Goal: Task Accomplishment & Management: Manage account settings

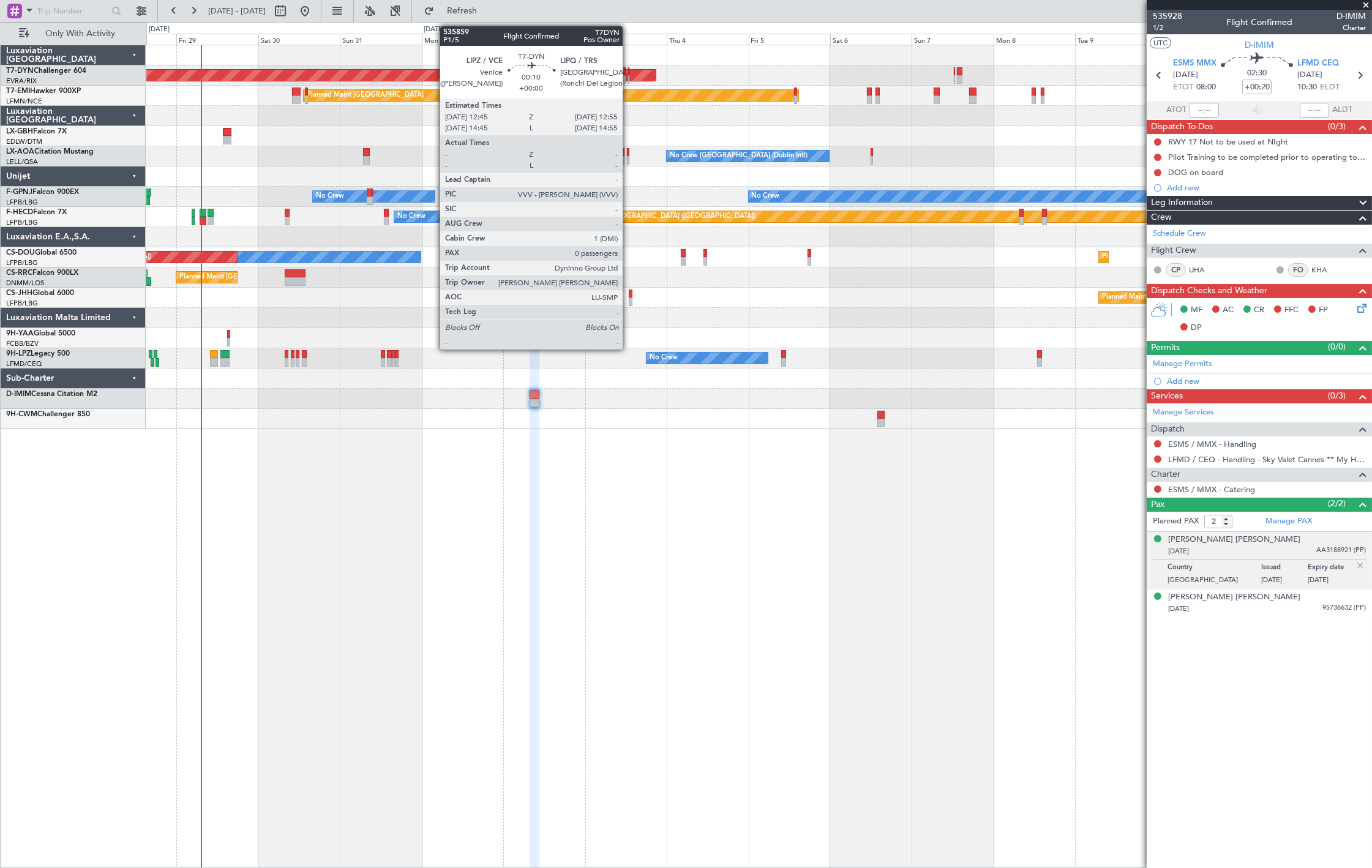
click at [629, 77] on div at bounding box center [629, 79] width 1 height 9
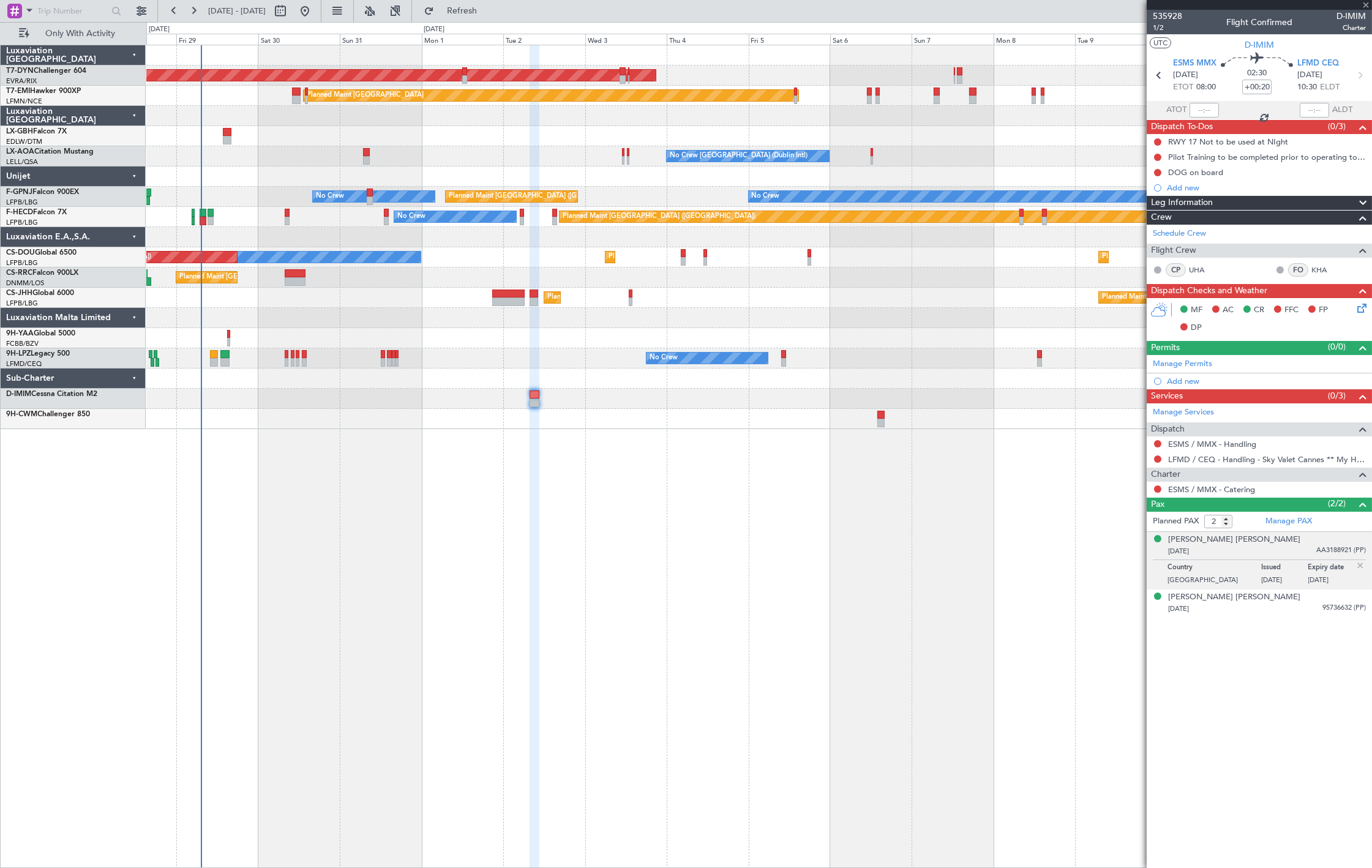
type input "0"
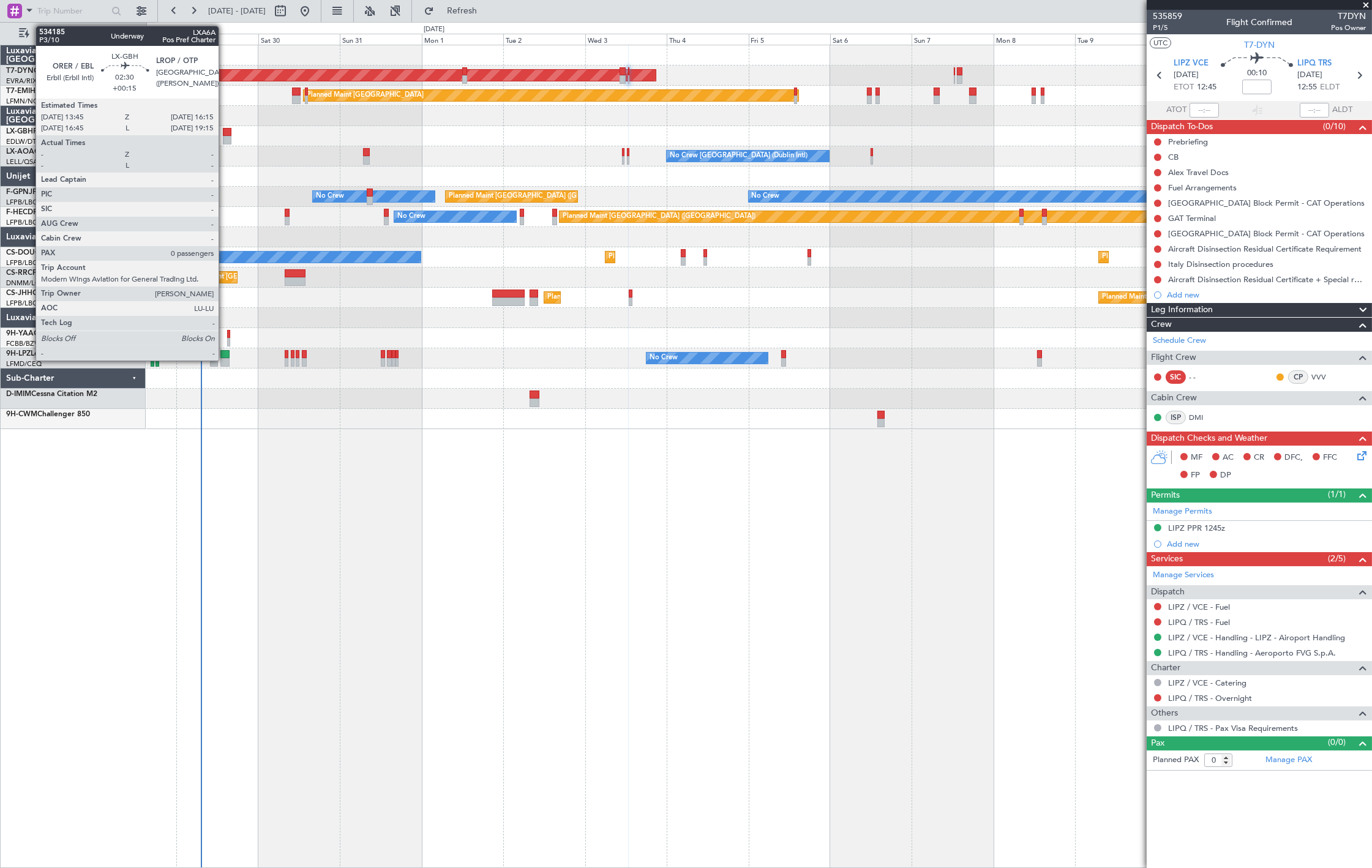
click at [224, 130] on div at bounding box center [227, 132] width 9 height 9
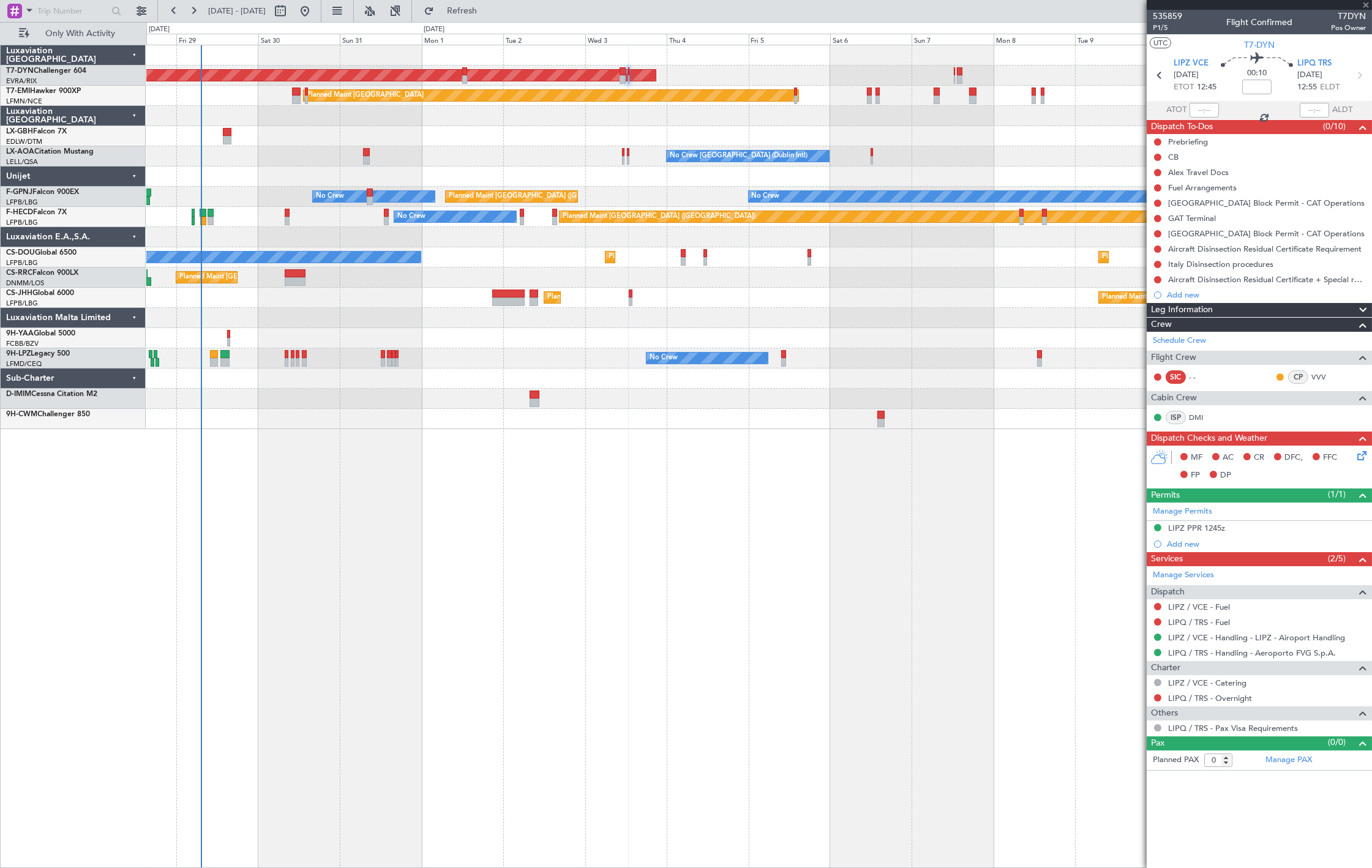
type input "+00:15"
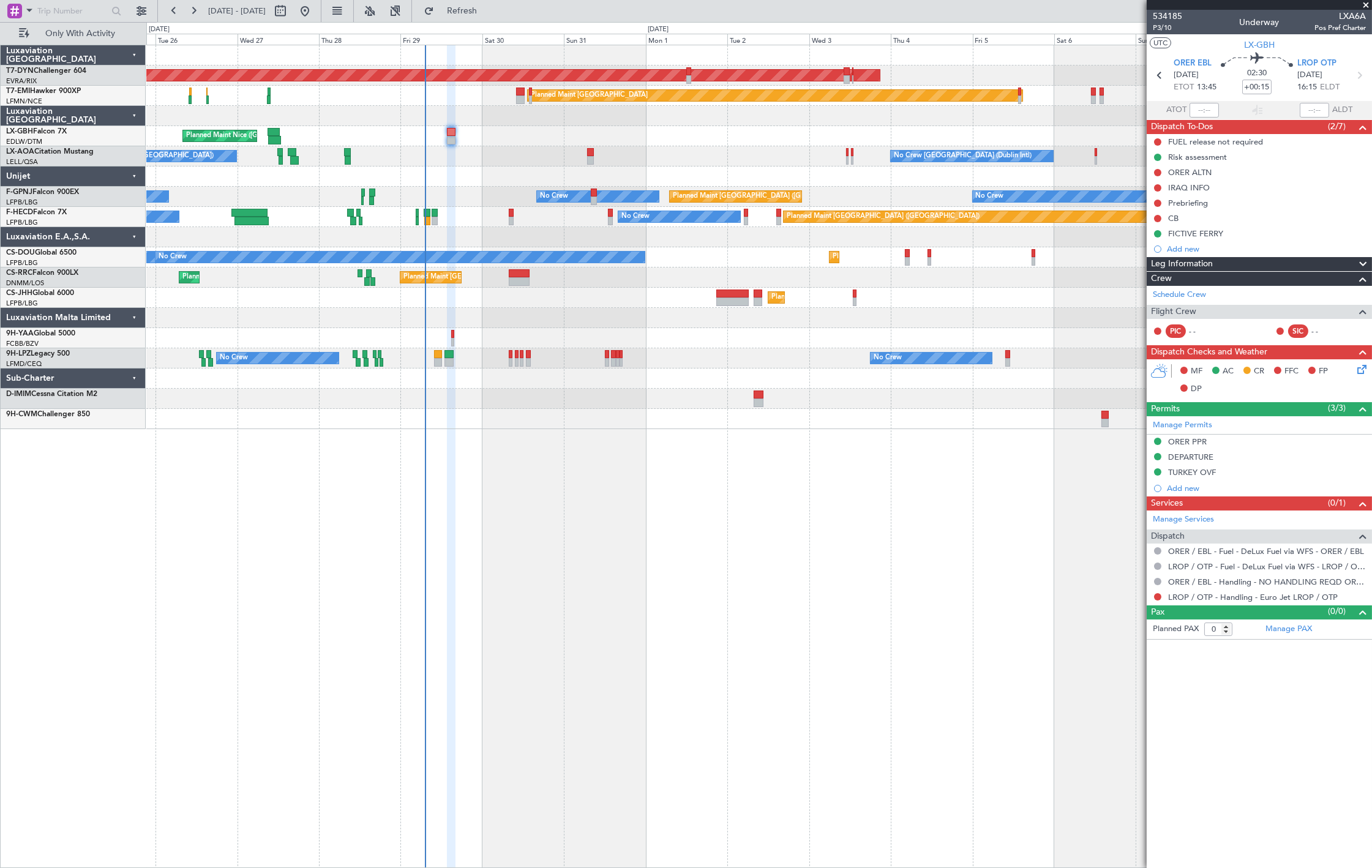
click at [603, 161] on div "AOG Maint Riga (Riga Intl) Planned Maint Basel-Mulhouse Planned Maint Zurich Pl…" at bounding box center [759, 237] width 1225 height 384
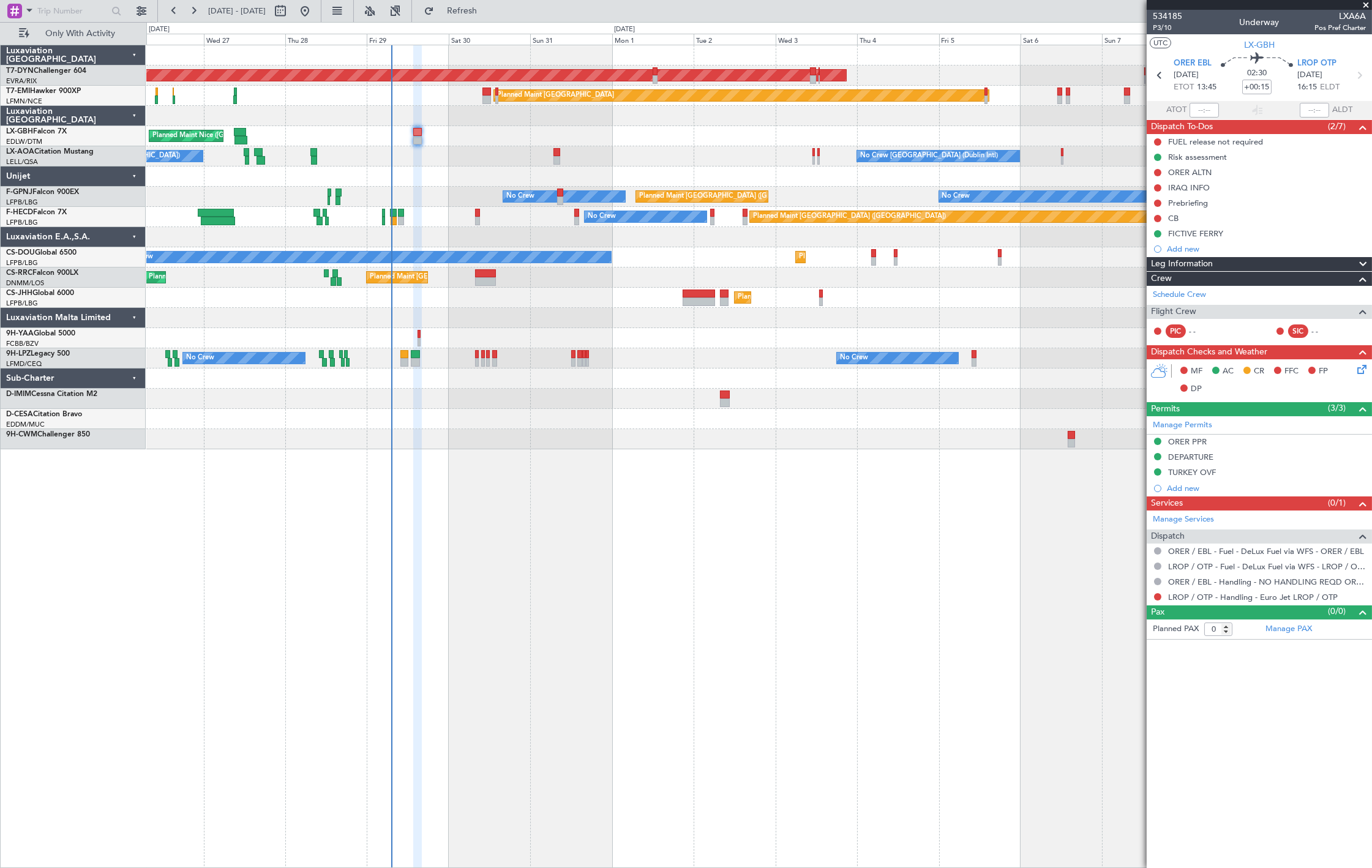
click at [223, 135] on div "Planned Maint Nice ([GEOGRAPHIC_DATA])" at bounding box center [759, 136] width 1225 height 21
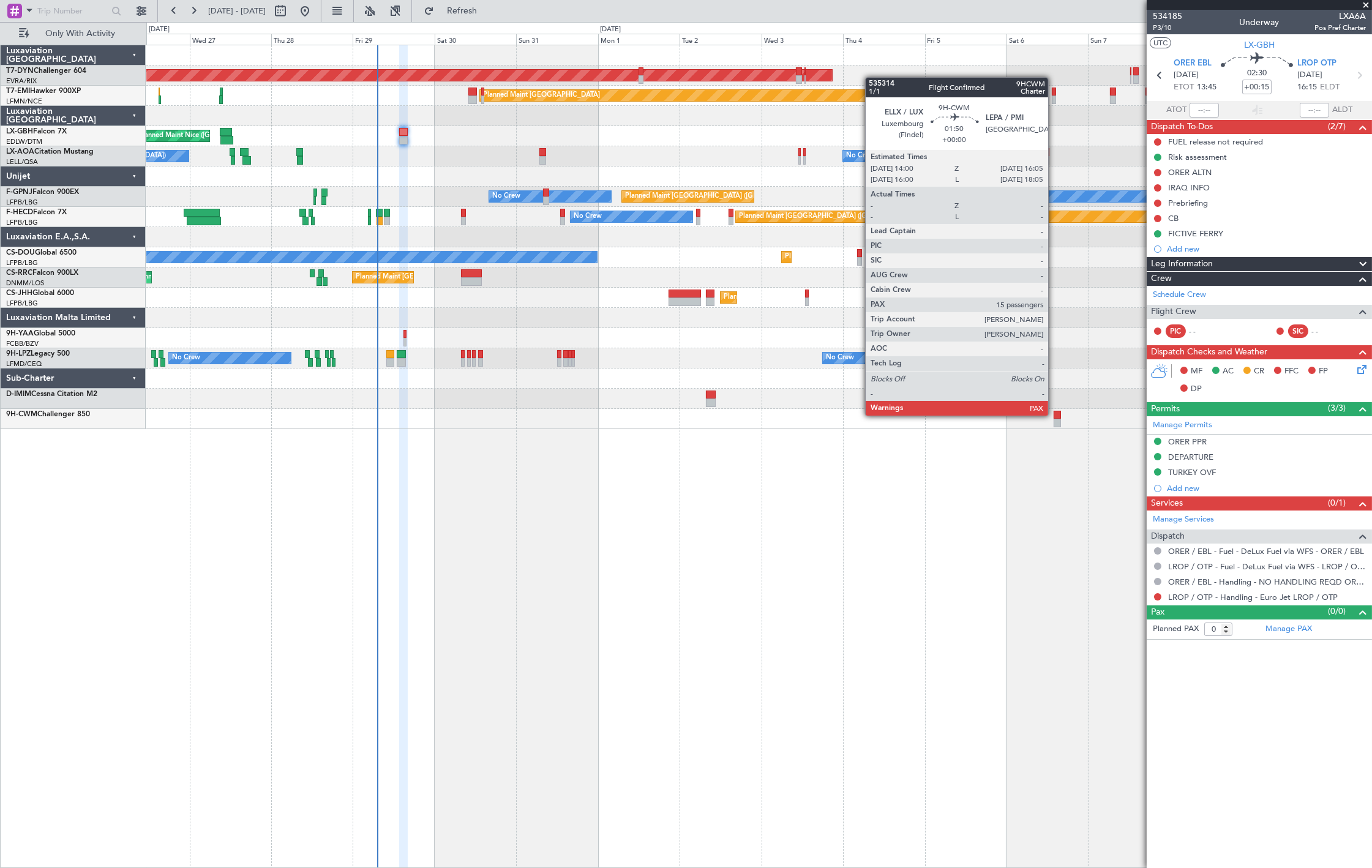
click at [1054, 415] on div at bounding box center [1057, 415] width 8 height 9
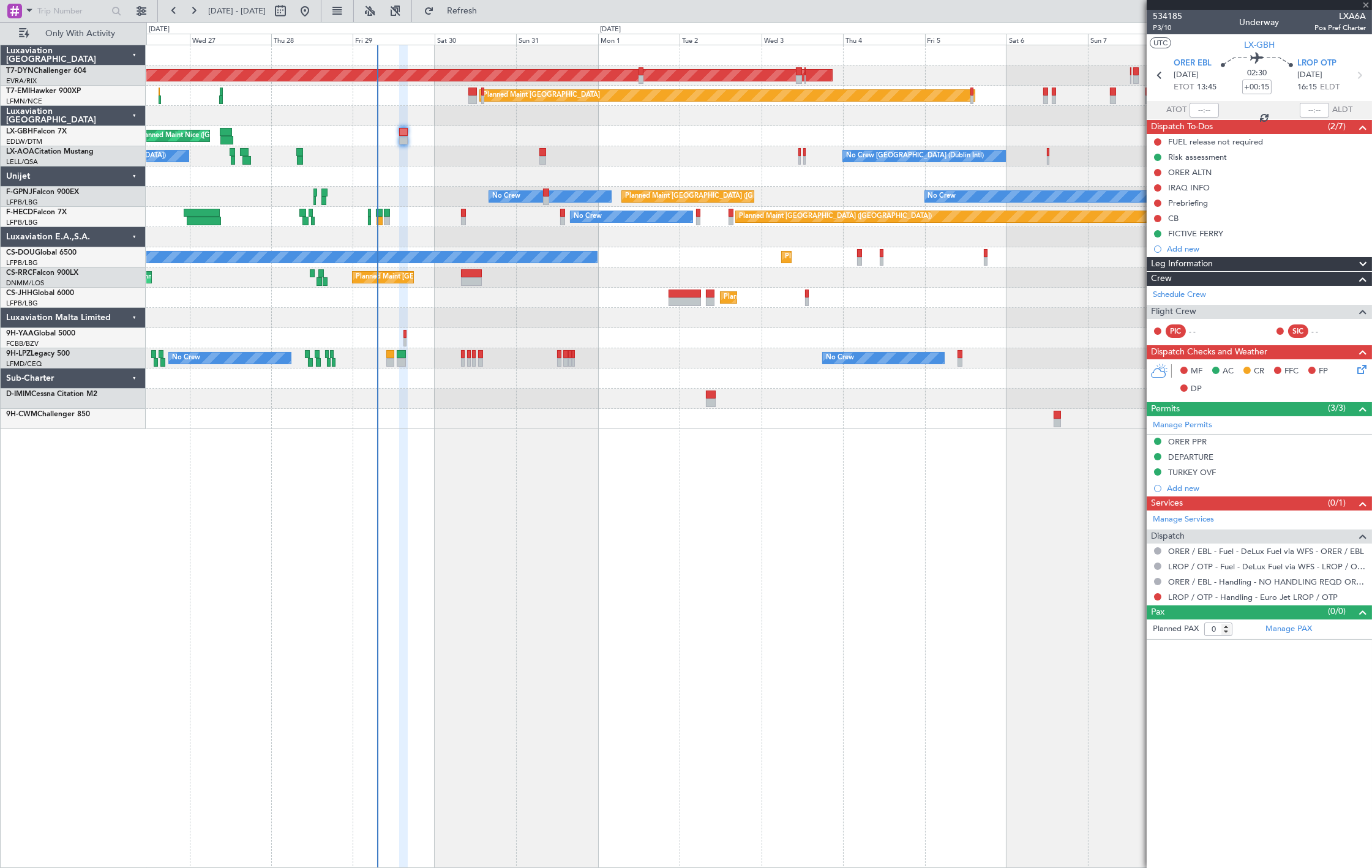
type input "15"
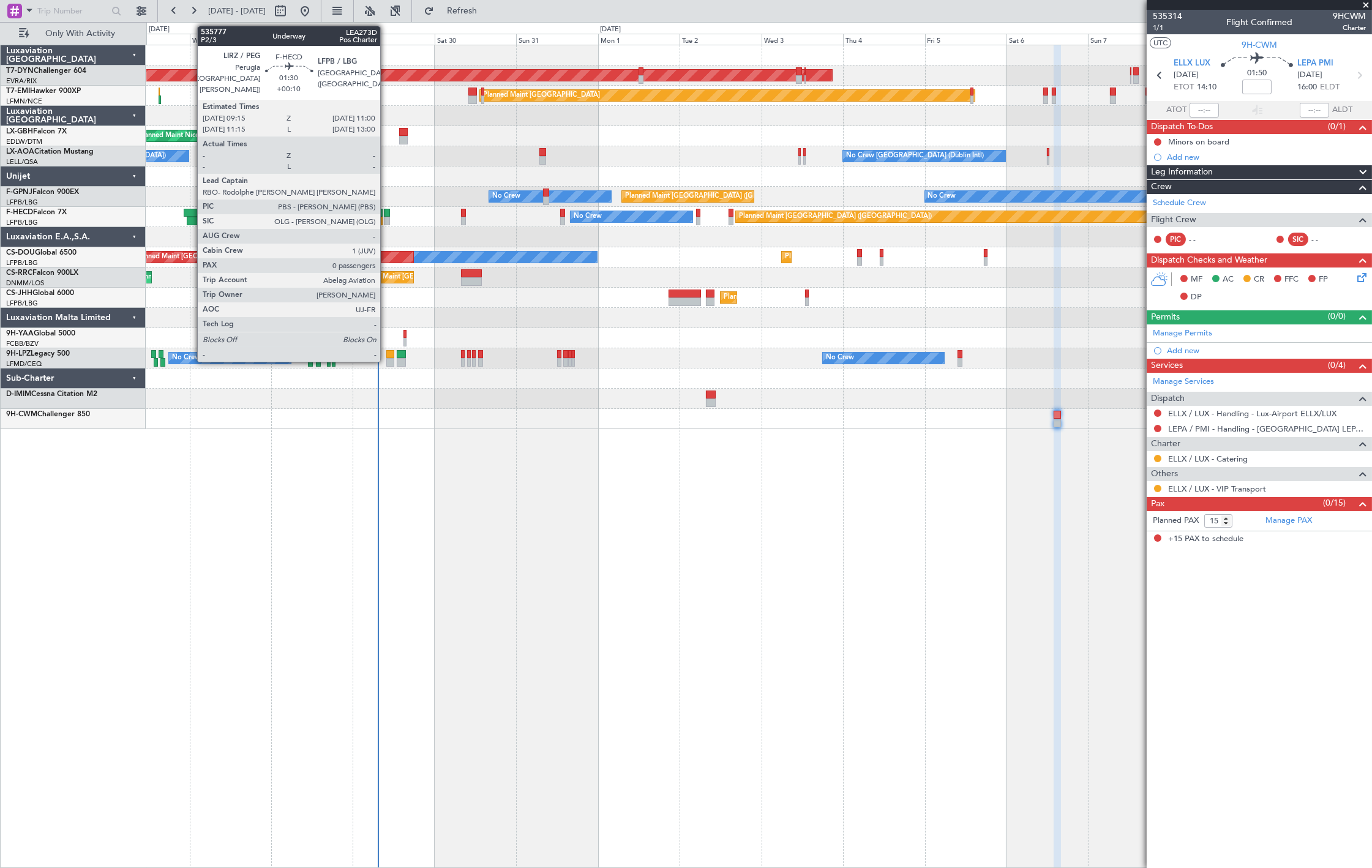
click at [380, 237] on div "AOG Maint Riga (Riga Intl) Planned Maint Zurich Planned Maint Nice (Côte d'Azur…" at bounding box center [759, 237] width 1225 height 384
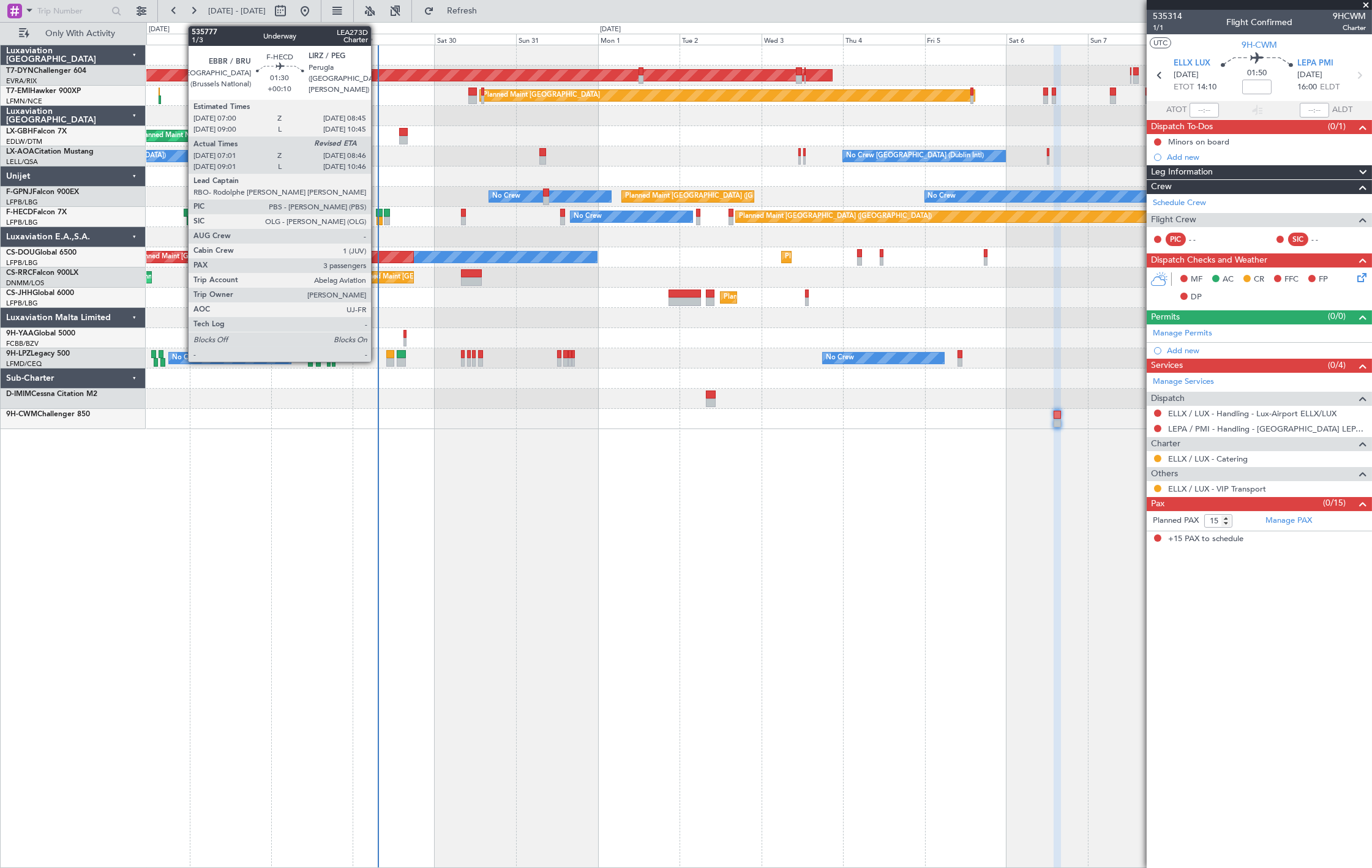
click at [377, 219] on div at bounding box center [379, 221] width 6 height 9
type input "+00:10"
type input "07:11"
type input "3"
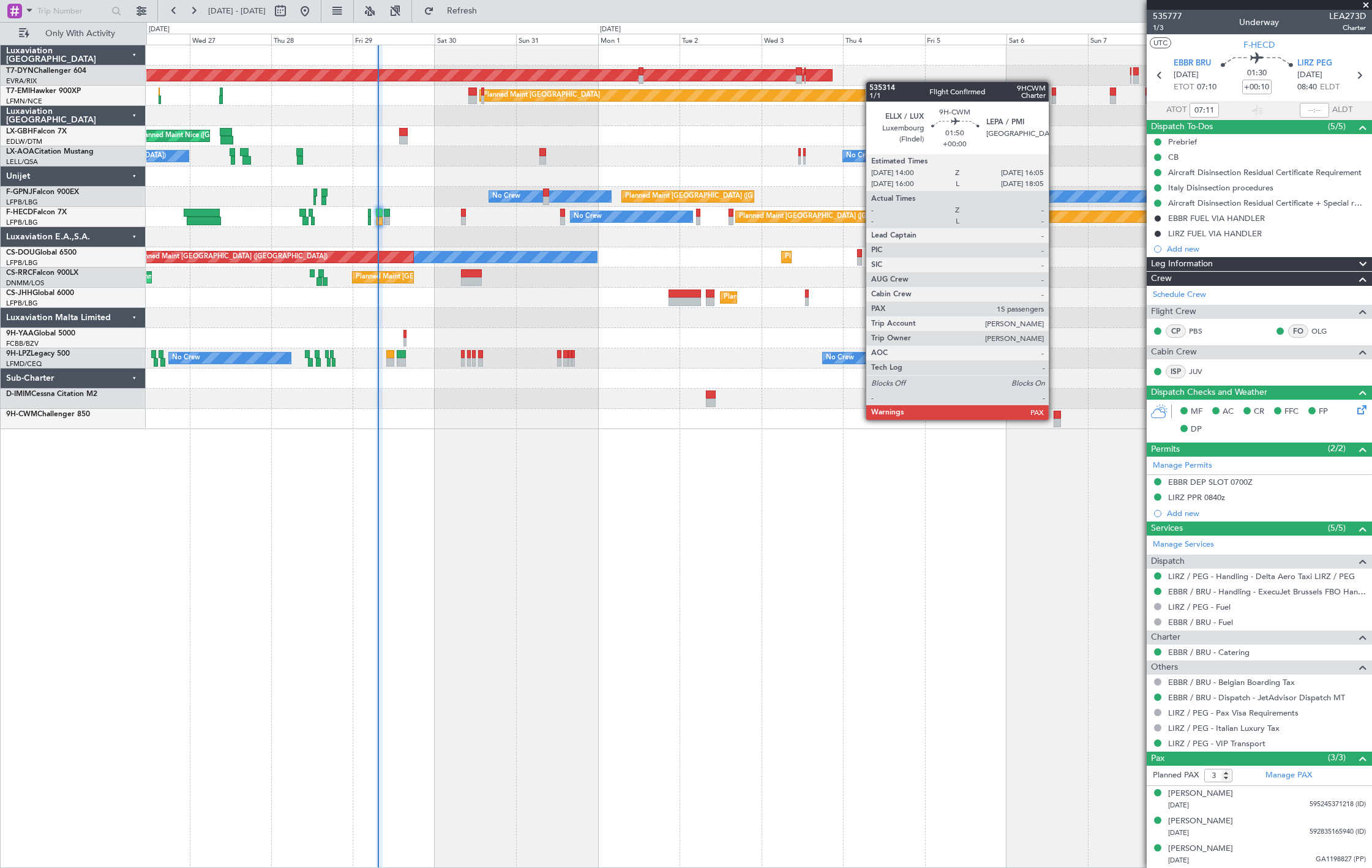
click at [1054, 419] on div at bounding box center [1057, 423] width 8 height 9
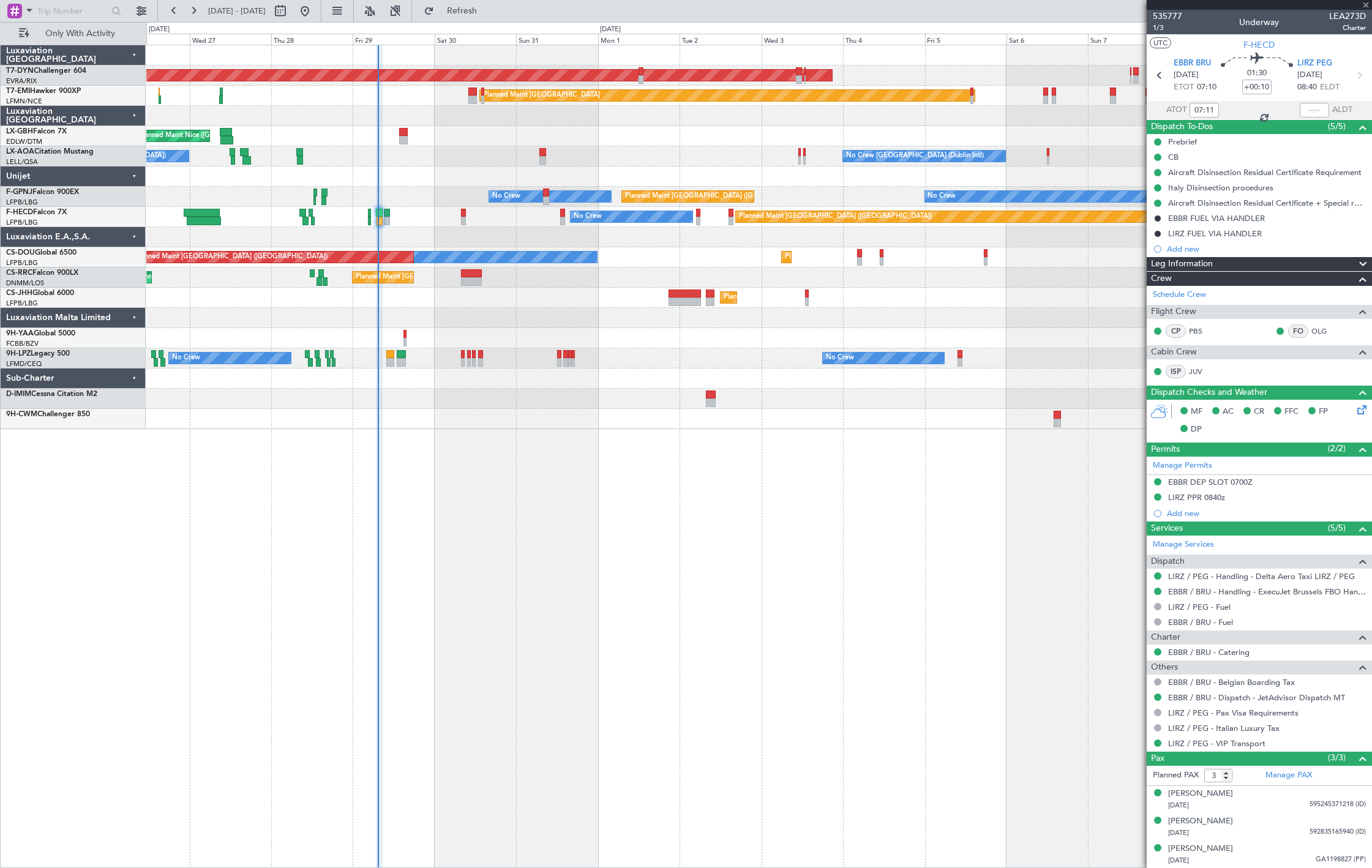
type input "15"
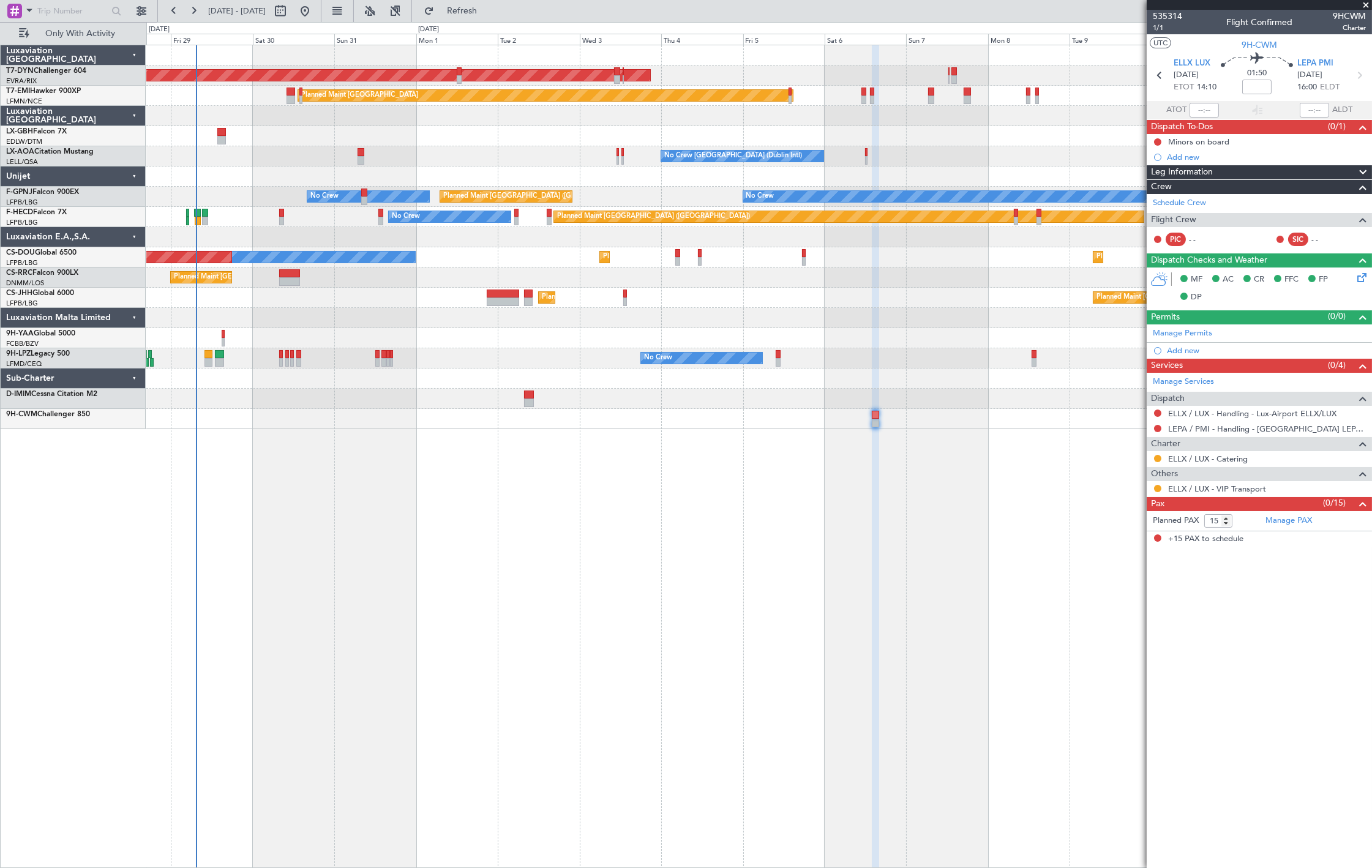
click at [840, 515] on div "AOG Maint Riga (Riga Intl) Planned Maint Zurich Planned Maint Nice (Côte d'Azur…" at bounding box center [759, 456] width 1226 height 823
click at [43, 38] on button "Only With Activity" at bounding box center [73, 34] width 119 height 20
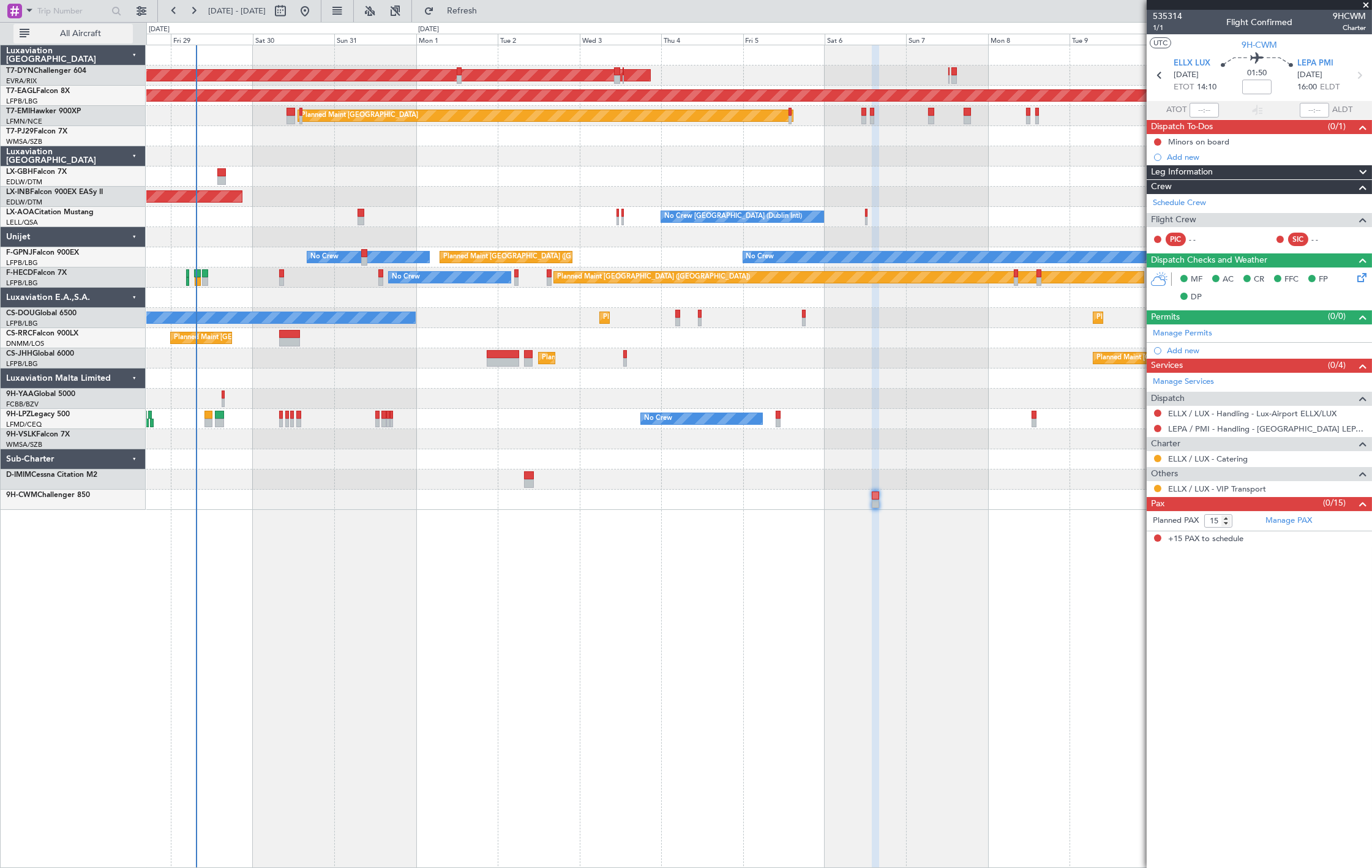
click at [79, 35] on span "All Aircraft" at bounding box center [81, 34] width 97 height 9
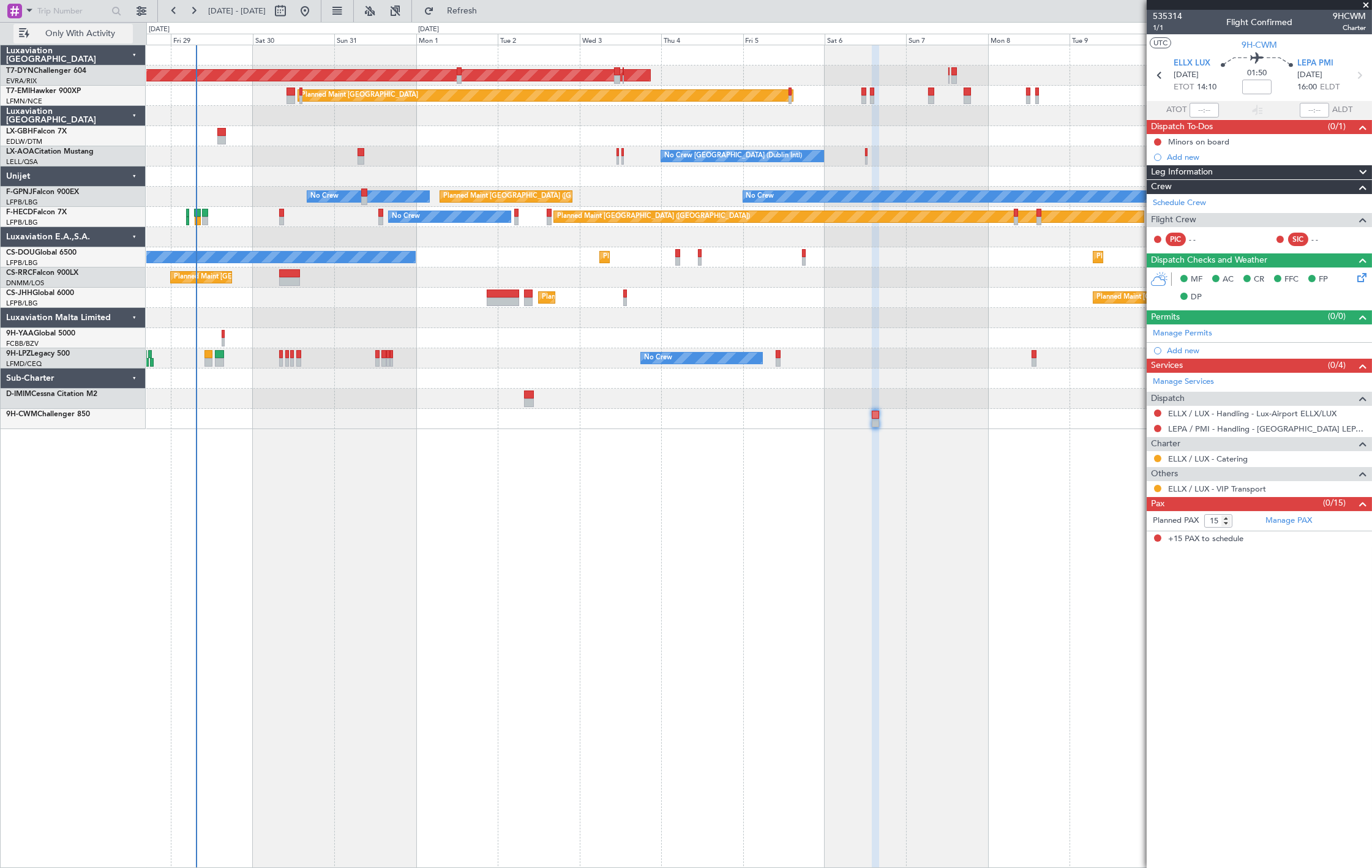
click at [83, 29] on span "Only With Activity" at bounding box center [81, 34] width 97 height 9
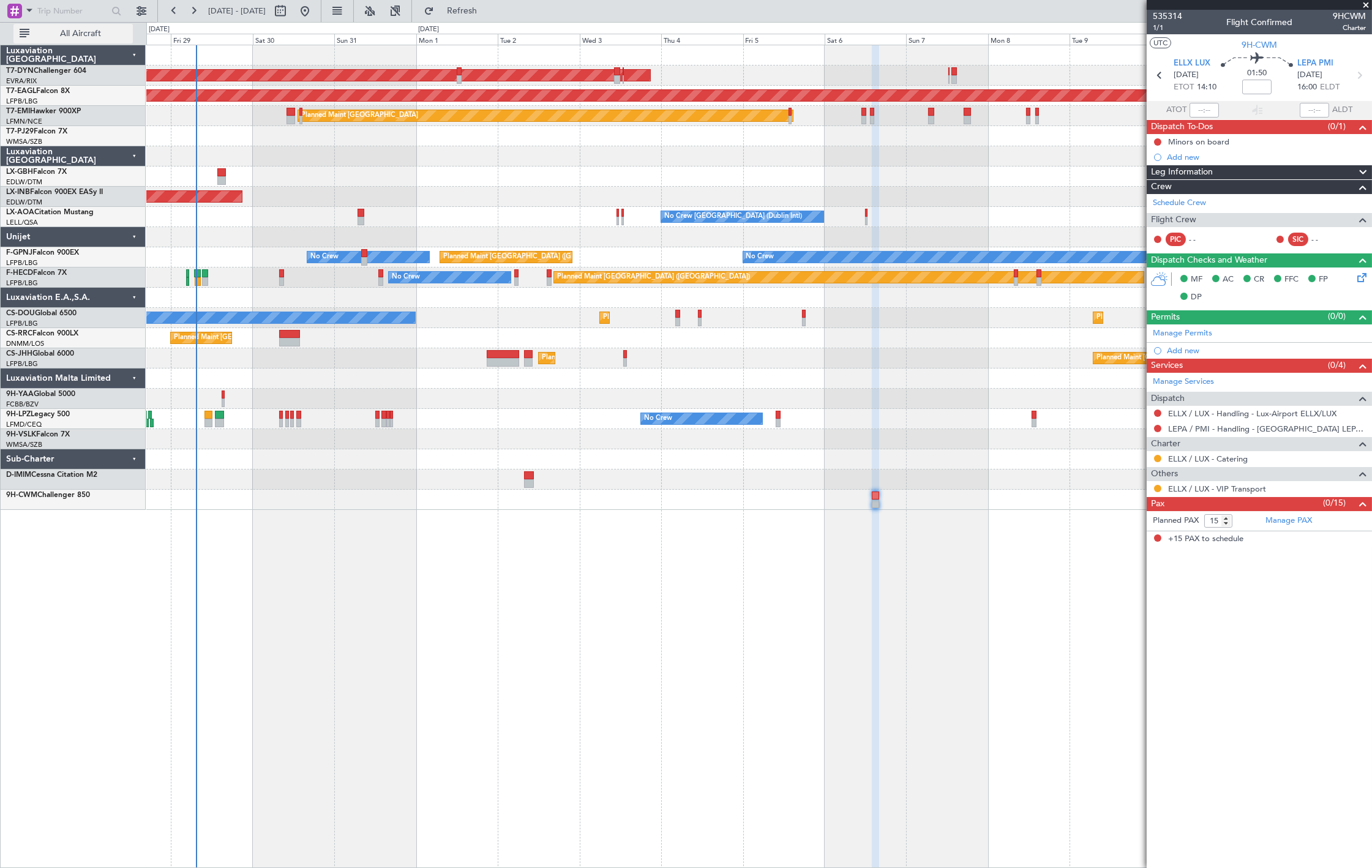
click at [52, 39] on button "All Aircraft" at bounding box center [73, 34] width 119 height 20
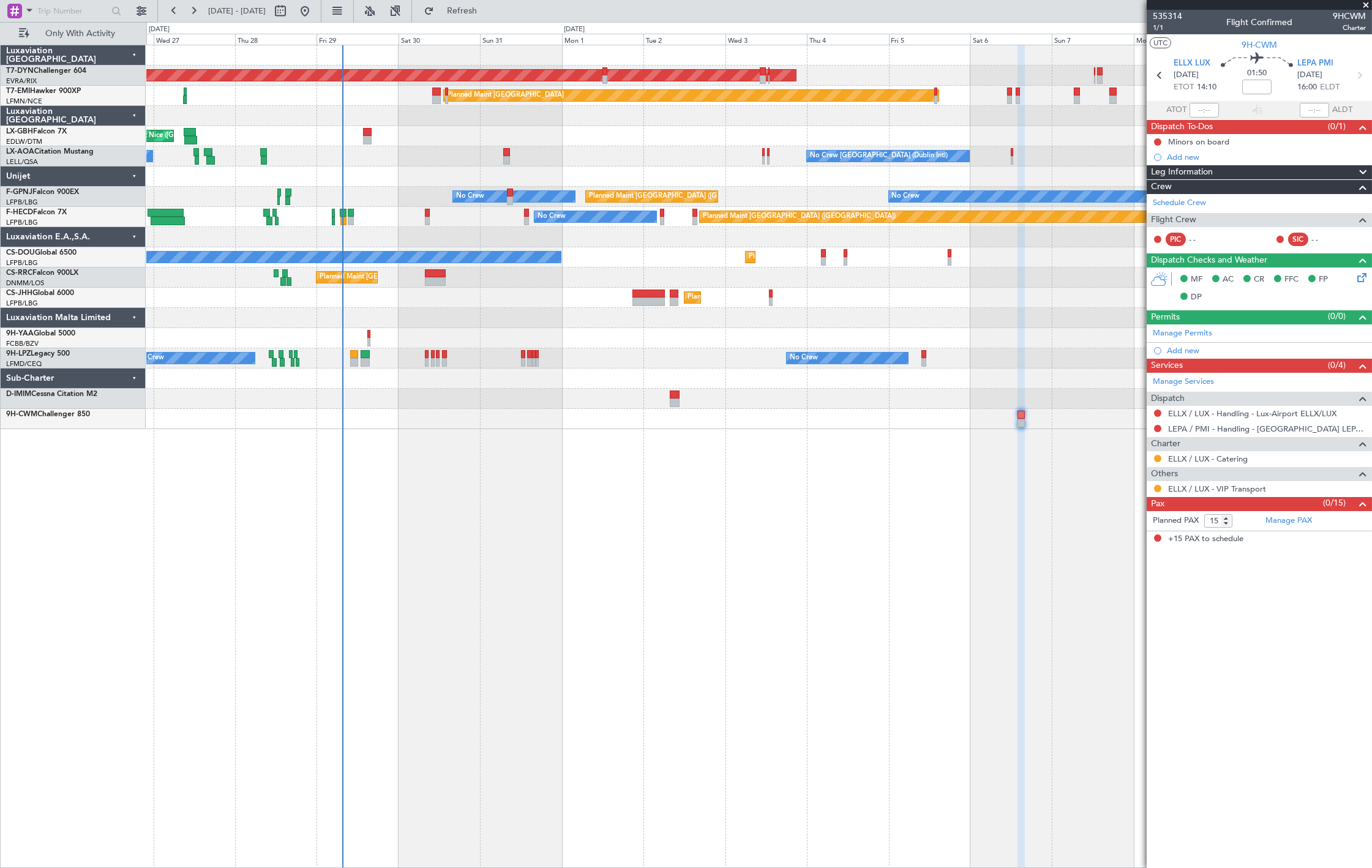
click at [370, 227] on div at bounding box center [759, 237] width 1225 height 21
click at [64, 20] on body "28 Aug 2025 - 12 Sep 2025 Refresh Quick Links Only With Activity AOG Maint Riga…" at bounding box center [686, 434] width 1372 height 868
click at [94, 24] on button "Only With Activity" at bounding box center [73, 34] width 119 height 20
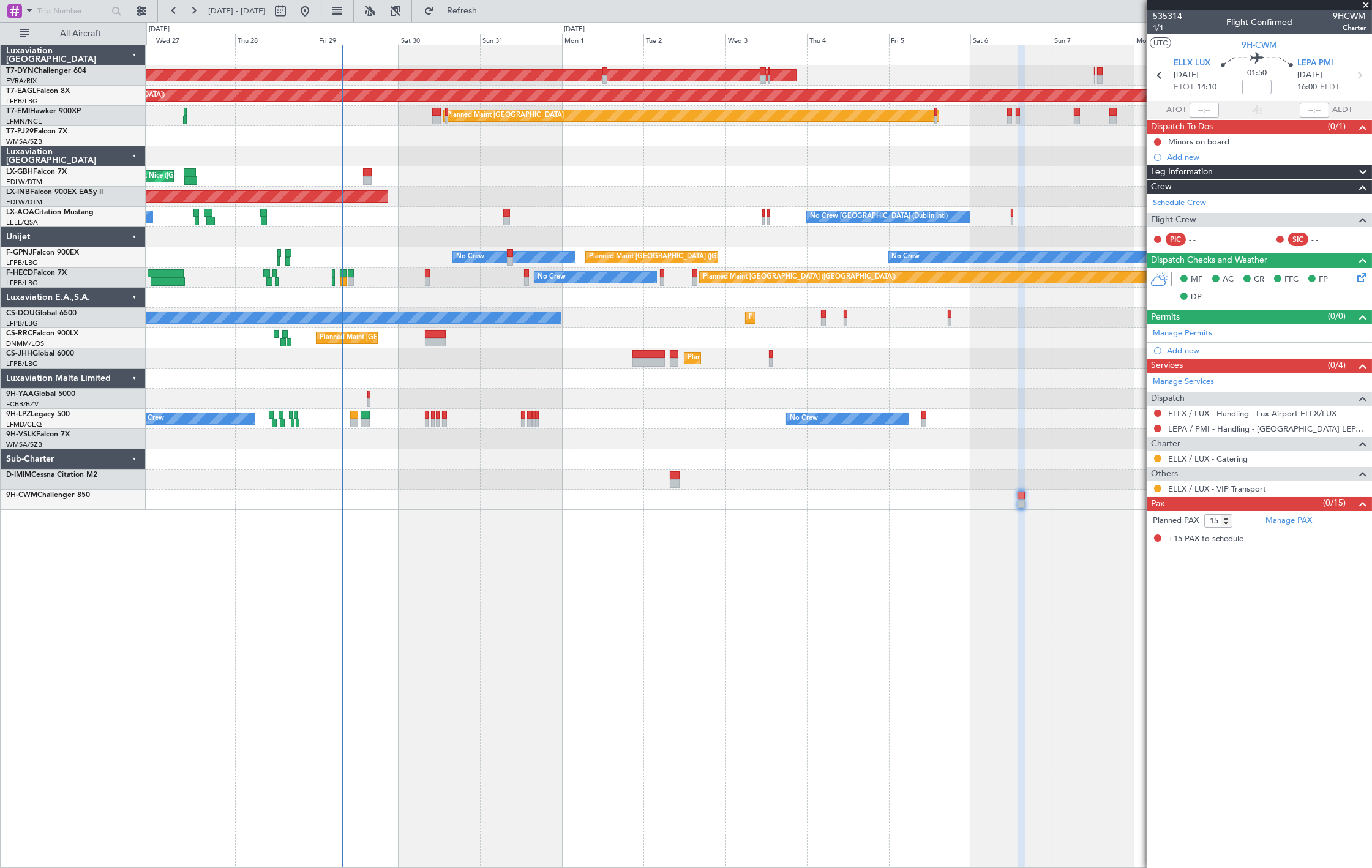
click at [398, 181] on div "Planned Maint Nice ([GEOGRAPHIC_DATA])" at bounding box center [759, 176] width 1225 height 21
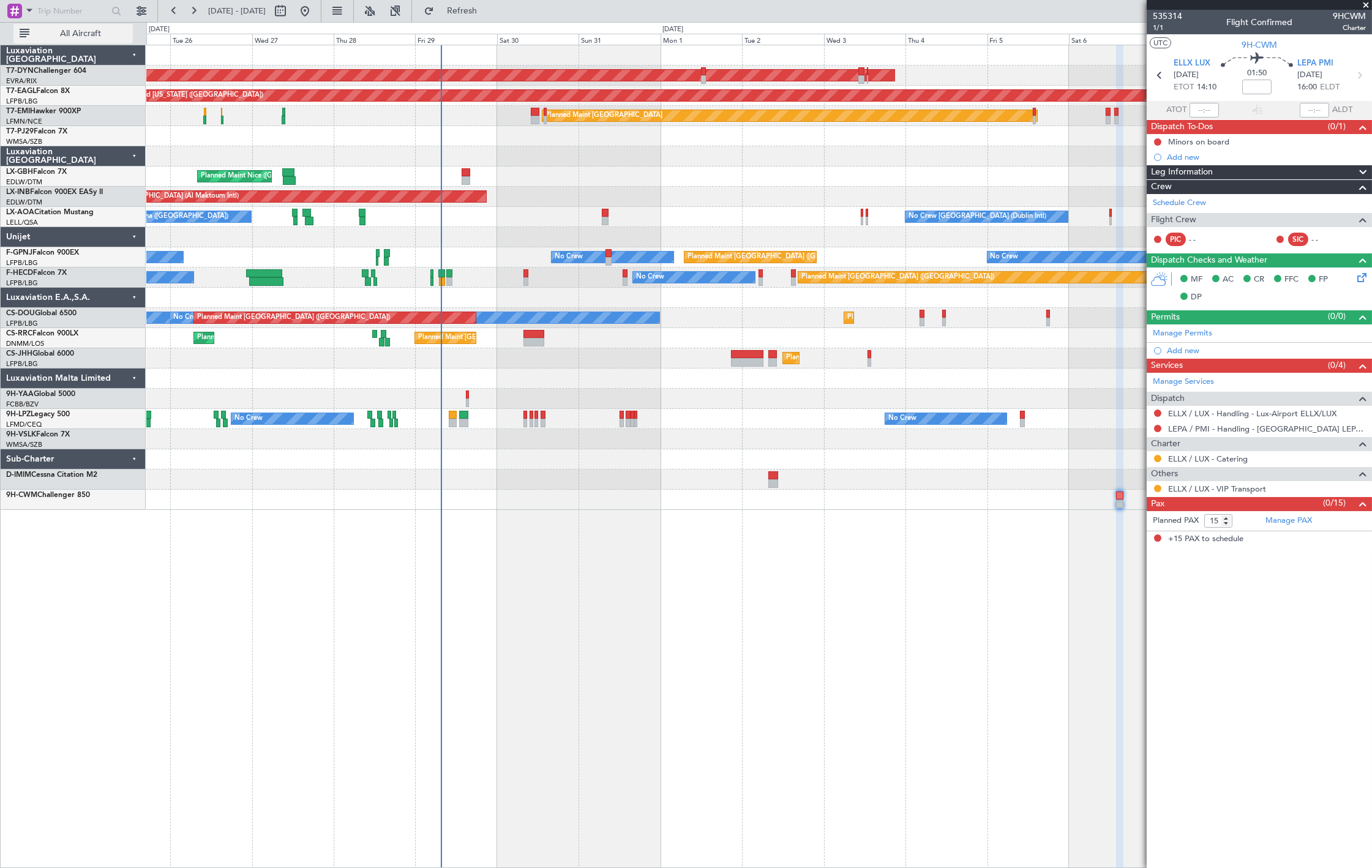
click at [72, 38] on span "All Aircraft" at bounding box center [81, 34] width 97 height 9
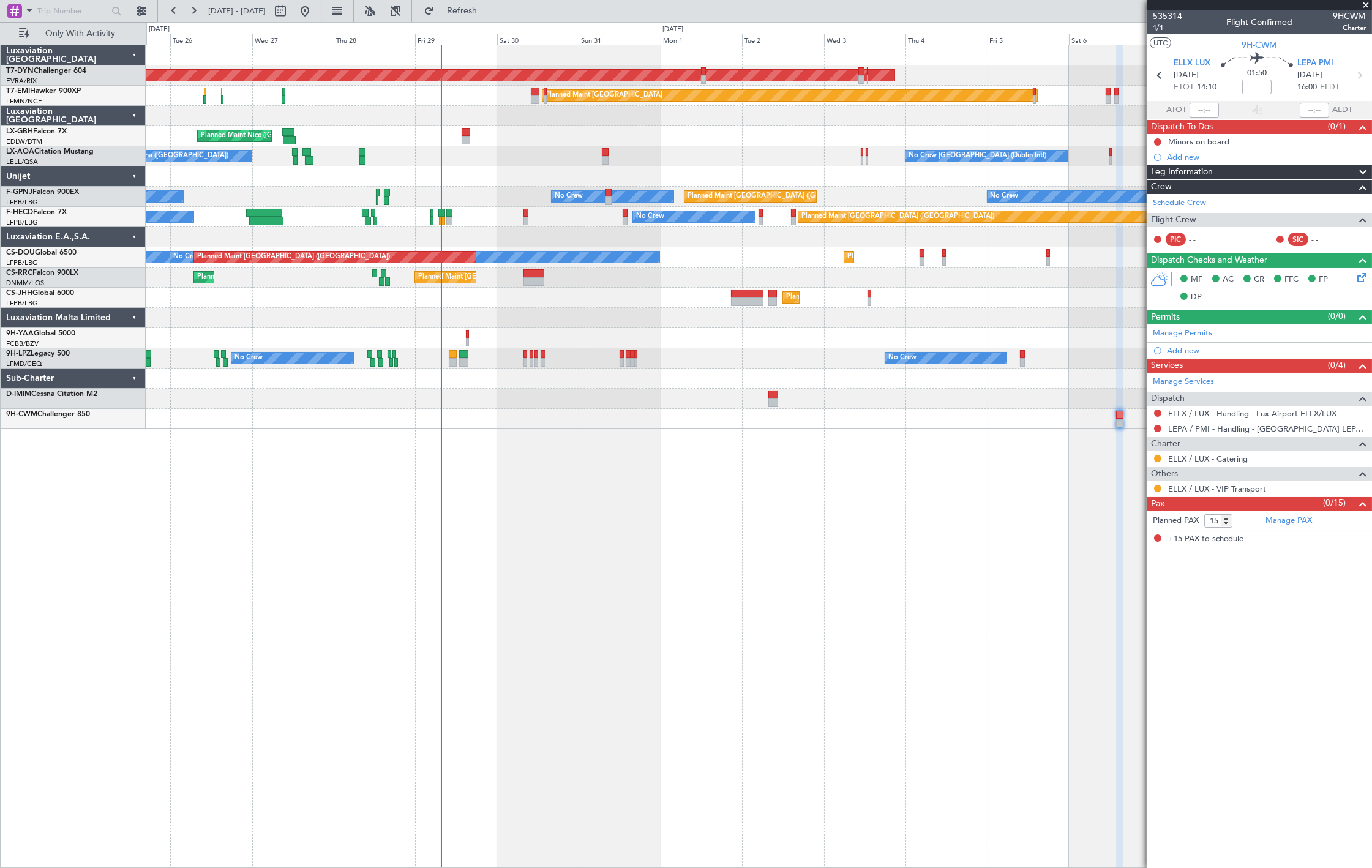
click at [476, 190] on div "AOG Maint Riga (Riga Intl) Planned Maint Basel-Mulhouse Planned Maint Zurich Pl…" at bounding box center [759, 237] width 1225 height 384
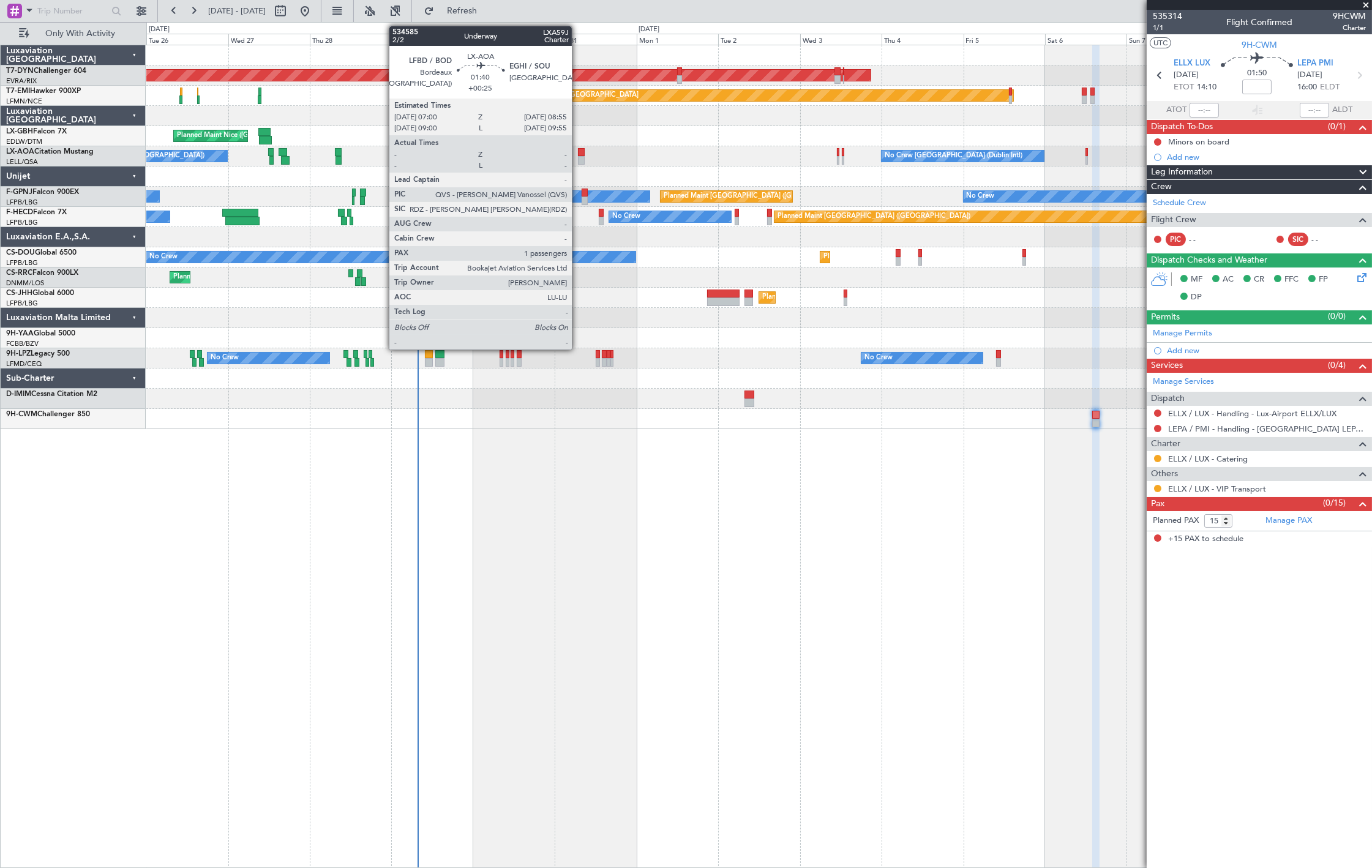
click at [578, 159] on div at bounding box center [581, 160] width 7 height 9
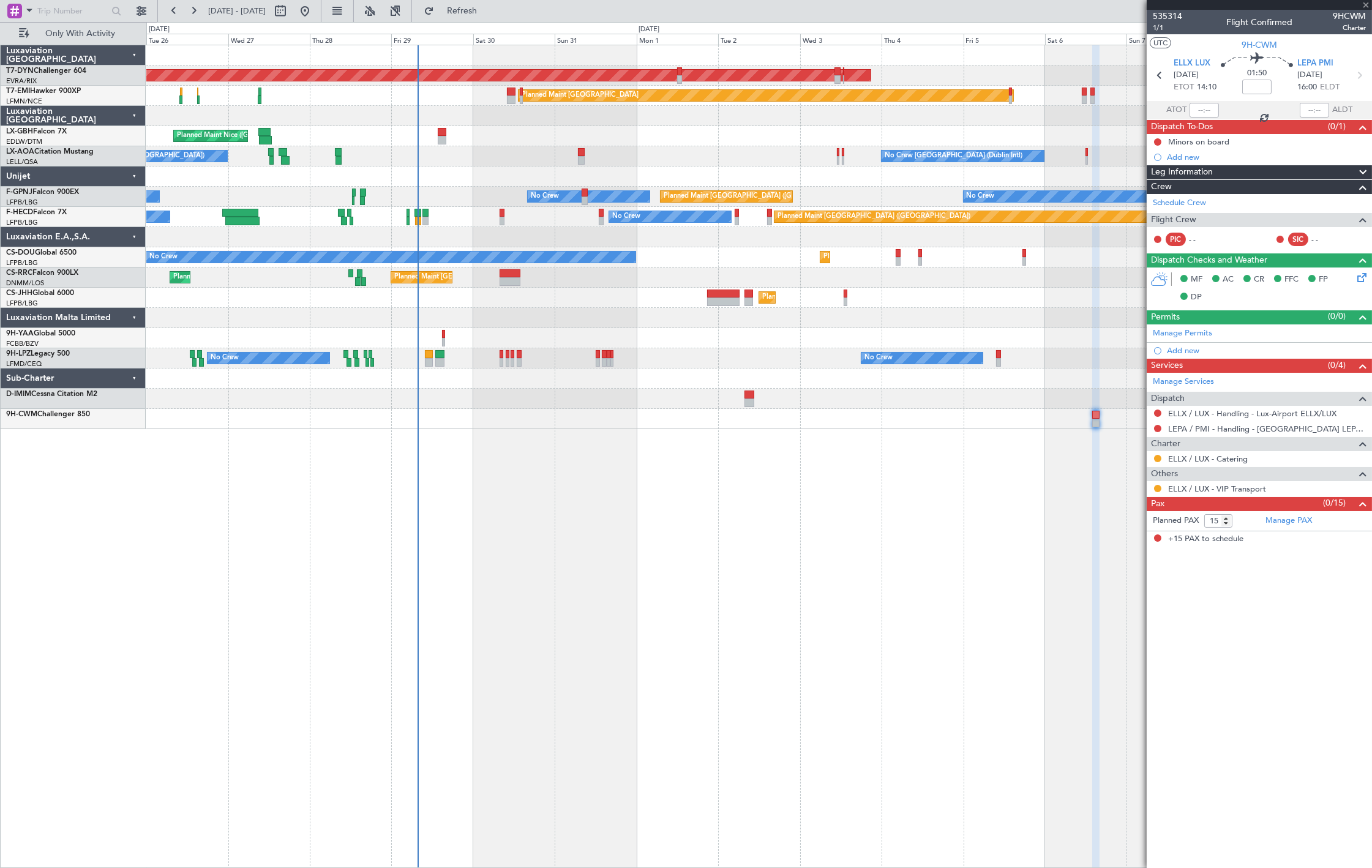
type input "+00:25"
type input "1"
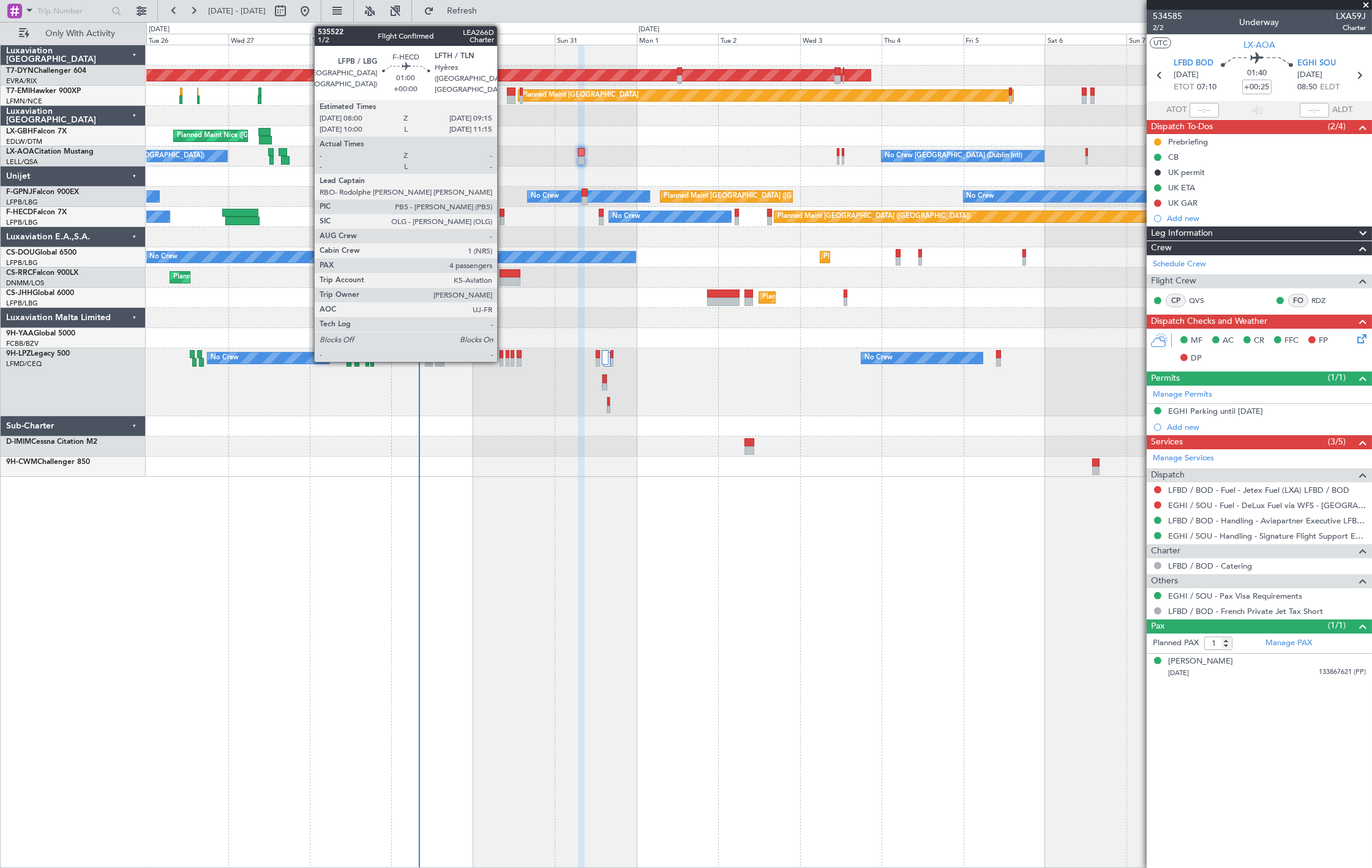
click at [503, 215] on div at bounding box center [502, 213] width 4 height 9
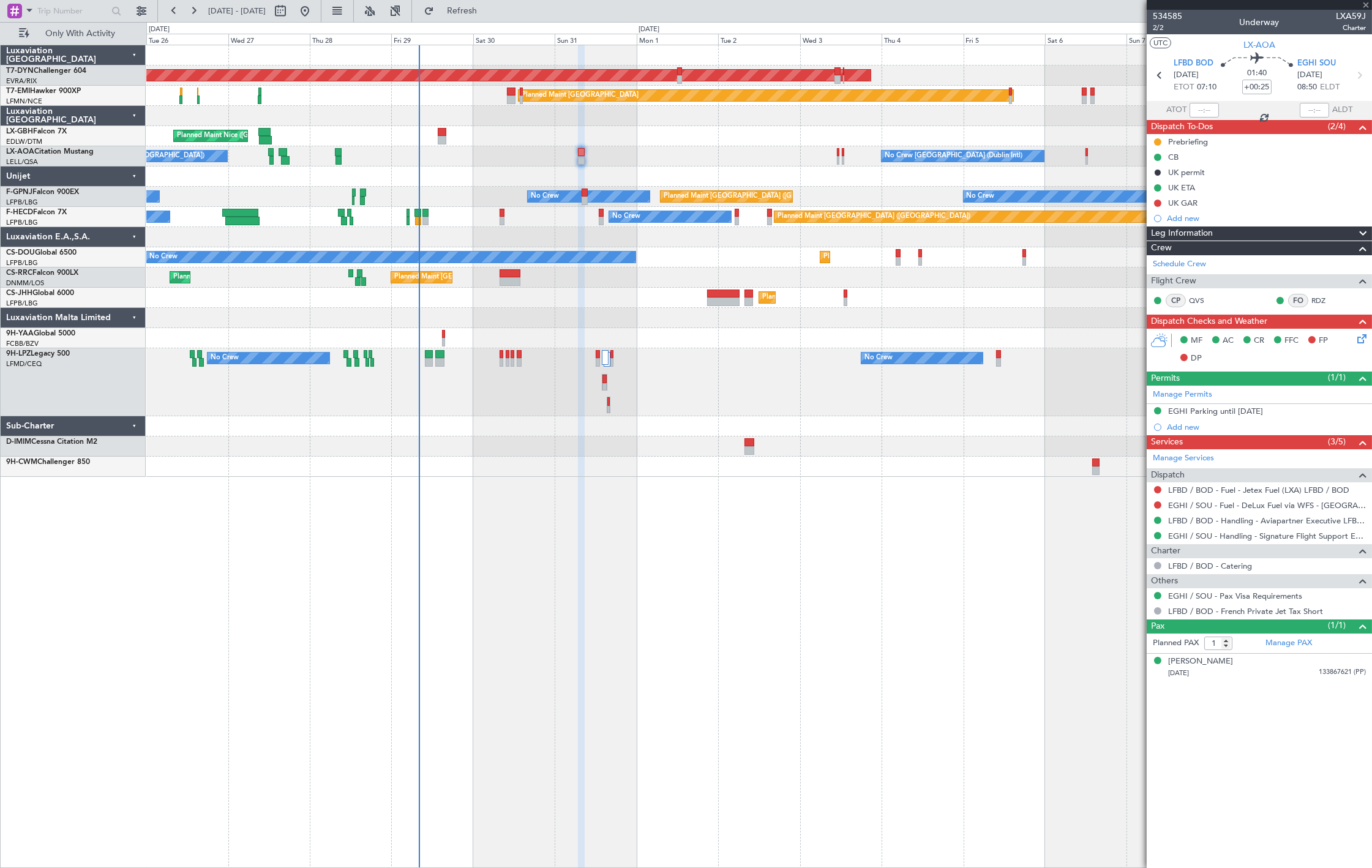
type input "4"
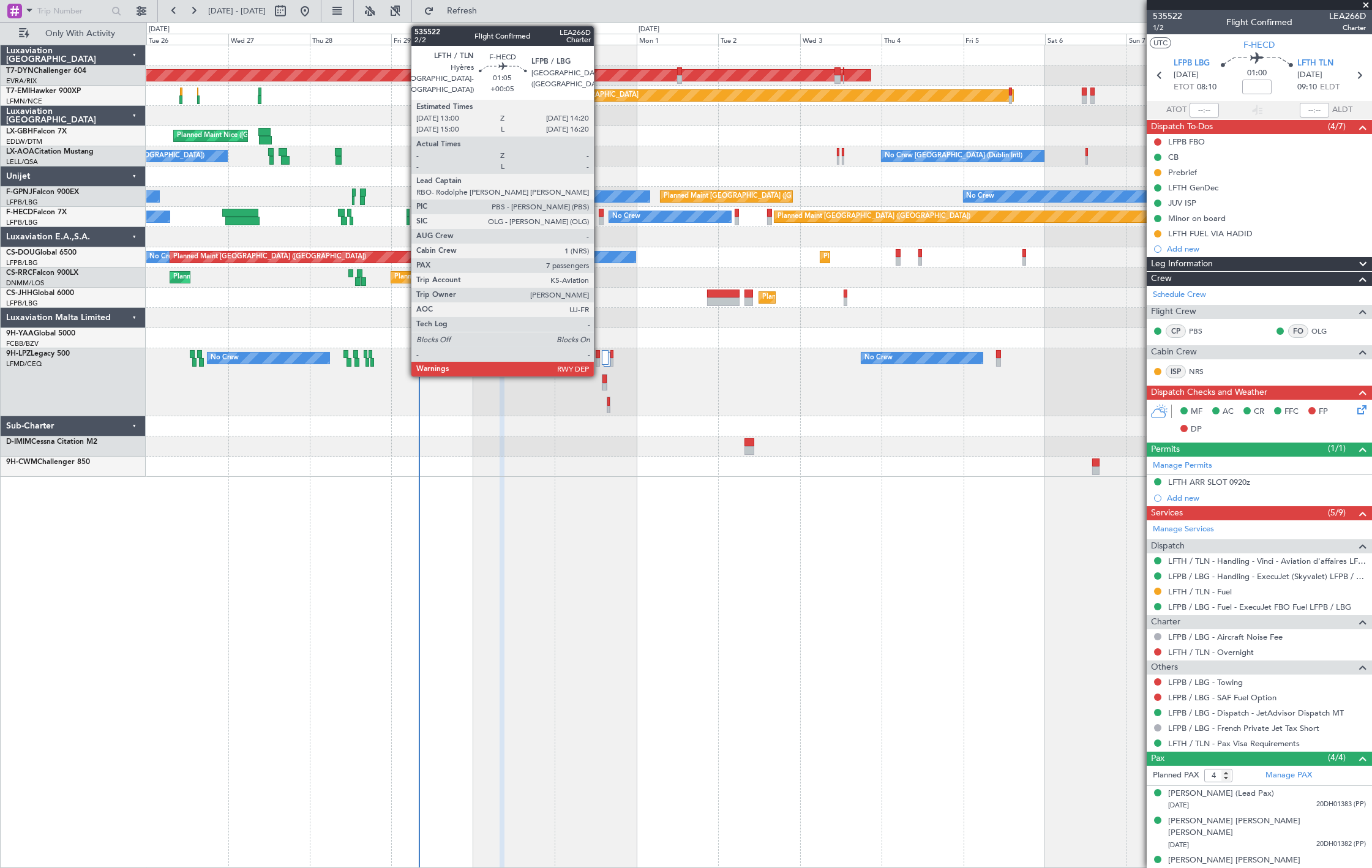
click at [600, 219] on div at bounding box center [601, 221] width 5 height 9
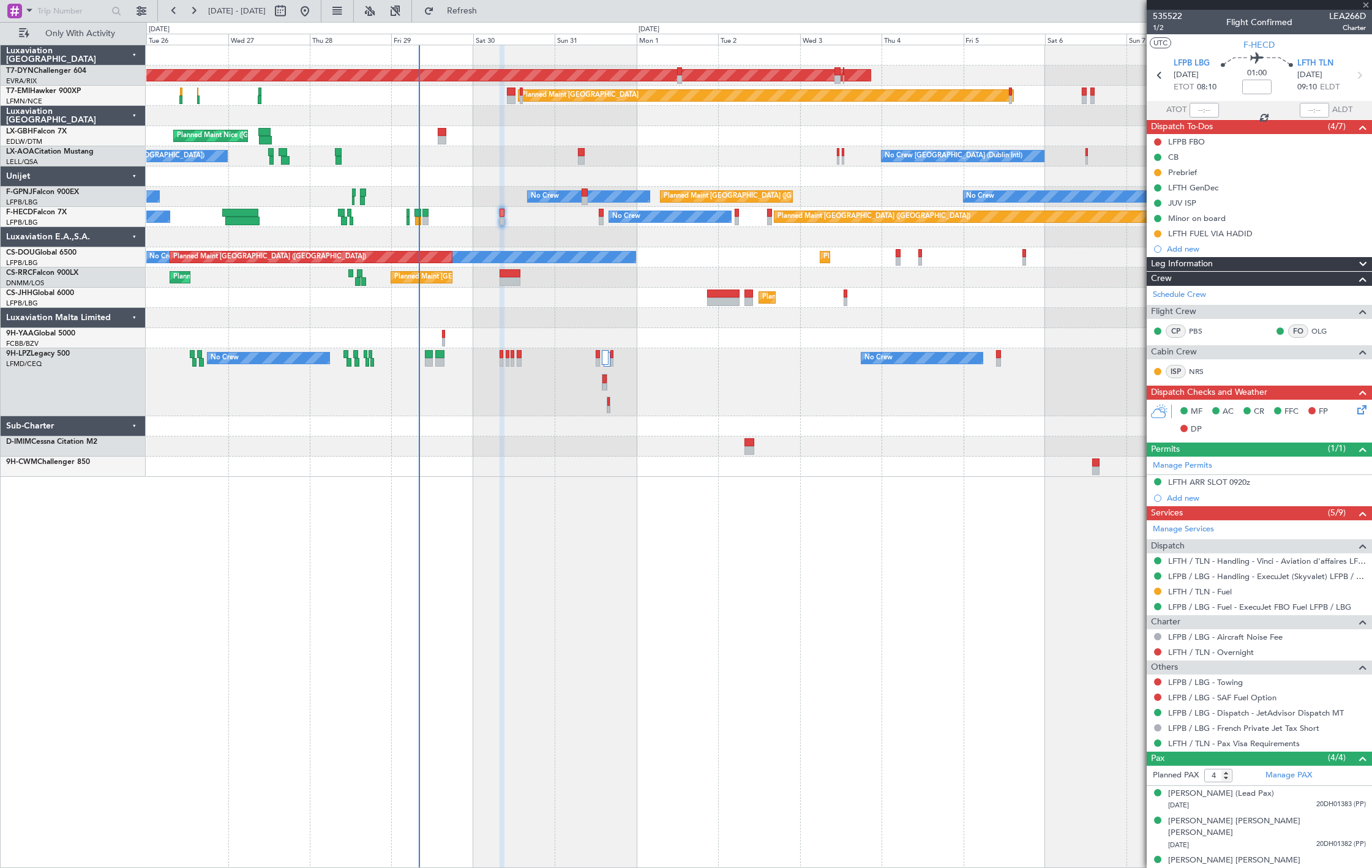
type input "+00:05"
type input "7"
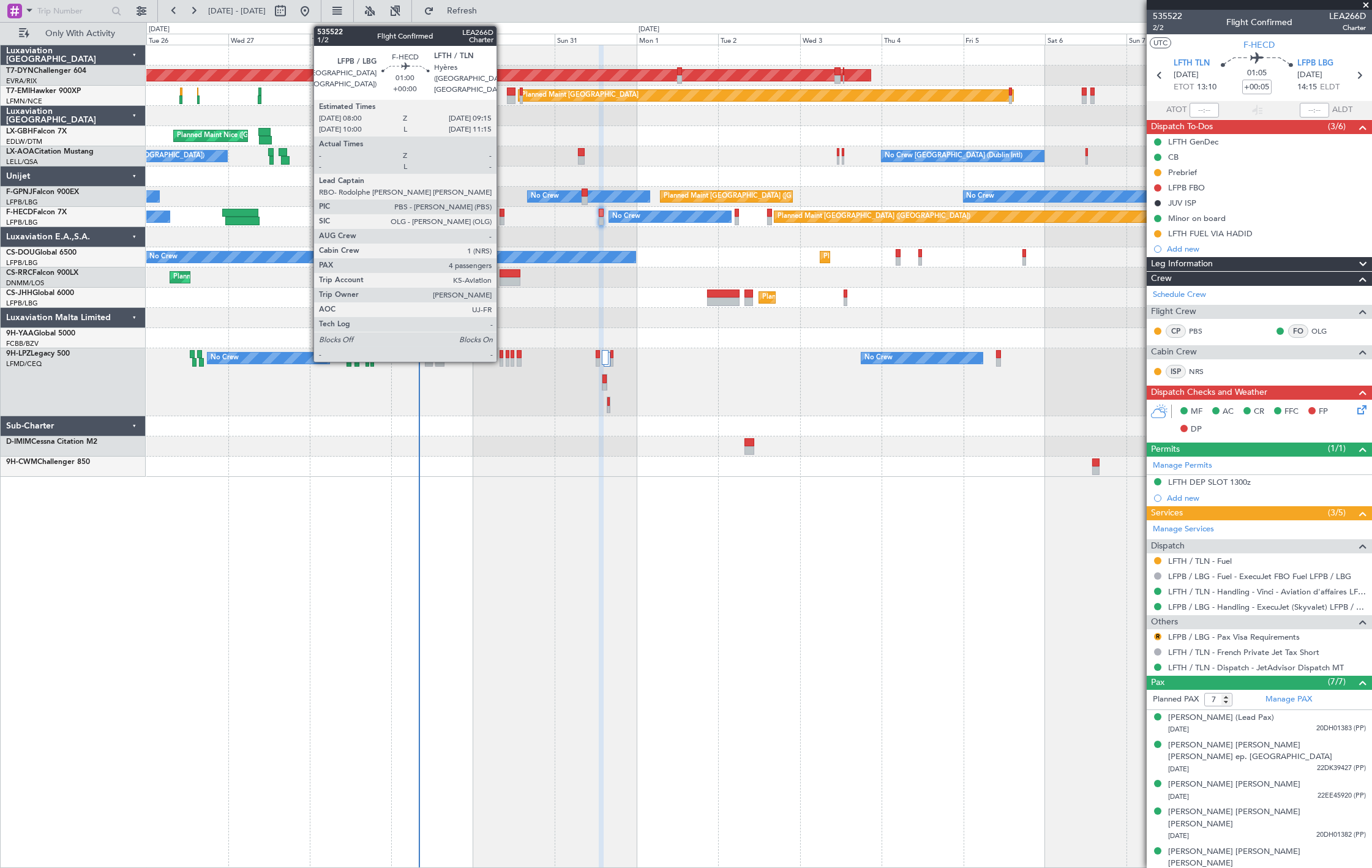
click at [502, 218] on div at bounding box center [502, 221] width 4 height 9
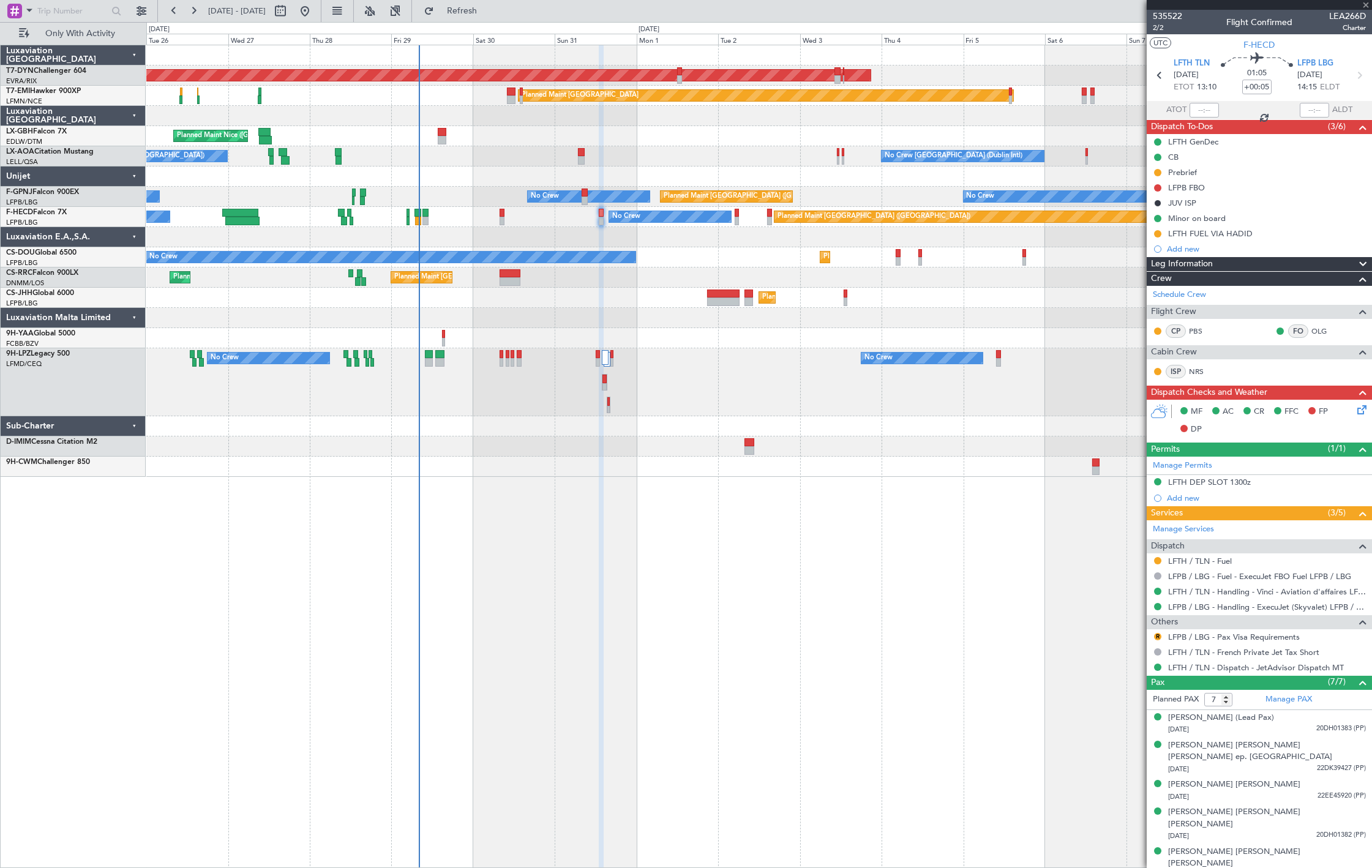
type input "4"
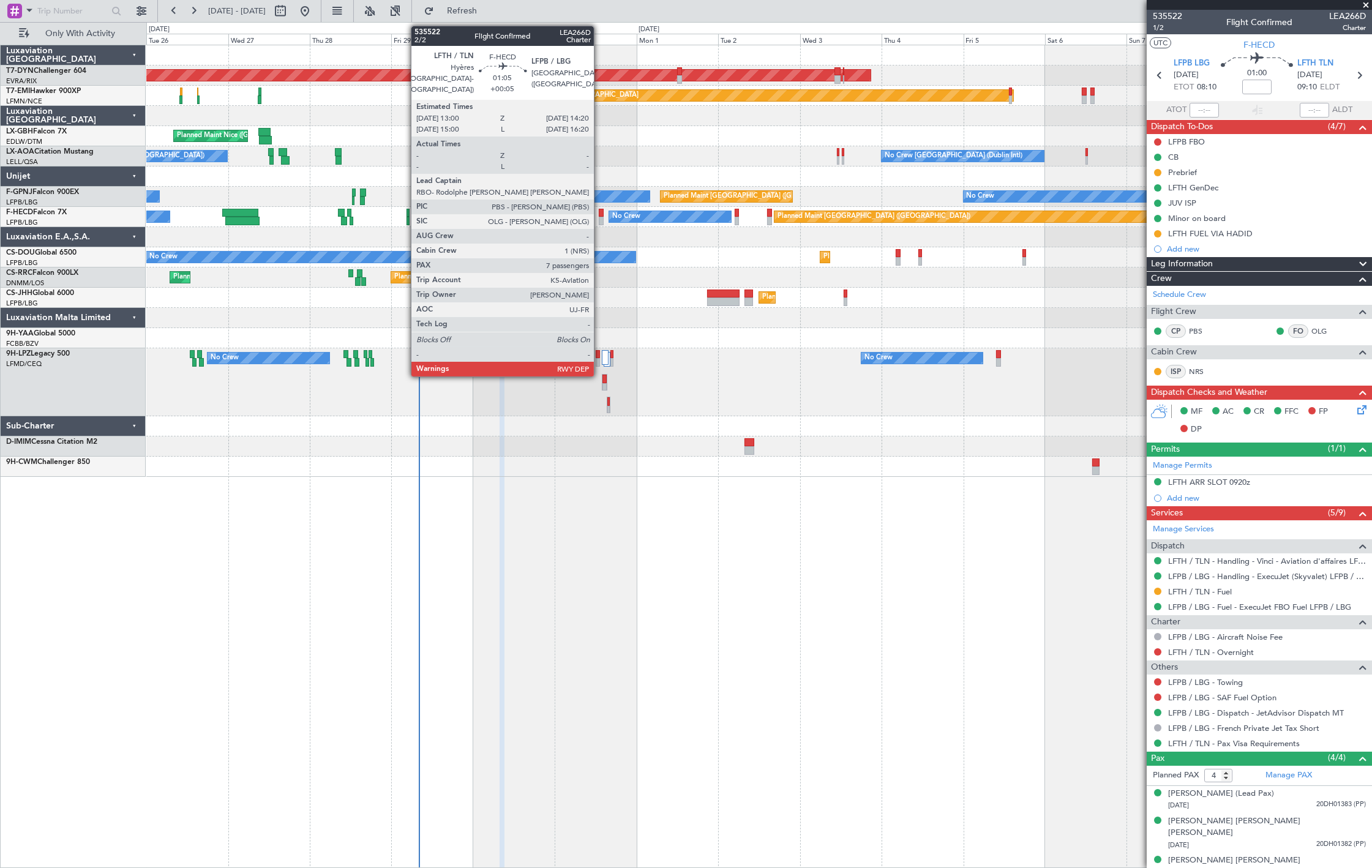
click at [600, 217] on div at bounding box center [601, 221] width 5 height 9
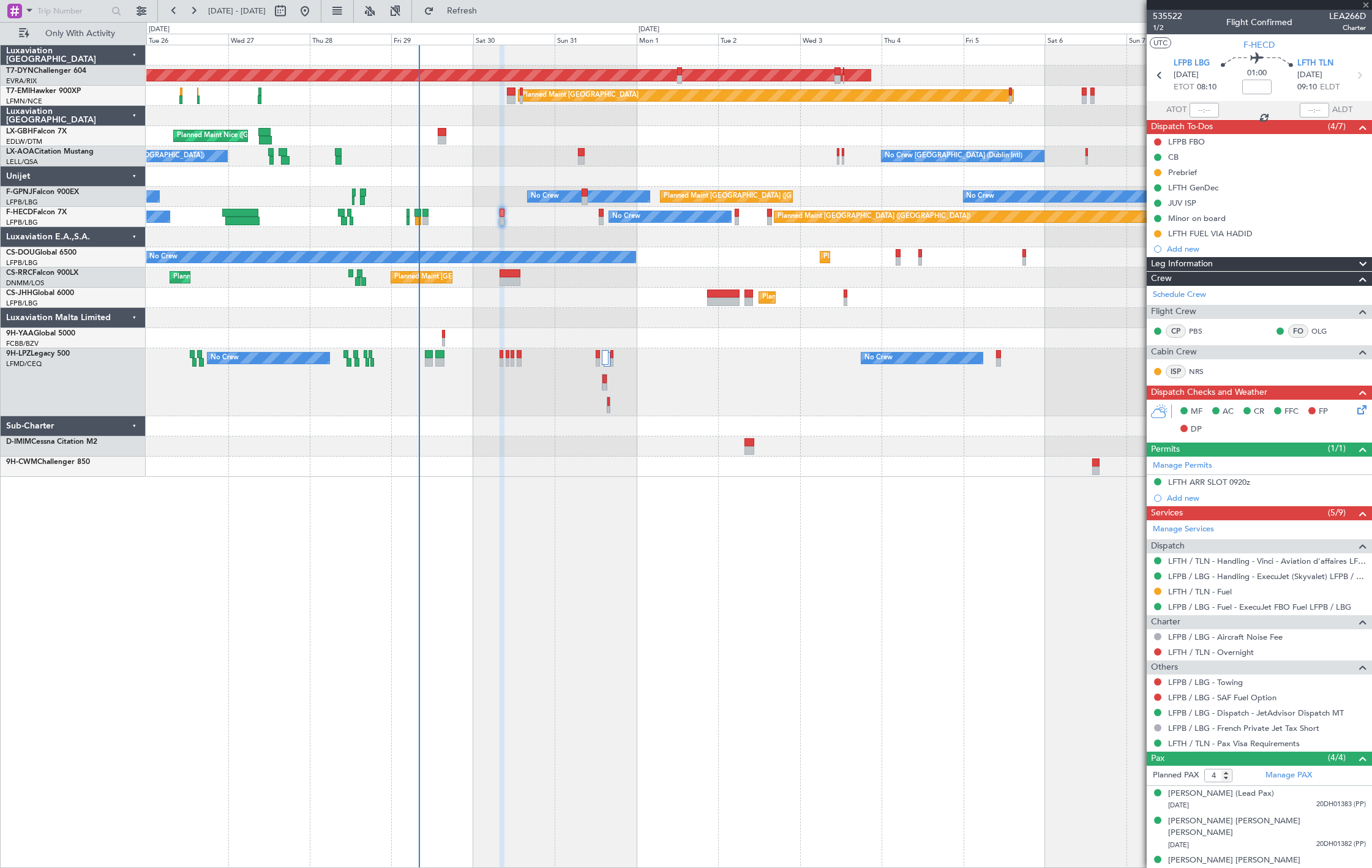
type input "+00:05"
type input "7"
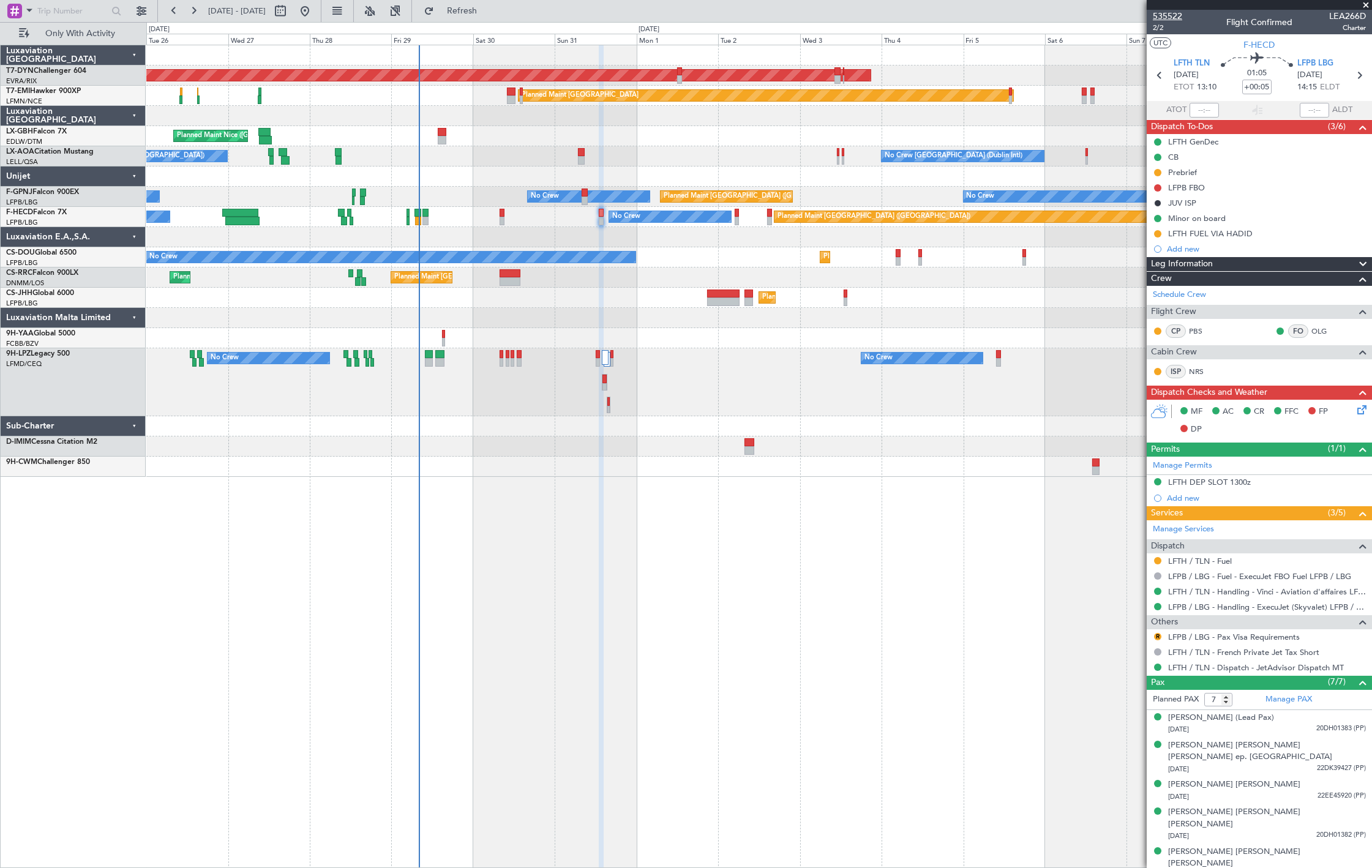
click at [1174, 13] on span "535522" at bounding box center [1167, 16] width 29 height 13
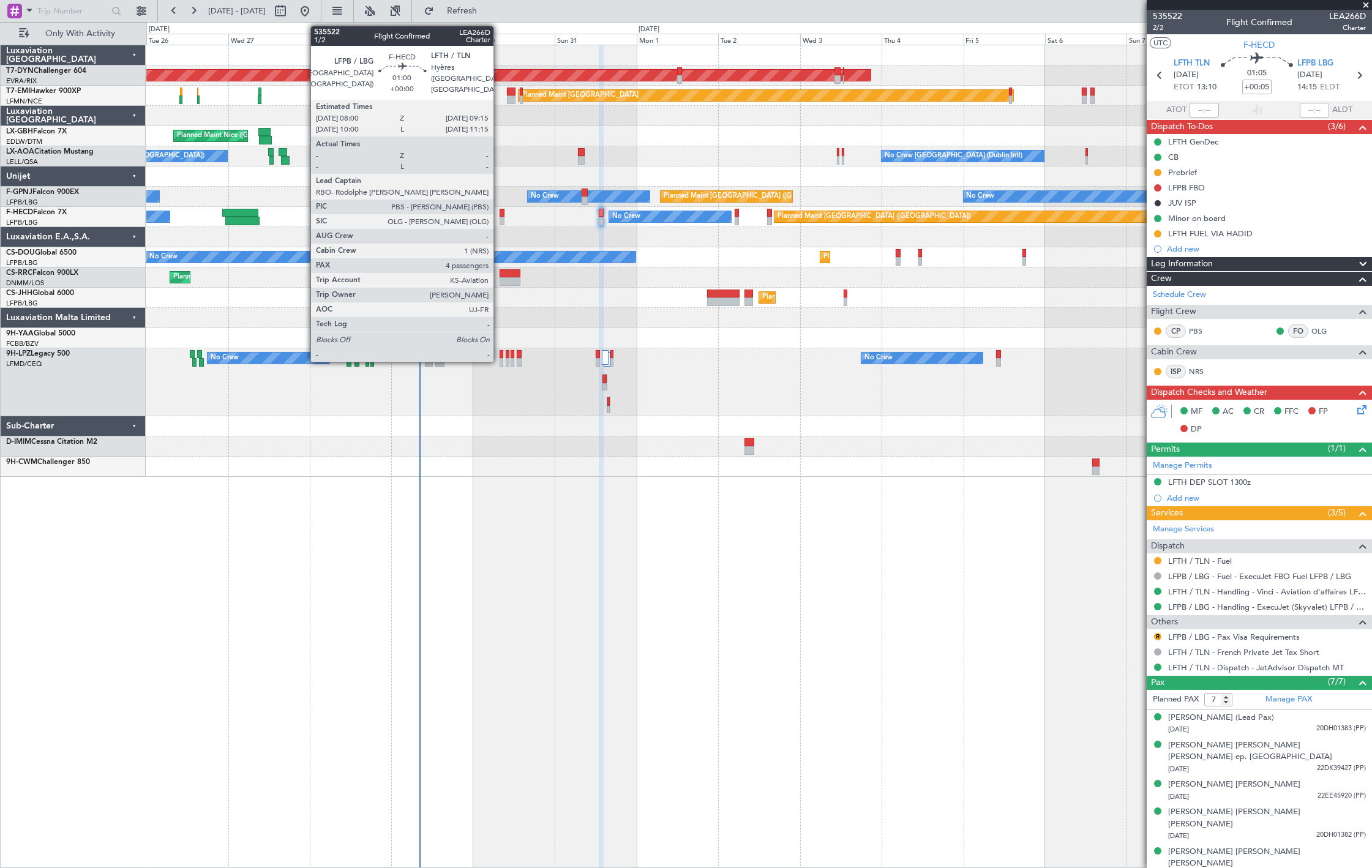
click at [500, 222] on div at bounding box center [502, 221] width 4 height 9
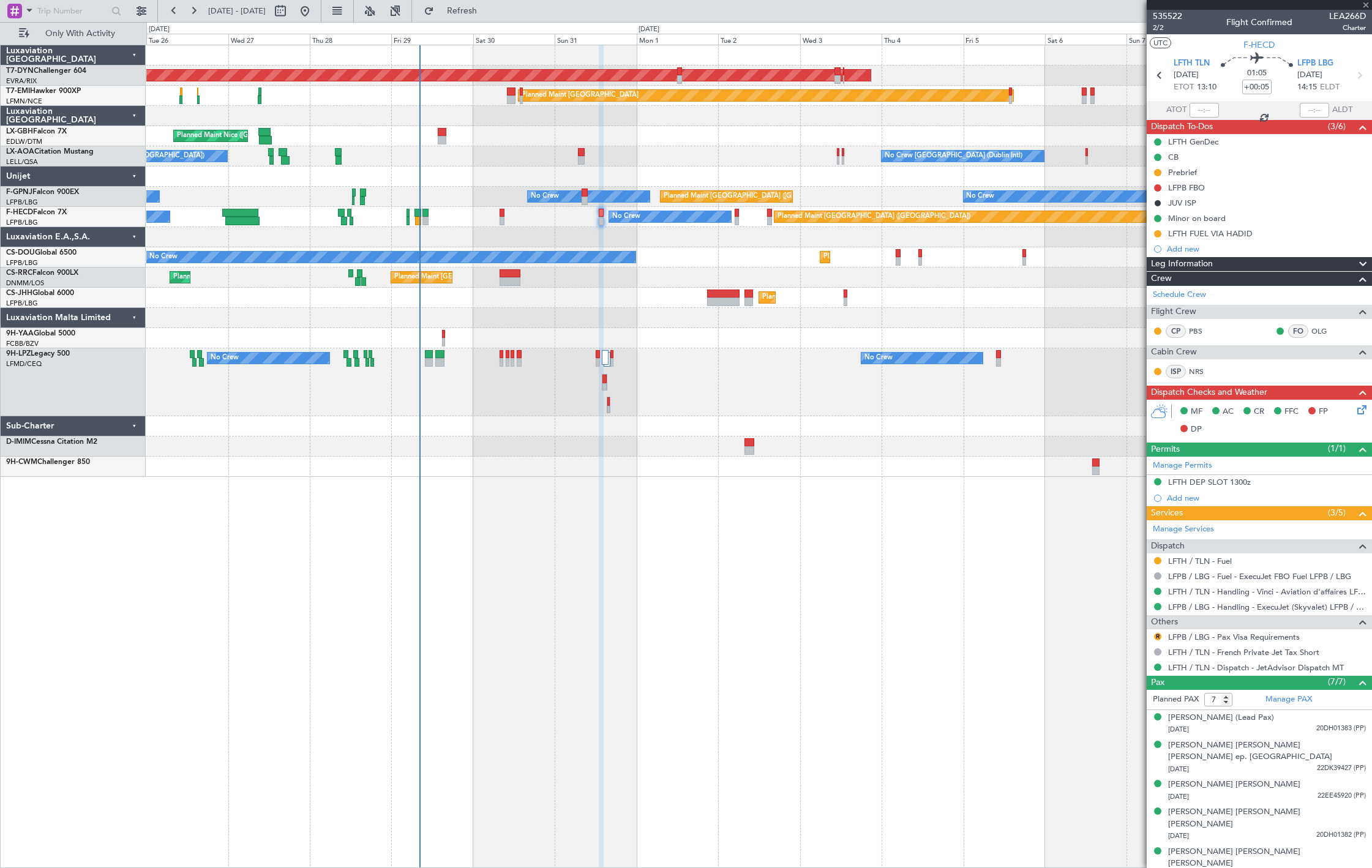
type input "4"
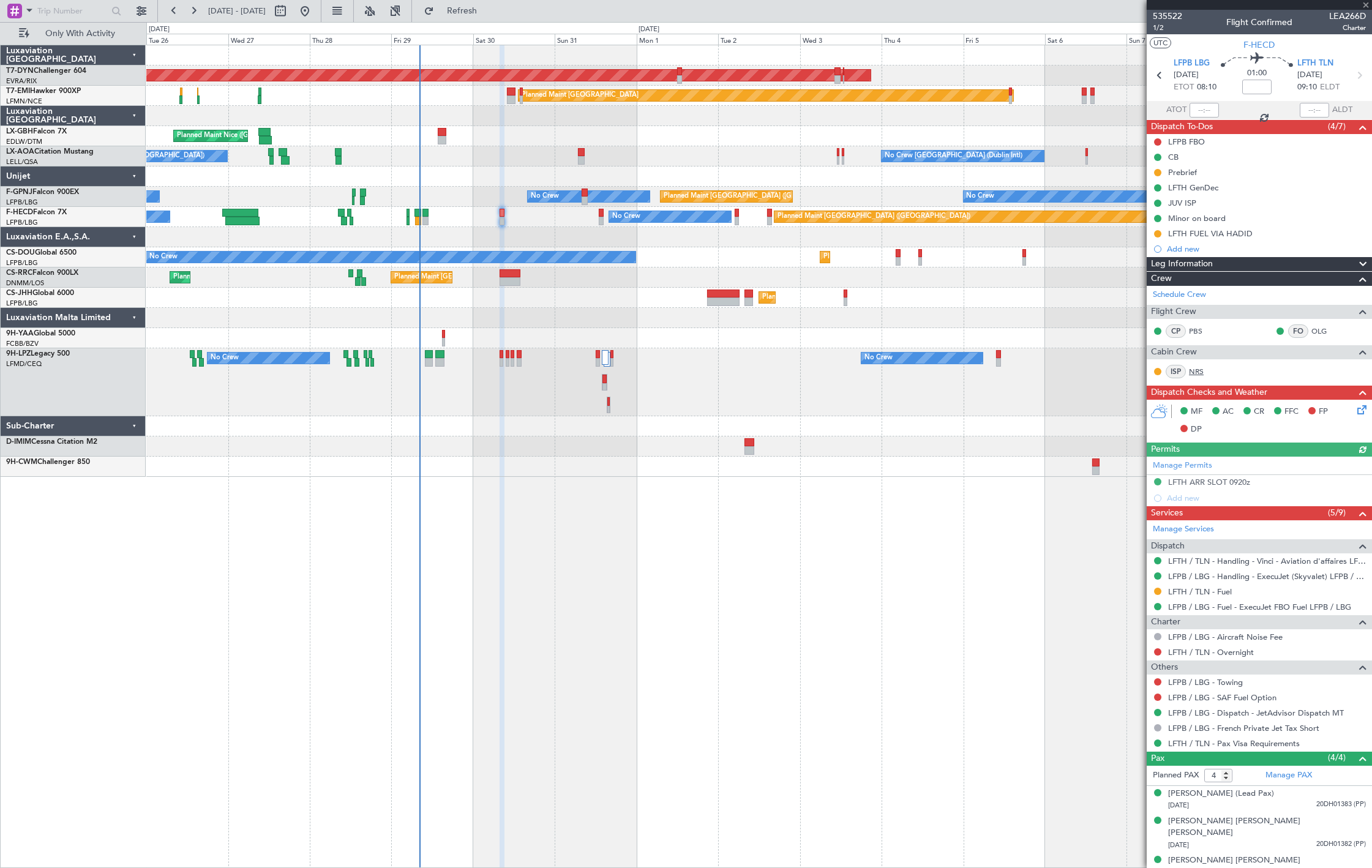
click at [1199, 371] on link "NRS" at bounding box center [1202, 371] width 27 height 11
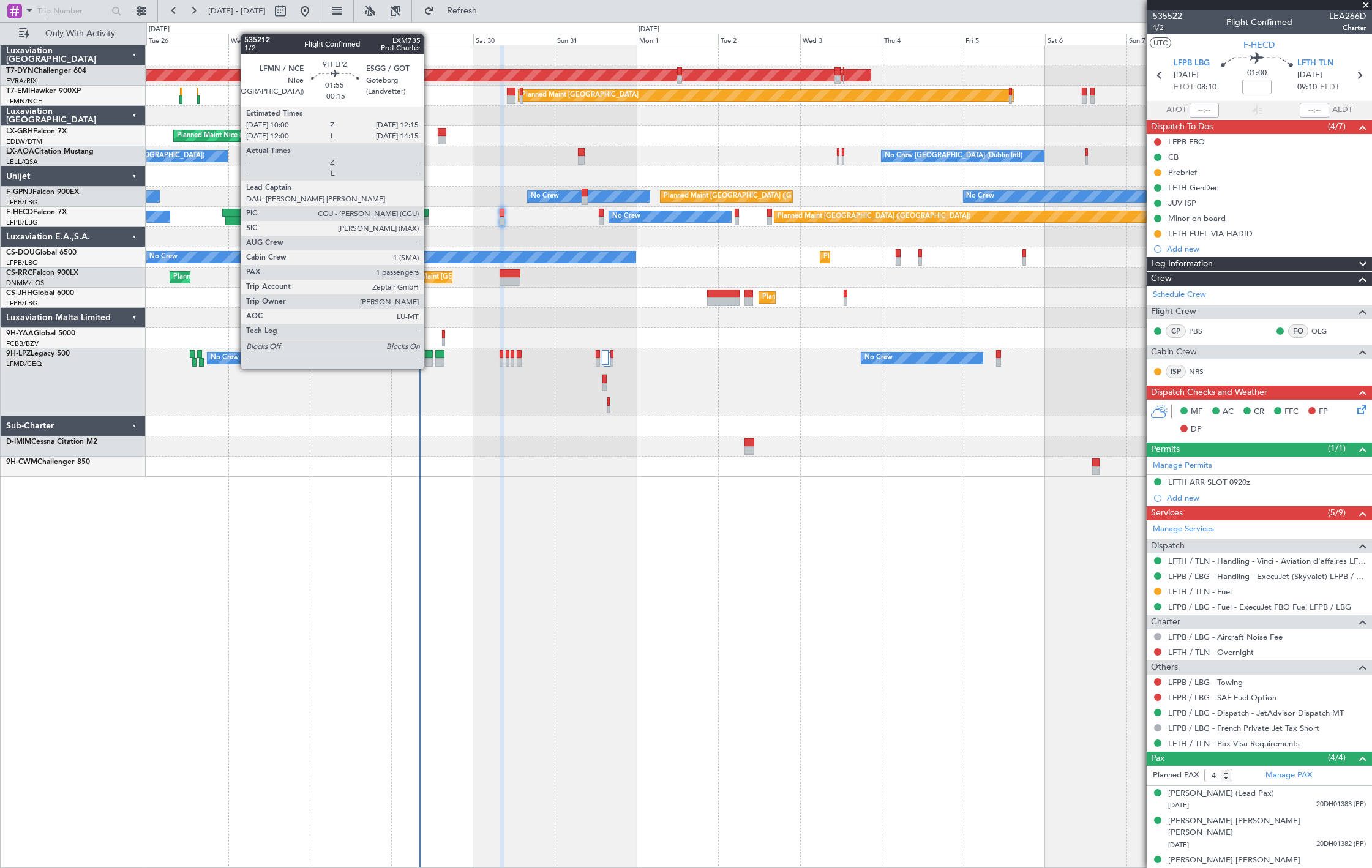
click at [430, 356] on div at bounding box center [429, 354] width 8 height 9
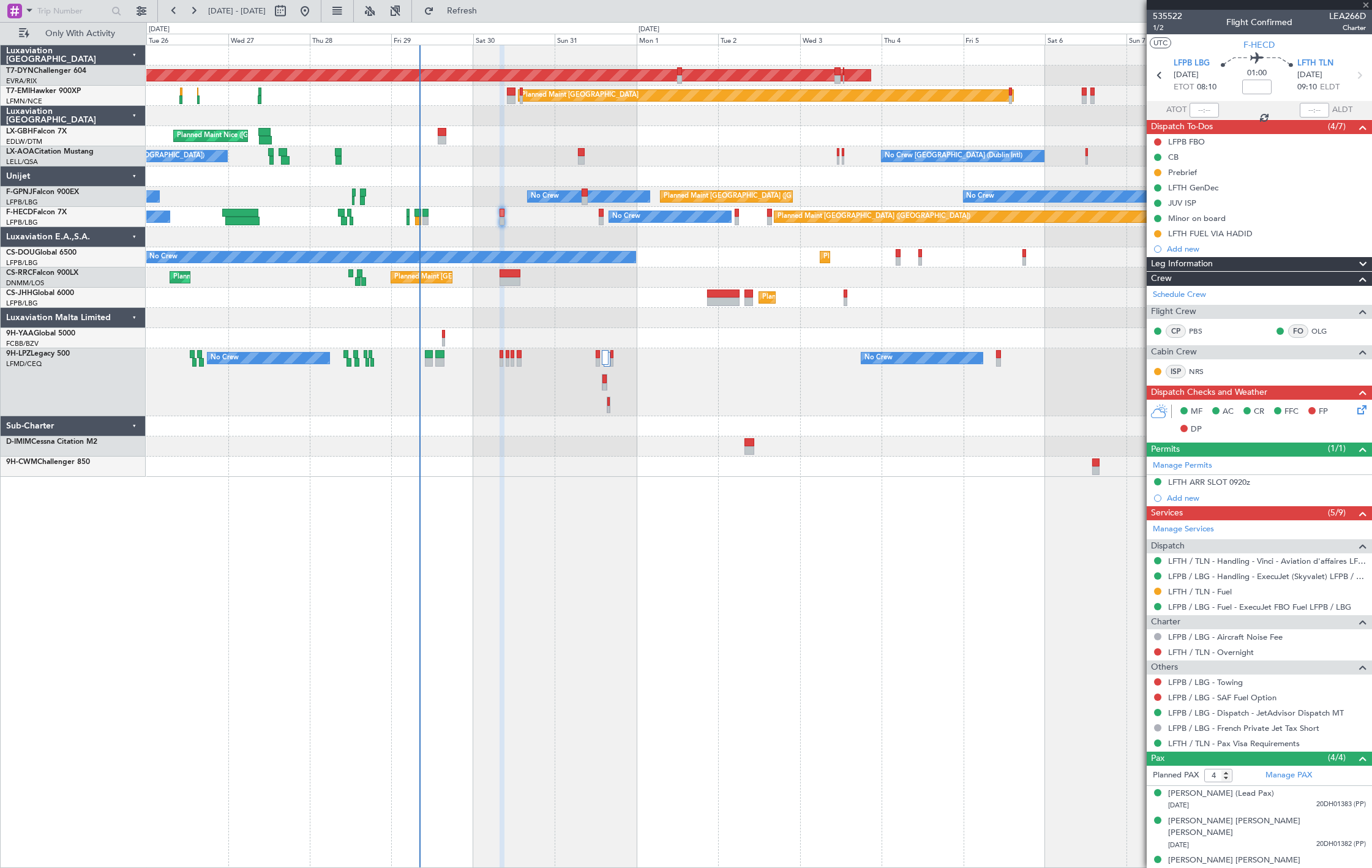
type input "-00:15"
type input "1"
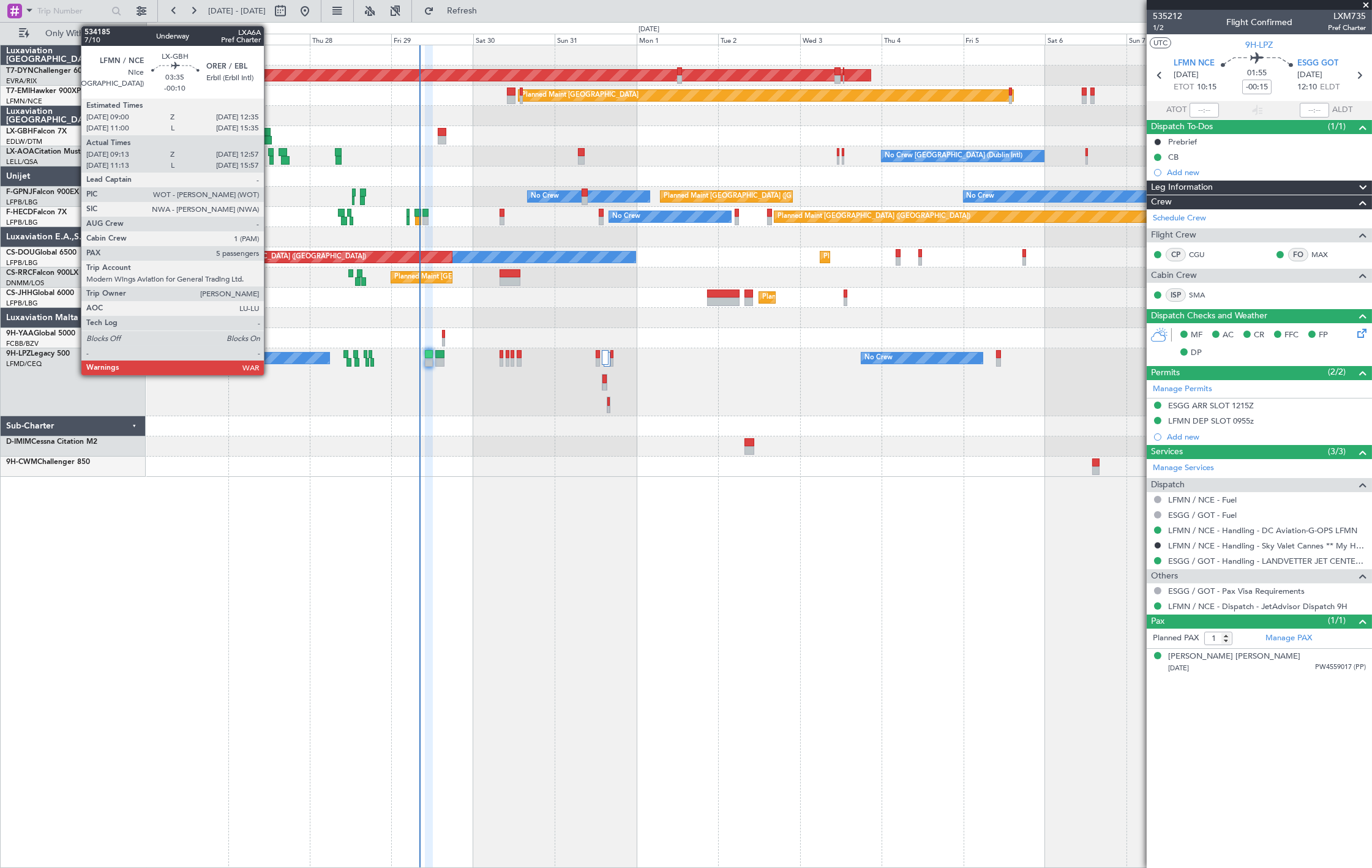
click at [270, 132] on div at bounding box center [265, 132] width 12 height 9
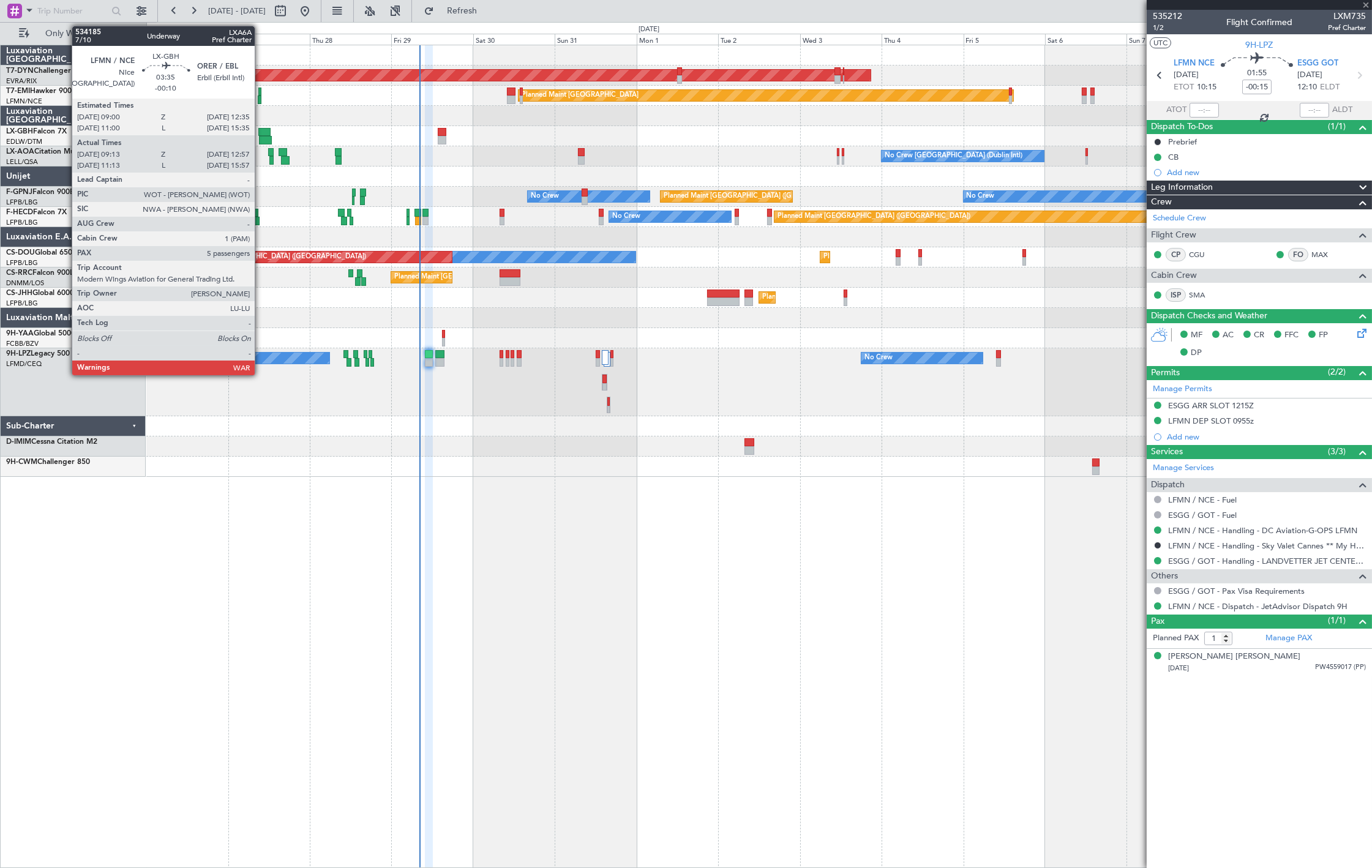
type input "-00:10"
type input "09:13"
type input "12:57"
type input "5"
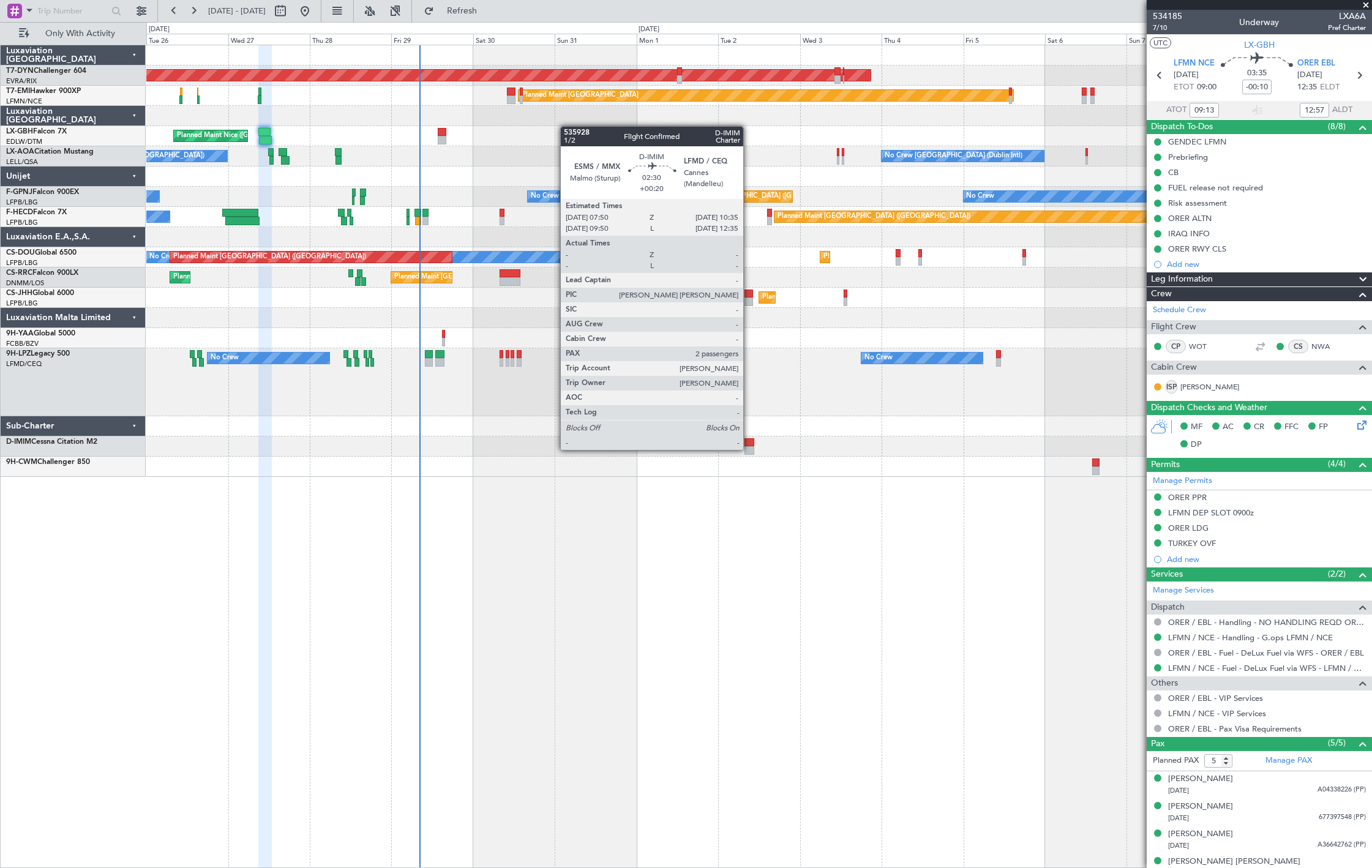
click at [749, 449] on div at bounding box center [749, 450] width 10 height 9
type input "+00:20"
type input "2"
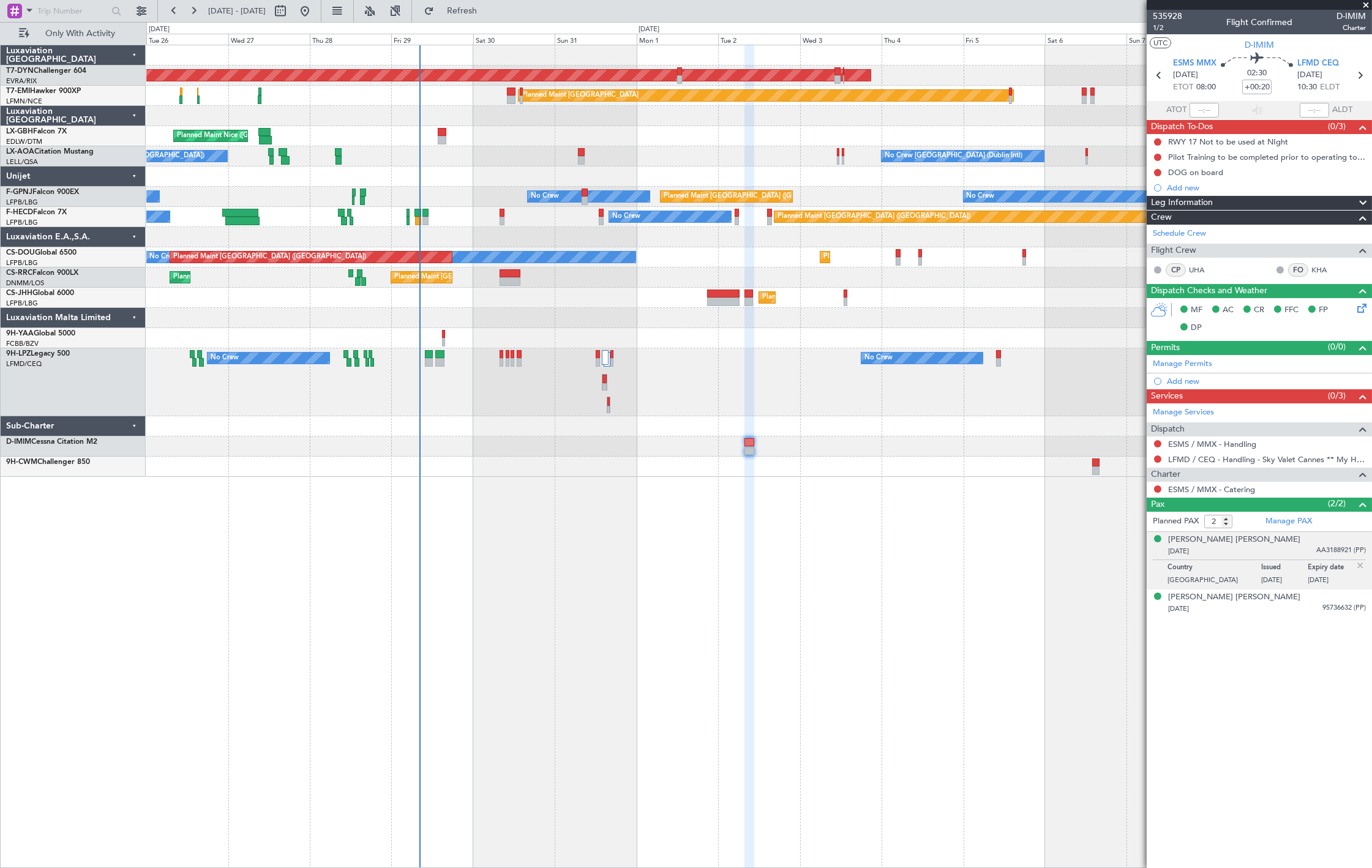
click at [1212, 171] on div "DOG on board" at bounding box center [1195, 172] width 55 height 10
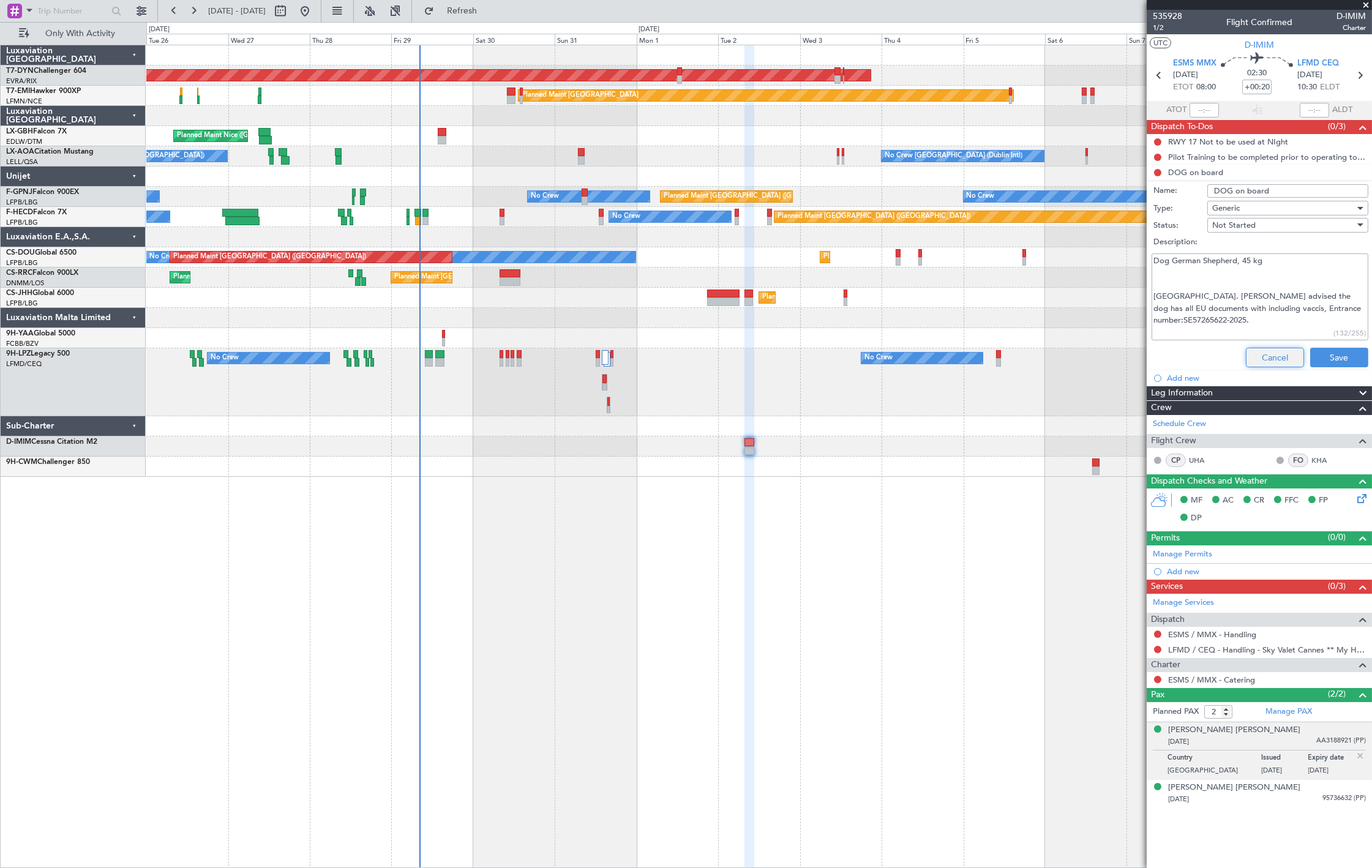
click at [1265, 350] on button "Cancel" at bounding box center [1274, 357] width 58 height 20
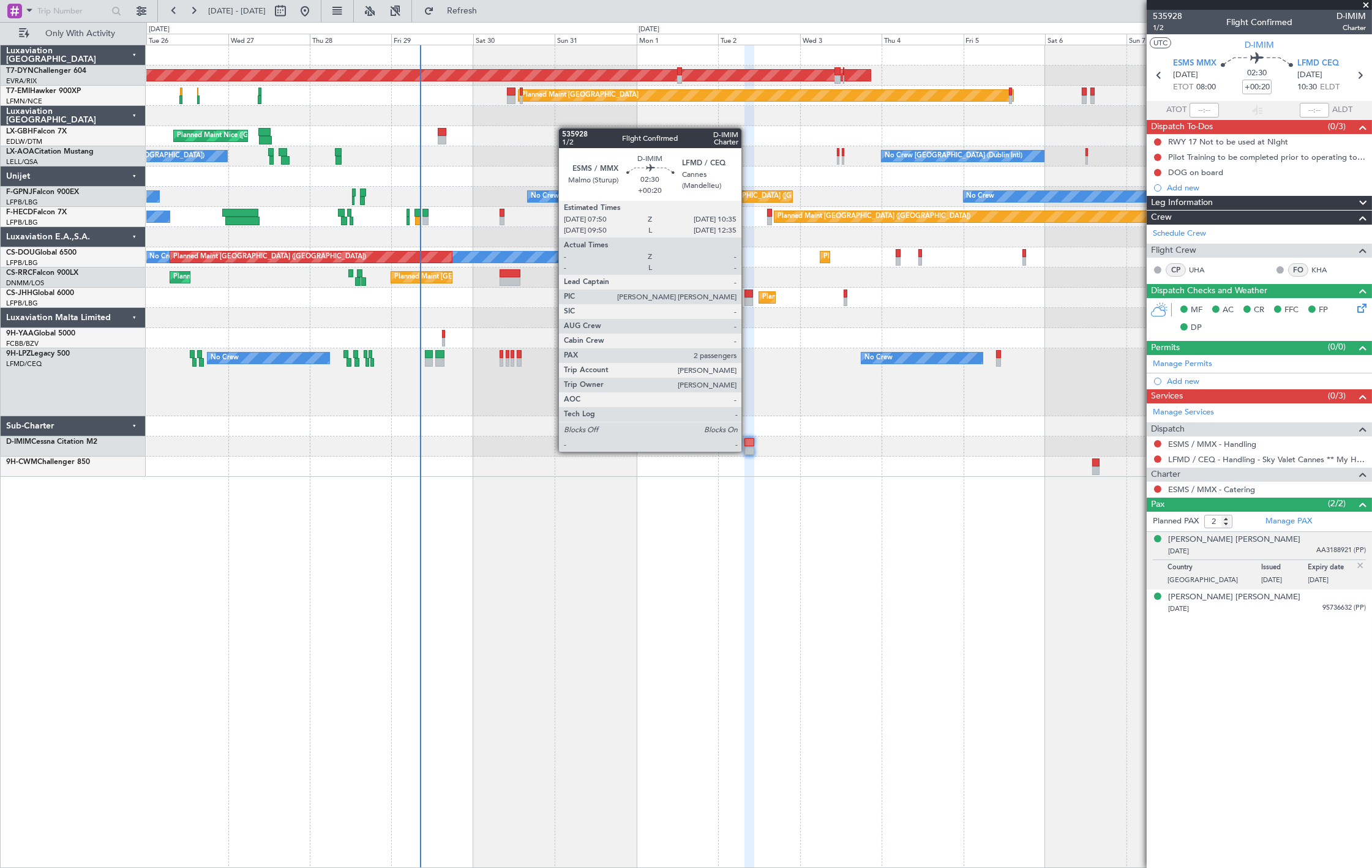
click at [747, 450] on div at bounding box center [749, 450] width 10 height 9
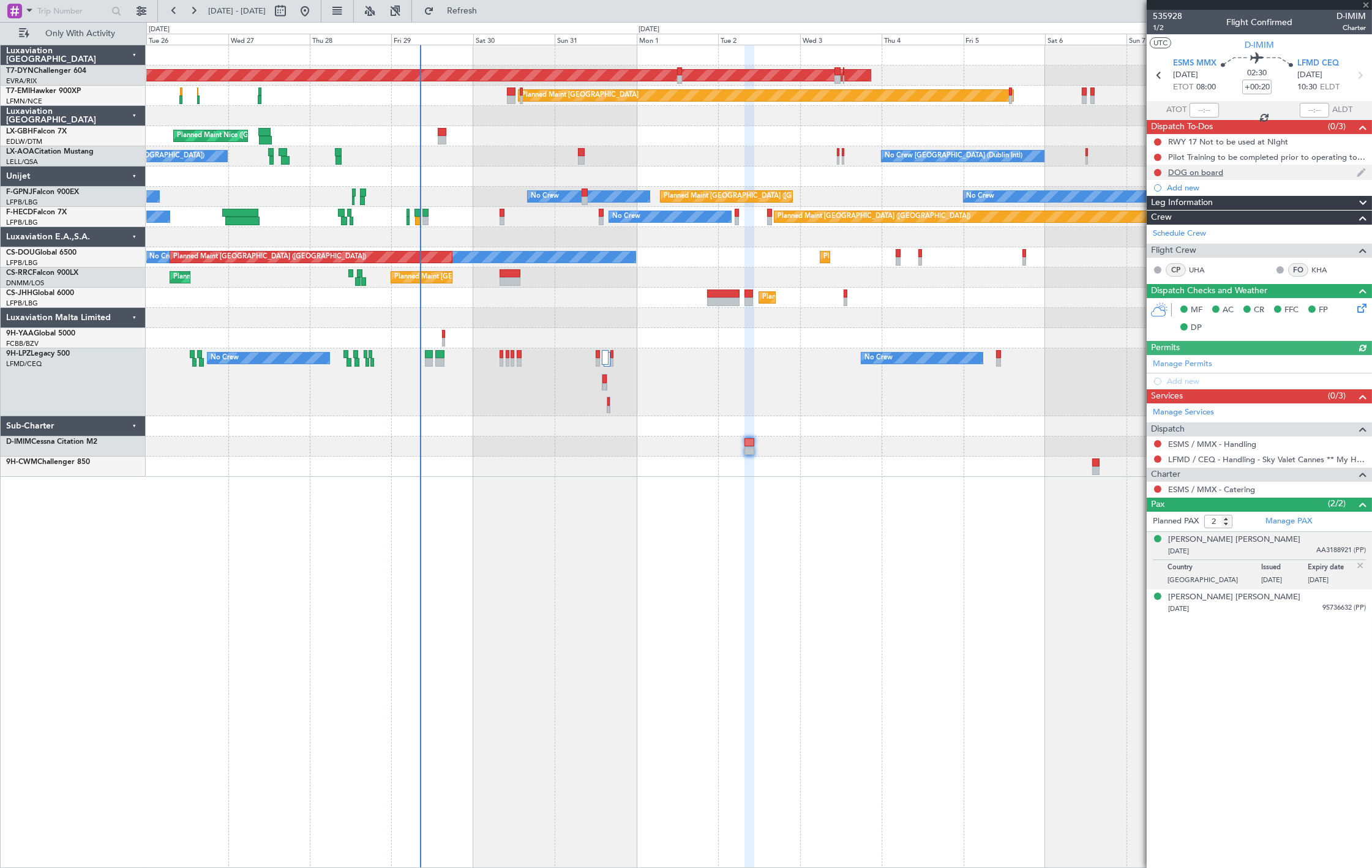
click at [1173, 168] on div "DOG on board" at bounding box center [1195, 172] width 55 height 10
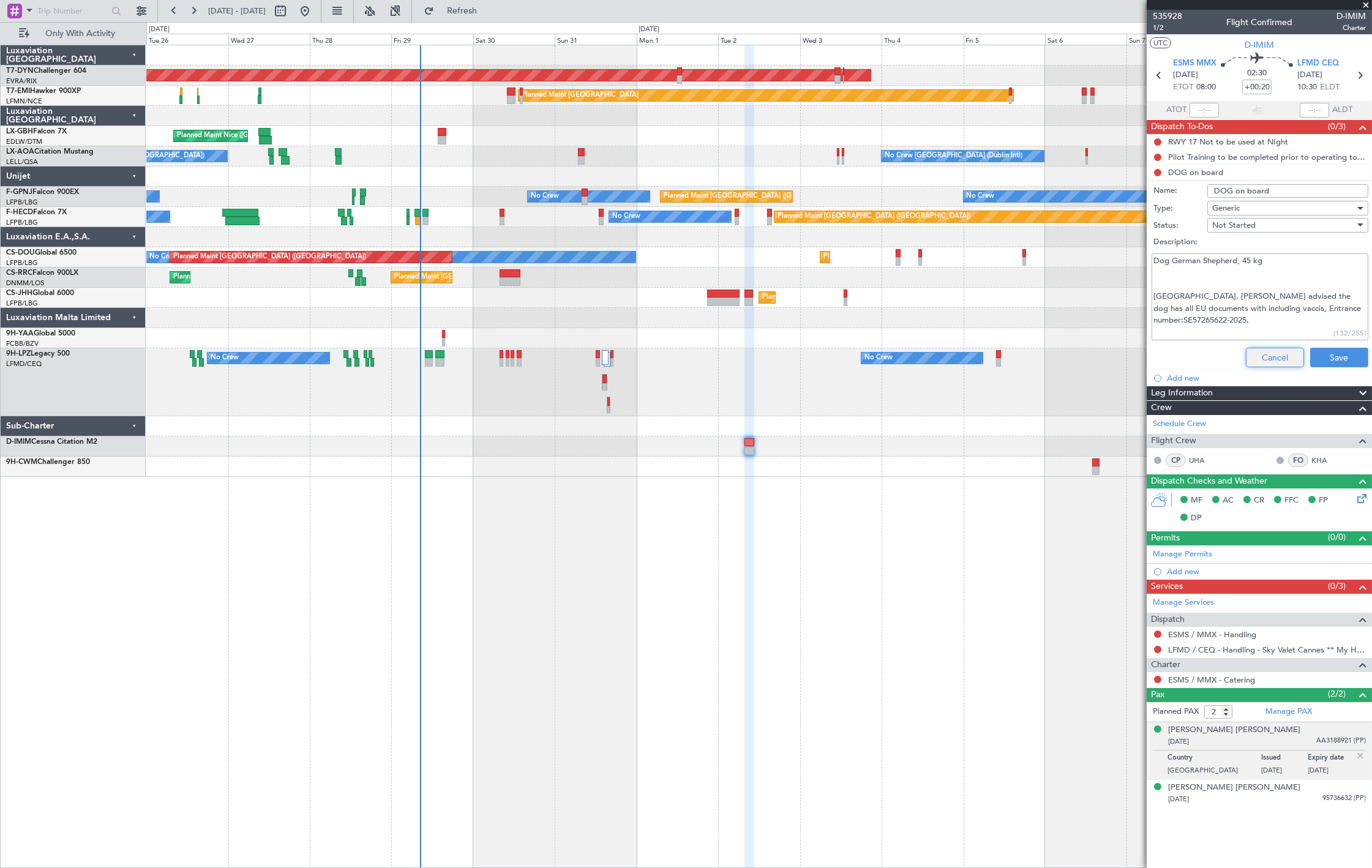
click at [1268, 363] on button "Cancel" at bounding box center [1274, 357] width 58 height 20
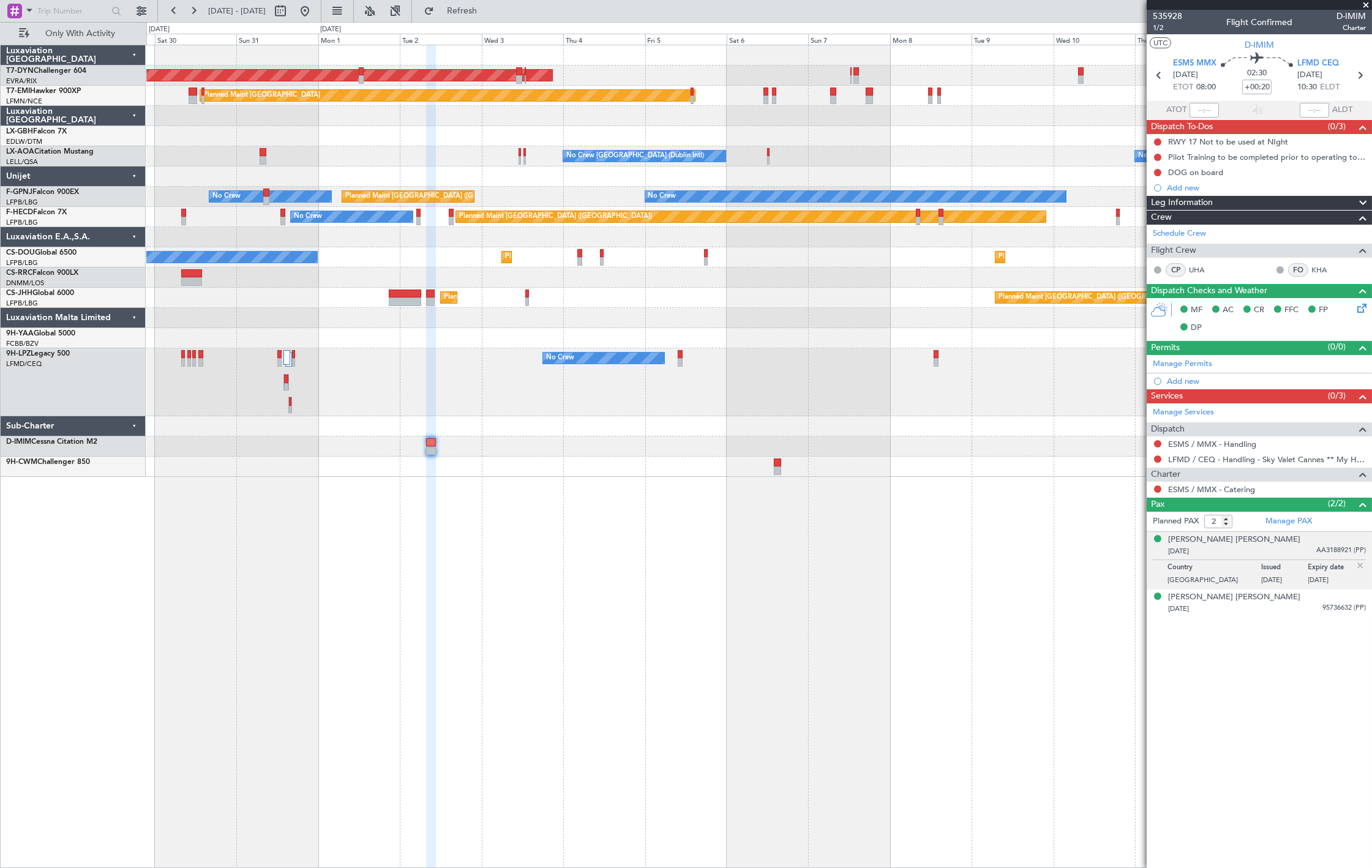
click at [432, 477] on div "AOG Maint Riga (Riga Intl) Planned Maint [GEOGRAPHIC_DATA] [GEOGRAPHIC_DATA] ([…" at bounding box center [759, 261] width 1225 height 432
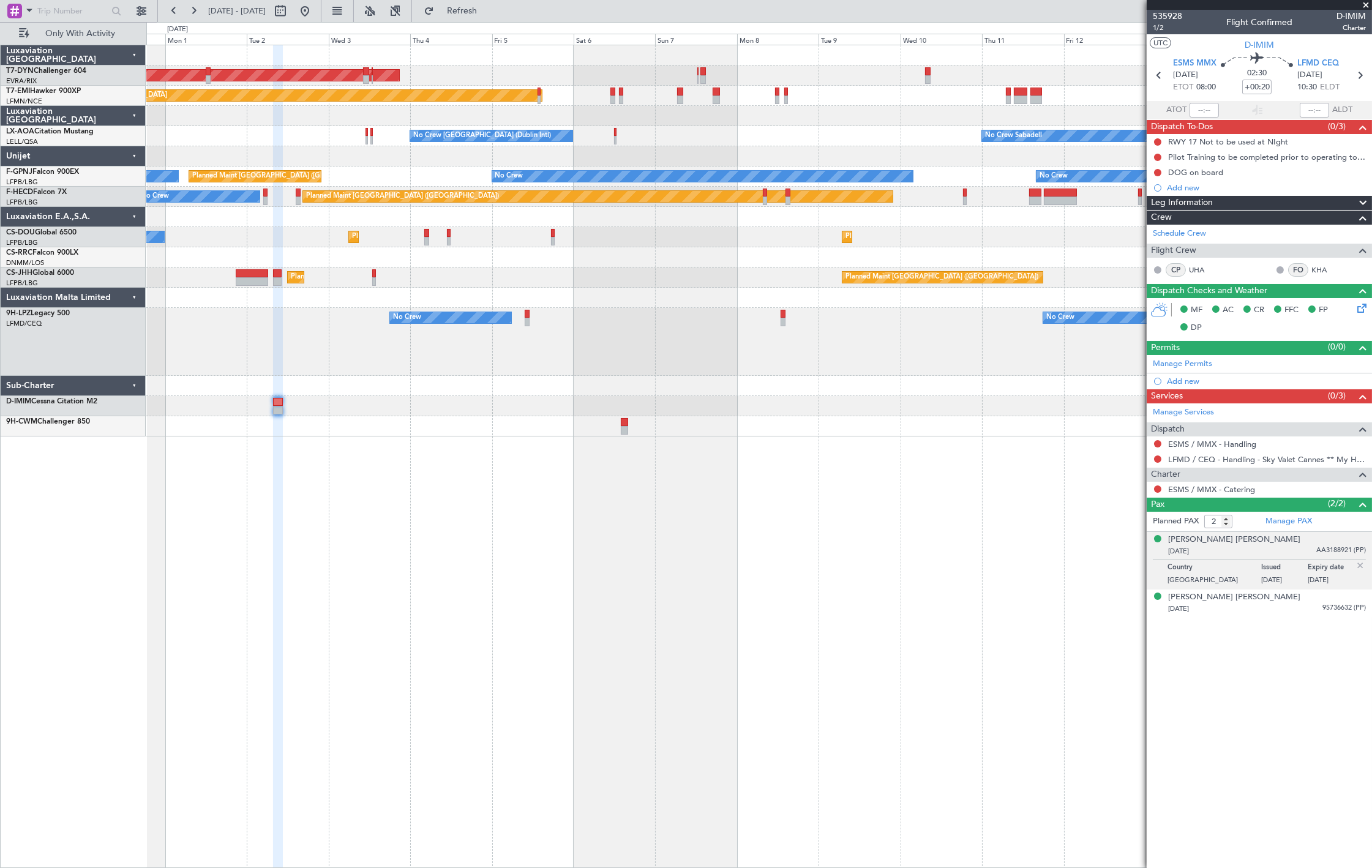
click at [539, 565] on div "AOG Maint Riga (Riga Intl) Planned Maint [GEOGRAPHIC_DATA] No Crew [GEOGRAPHIC_…" at bounding box center [759, 456] width 1226 height 823
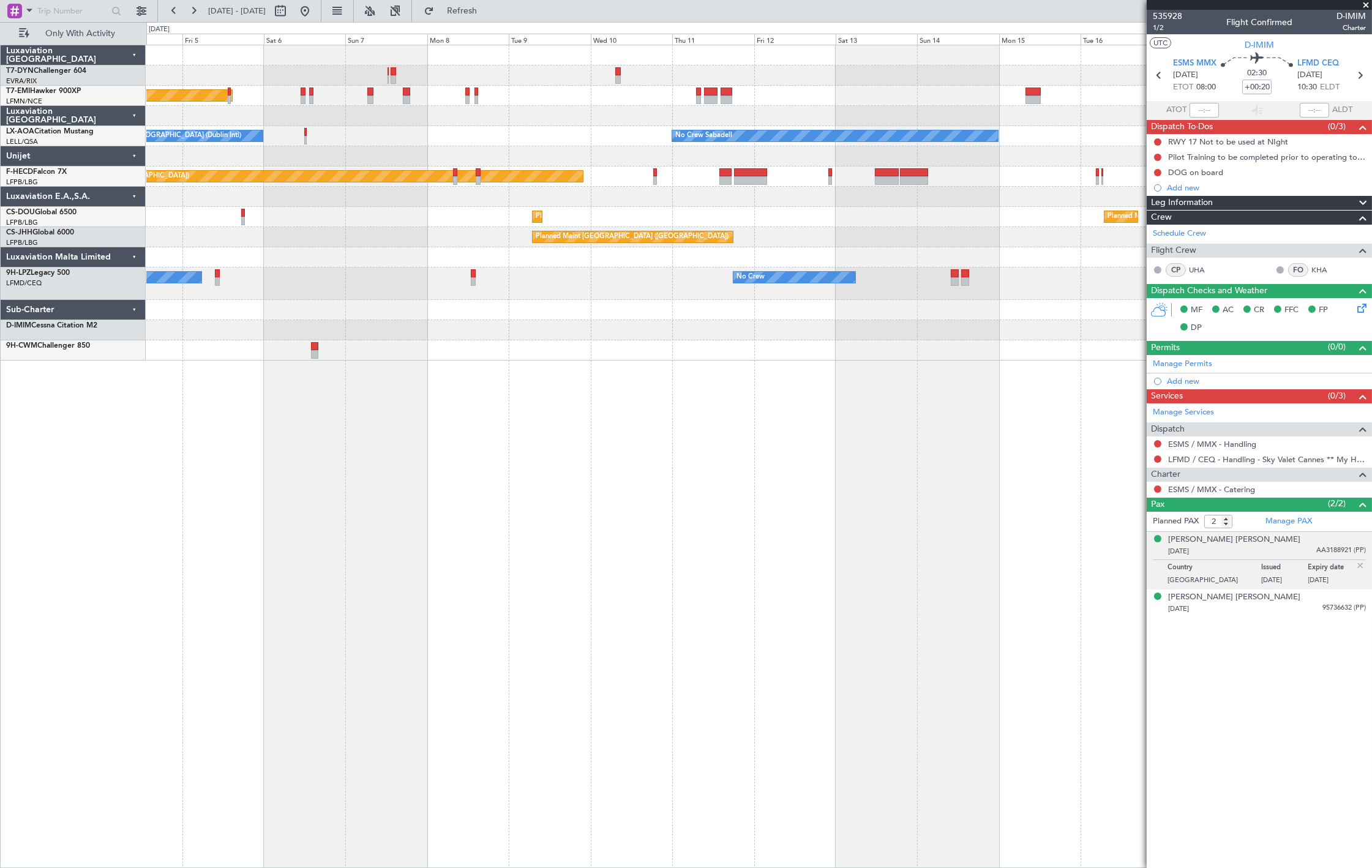
click at [539, 491] on div "AOG Maint Riga (Riga Intl) Planned Maint [GEOGRAPHIC_DATA] No Crew [GEOGRAPHIC_…" at bounding box center [759, 456] width 1226 height 823
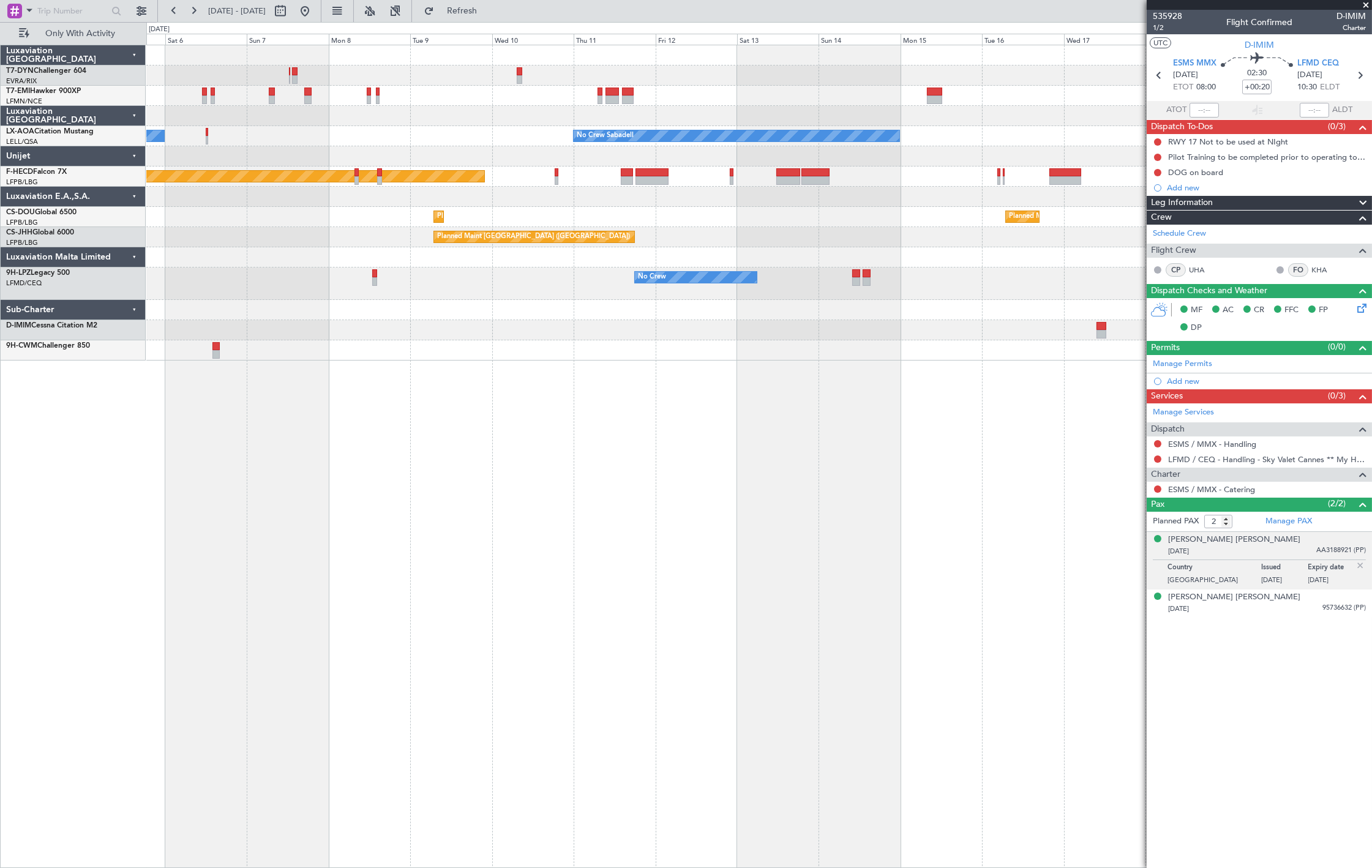
click at [289, 459] on div "AOG Maint Riga (Riga Intl) Planned Maint [GEOGRAPHIC_DATA] No Crew [GEOGRAPHIC_…" at bounding box center [759, 456] width 1226 height 823
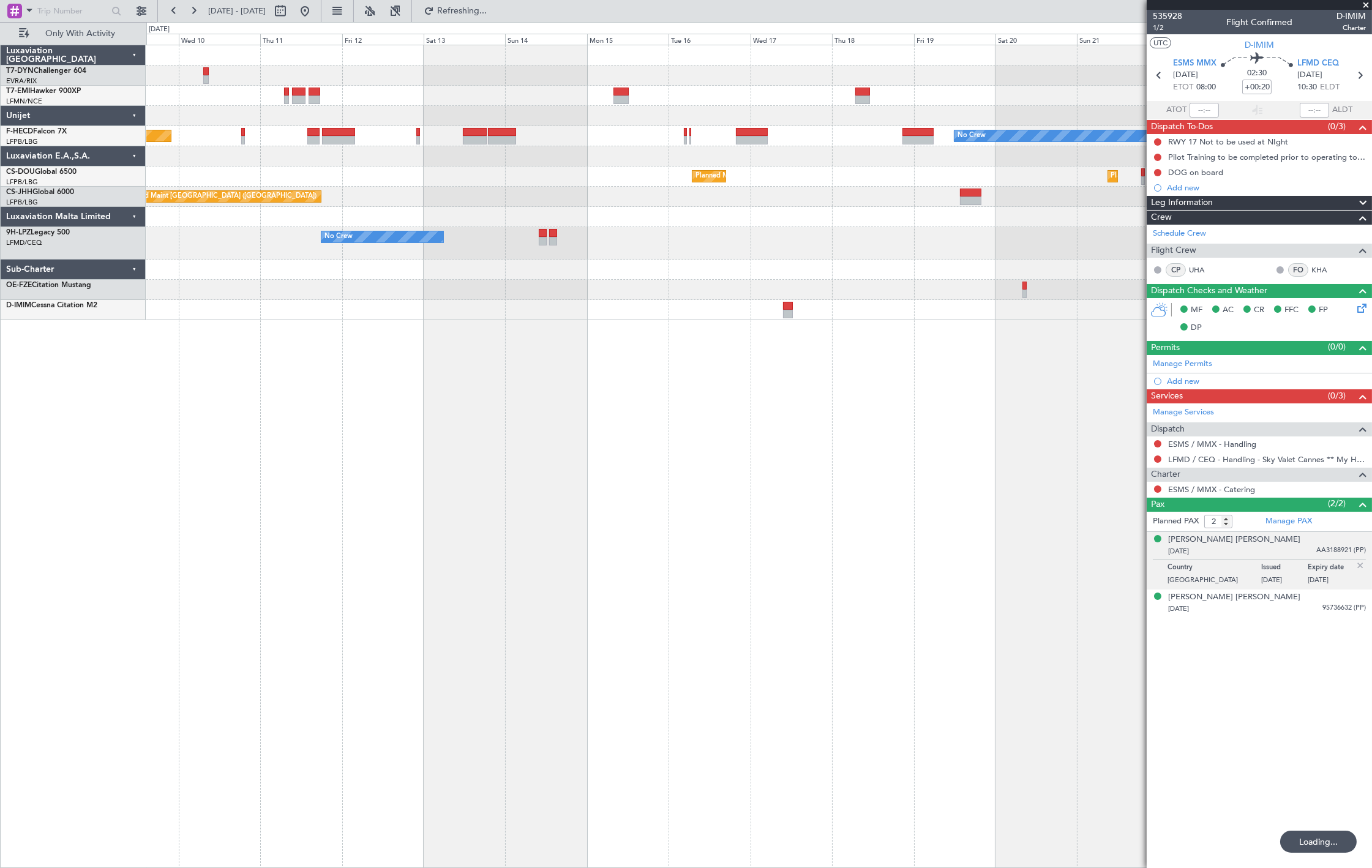
click at [788, 326] on div "Planned Maint [GEOGRAPHIC_DATA] ([GEOGRAPHIC_DATA]) No Crew Planned Maint [GEOG…" at bounding box center [759, 456] width 1226 height 823
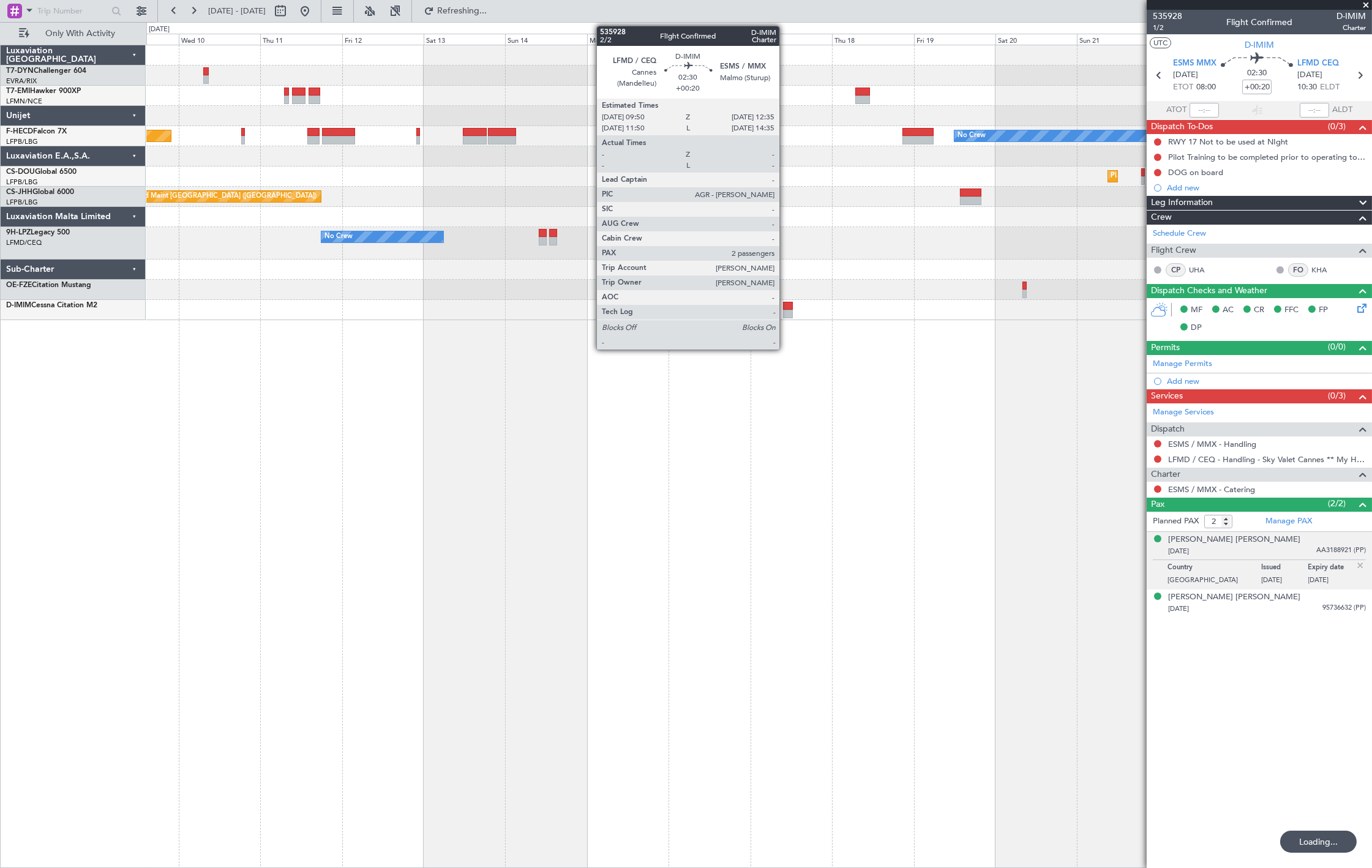
click at [786, 314] on div at bounding box center [788, 314] width 10 height 9
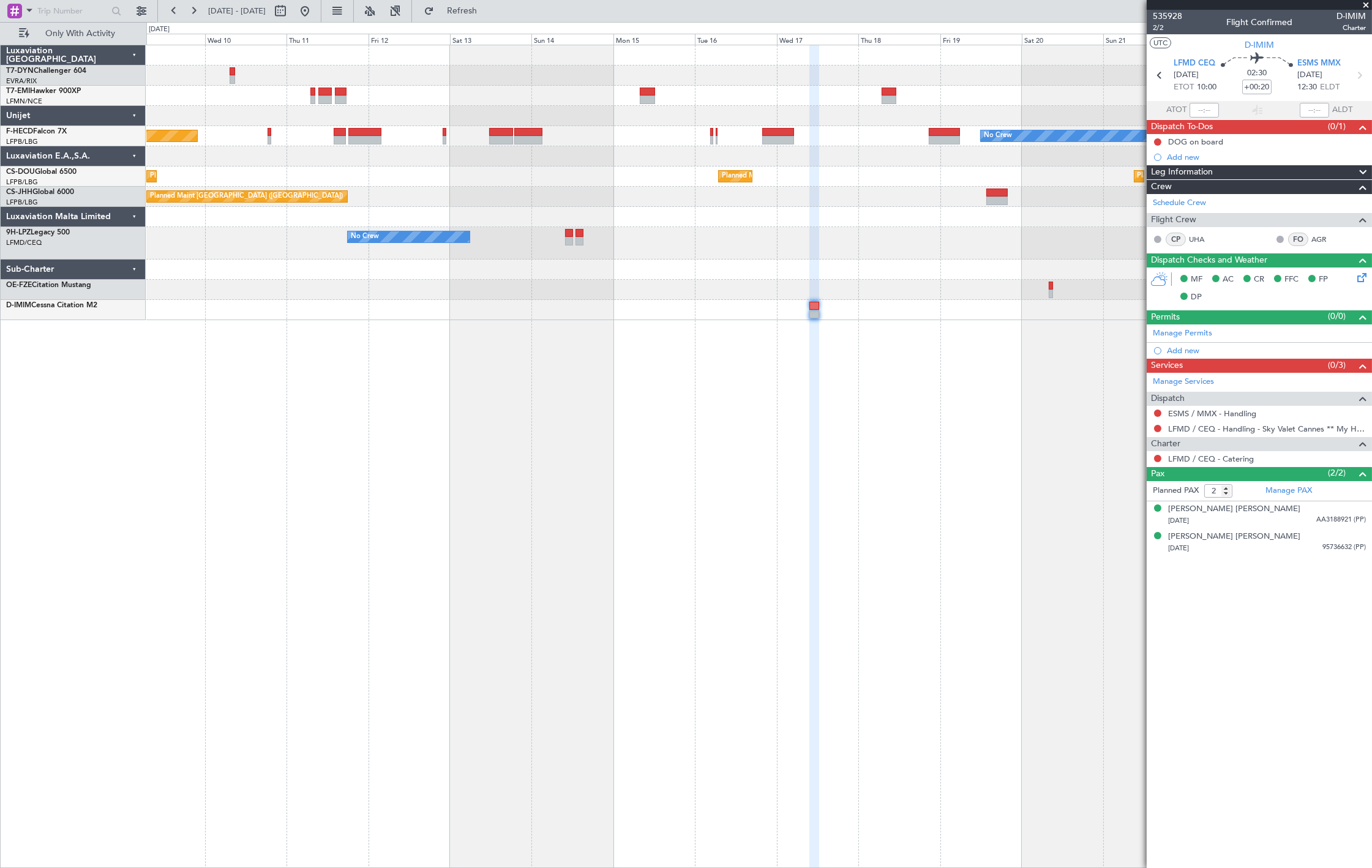
click at [1052, 376] on div "Planned Maint [GEOGRAPHIC_DATA] Planned Maint [GEOGRAPHIC_DATA] ([GEOGRAPHIC_DA…" at bounding box center [759, 456] width 1226 height 823
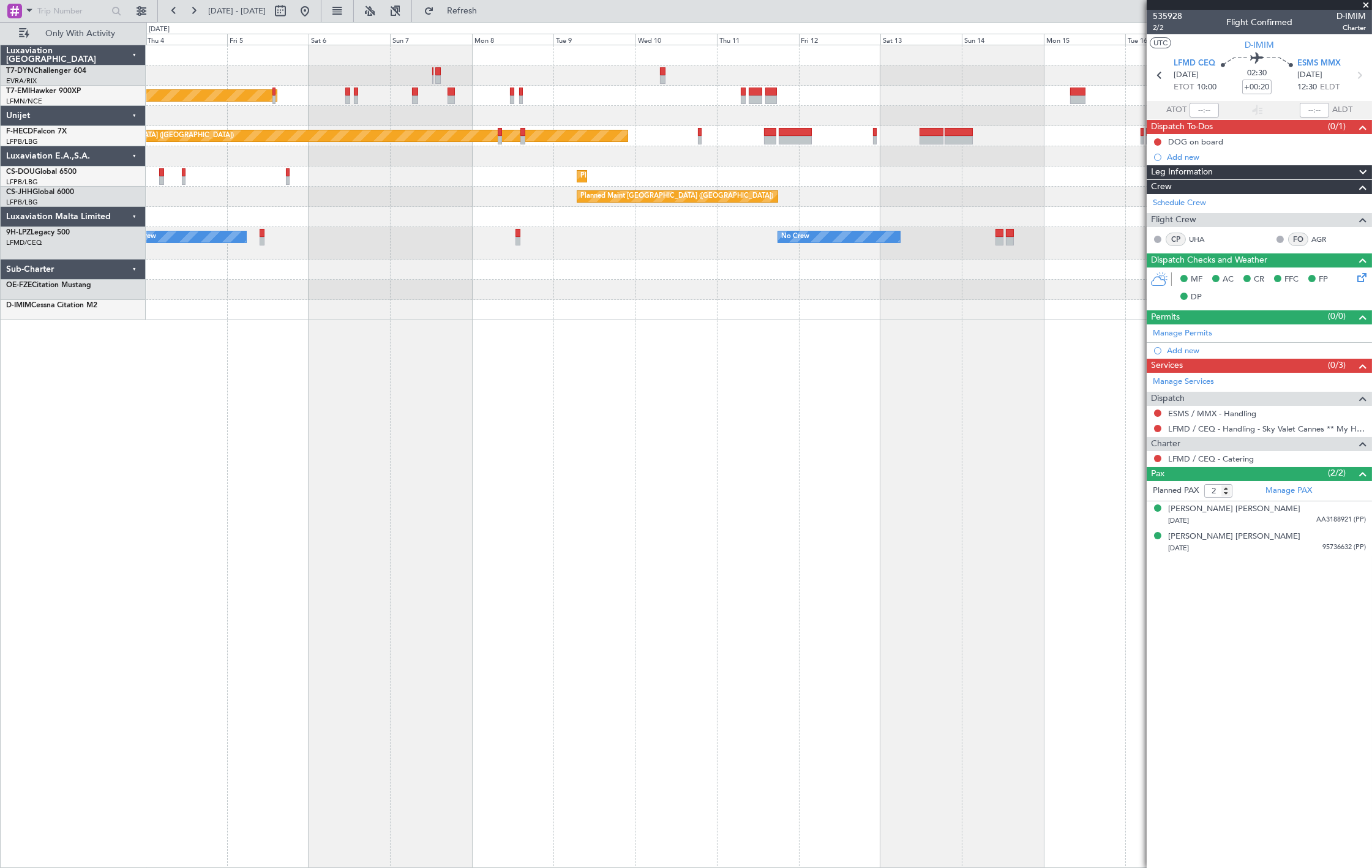
click at [946, 434] on div "AOG Maint Riga (Riga Intl) Planned Maint [GEOGRAPHIC_DATA] Planned Maint [GEOGR…" at bounding box center [759, 456] width 1226 height 823
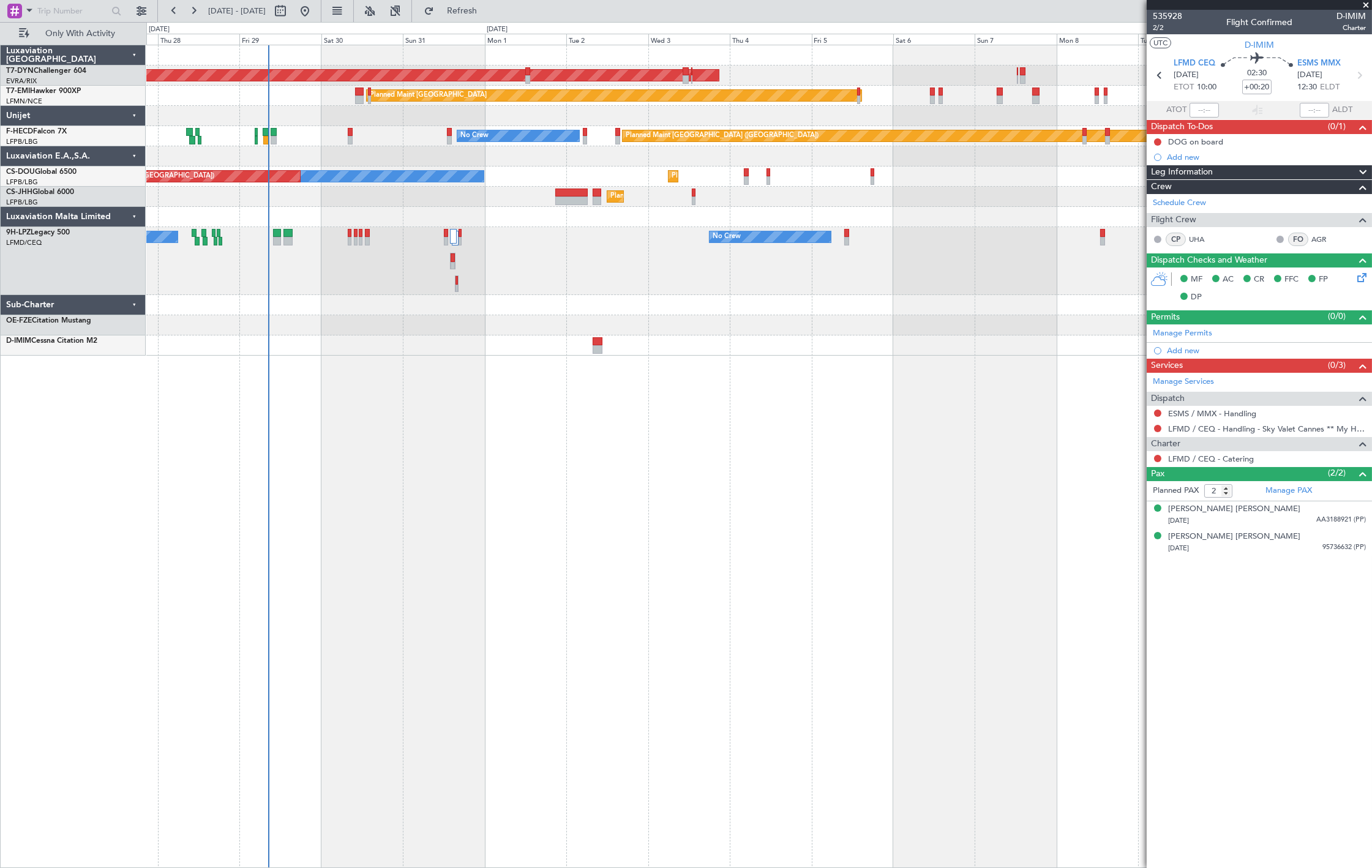
click at [881, 434] on div "AOG Maint Riga (Riga Intl) Planned Maint [GEOGRAPHIC_DATA] Planned Maint [GEOGR…" at bounding box center [759, 456] width 1226 height 823
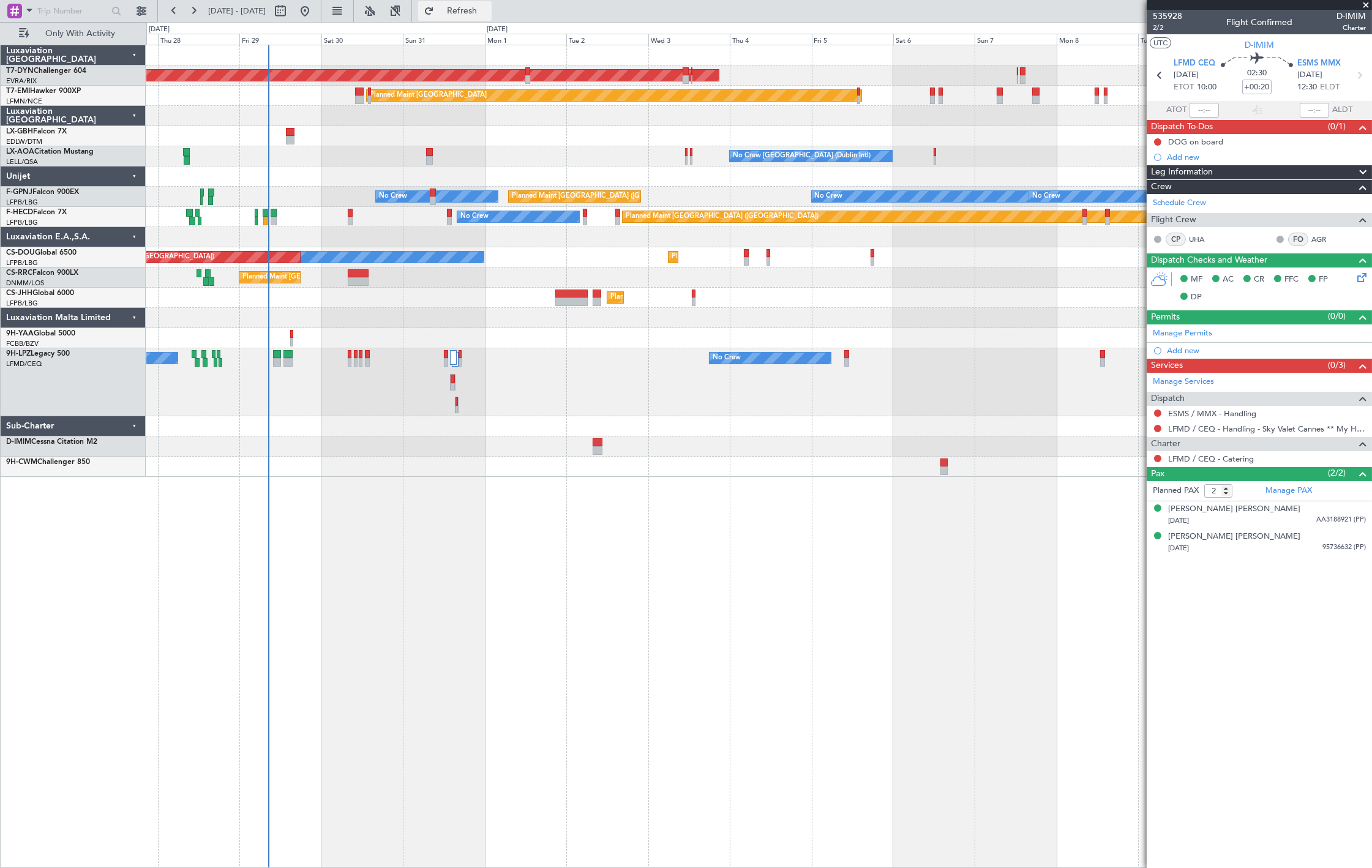
click at [488, 9] on span "Refresh" at bounding box center [462, 11] width 51 height 9
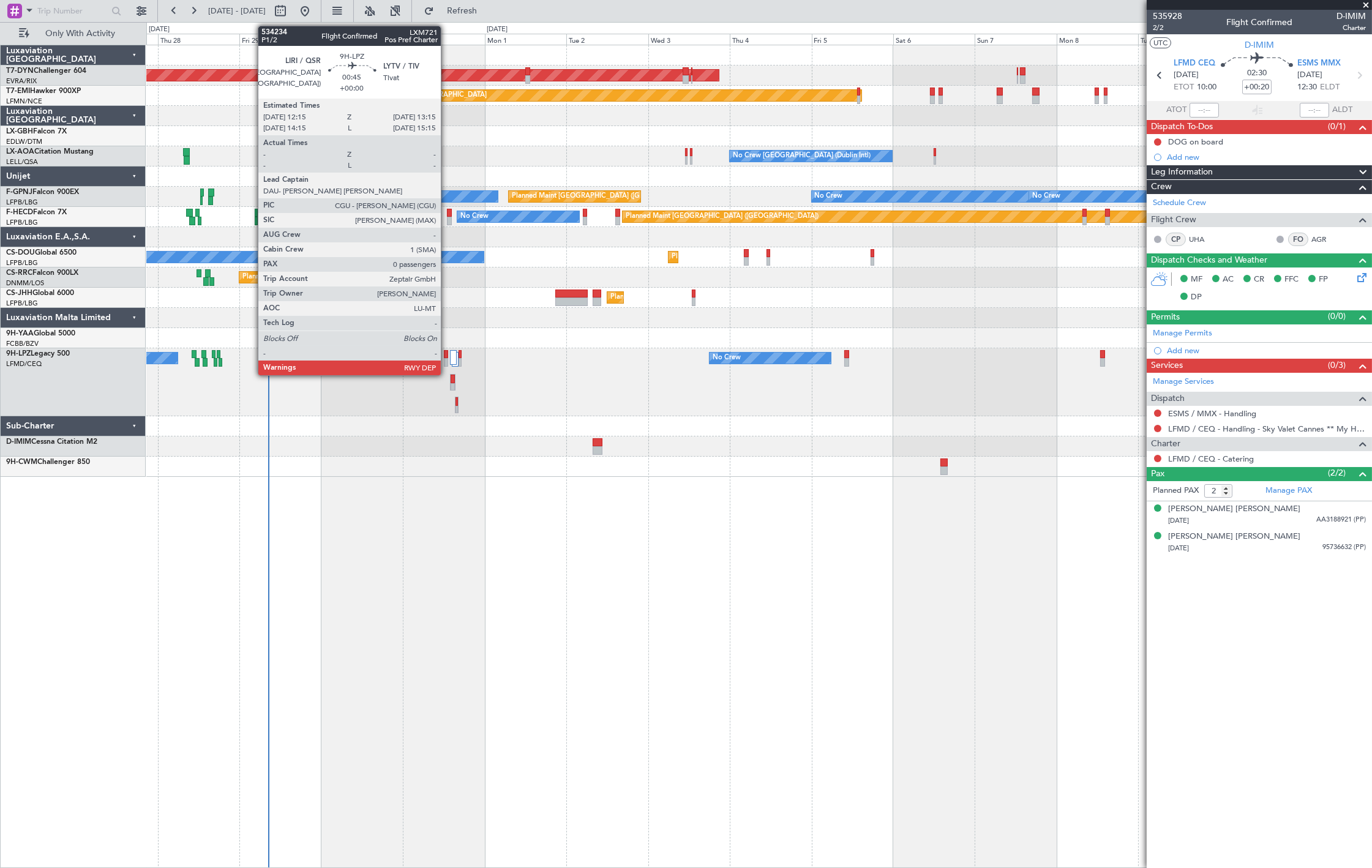
click at [447, 358] on div at bounding box center [445, 362] width 3 height 9
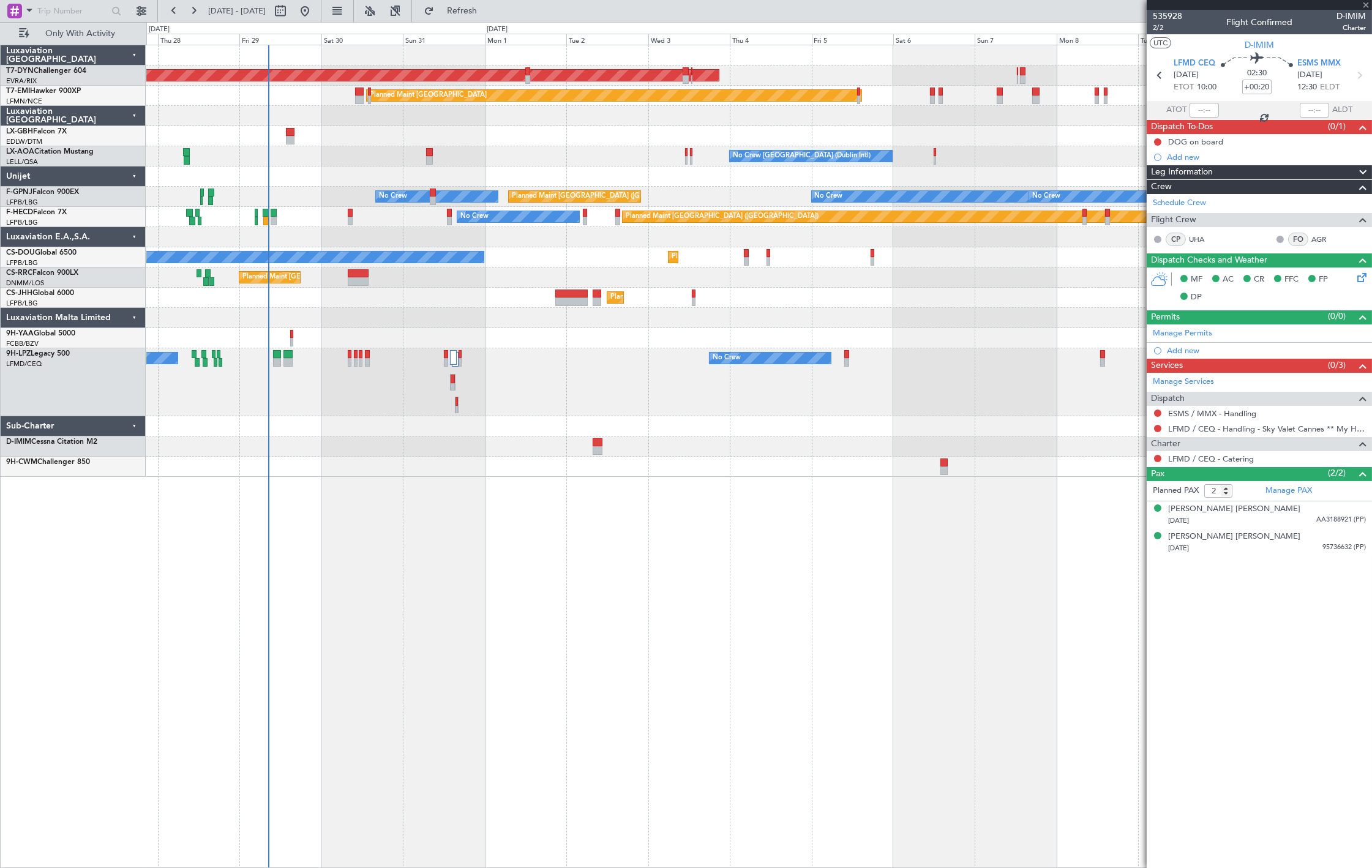
type input "0"
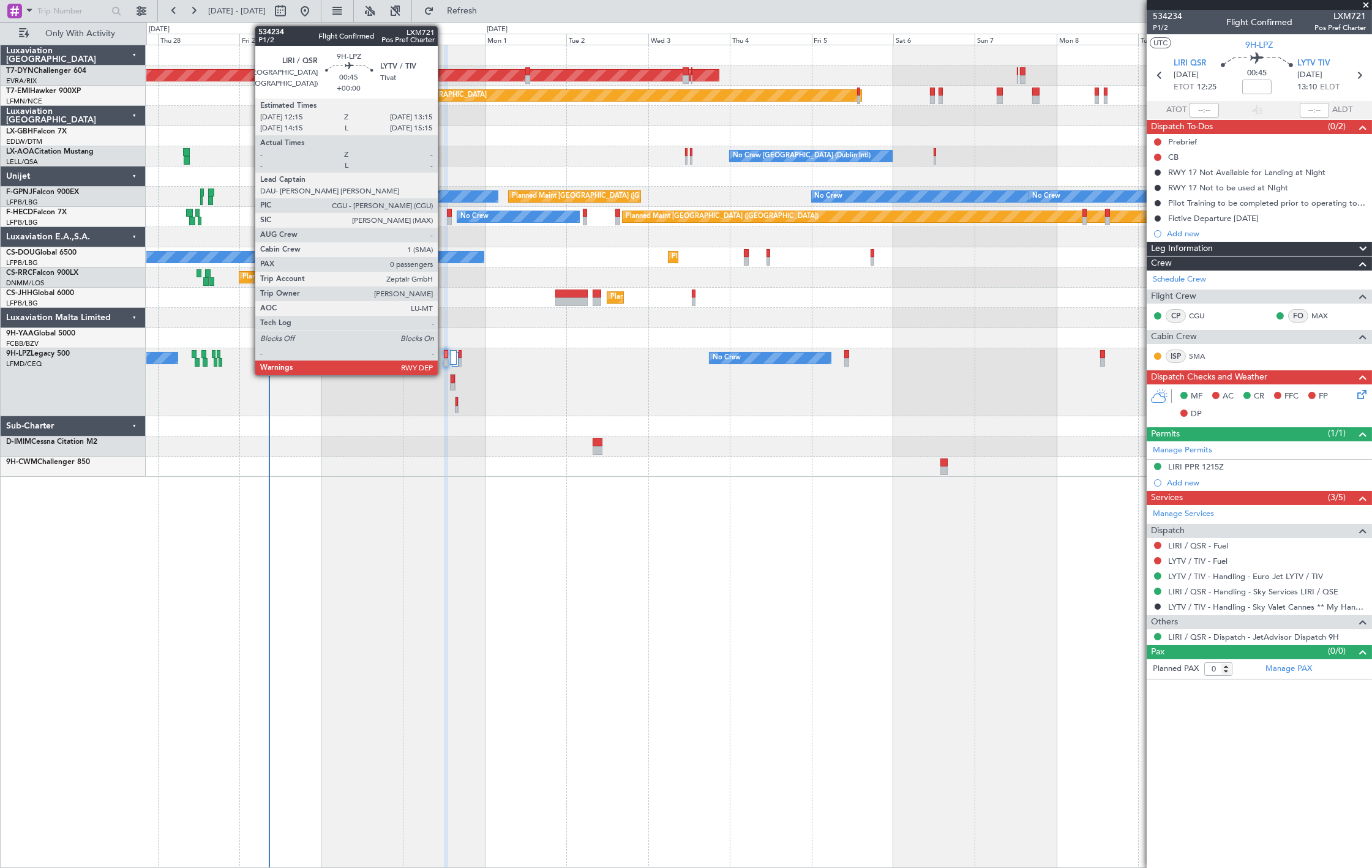
click at [444, 358] on div at bounding box center [445, 362] width 3 height 9
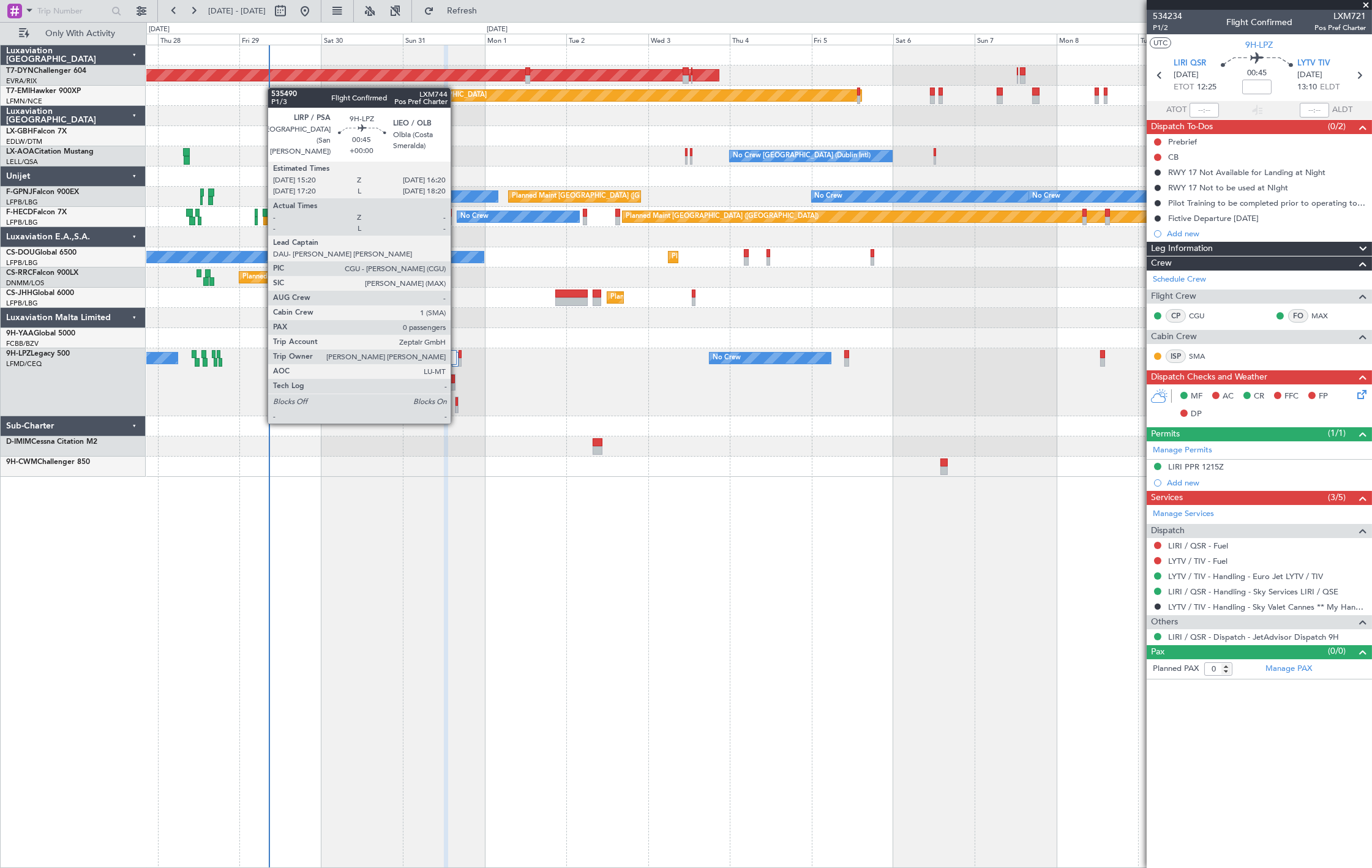
click at [456, 410] on div at bounding box center [457, 410] width 3 height 9
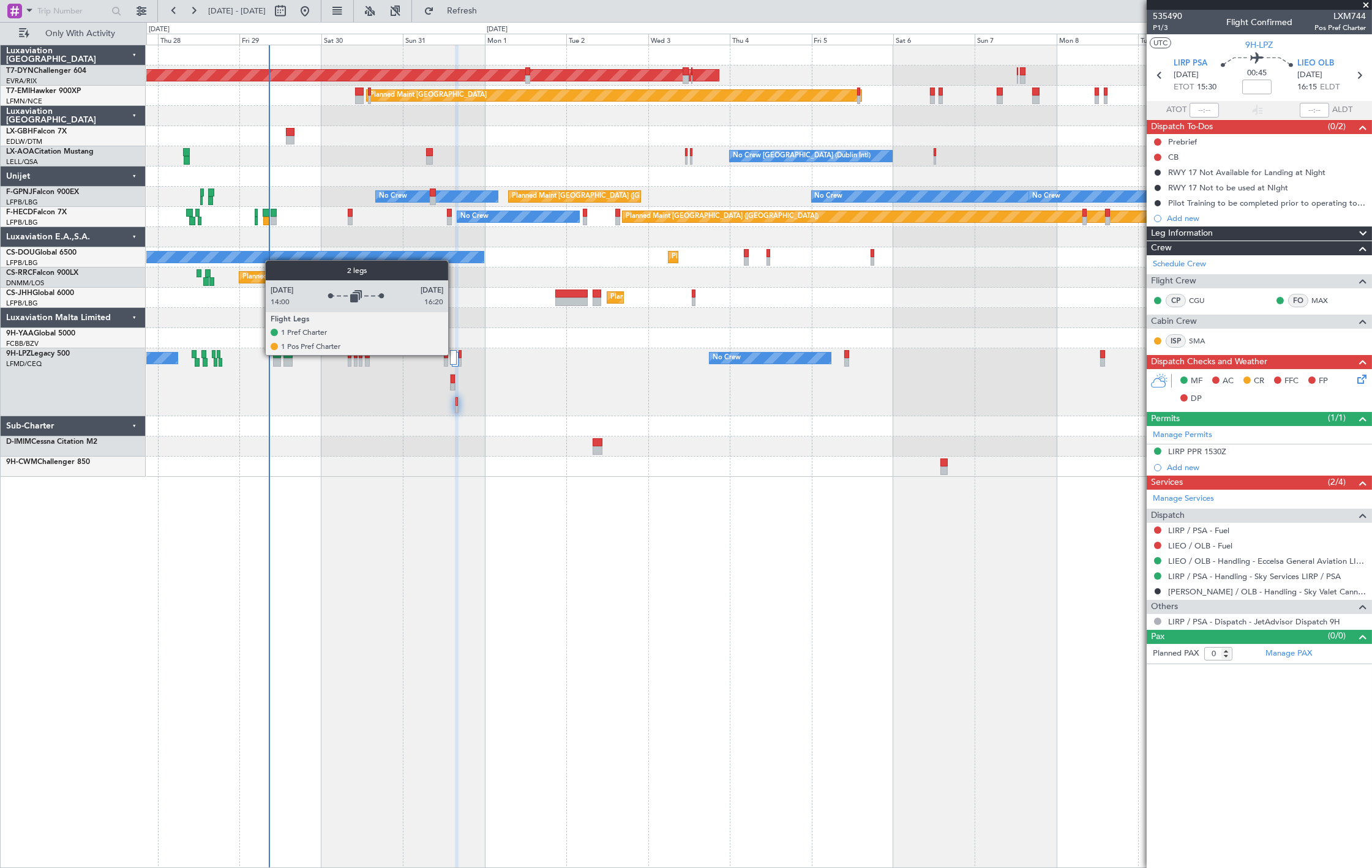
click at [454, 356] on div at bounding box center [453, 357] width 6 height 14
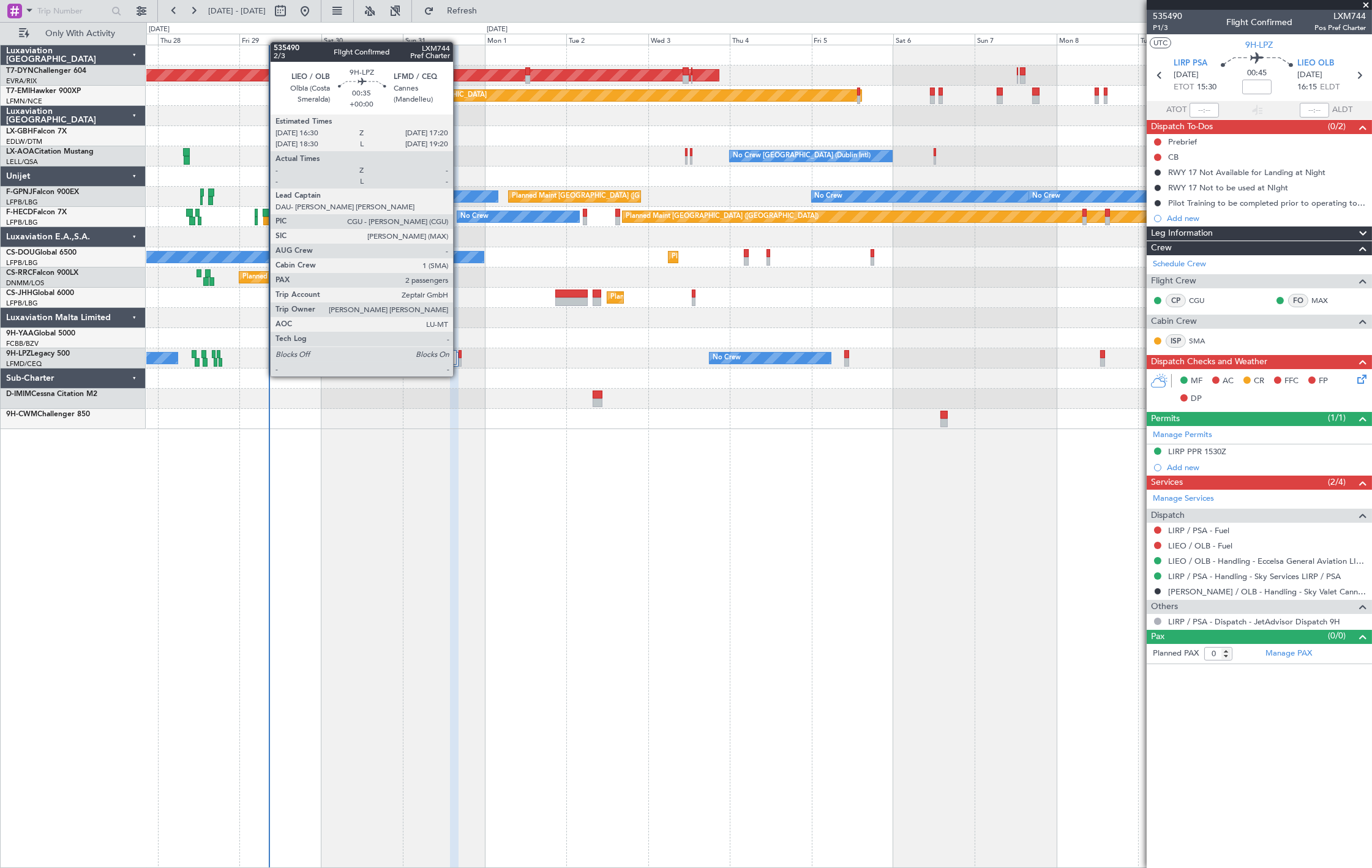
click at [454, 363] on div at bounding box center [453, 357] width 6 height 14
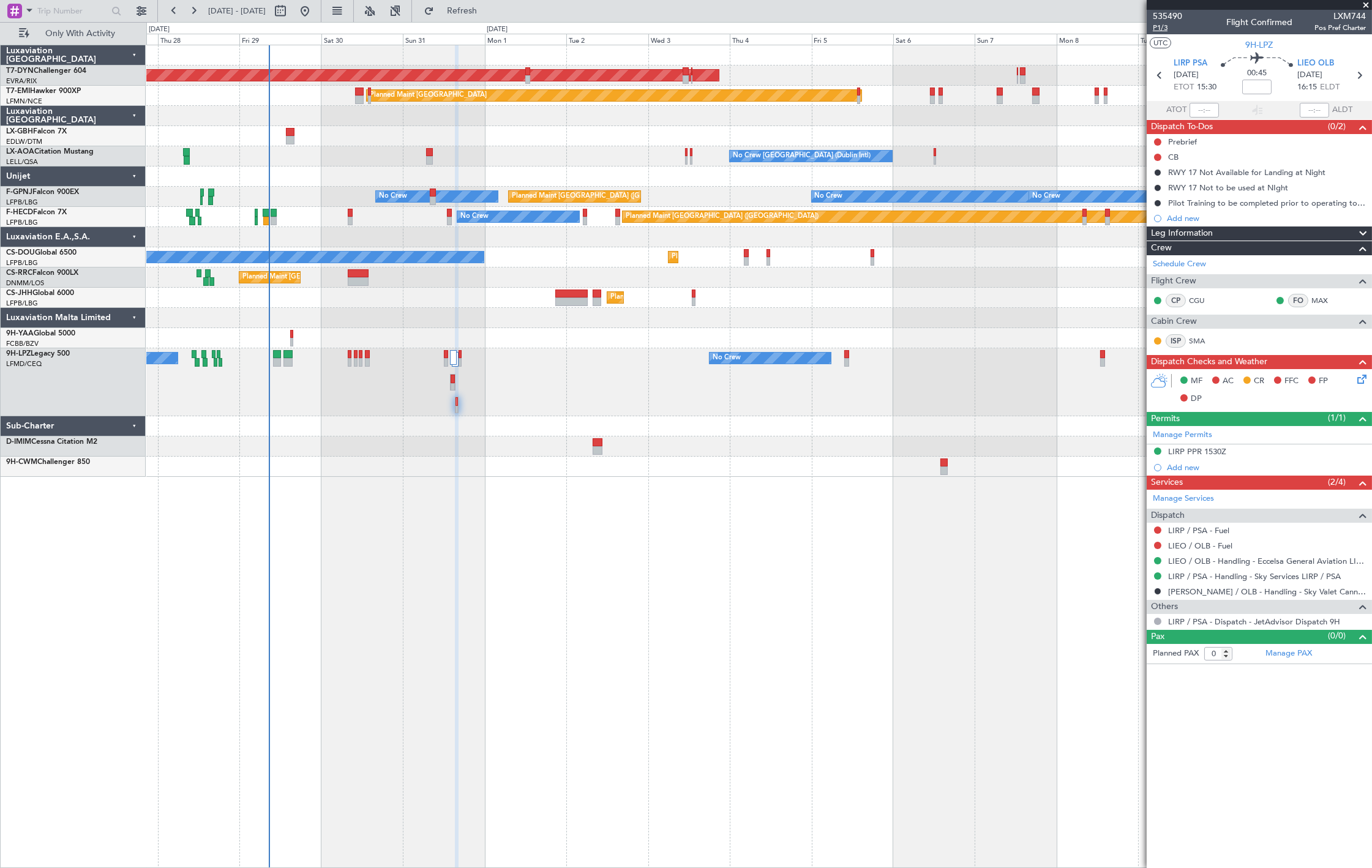
click at [1170, 27] on span "P1/3" at bounding box center [1167, 27] width 29 height 10
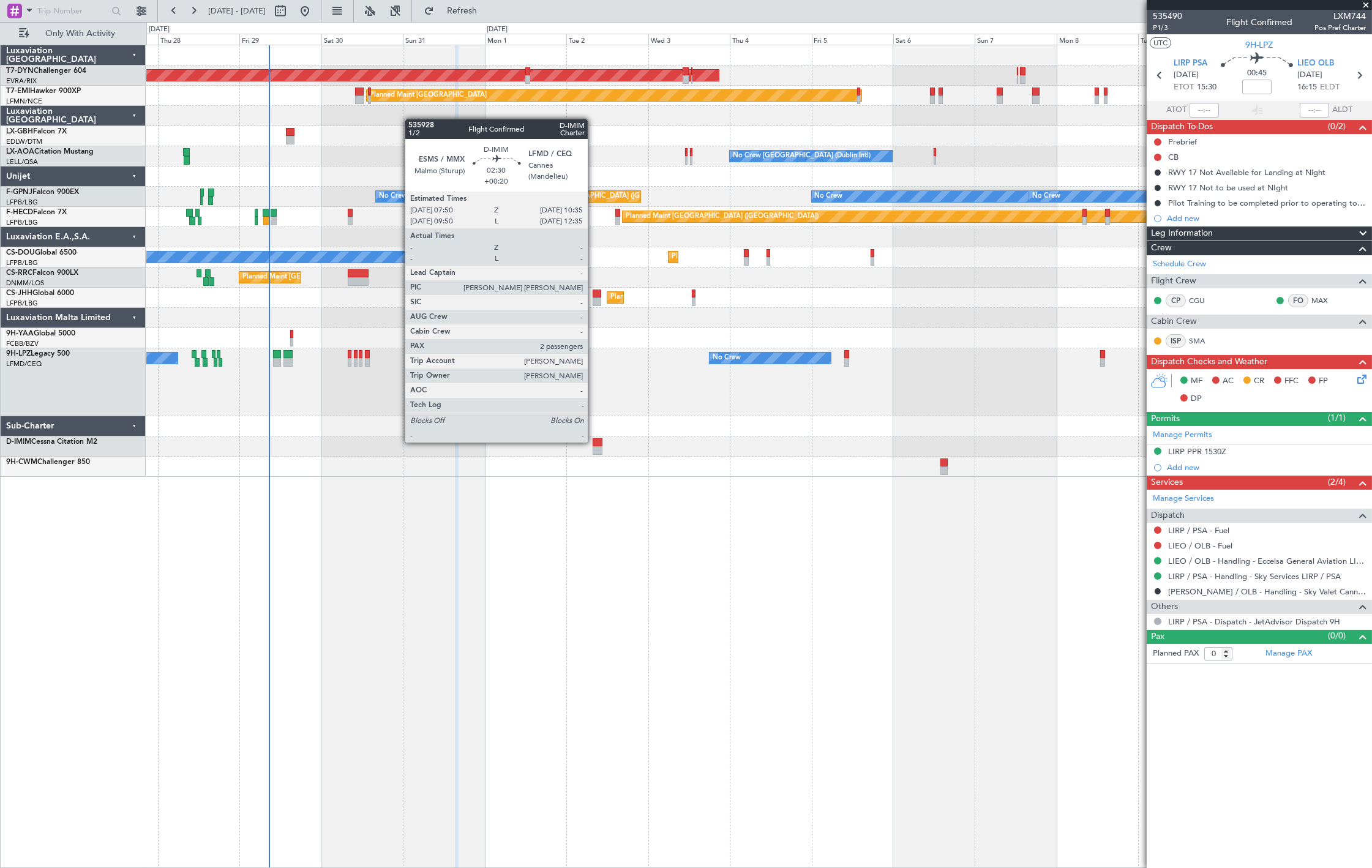
click at [594, 440] on div at bounding box center [597, 443] width 10 height 9
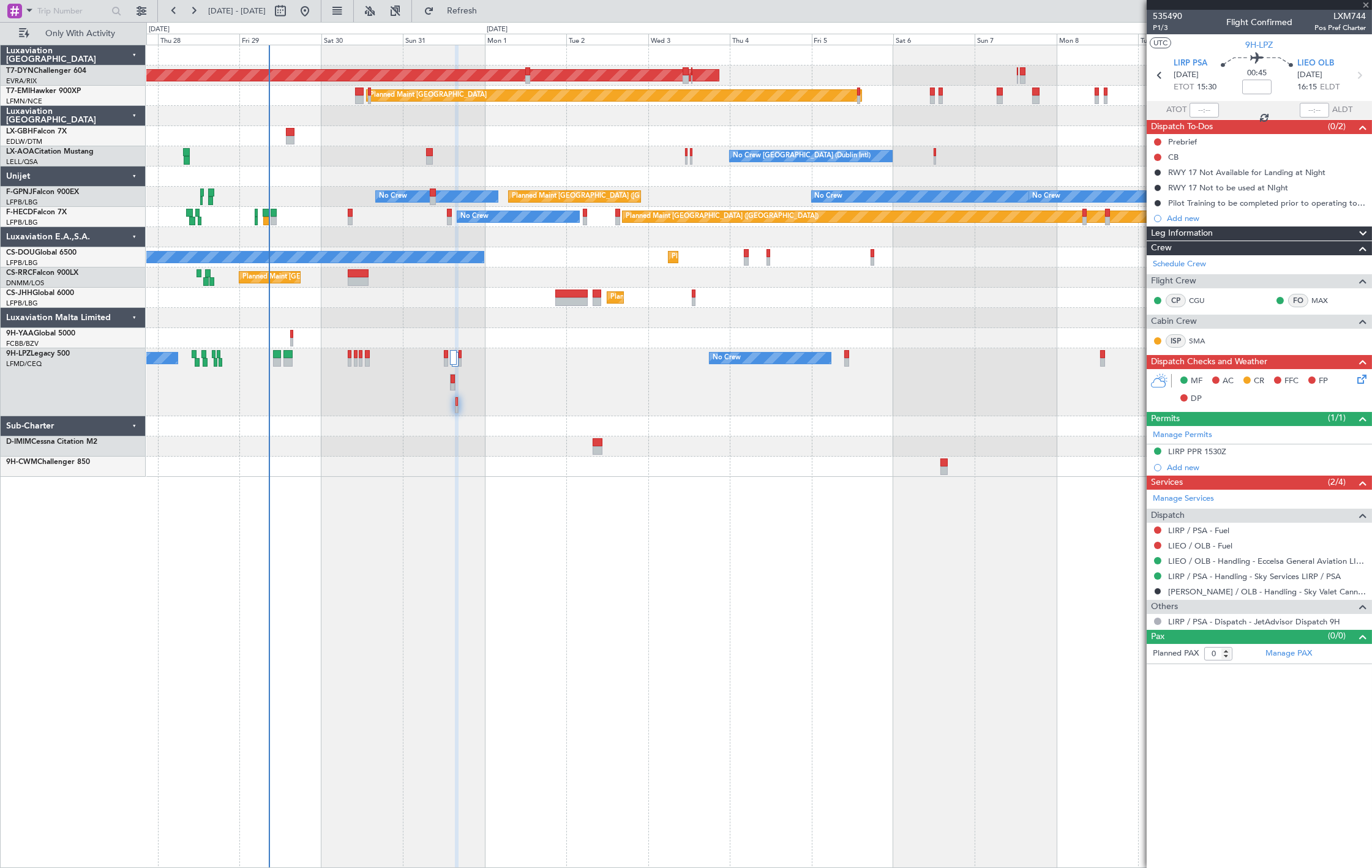
type input "+00:20"
type input "2"
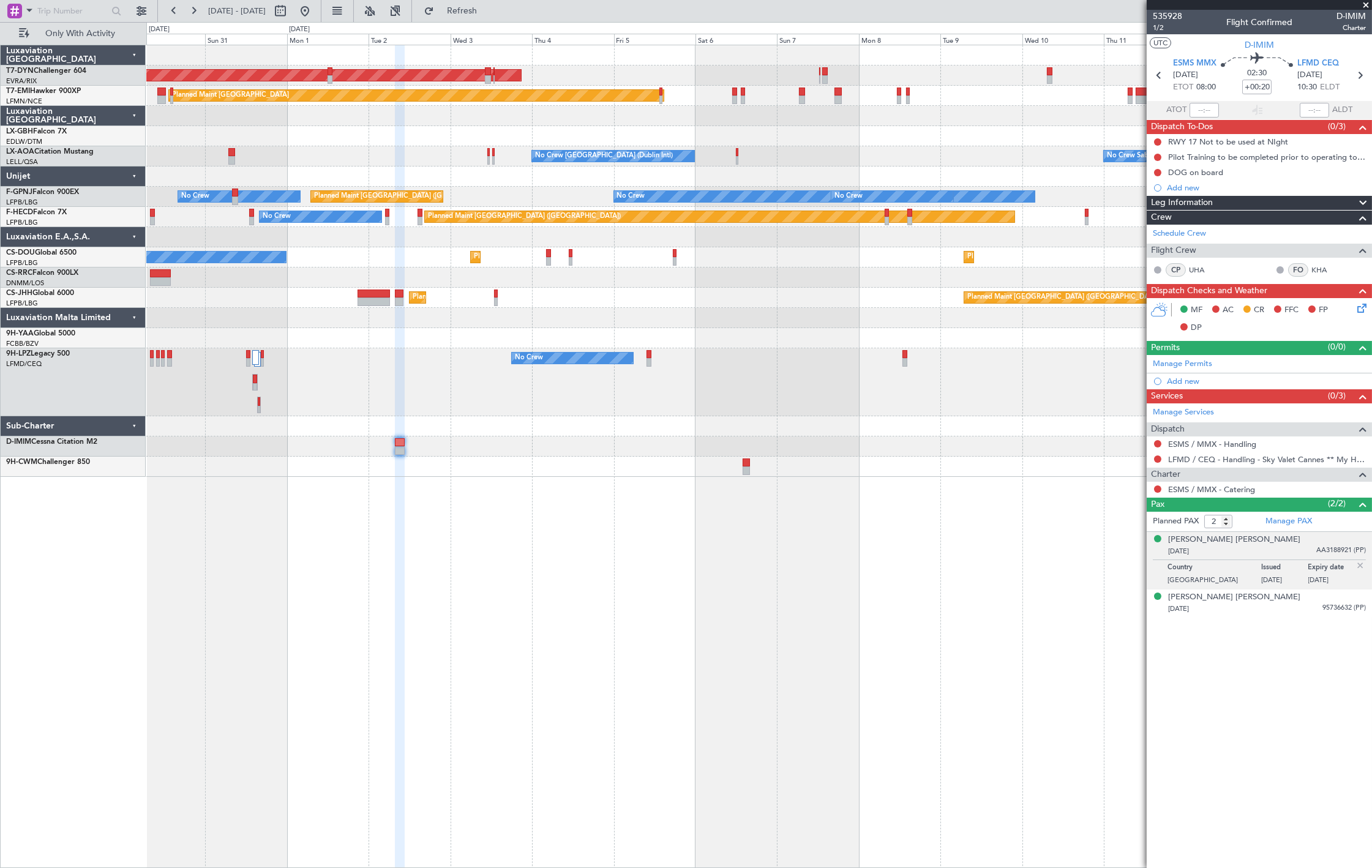
click at [504, 466] on div at bounding box center [759, 466] width 1225 height 21
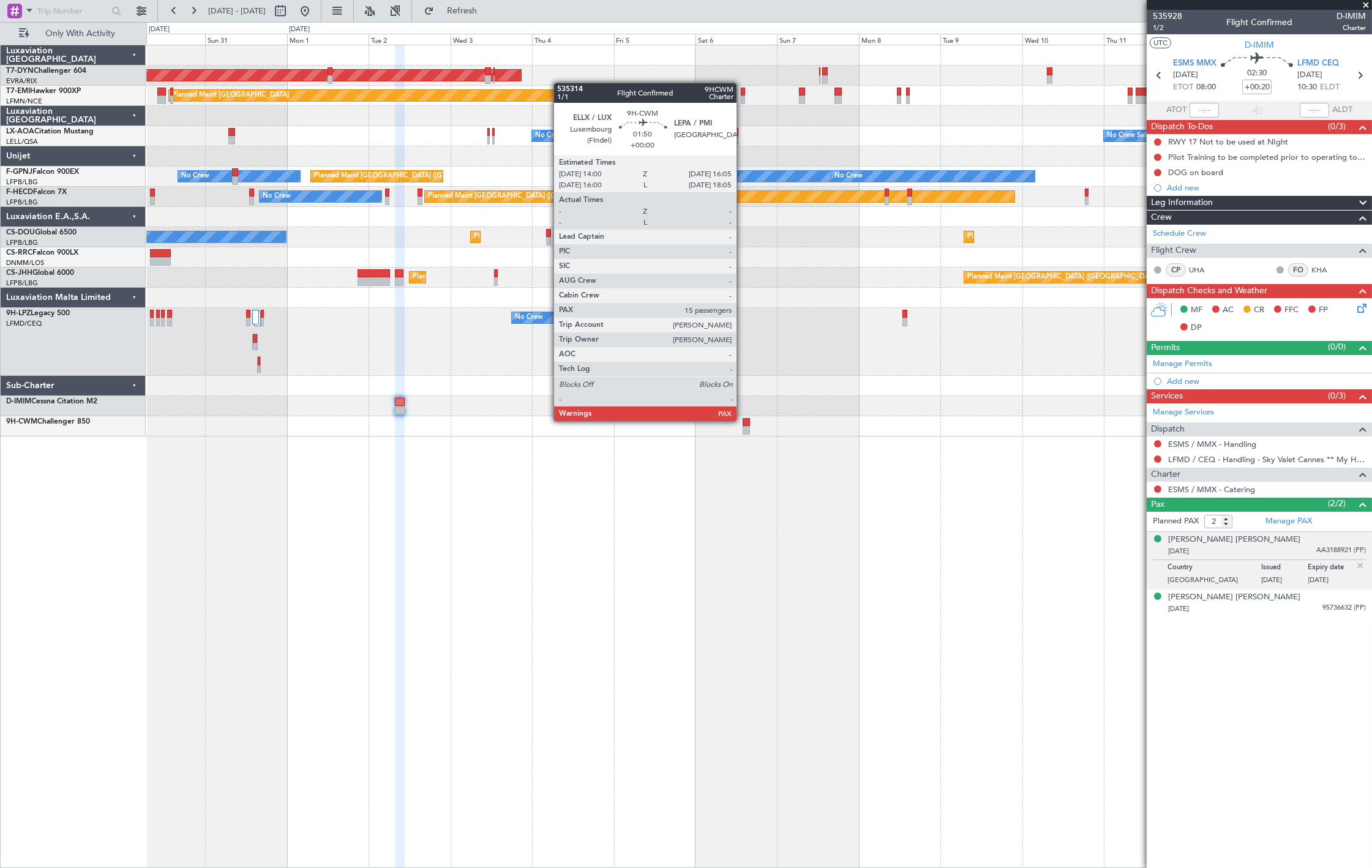
click at [742, 420] on div at bounding box center [746, 422] width 8 height 9
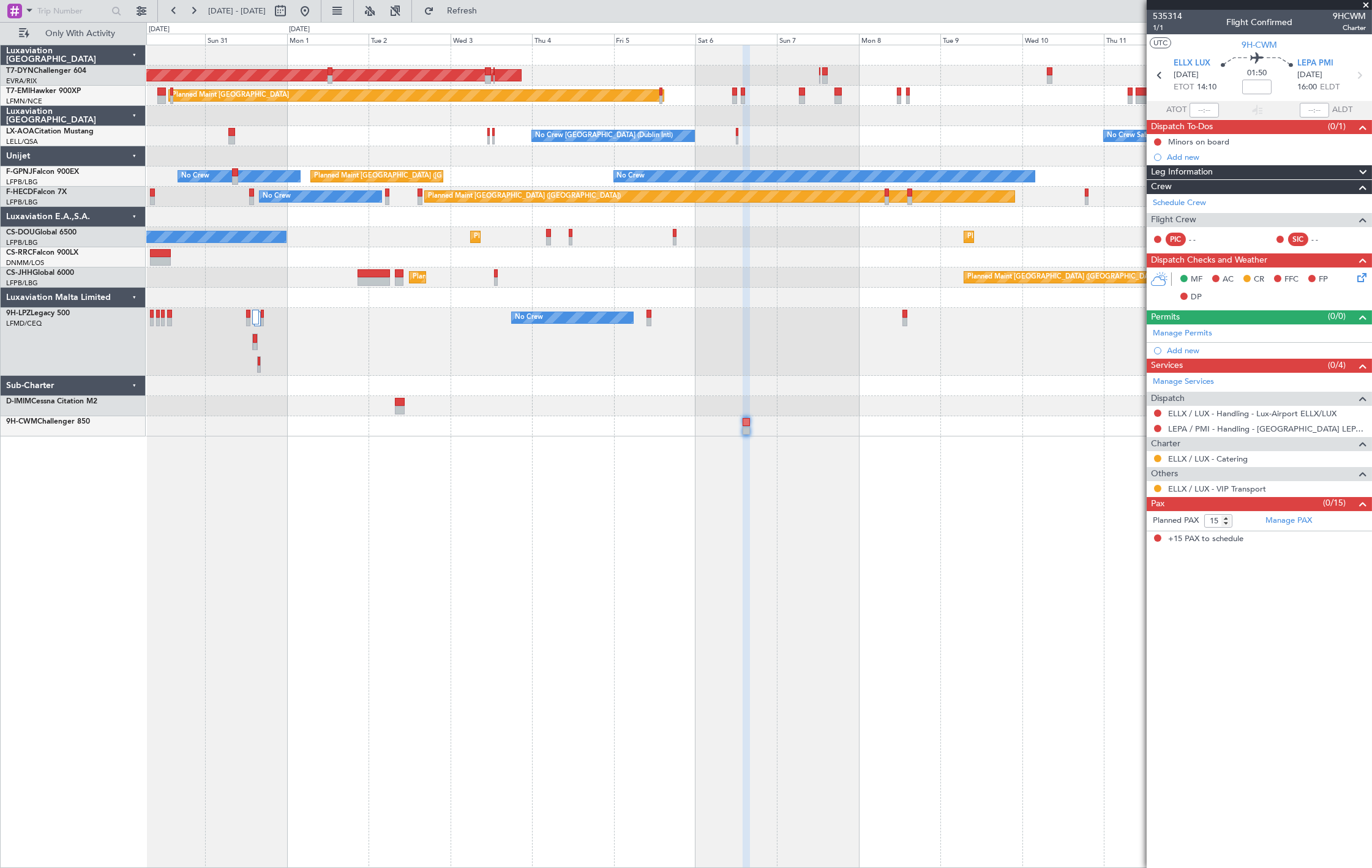
drag, startPoint x: 345, startPoint y: 14, endPoint x: 359, endPoint y: 23, distance: 16.6
click at [315, 14] on button at bounding box center [305, 11] width 20 height 20
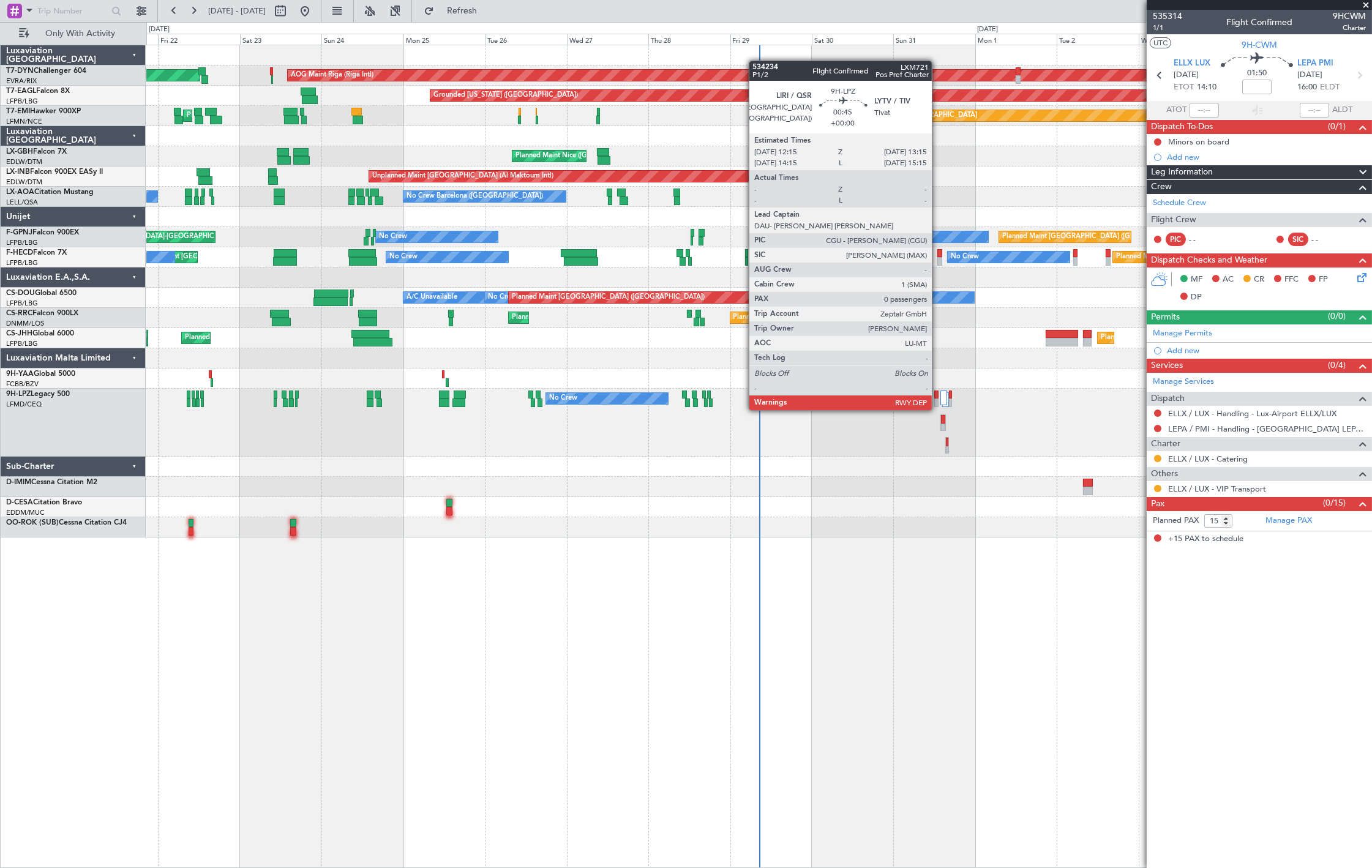
click at [937, 398] on div at bounding box center [935, 402] width 3 height 9
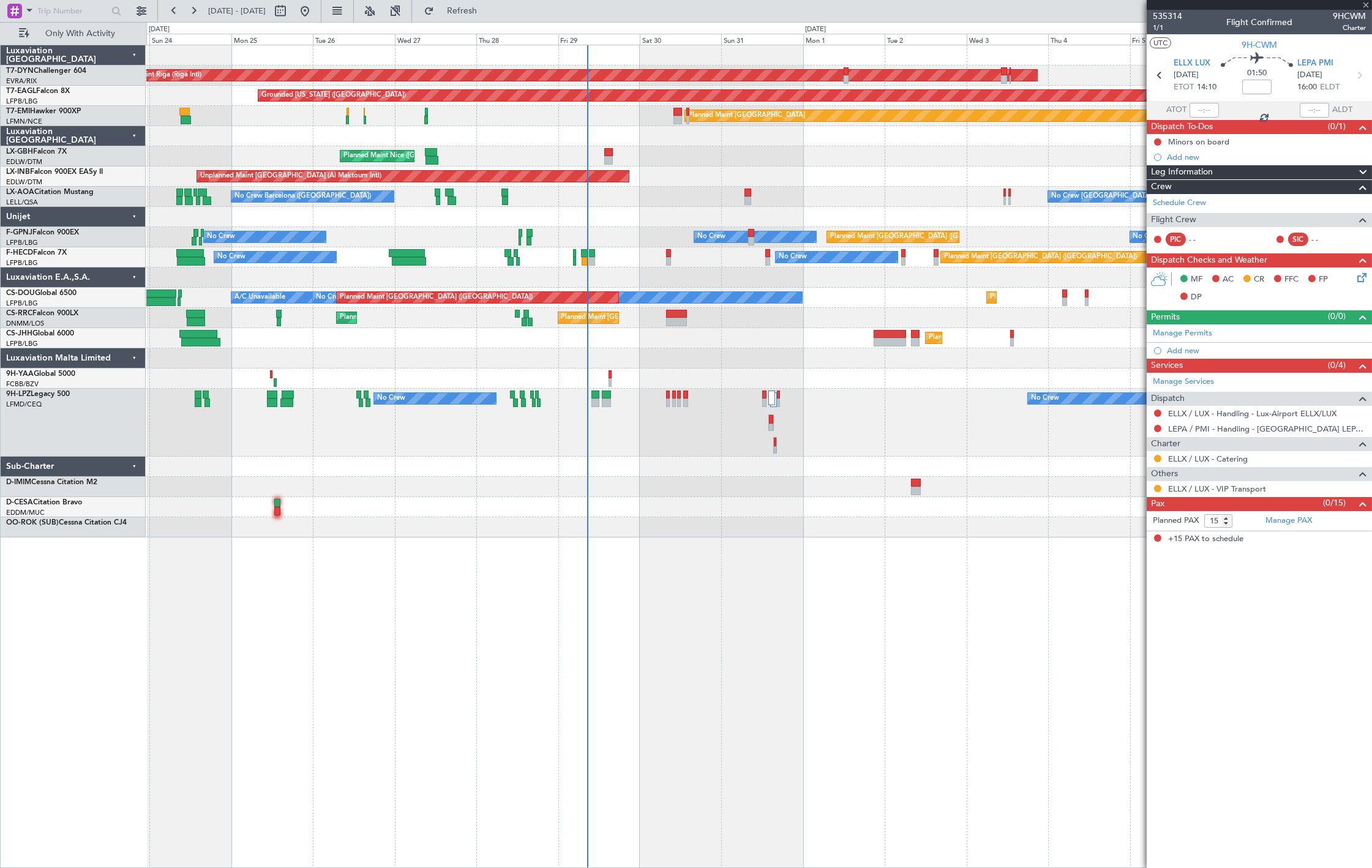
click at [753, 492] on div "AOG Maint Riga (Riga Intl) Planned Maint [GEOGRAPHIC_DATA]-[GEOGRAPHIC_DATA] Gr…" at bounding box center [759, 291] width 1225 height 492
type input "0"
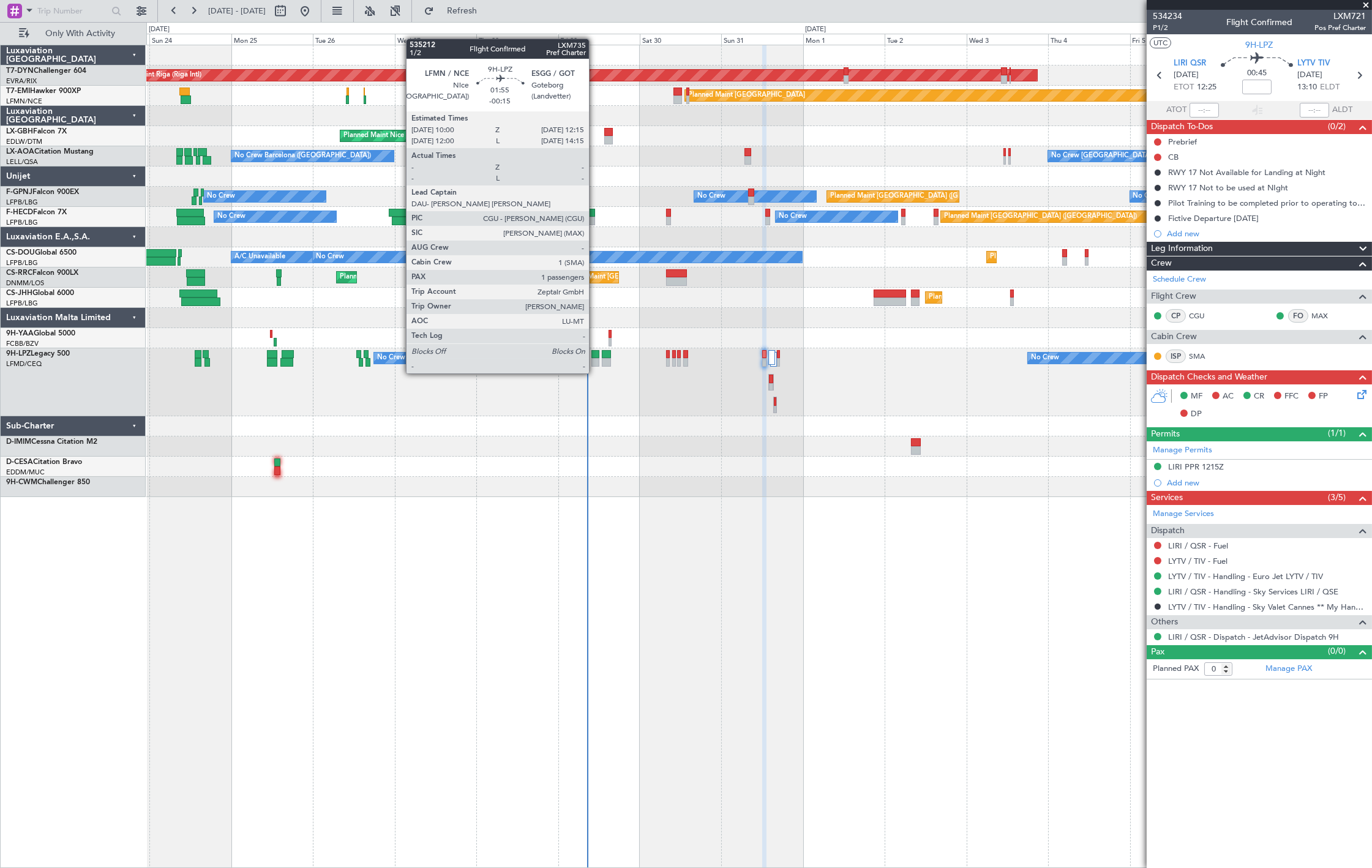
click at [595, 361] on div at bounding box center [595, 362] width 8 height 9
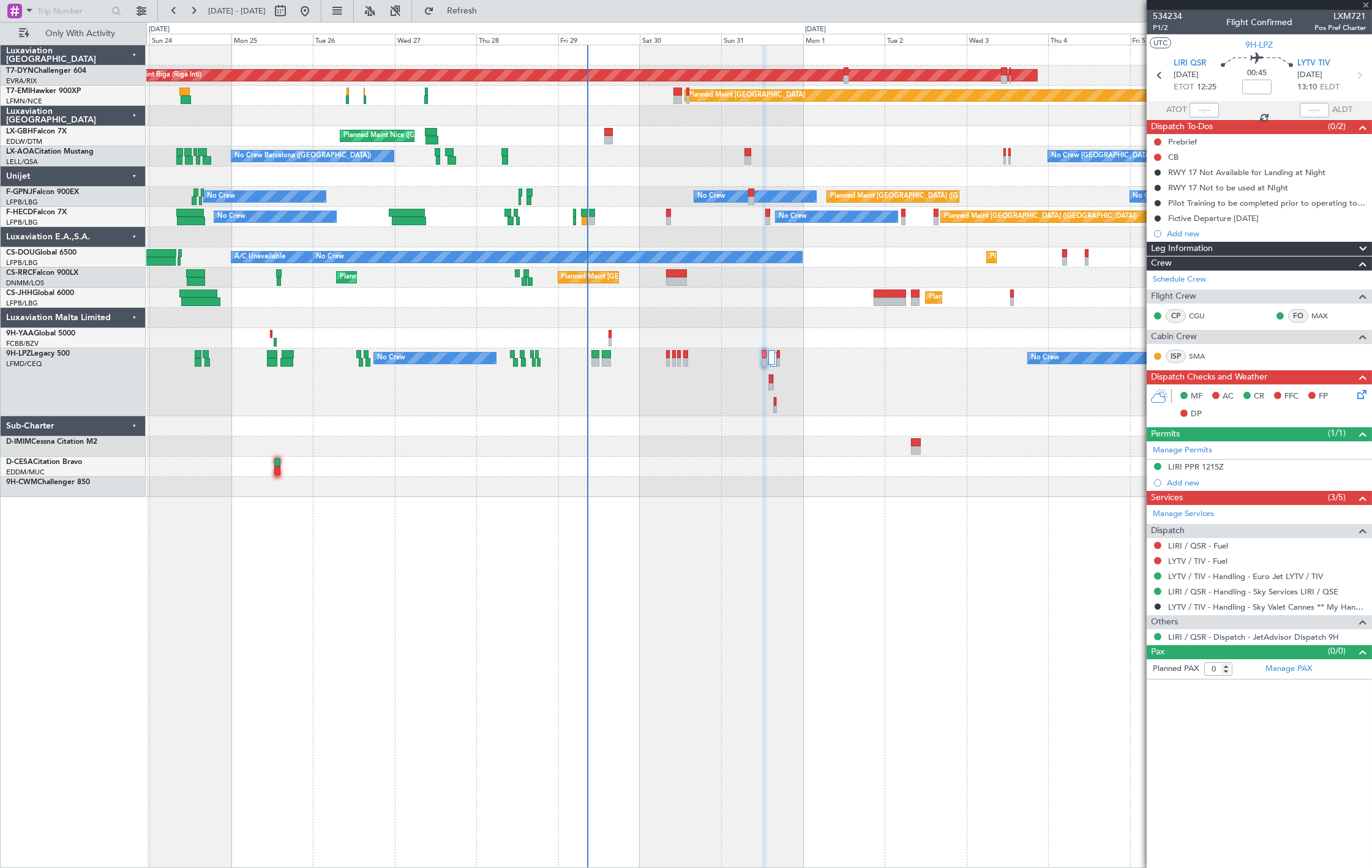
type input "-00:15"
type input "1"
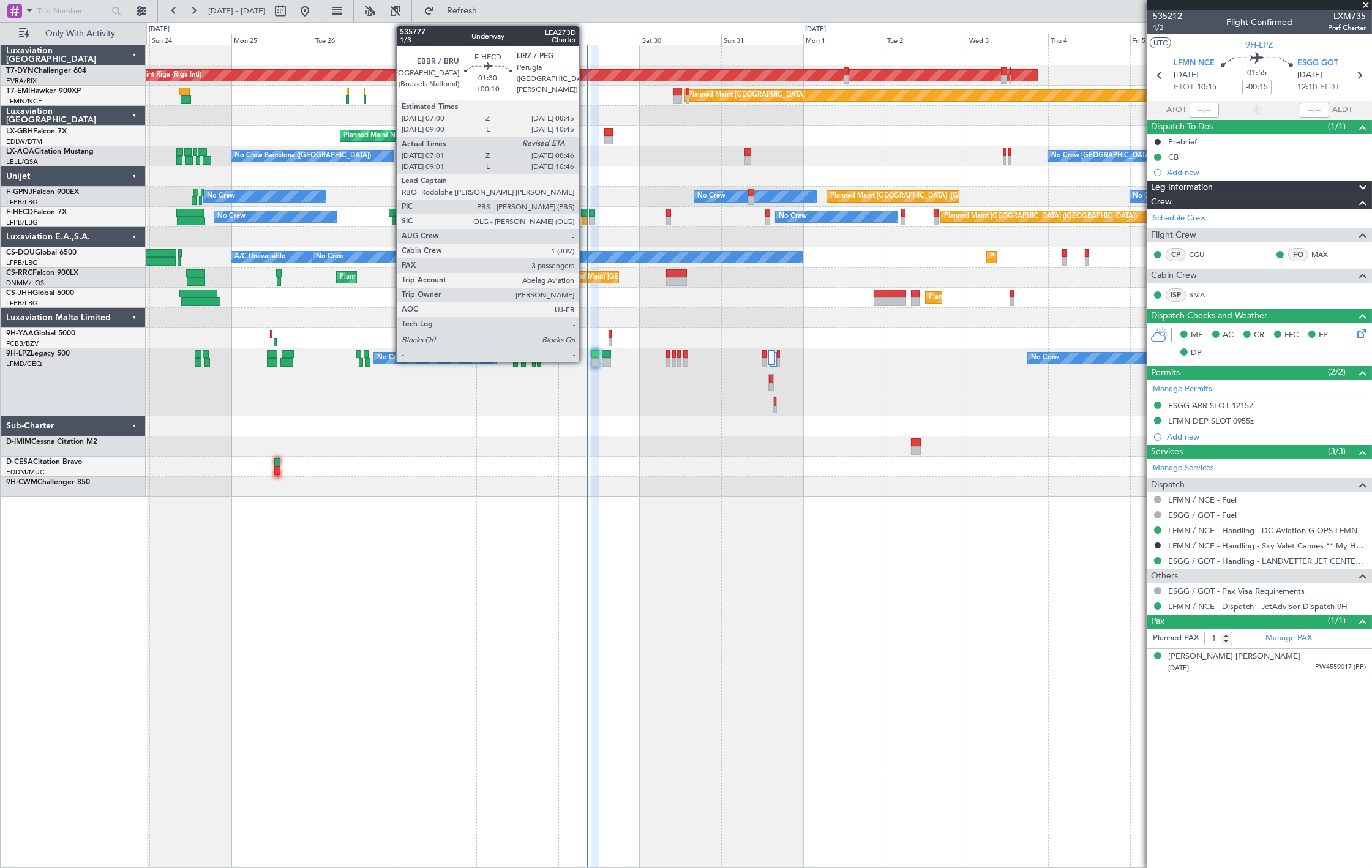
click at [585, 220] on div at bounding box center [584, 221] width 6 height 9
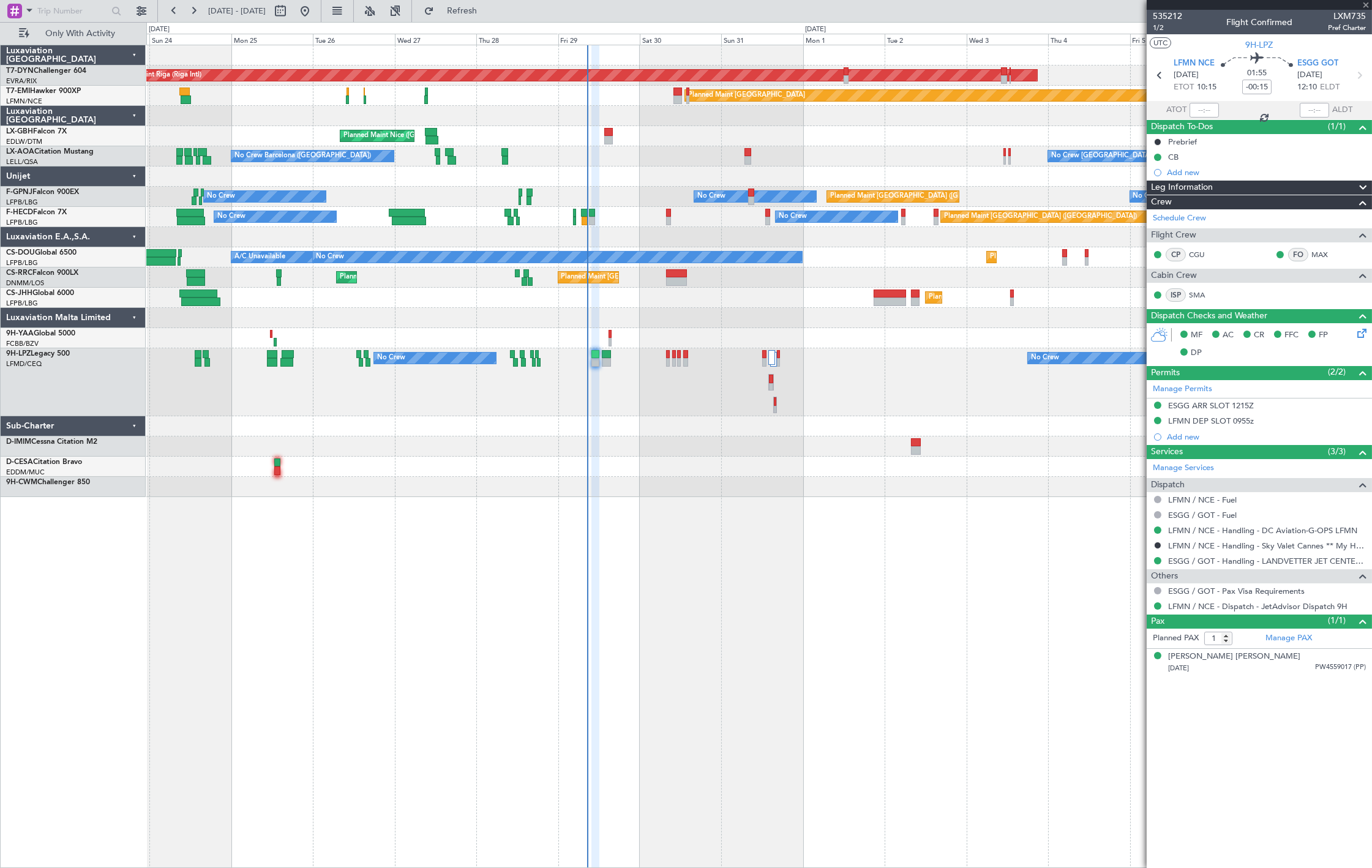
type input "+00:10"
type input "07:11"
type input "3"
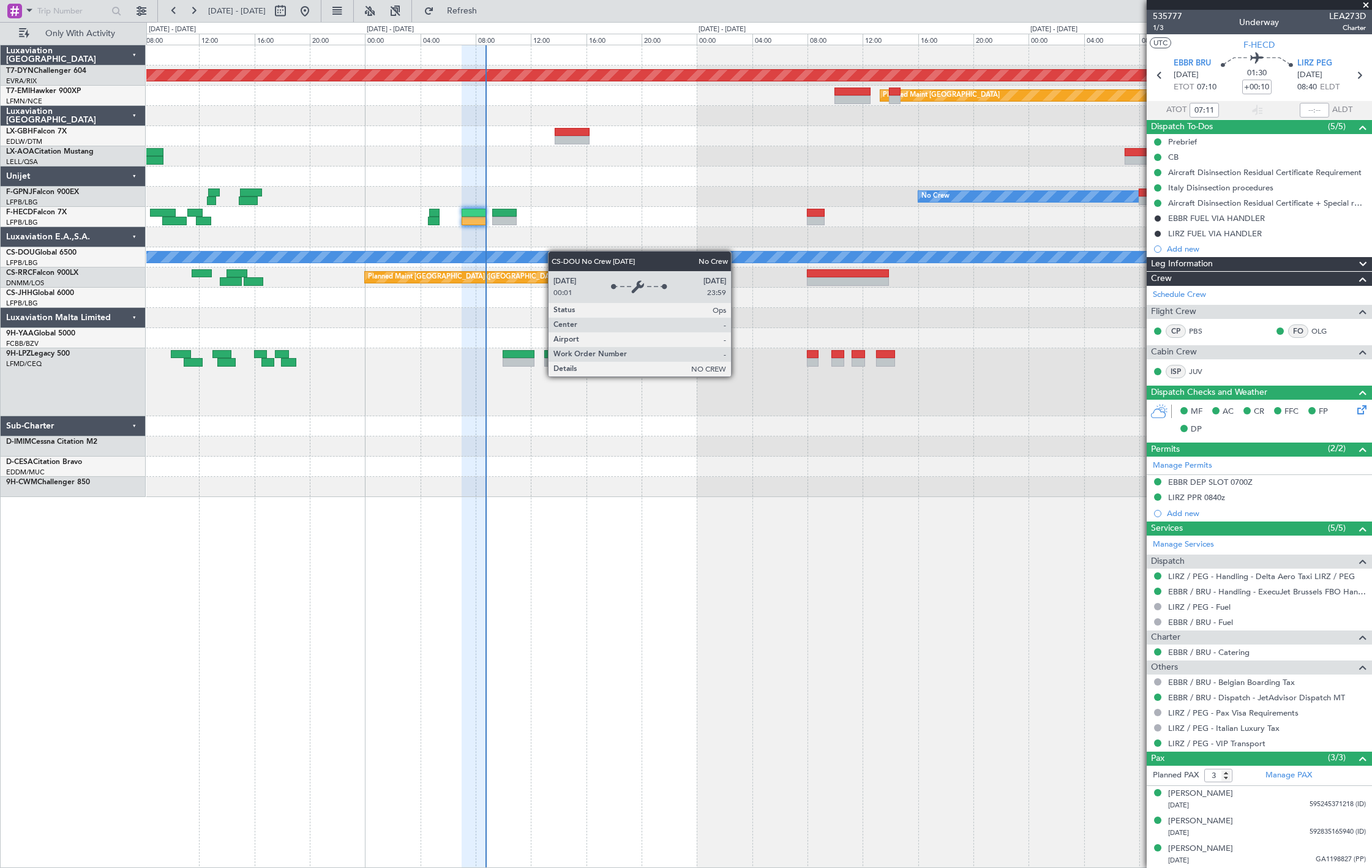
click at [498, 252] on div "AOG Maint Riga (Riga Intl) Planned Maint [GEOGRAPHIC_DATA] No Crew Planned Main…" at bounding box center [759, 271] width 1225 height 451
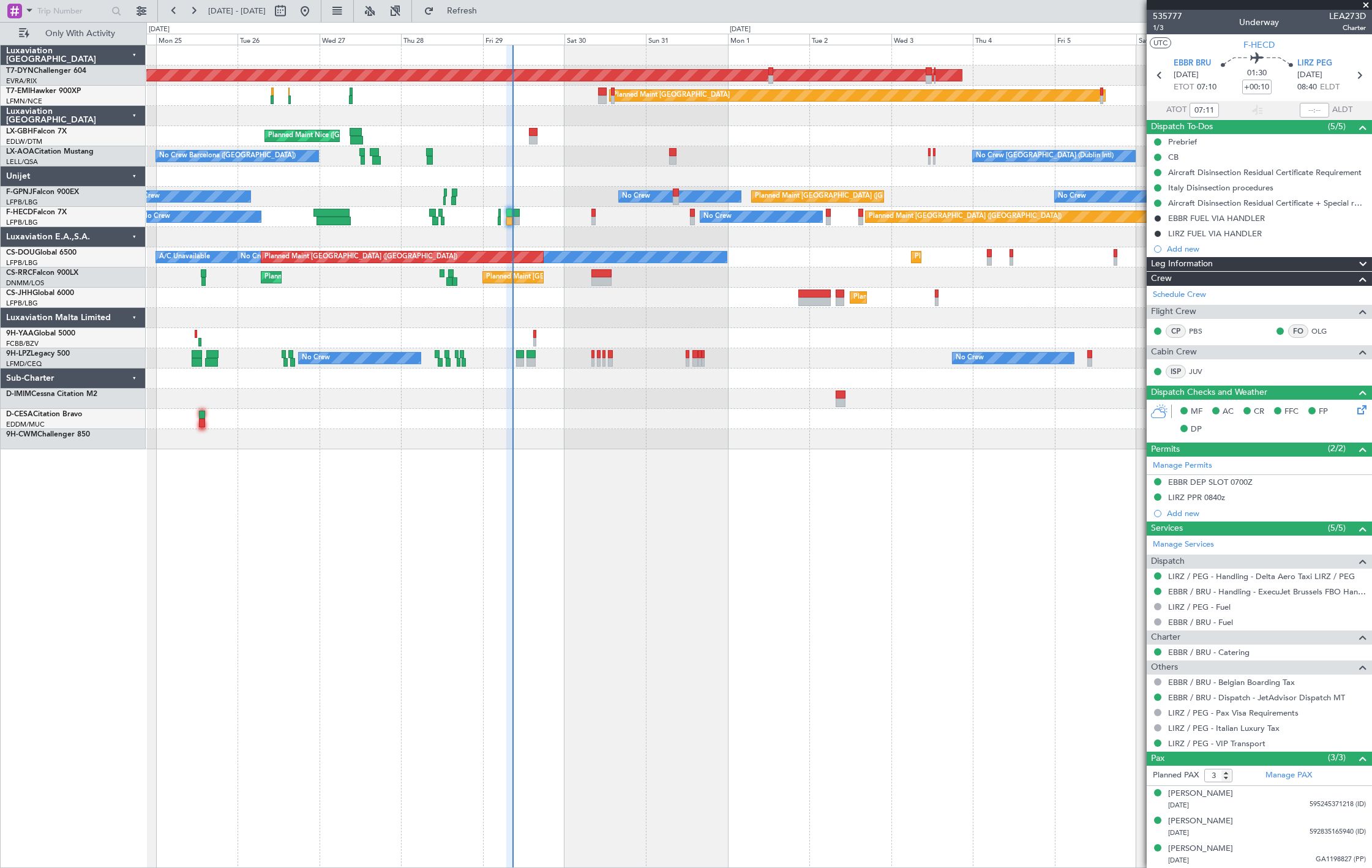
click at [358, 98] on div "Planned Maint [GEOGRAPHIC_DATA] Planned Maint [PERSON_NAME]" at bounding box center [759, 96] width 1225 height 21
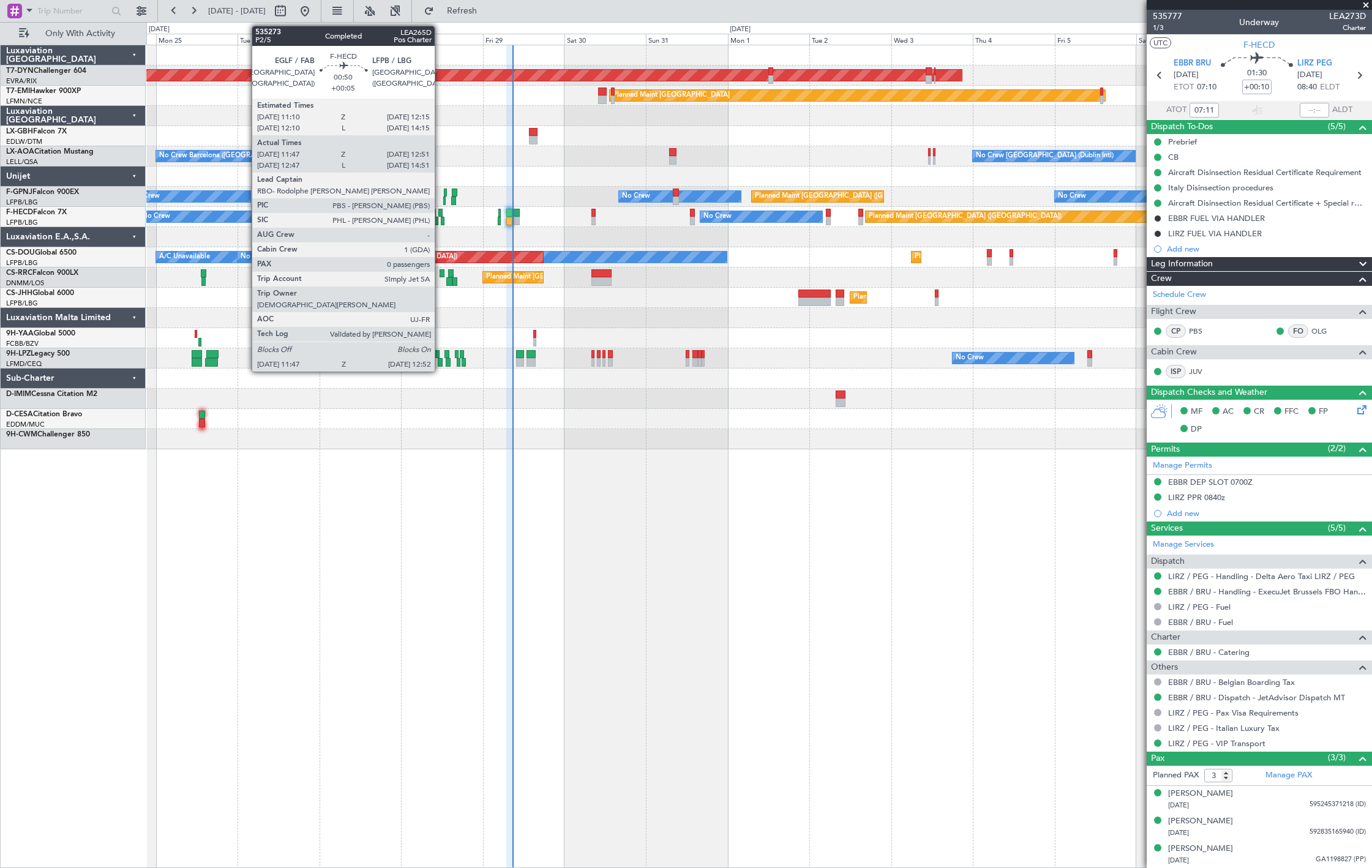
click at [441, 218] on div at bounding box center [443, 221] width 4 height 9
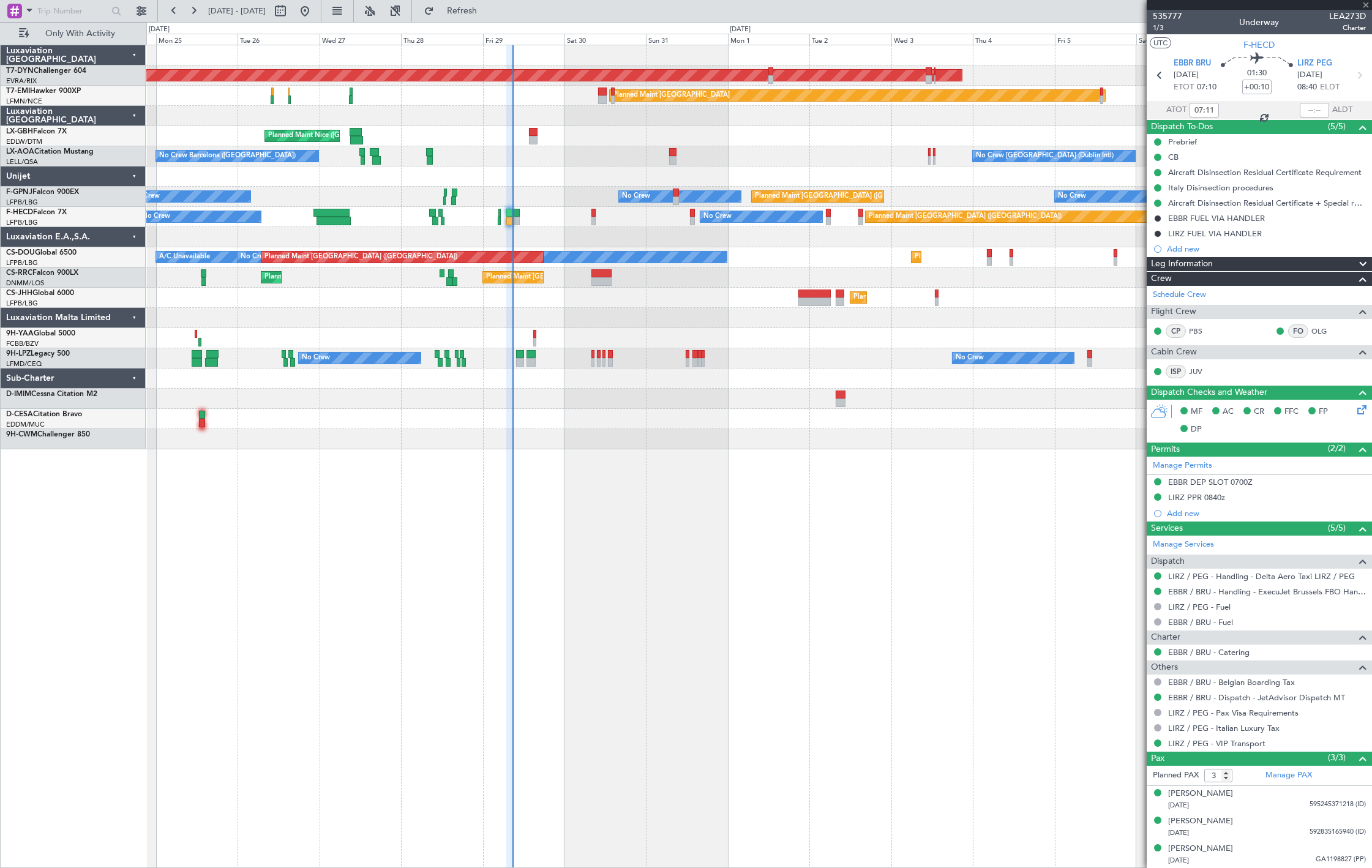
type input "+00:05"
type input "11:57"
type input "12:46"
type input "0"
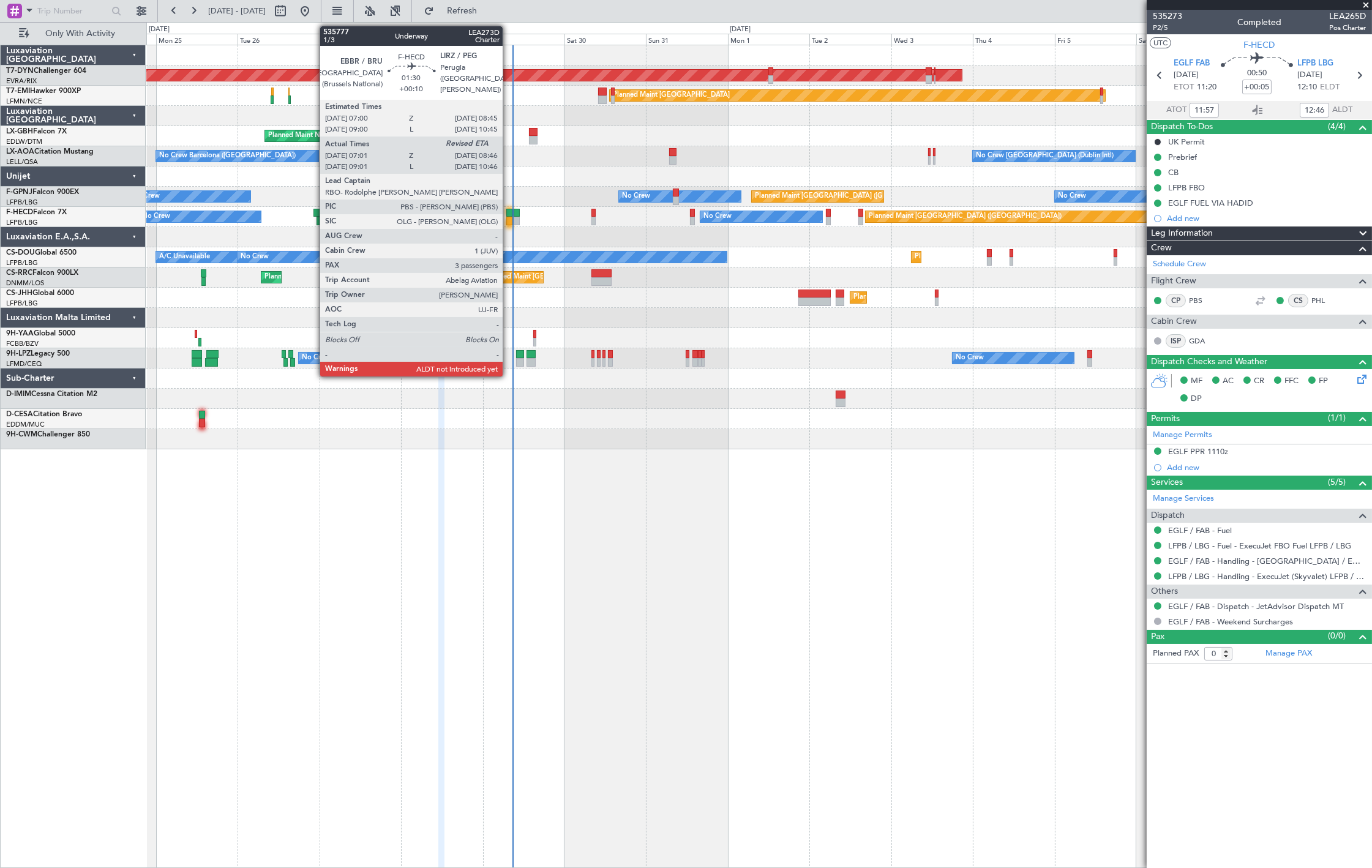
click at [508, 215] on div at bounding box center [509, 213] width 6 height 9
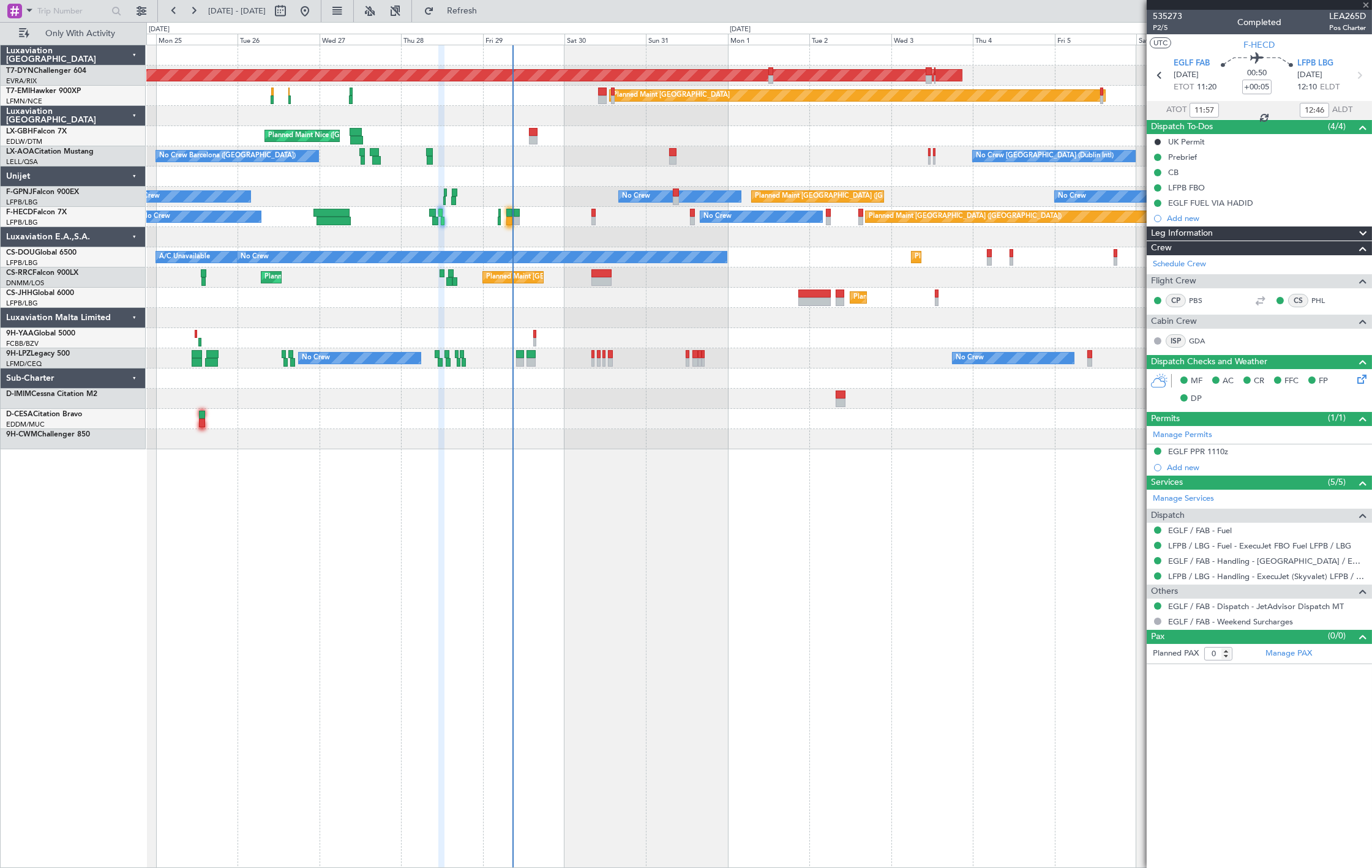
type input "+00:10"
type input "07:11"
type input "3"
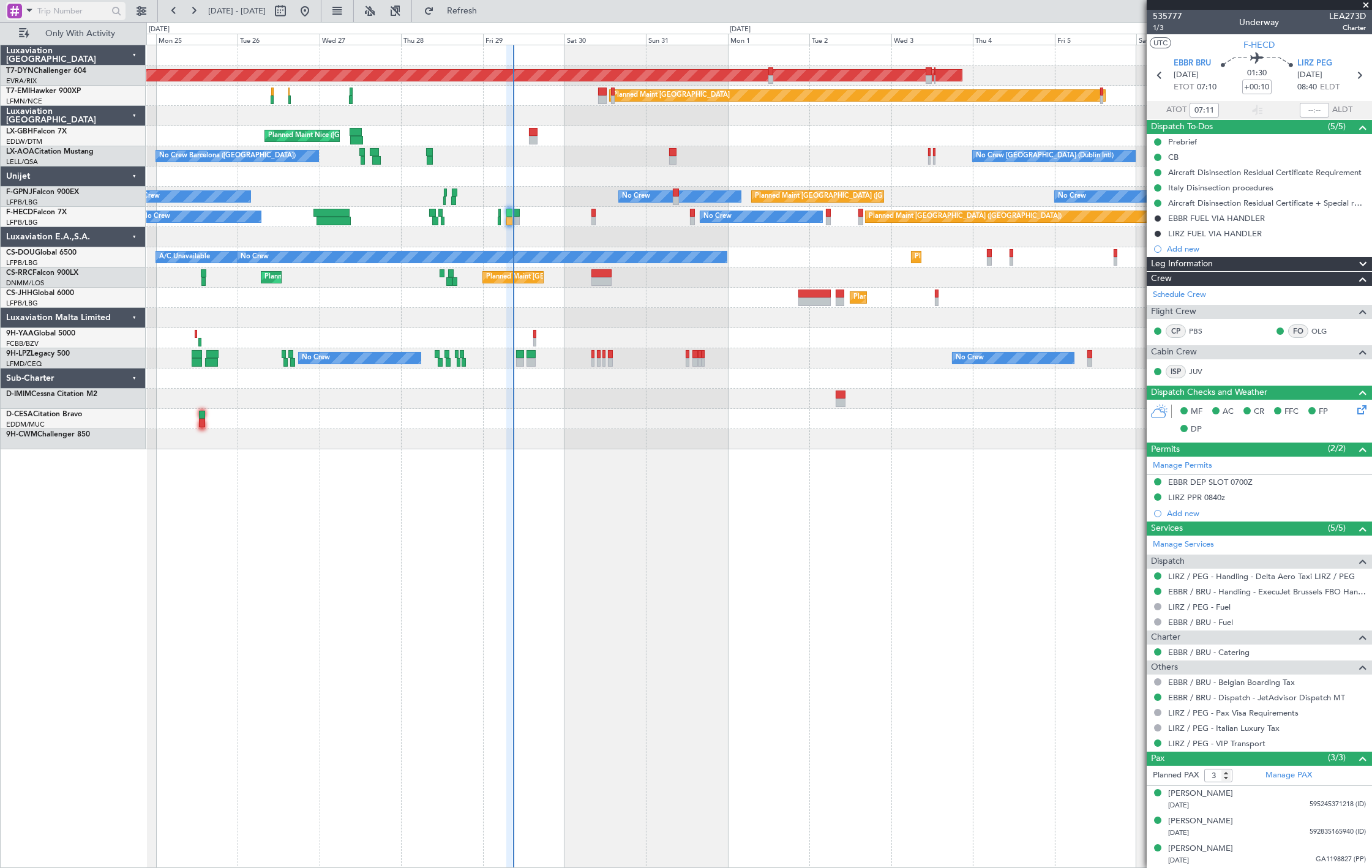
click at [40, 14] on input "text" at bounding box center [73, 11] width 70 height 18
paste input "535777"
type input "535777"
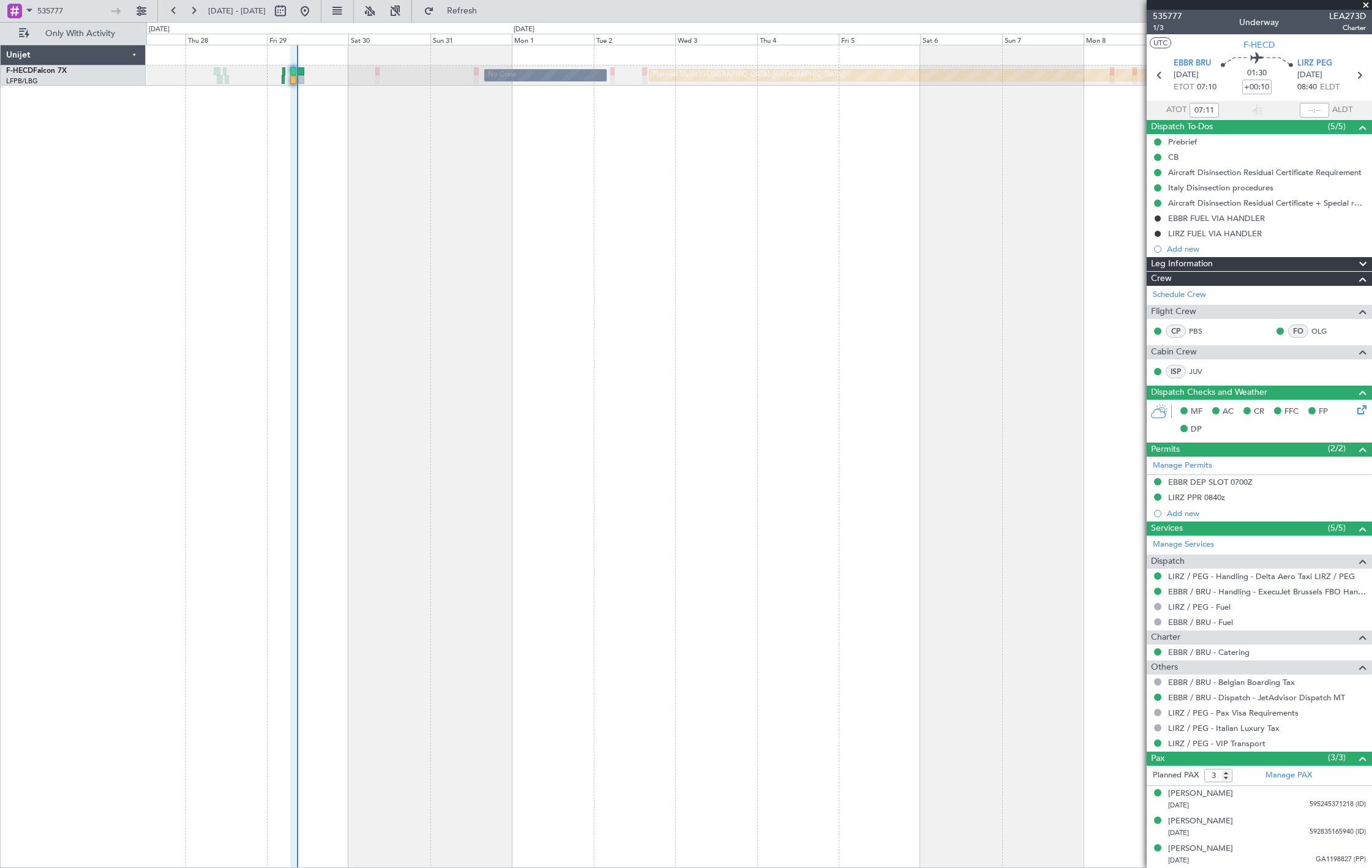
click at [305, 118] on div "No Crew Planned Maint Paris (Le Bourget) No Crew" at bounding box center [759, 456] width 1226 height 823
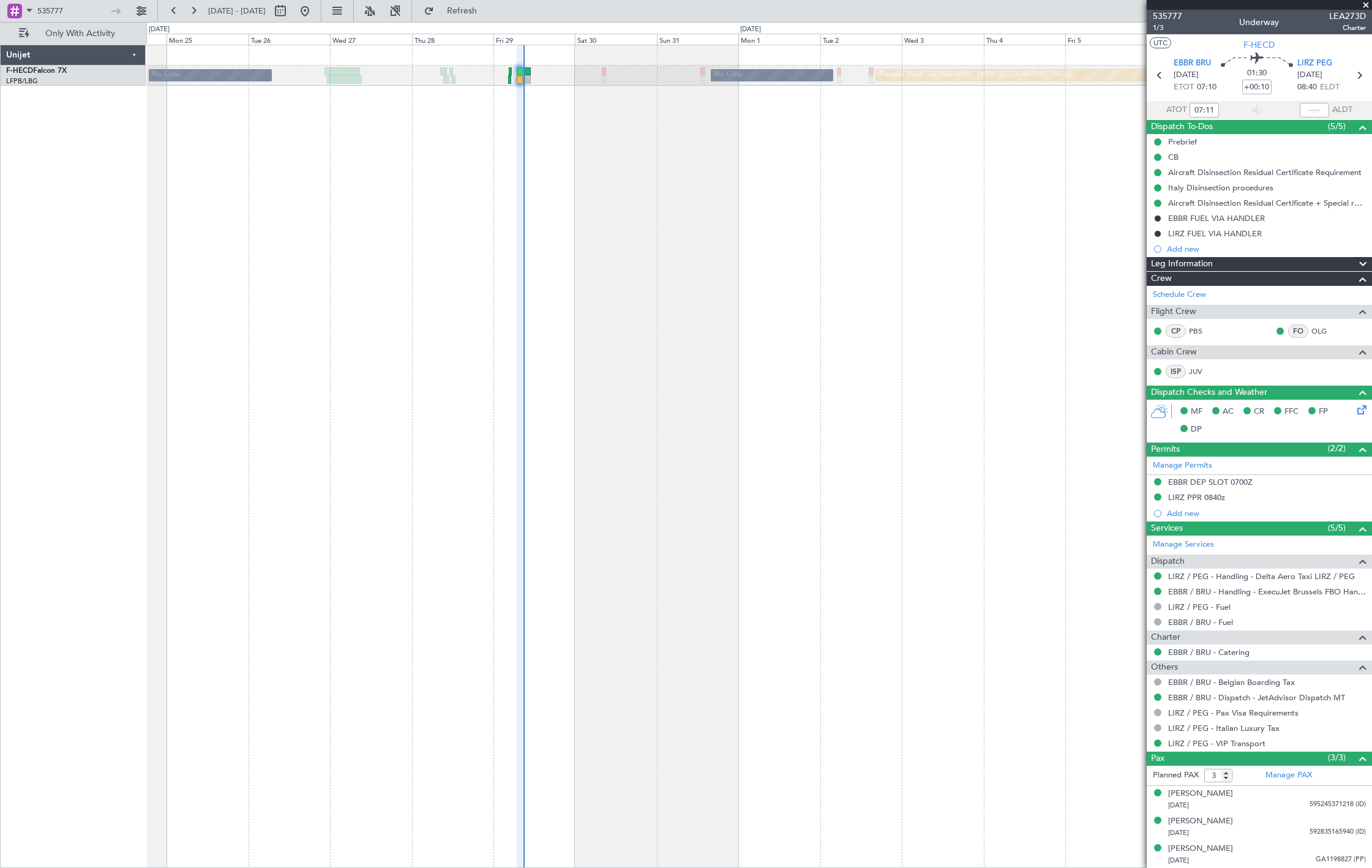
click at [584, 116] on div "No Crew Planned Maint Paris (Le Bourget) No Crew Planned Maint Paris (Le Bourge…" at bounding box center [759, 456] width 1226 height 823
click at [60, 4] on input "535777" at bounding box center [73, 11] width 70 height 18
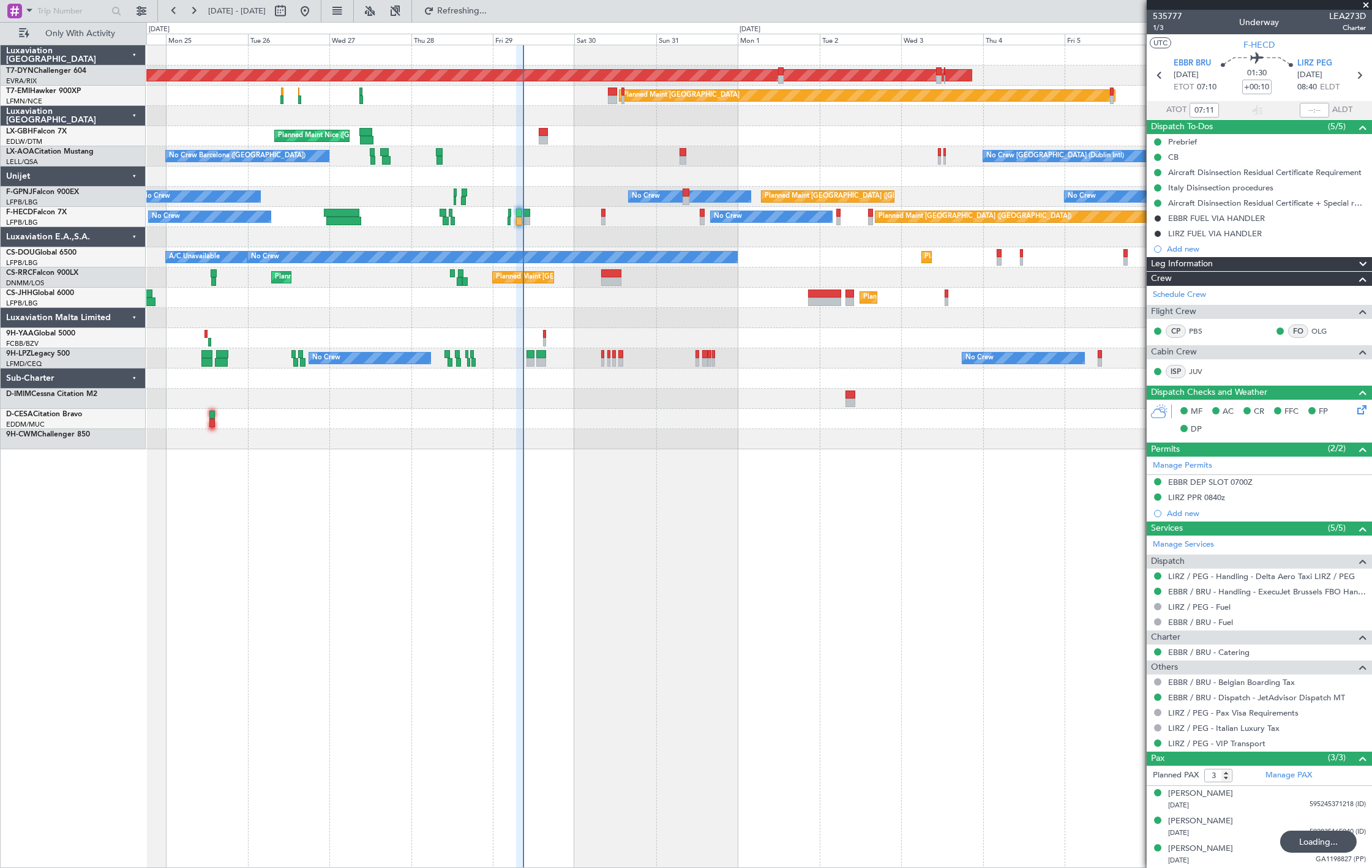
type input "08:40"
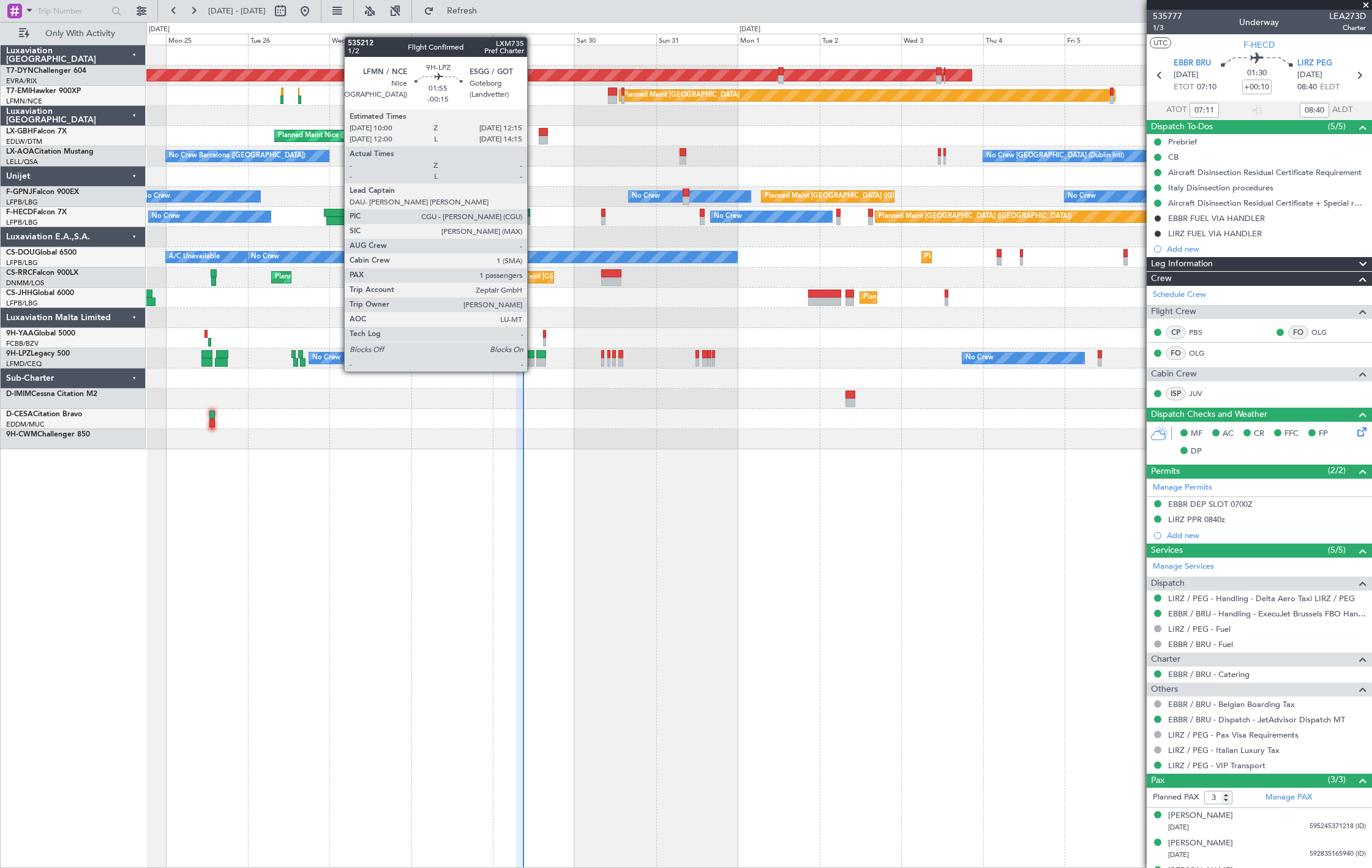
click at [533, 359] on div at bounding box center [530, 362] width 8 height 9
type input "-00:15"
type input "1"
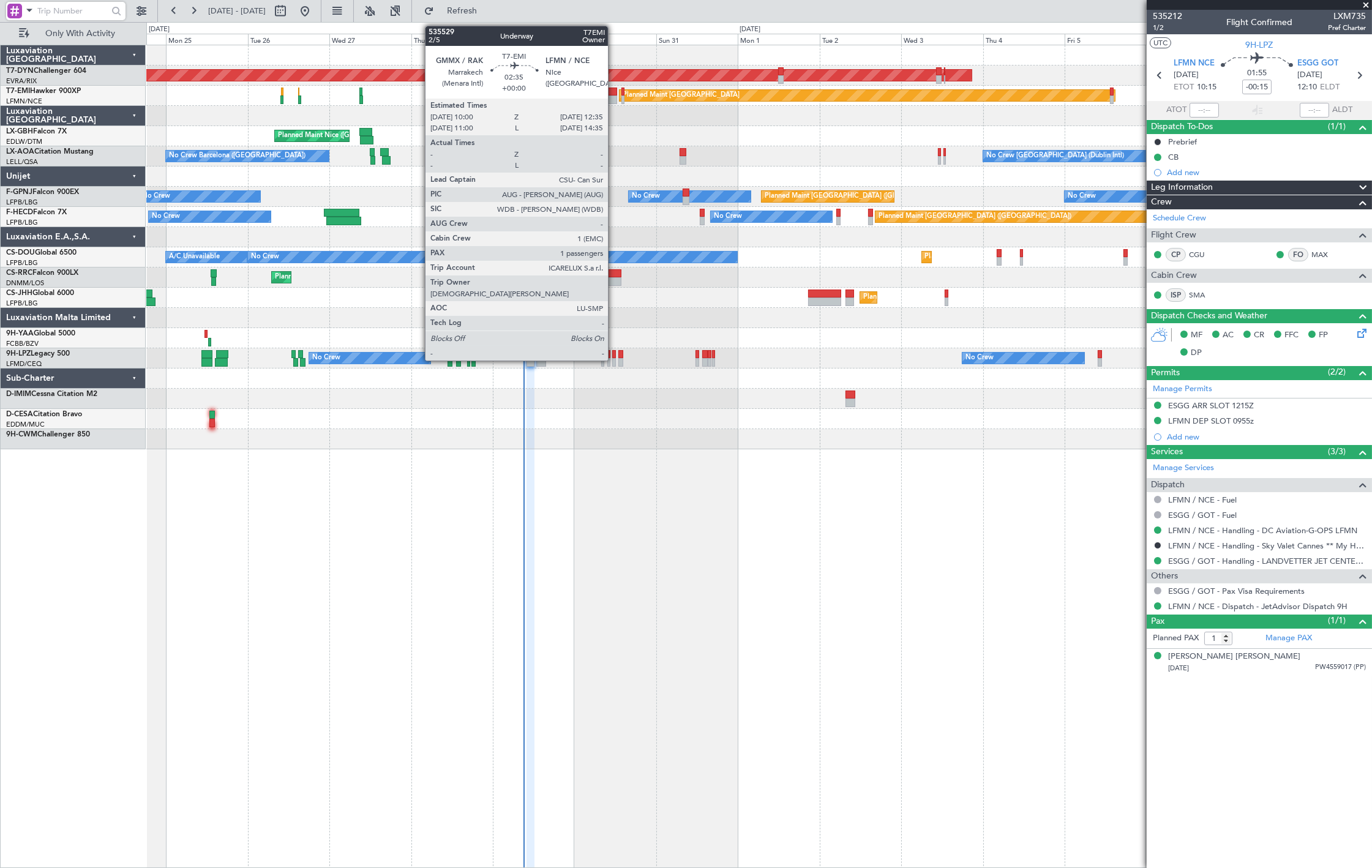
click at [614, 94] on div at bounding box center [612, 92] width 9 height 9
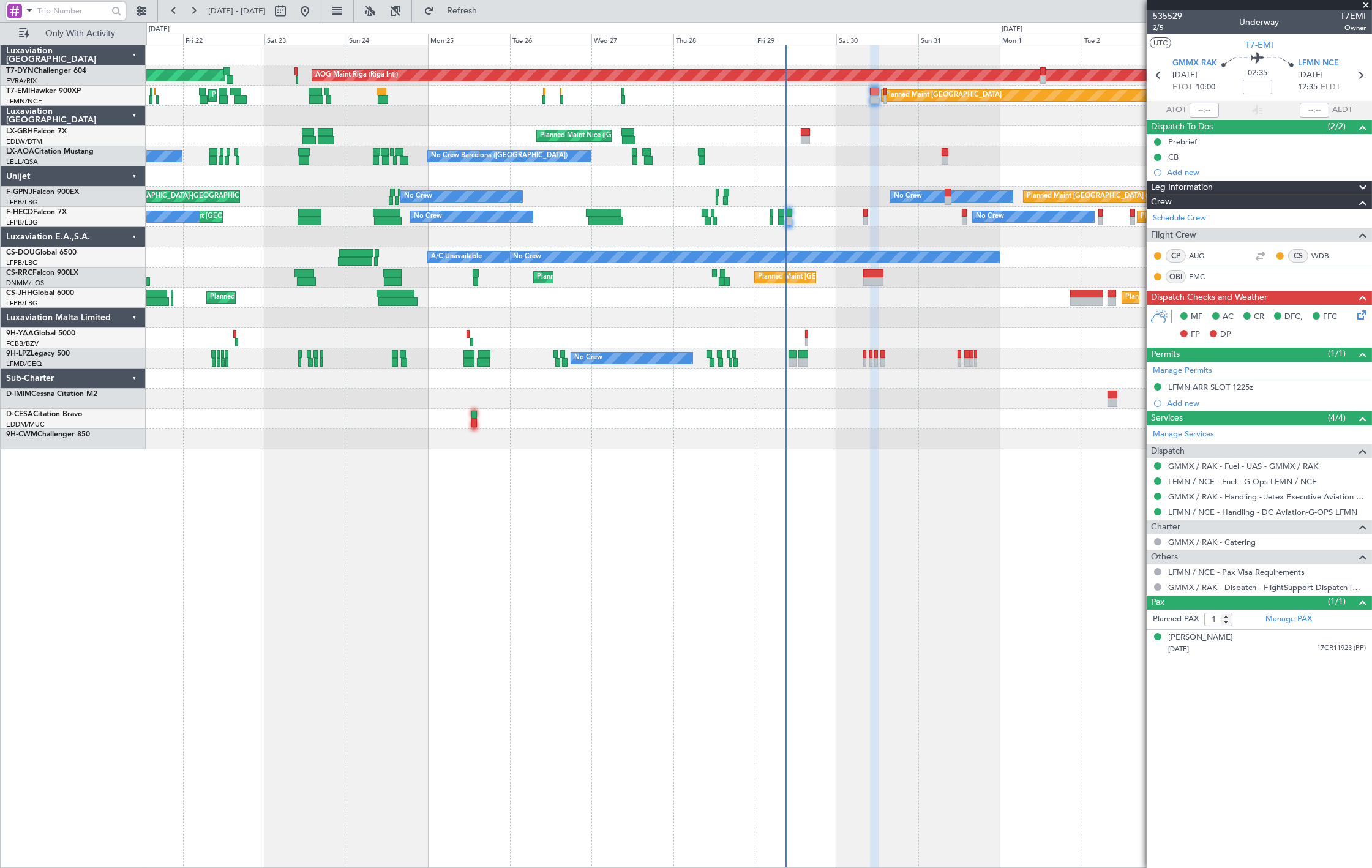
click at [504, 142] on div "Planned Maint Nice (Côte d'Azur Airport) Planned Maint Nice (Côte d'Azur Airpor…" at bounding box center [759, 136] width 1225 height 21
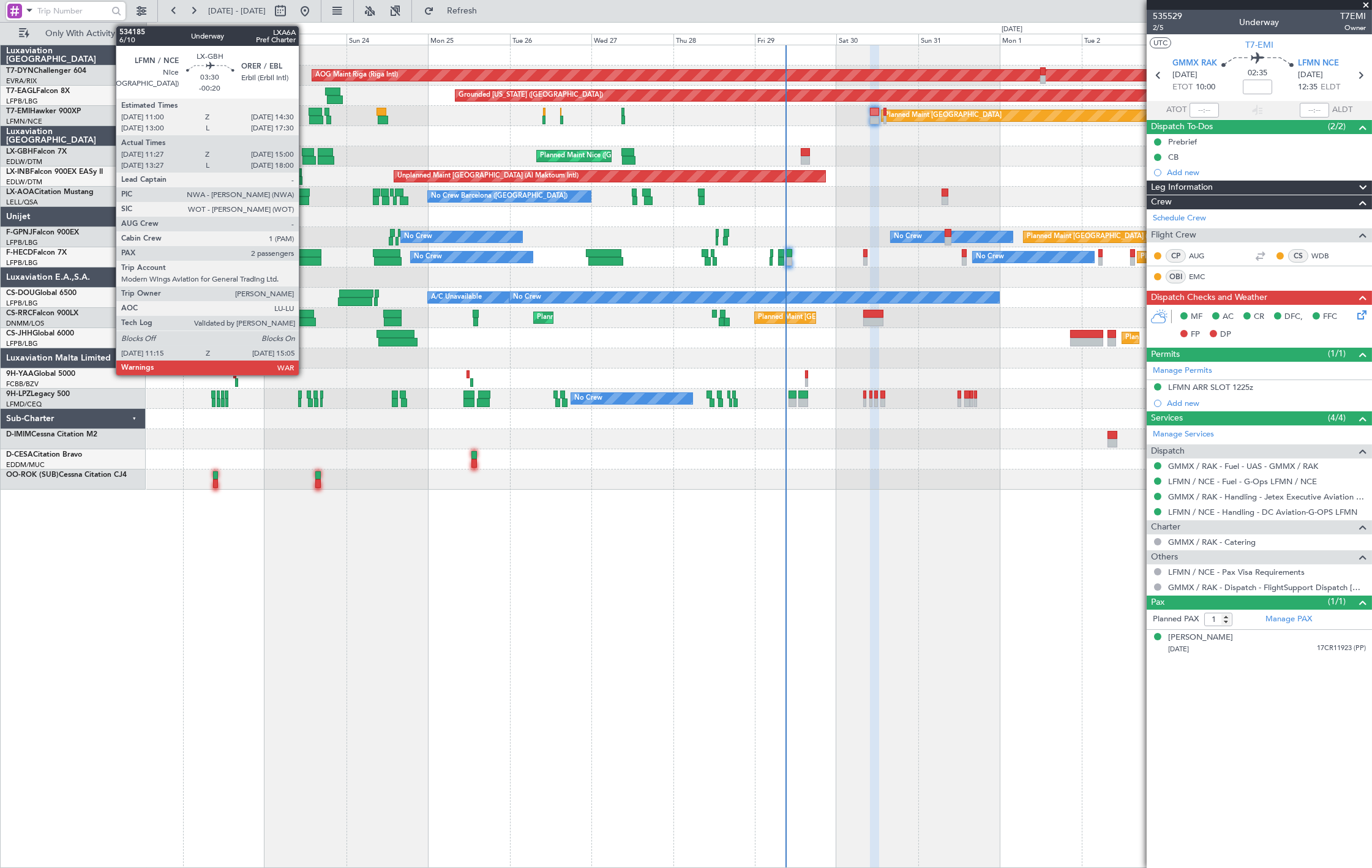
click at [306, 152] on div at bounding box center [308, 152] width 12 height 9
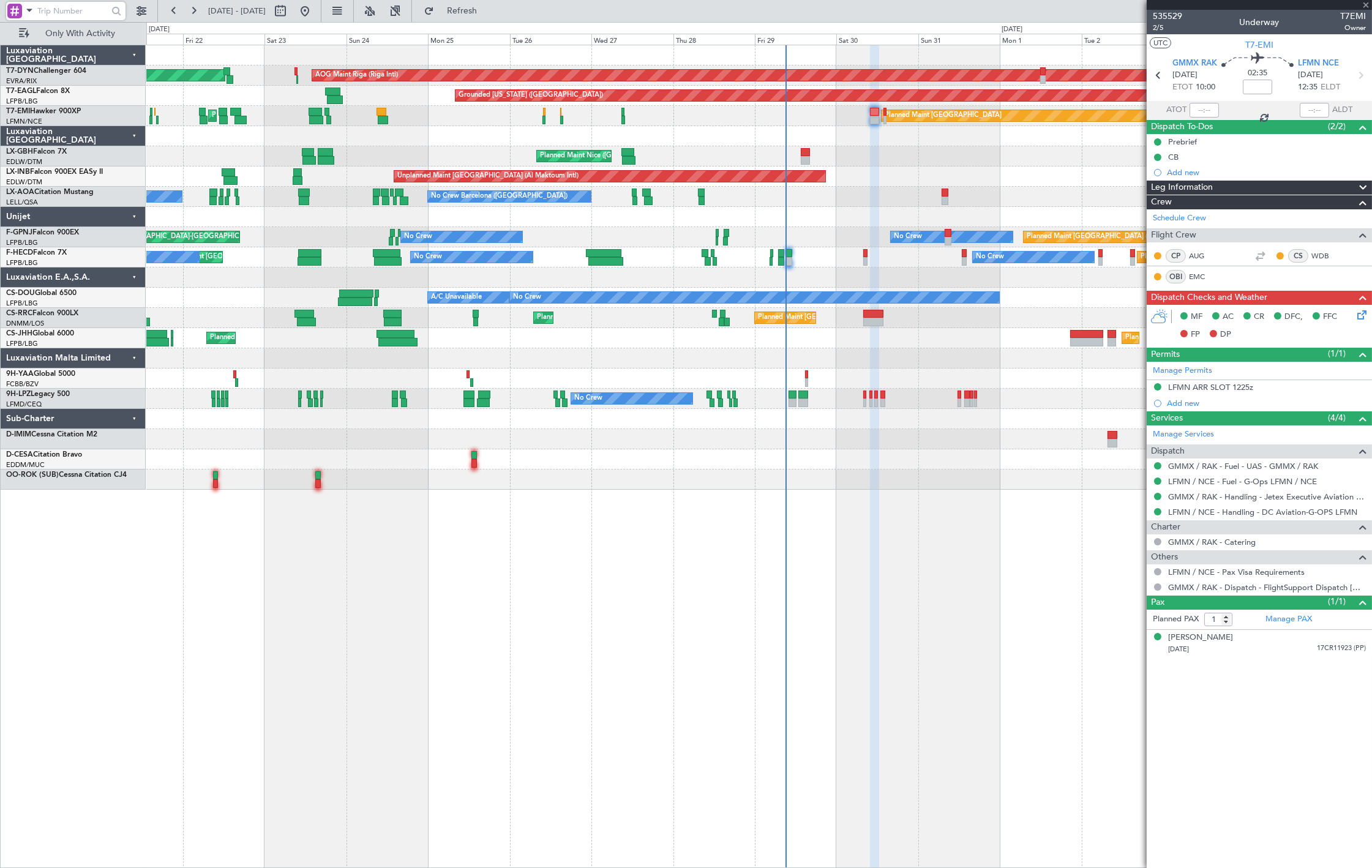
type input "-00:20"
type input "11:27"
type input "15:00"
type input "2"
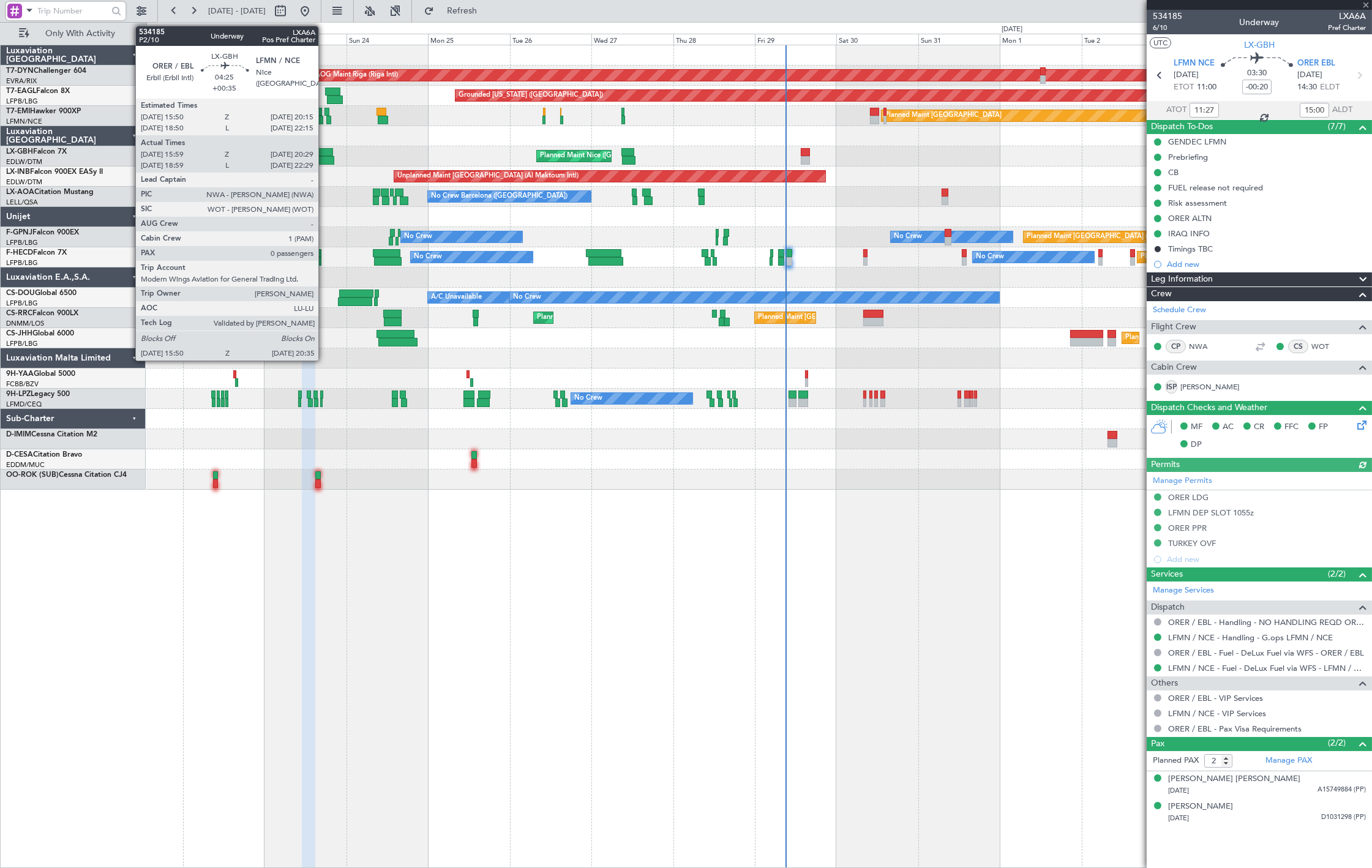
click at [323, 157] on div "Planned Maint Nice (Côte d'Azur Airport) Planned Maint Nice (Côte d'Azur Airpor…" at bounding box center [759, 157] width 1225 height 21
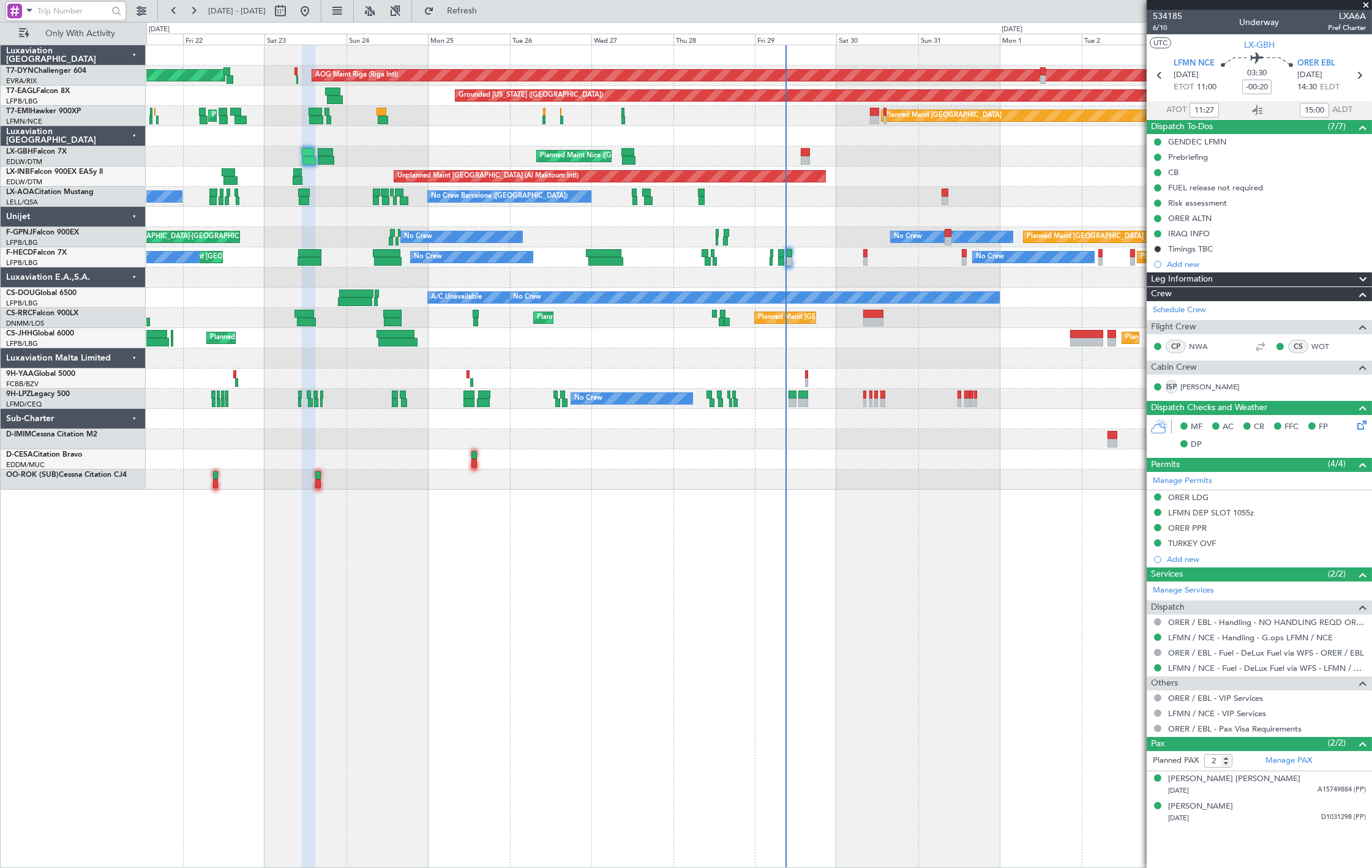
click at [326, 161] on div at bounding box center [326, 160] width 16 height 9
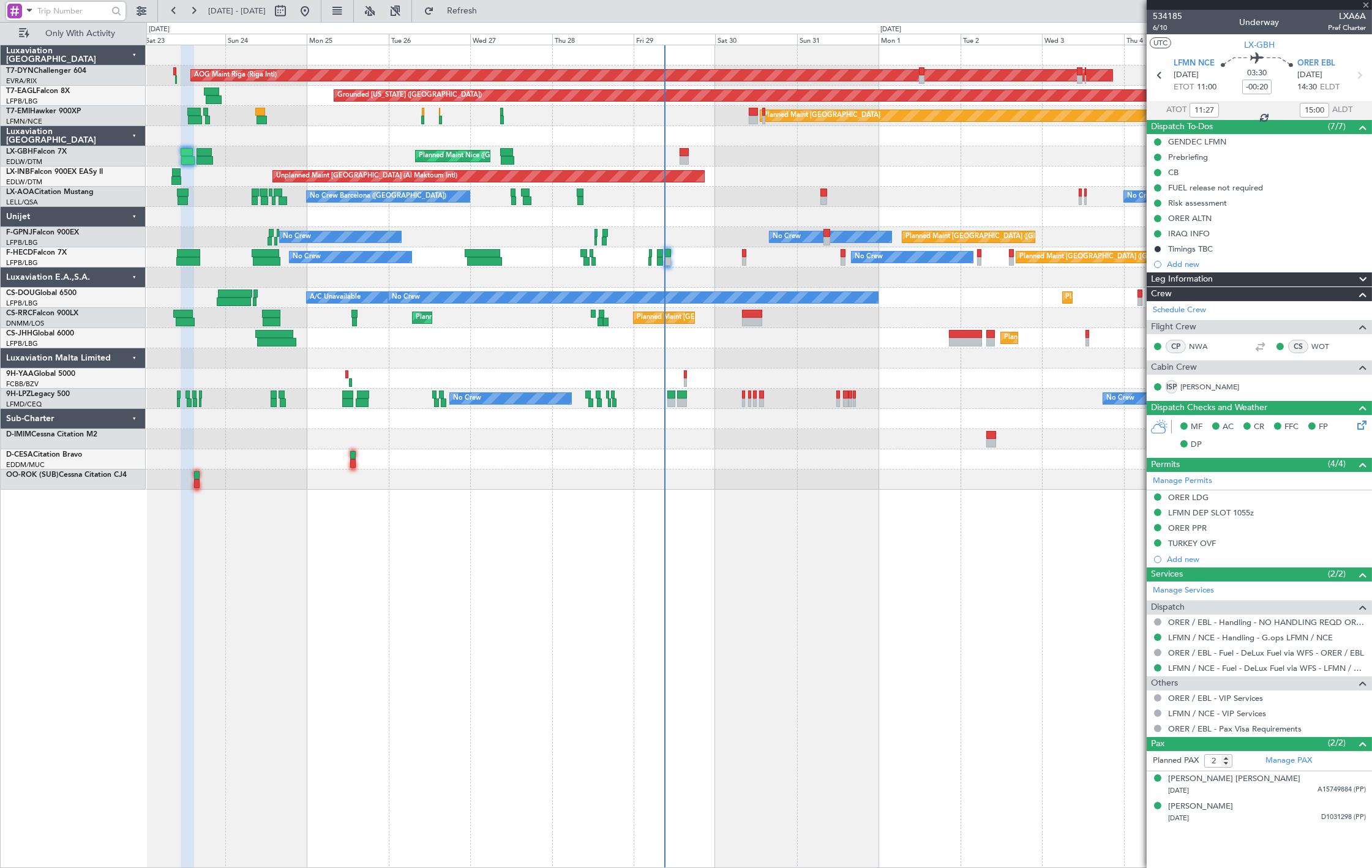
click at [247, 188] on div "AOG Maint Riga (Riga Intl) Planned Maint Basel-Mulhouse Grounded New York (Tete…" at bounding box center [759, 267] width 1225 height 444
type input "+00:35"
type input "15:59"
type input "20:29"
type input "0"
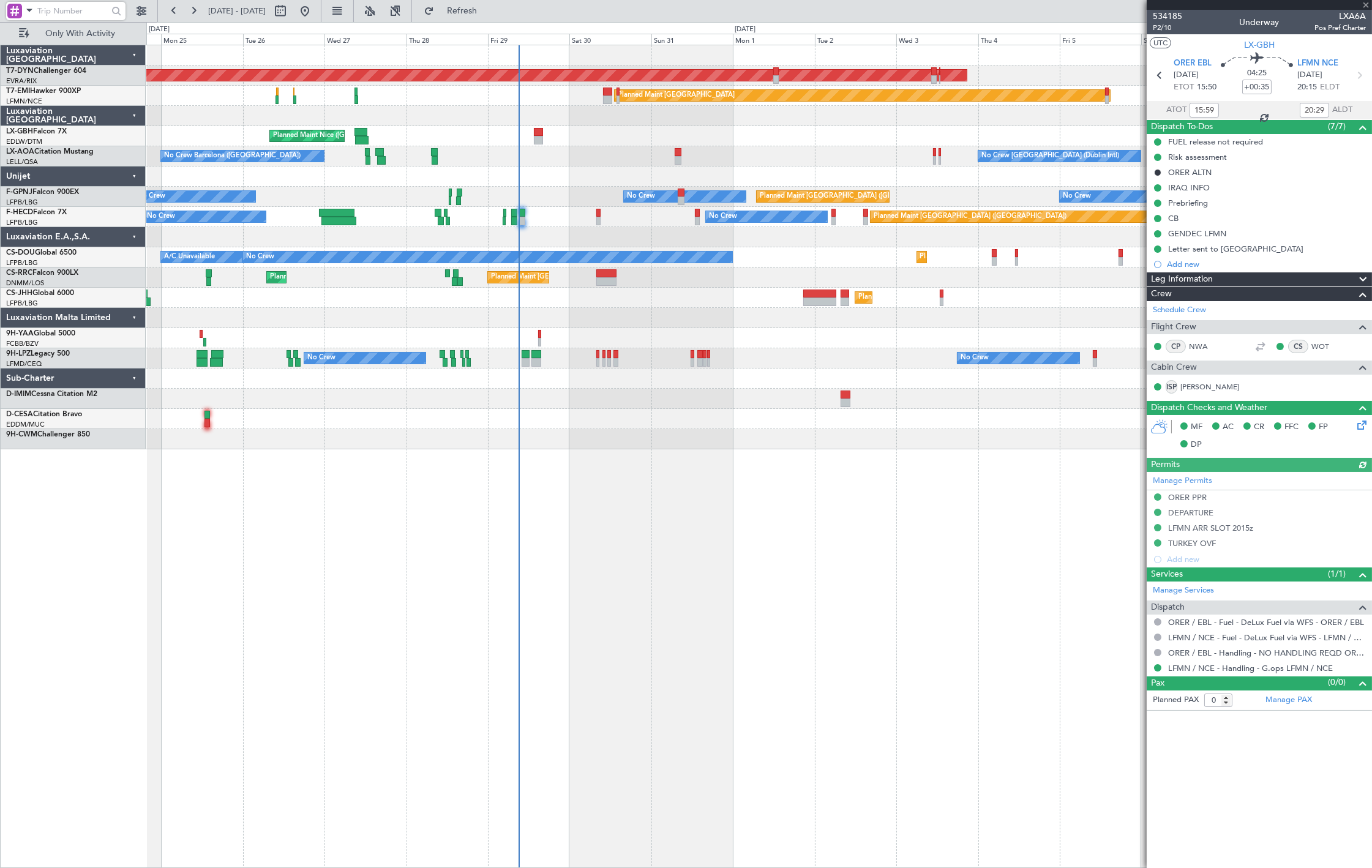
click at [516, 215] on div "AOG Maint Riga (Riga Intl) Planned Maint Basel-Mulhouse Planned Maint Zurich Pl…" at bounding box center [759, 247] width 1225 height 404
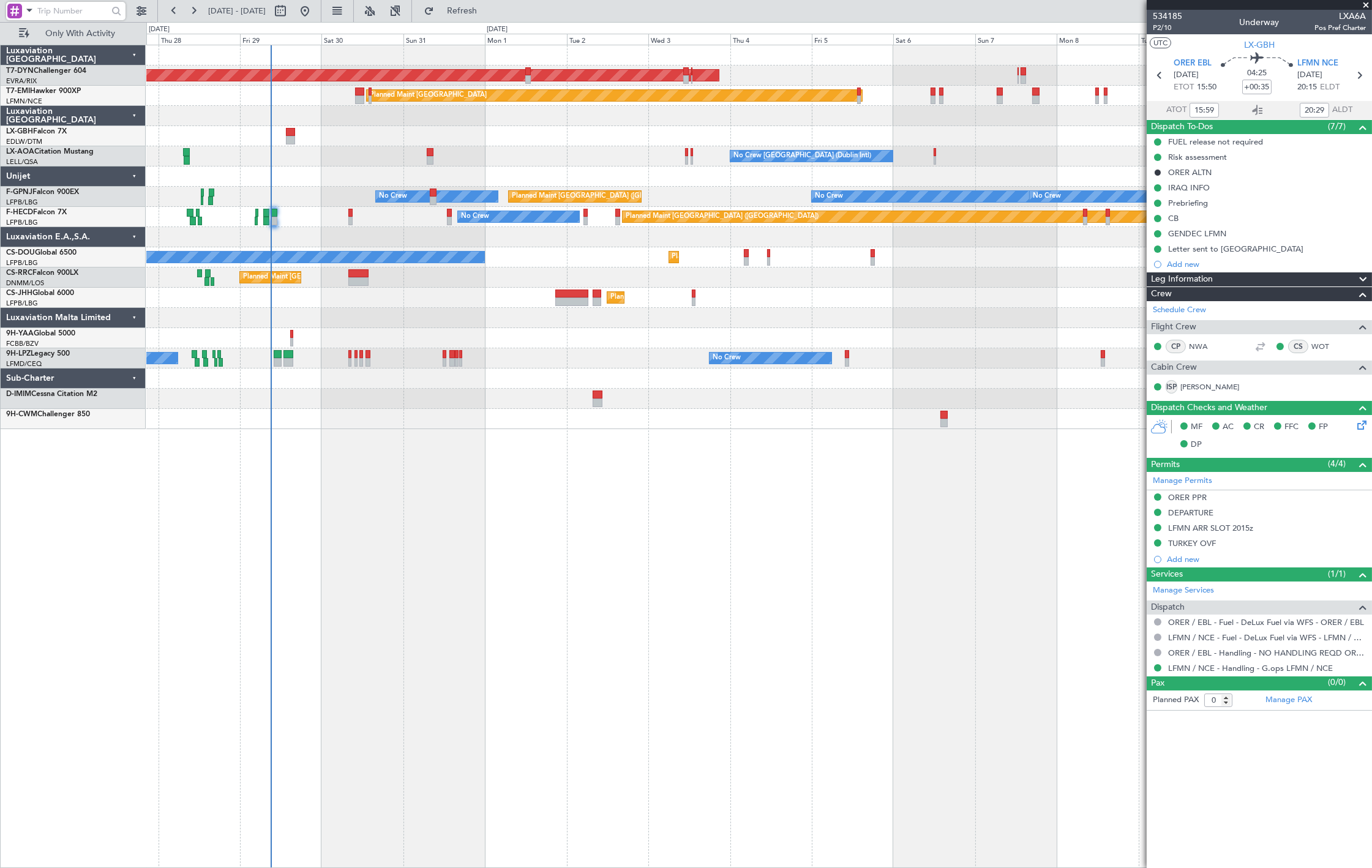
click at [441, 360] on div "No Crew No Crew No Crew" at bounding box center [759, 358] width 1225 height 21
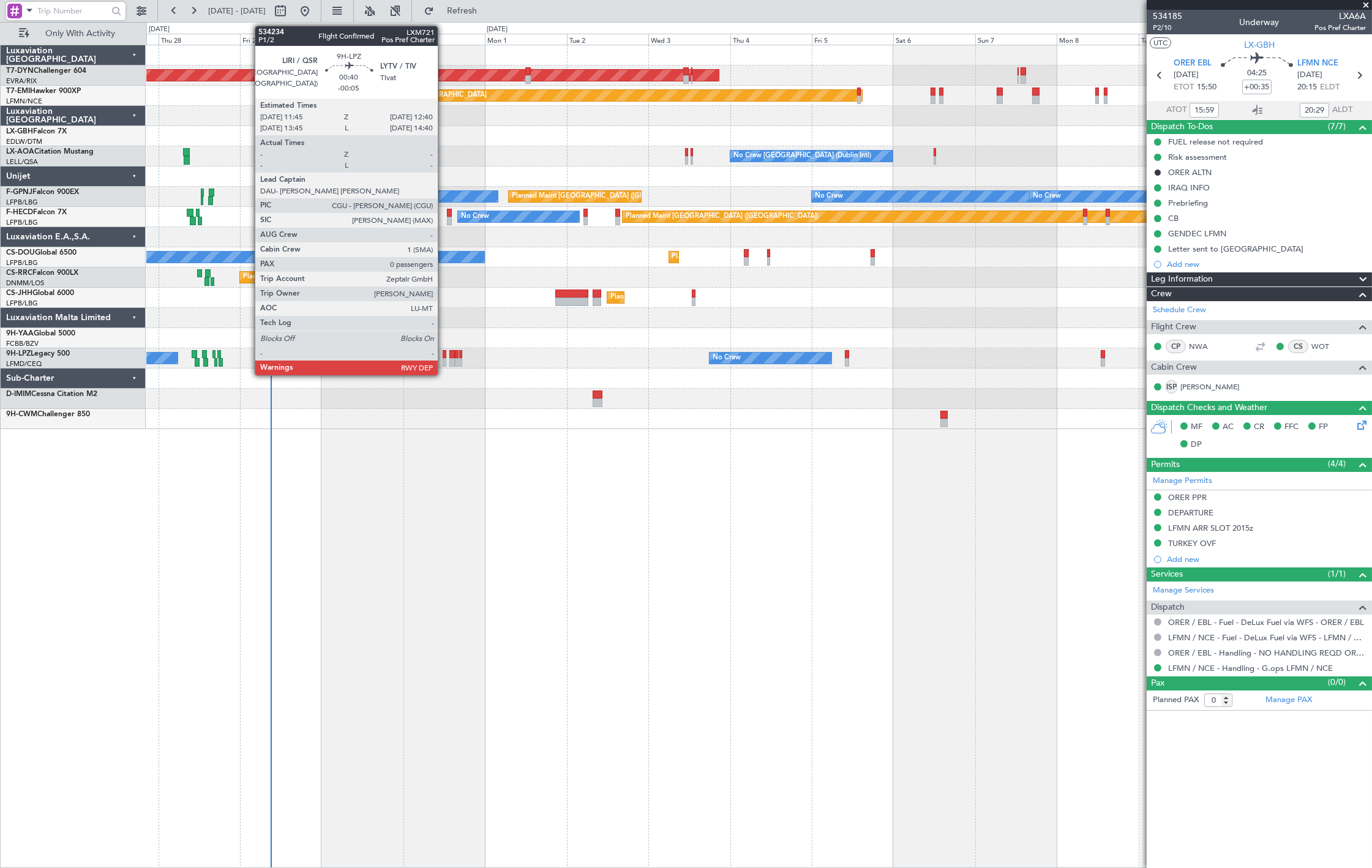
click at [444, 360] on div at bounding box center [444, 362] width 3 height 9
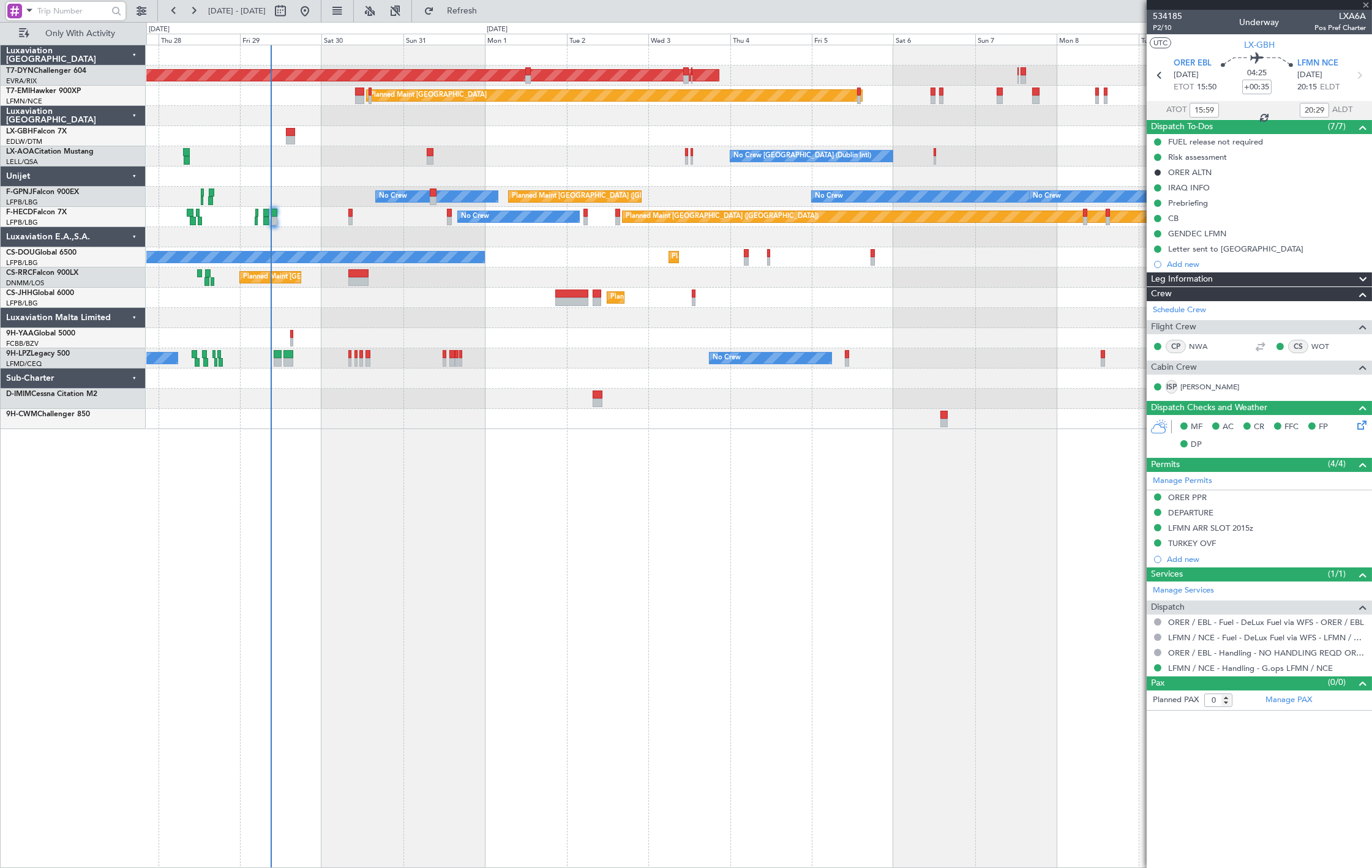
type input "-00:05"
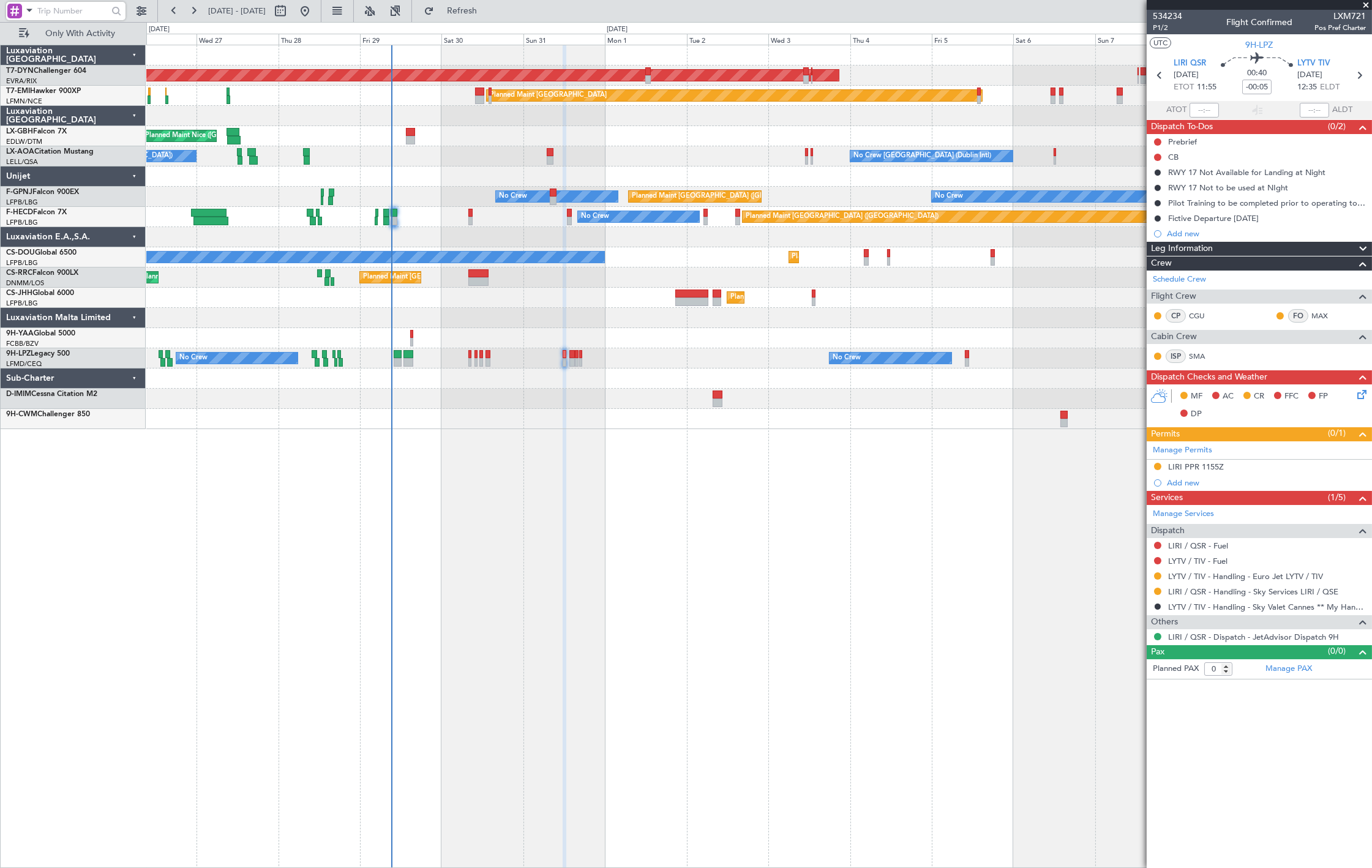
click at [315, 172] on div "AOG Maint Riga (Riga Intl) Planned Maint Zurich Planned Maint Nice (Côte d'Azur…" at bounding box center [759, 237] width 1225 height 384
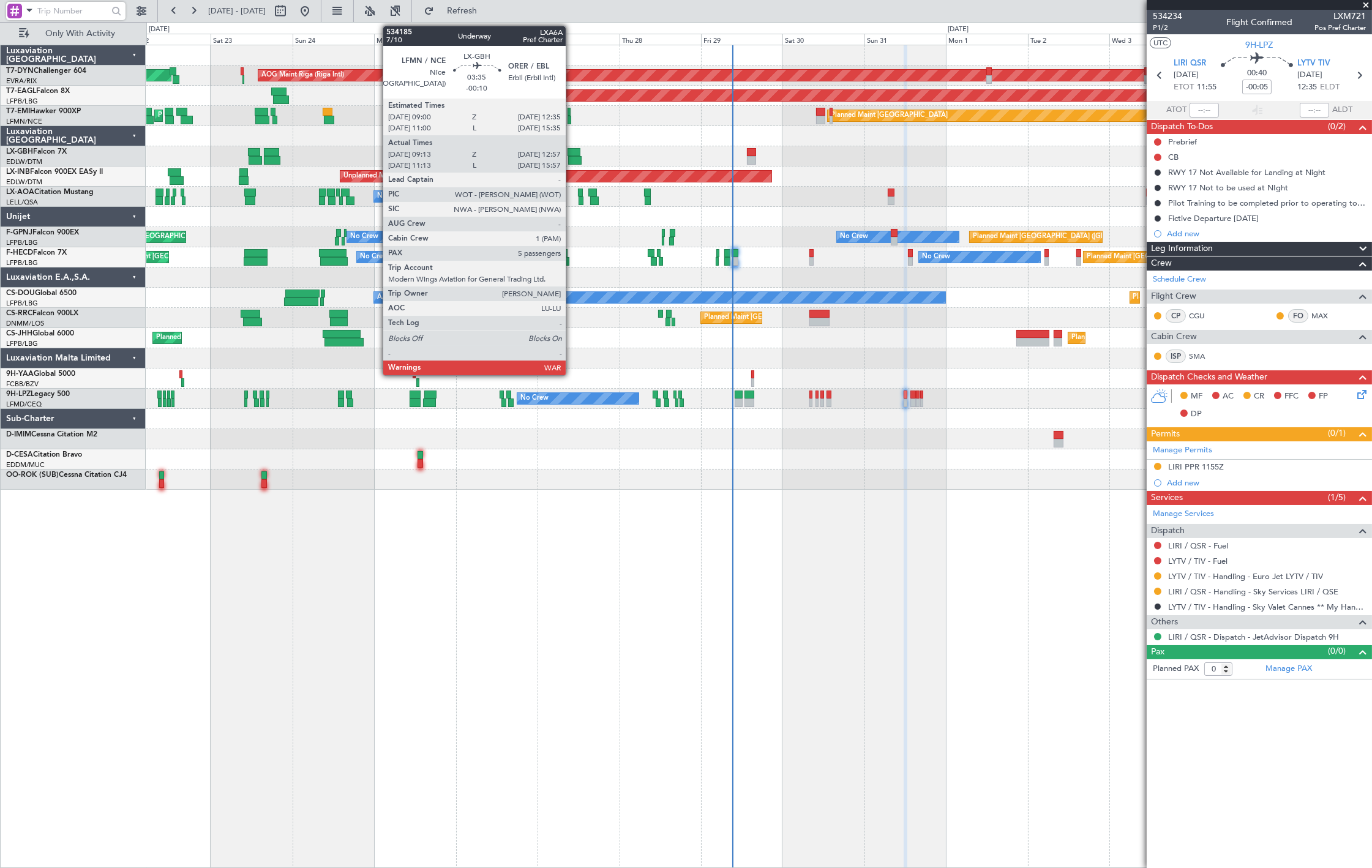
click at [572, 161] on div at bounding box center [574, 160] width 13 height 9
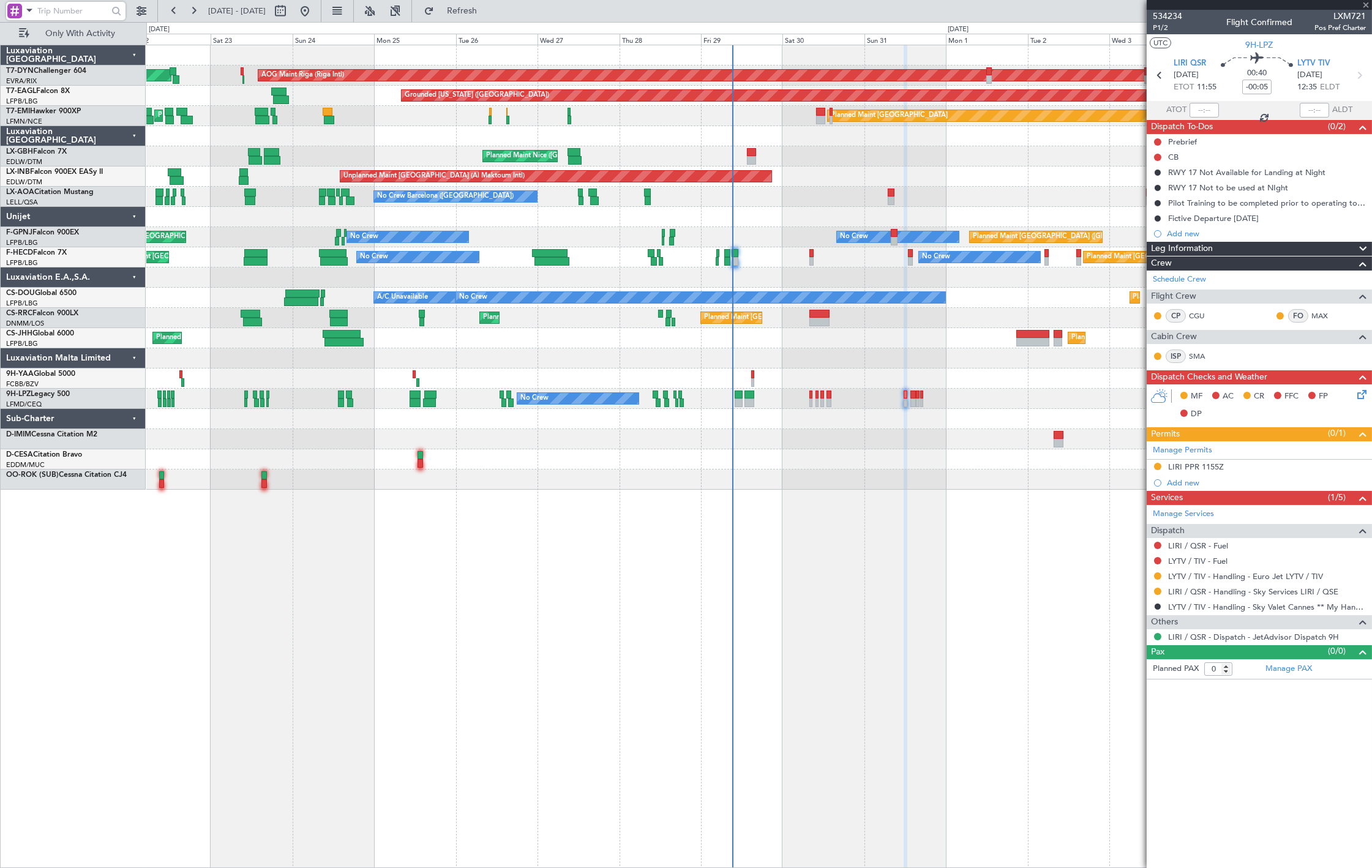
type input "-00:10"
type input "09:13"
type input "12:57"
type input "5"
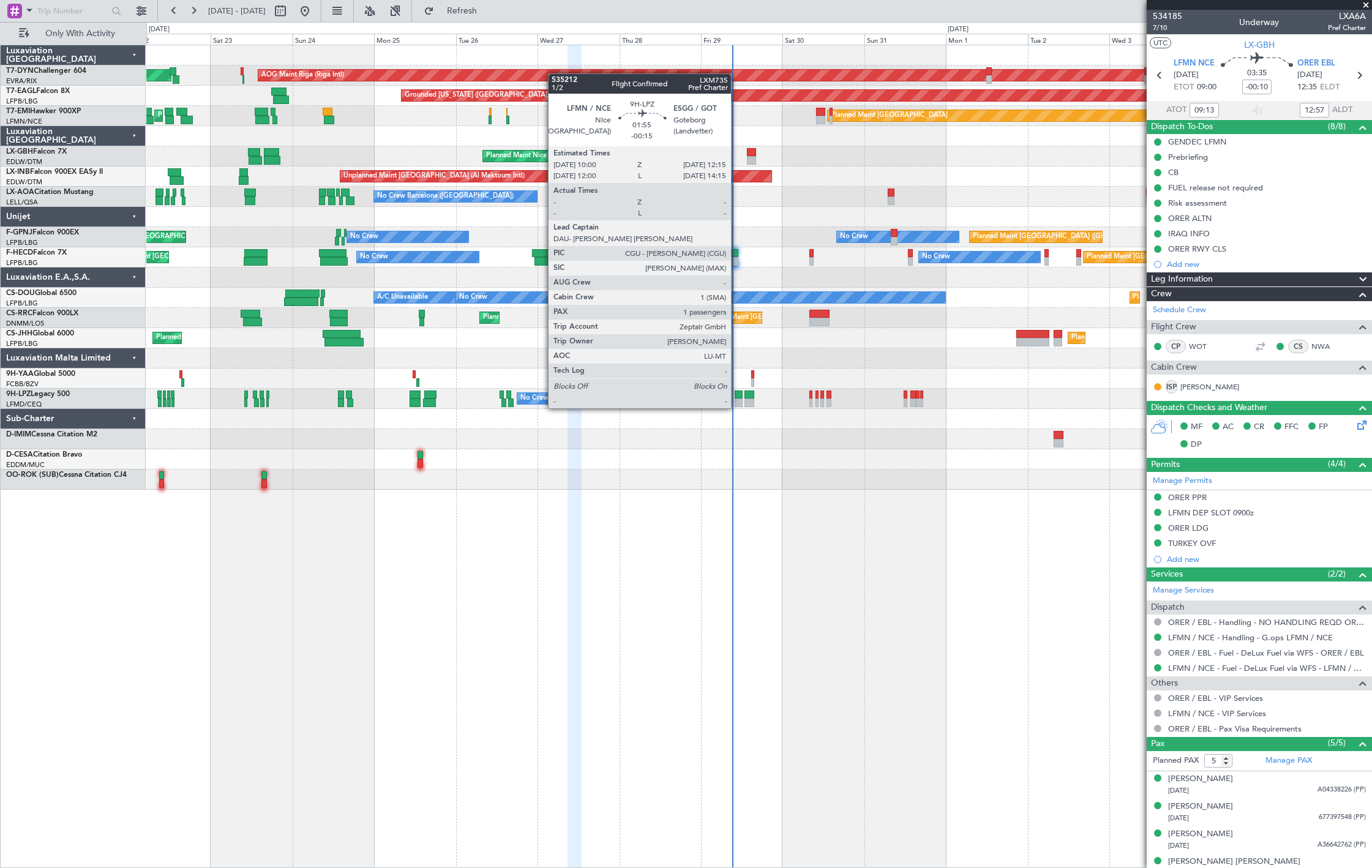
click at [737, 396] on div at bounding box center [738, 395] width 8 height 9
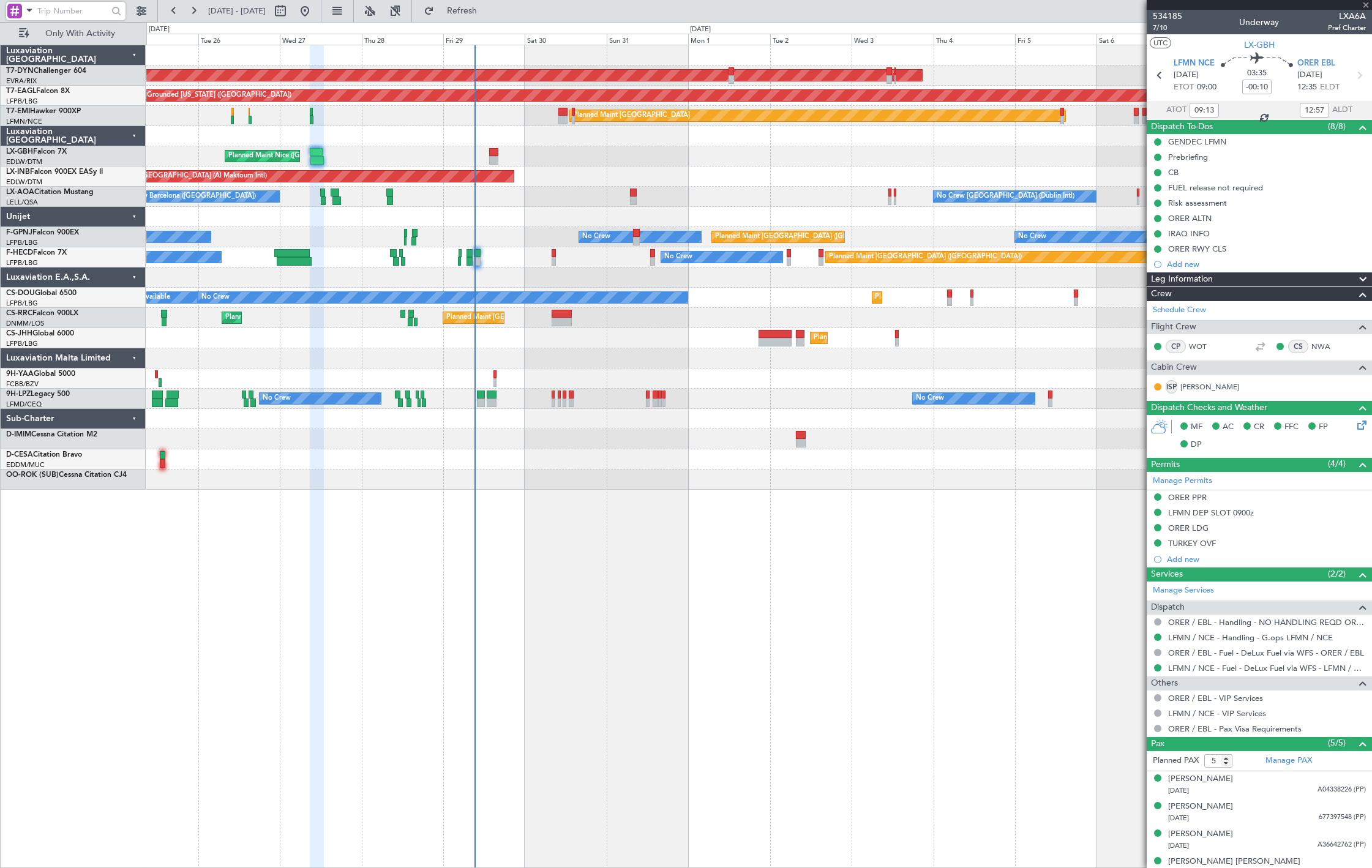
click at [491, 450] on div "AOG Maint Riga (Riga Intl) Planned Maint Basel-Mulhouse Grounded New York (Tete…" at bounding box center [759, 267] width 1225 height 444
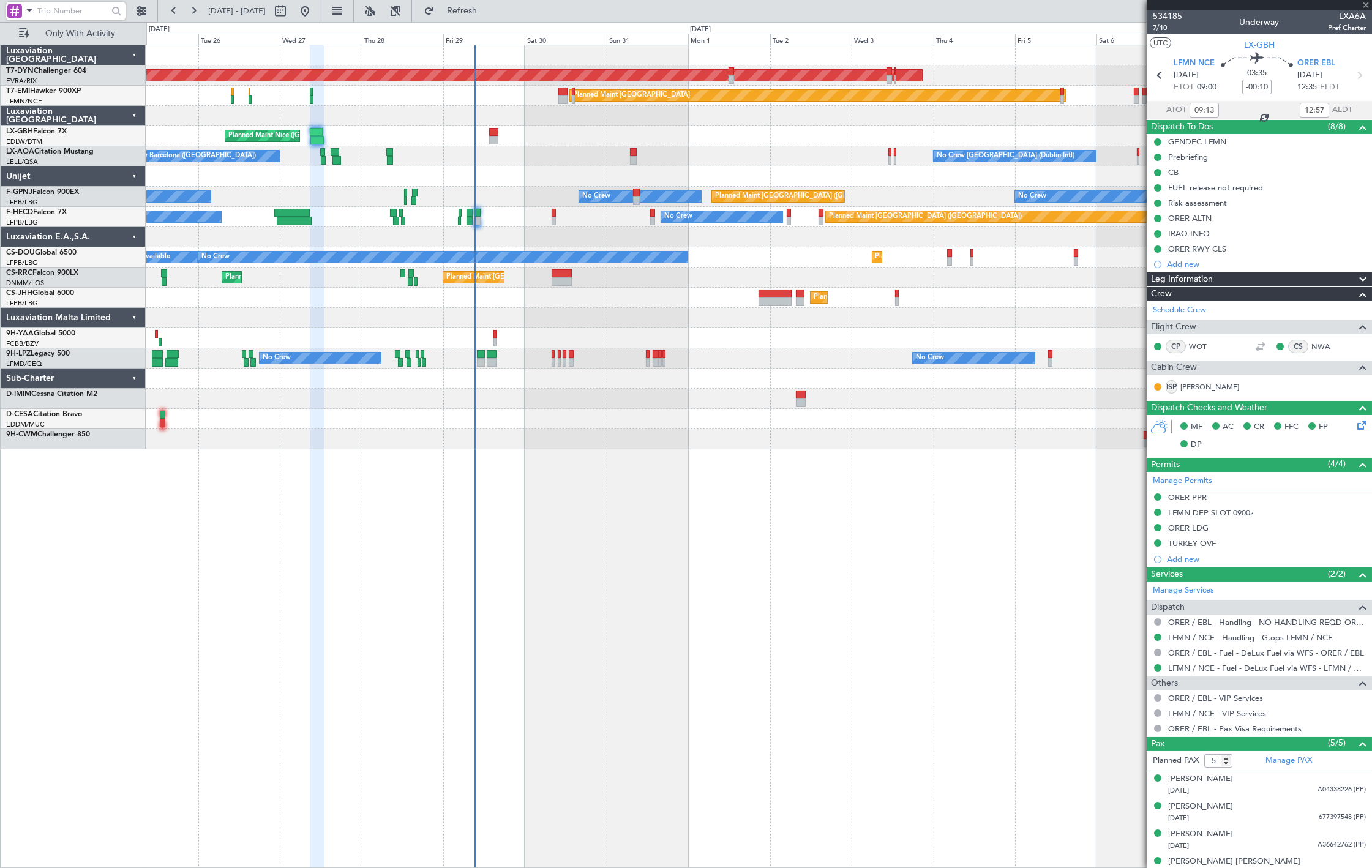
type input "-00:15"
type input "1"
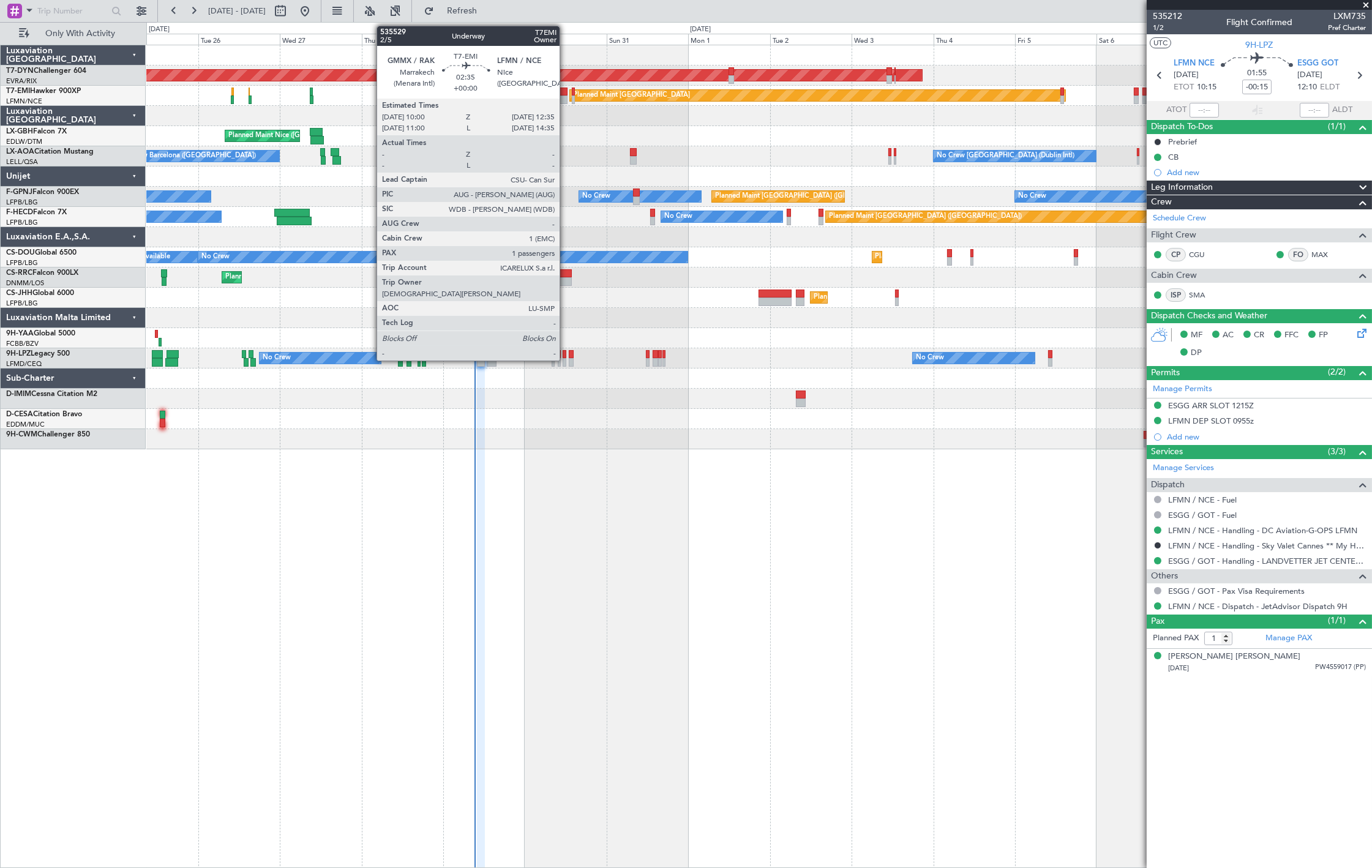
click at [566, 96] on div at bounding box center [562, 100] width 9 height 9
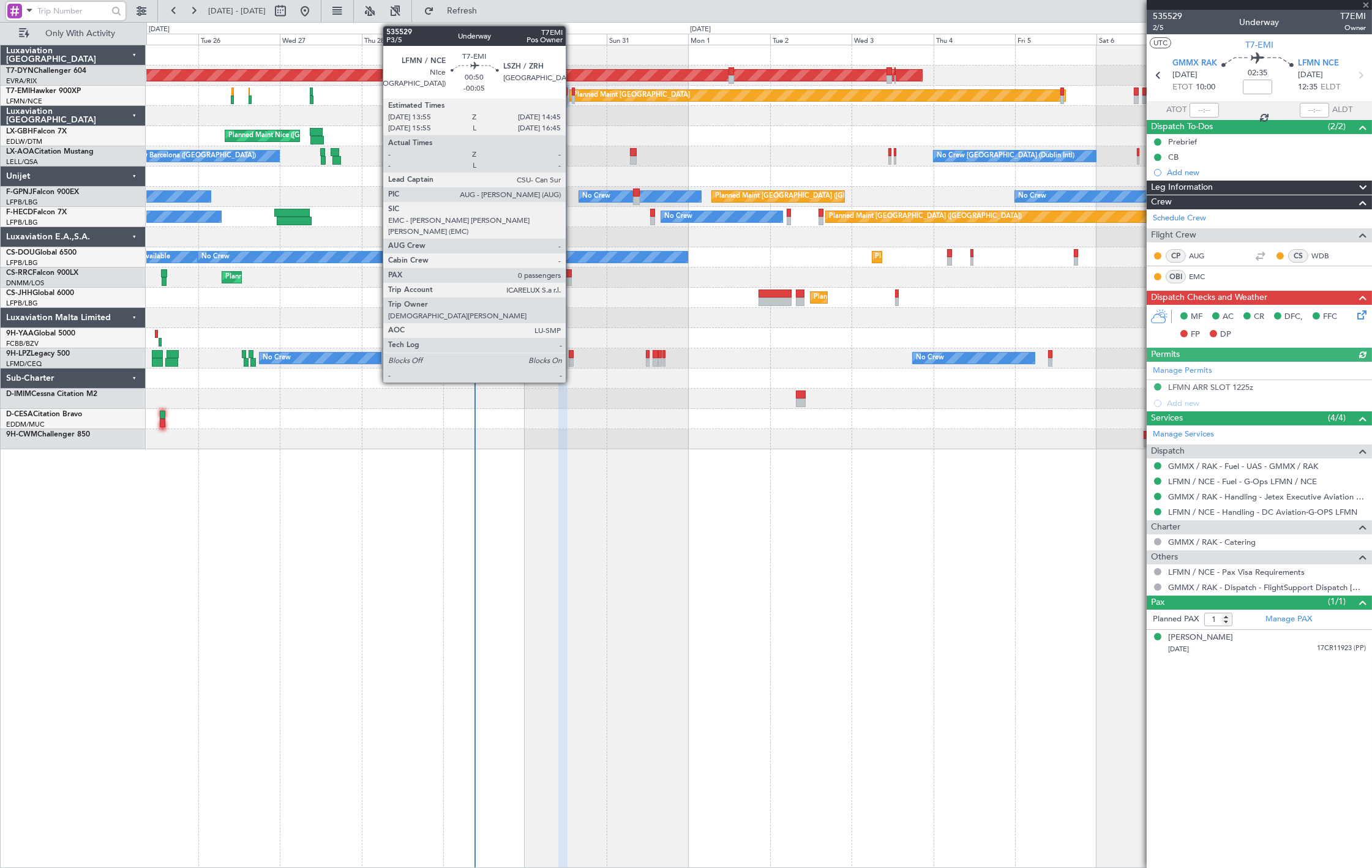
click at [572, 100] on div at bounding box center [573, 100] width 3 height 9
type input "-00:05"
type input "0"
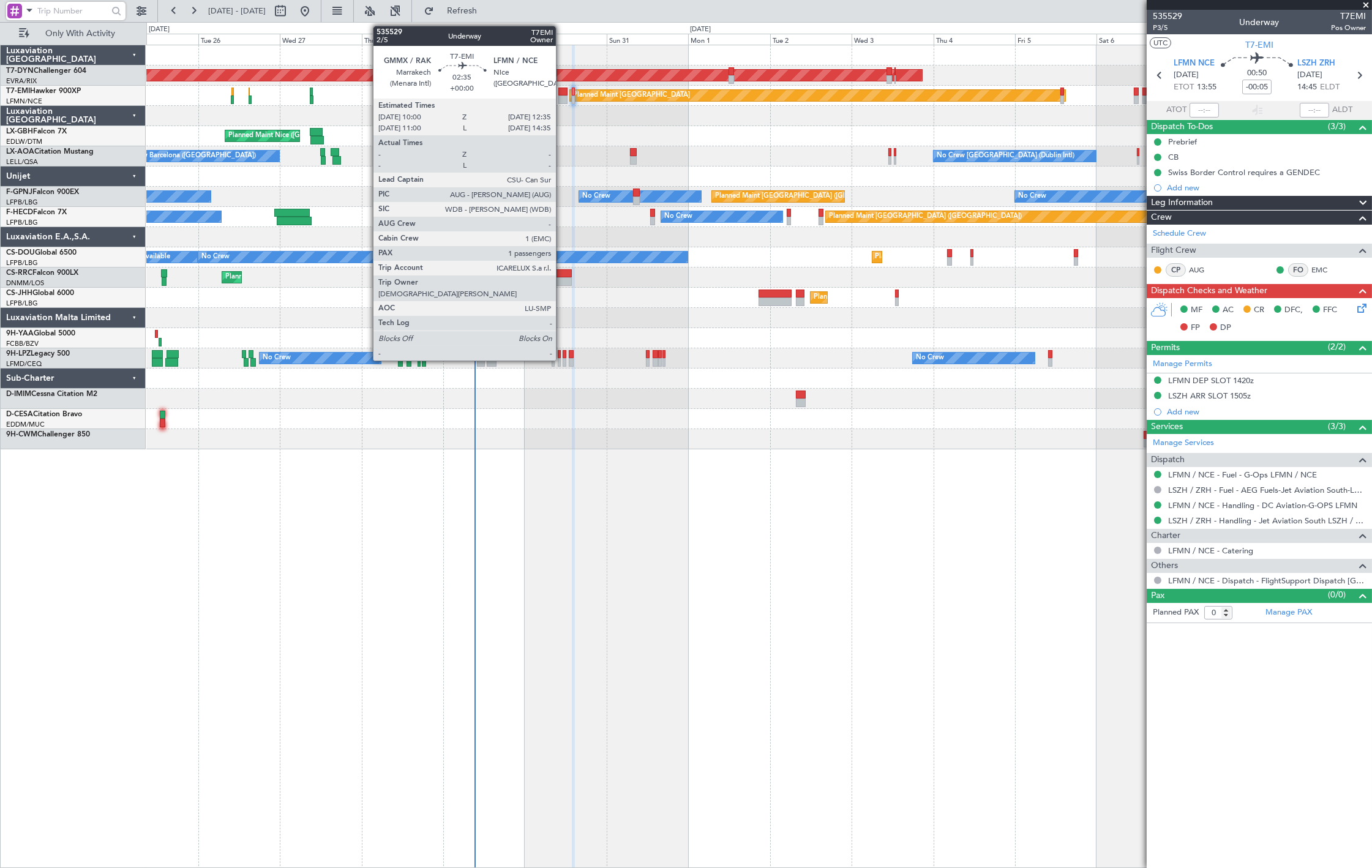
click at [561, 98] on div at bounding box center [562, 100] width 9 height 9
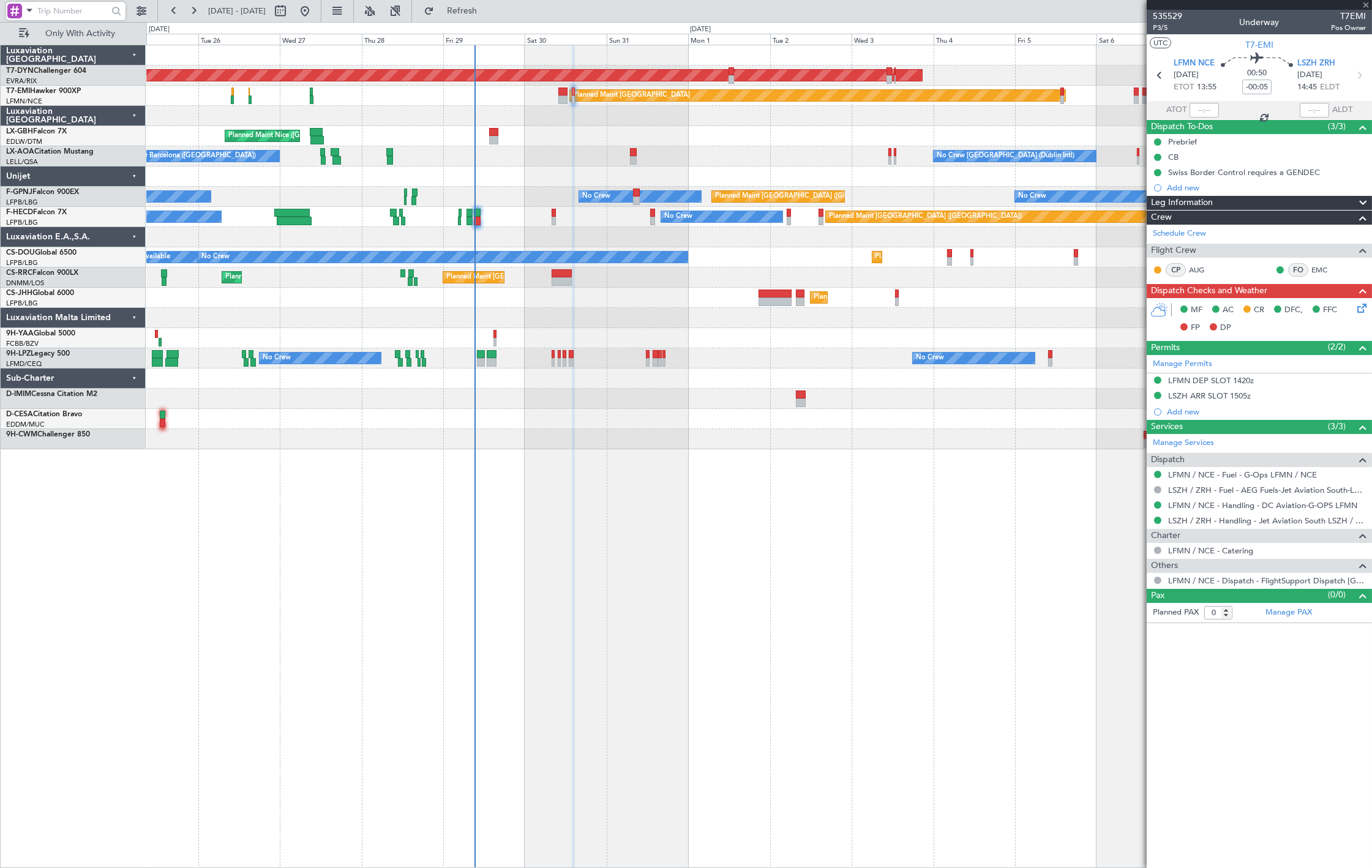
type input "1"
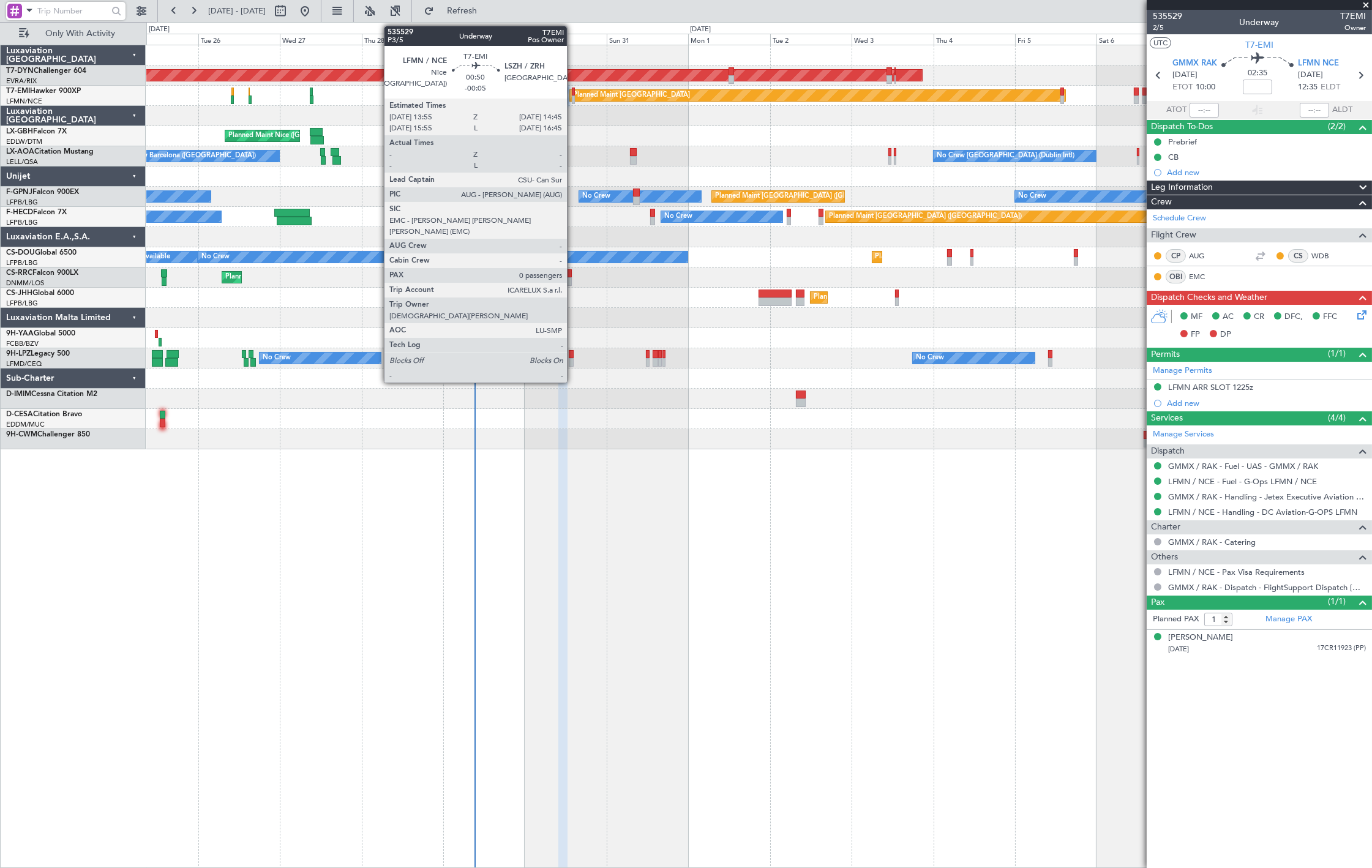
click at [573, 96] on div at bounding box center [573, 100] width 3 height 9
type input "-00:05"
type input "0"
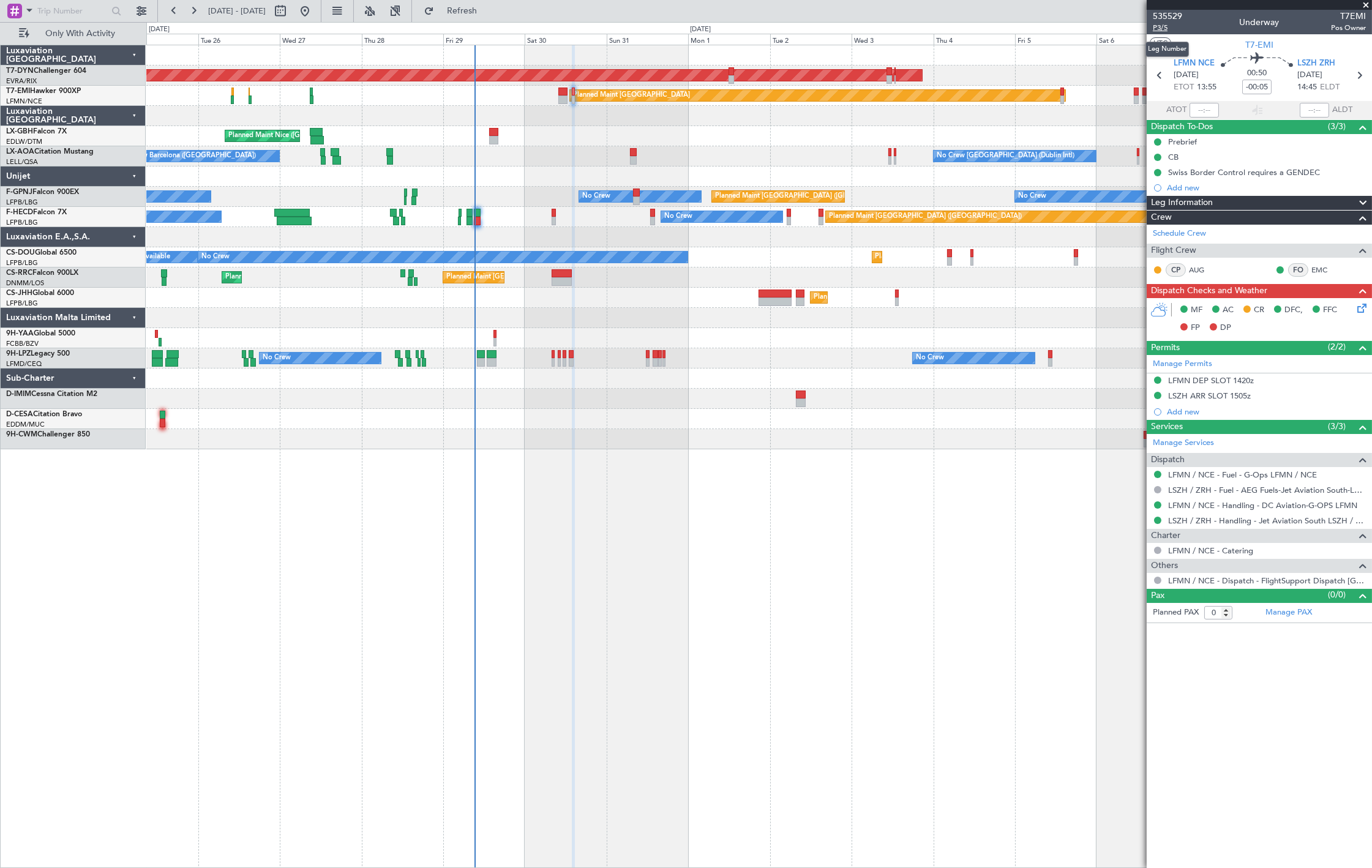
click at [1164, 26] on span "P3/5" at bounding box center [1167, 27] width 29 height 10
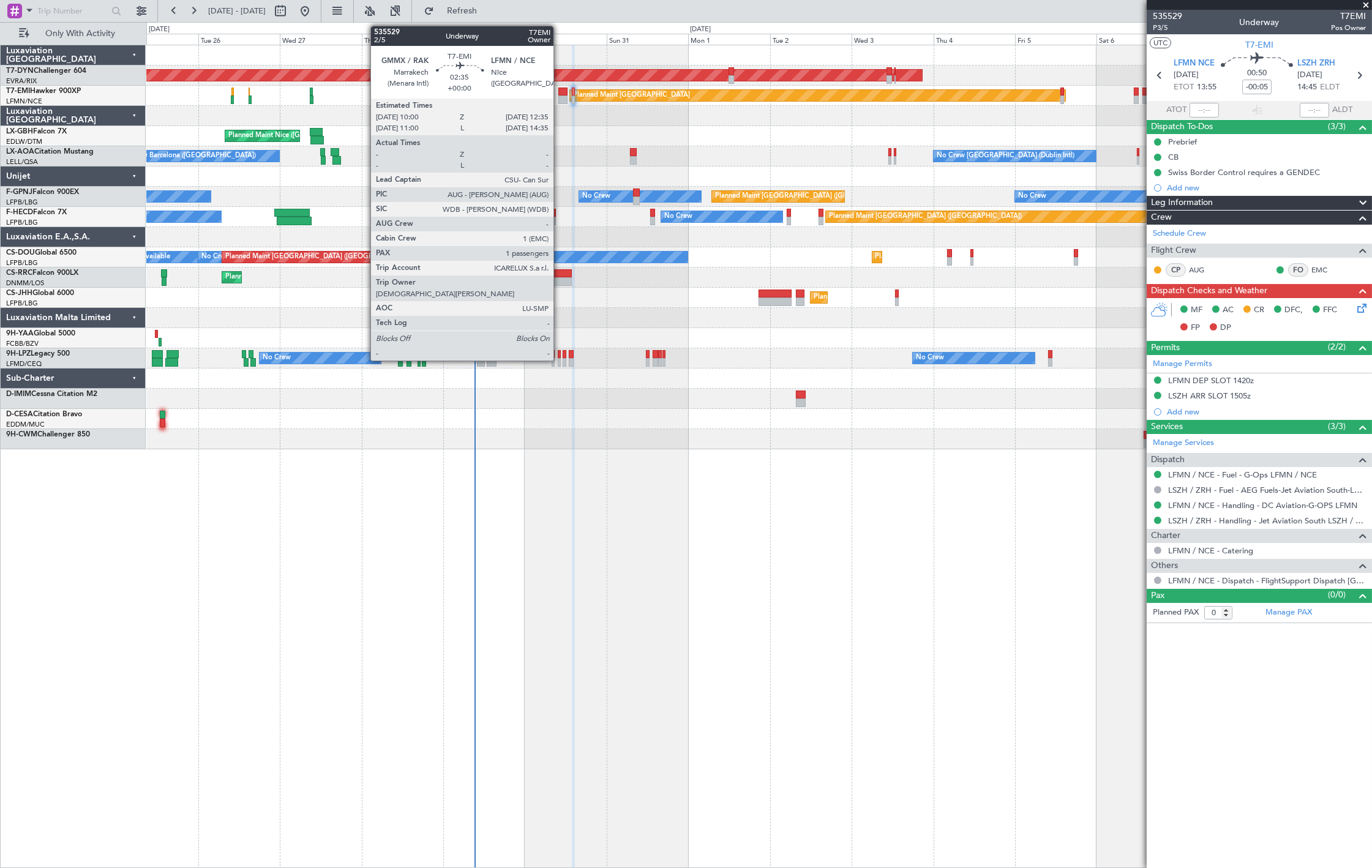
click at [560, 96] on div at bounding box center [562, 100] width 9 height 9
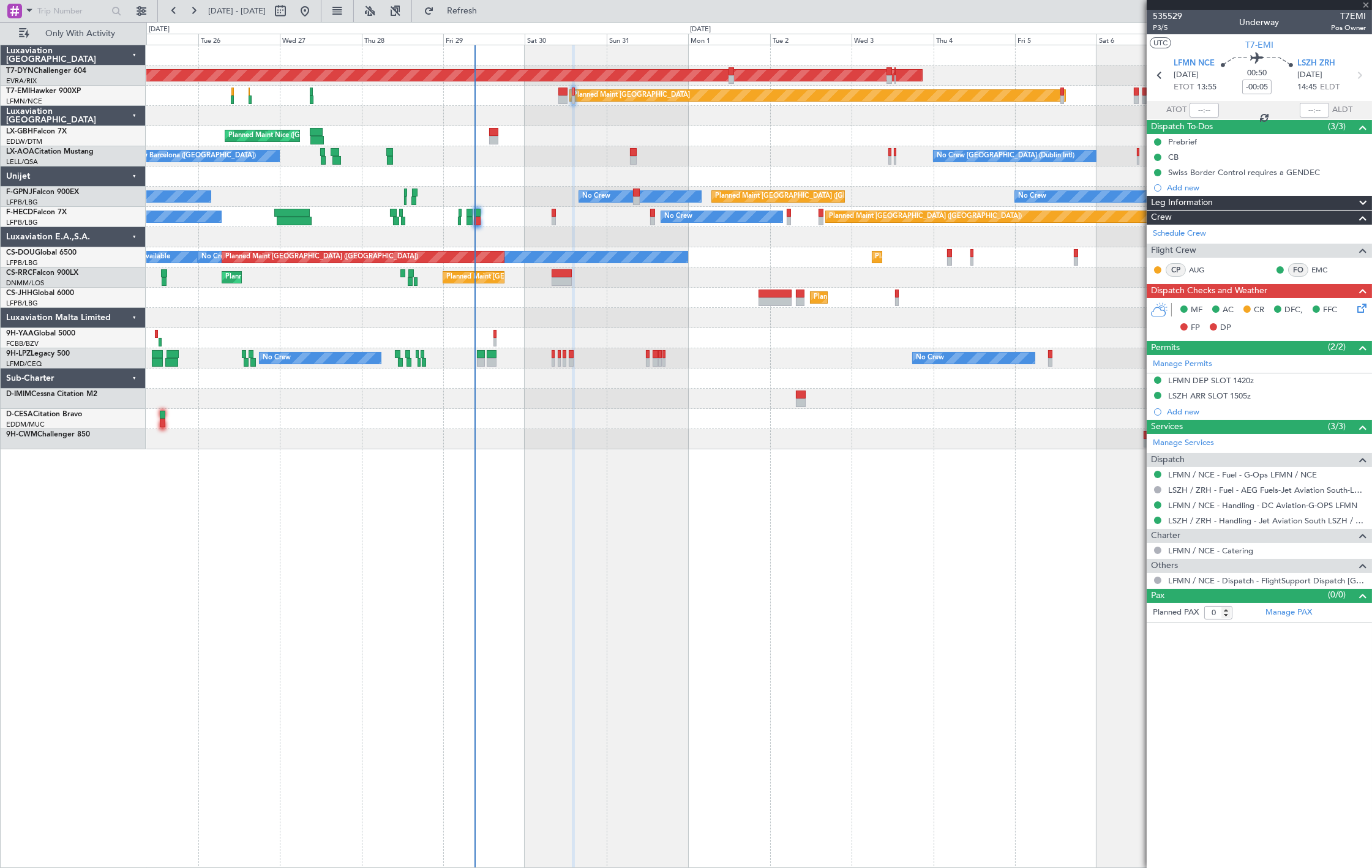
type input "1"
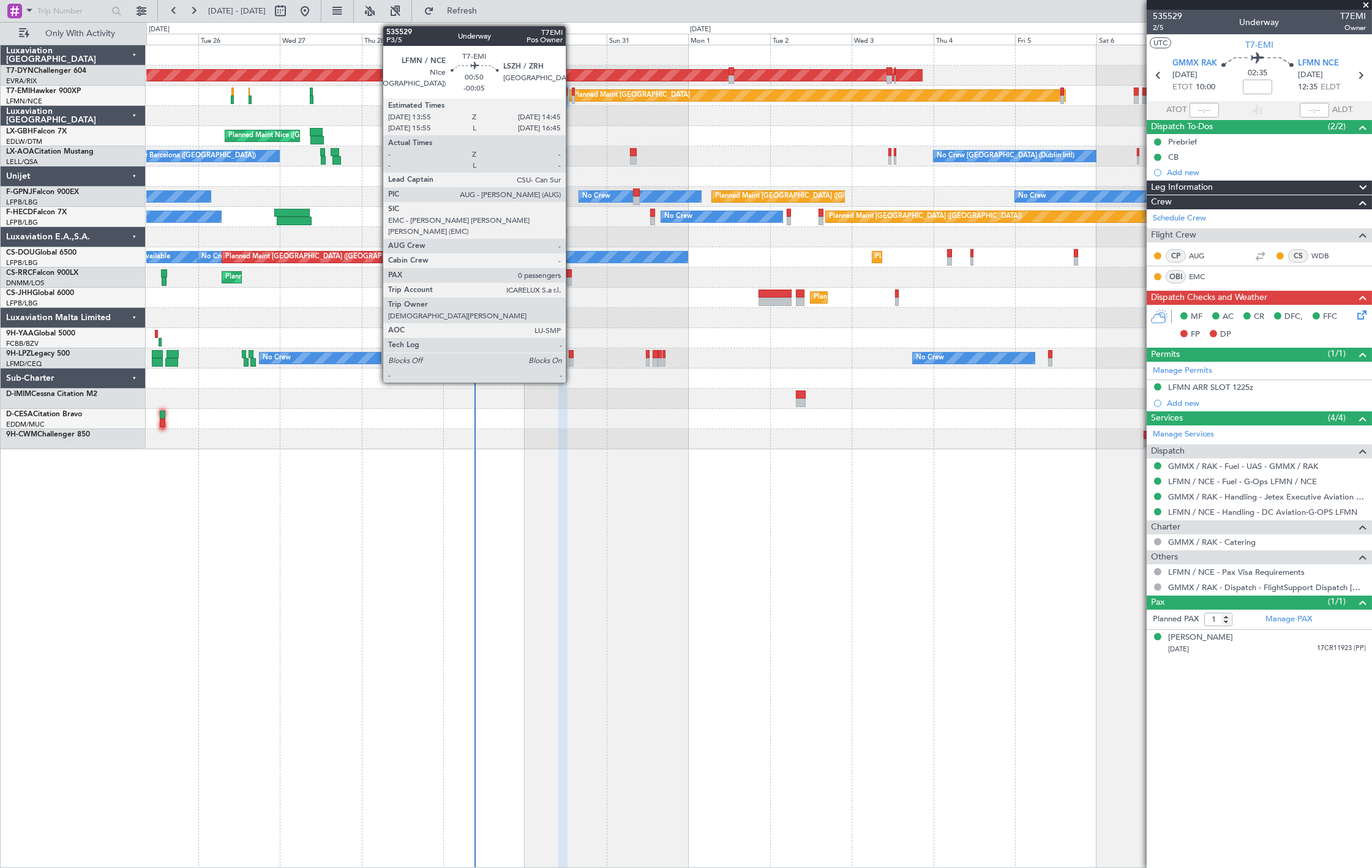
click at [572, 98] on div at bounding box center [573, 100] width 3 height 9
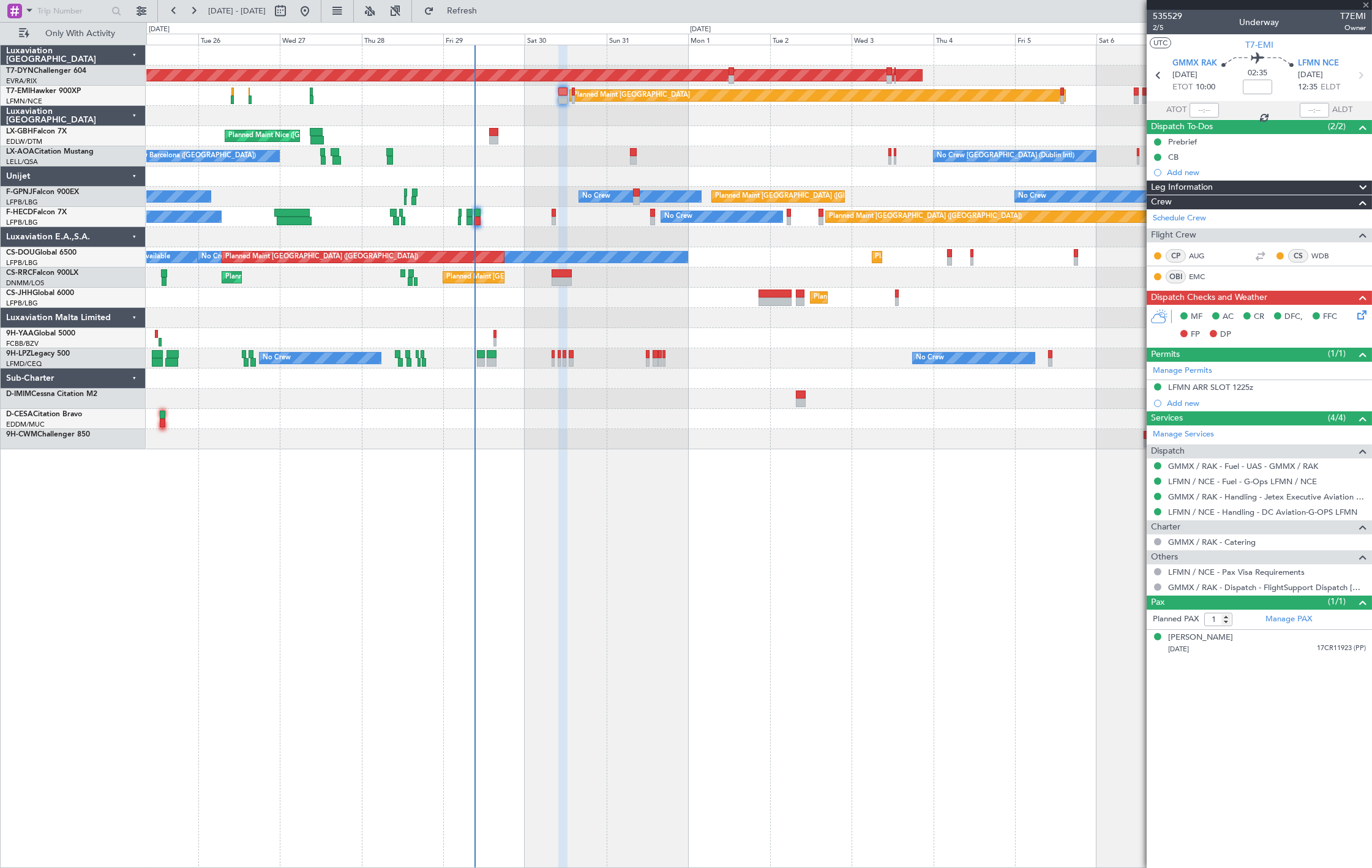
type input "-00:05"
type input "0"
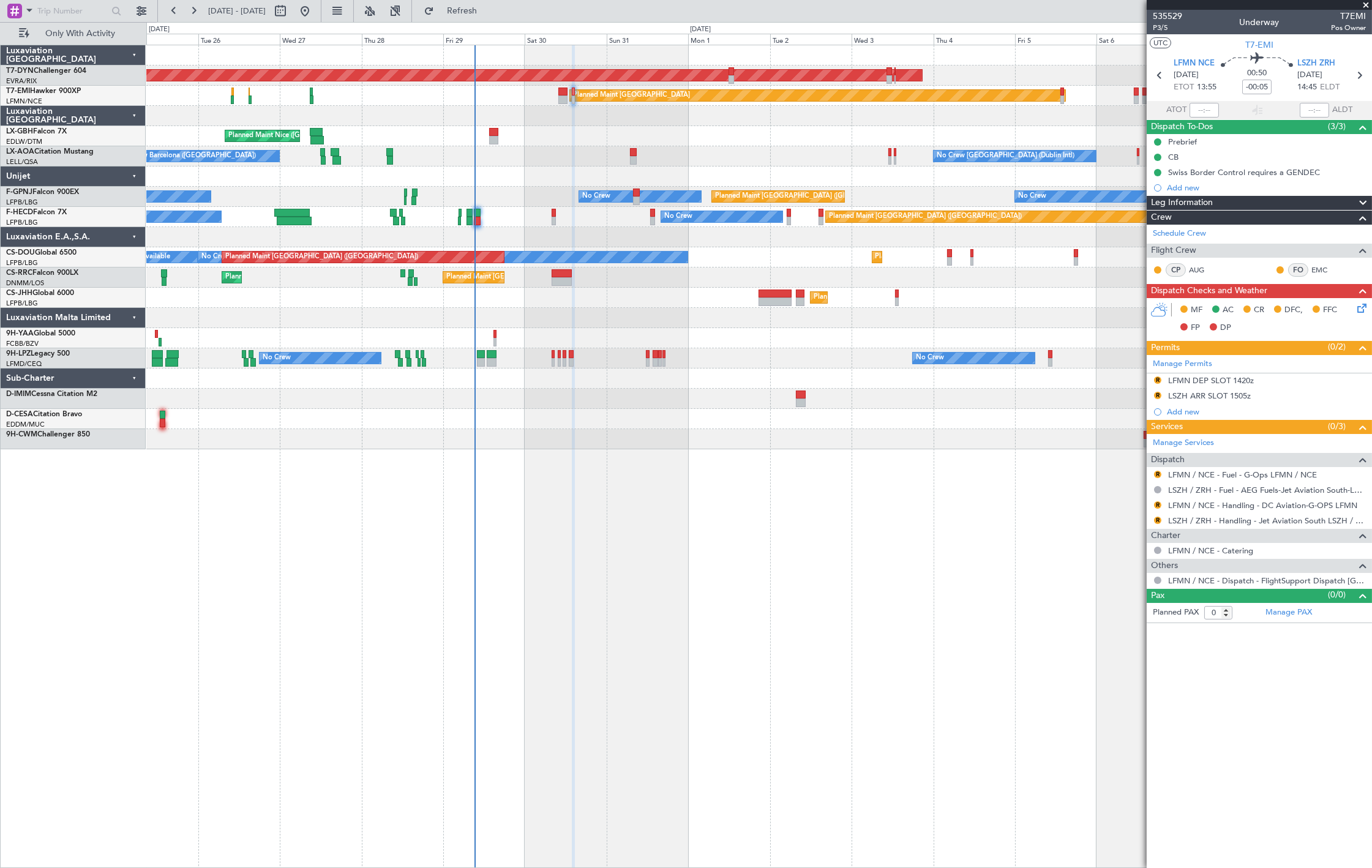
click at [1360, 310] on icon at bounding box center [1360, 306] width 10 height 10
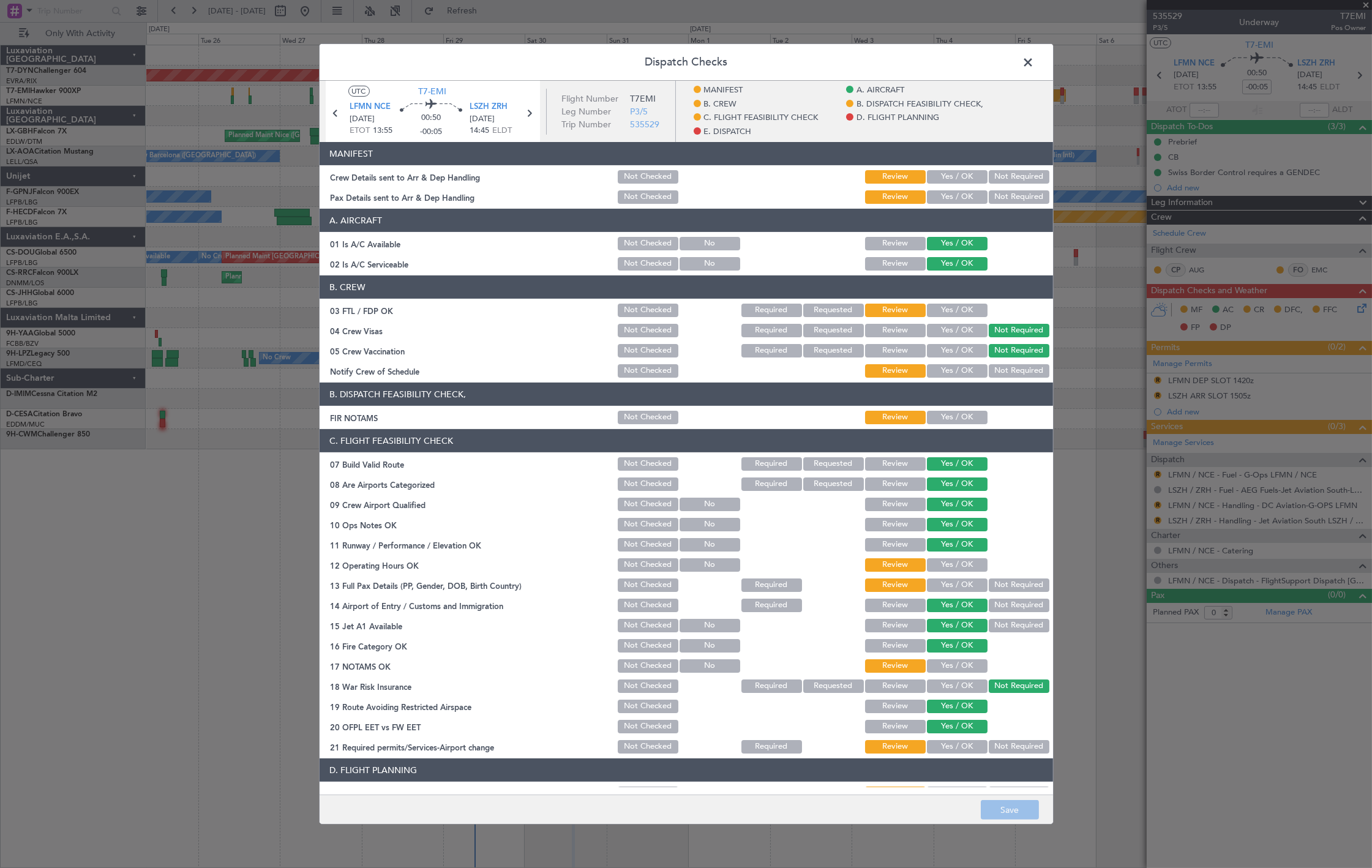
click at [966, 181] on button "Yes / OK" at bounding box center [957, 177] width 61 height 14
click at [959, 200] on button "Yes / OK" at bounding box center [957, 197] width 61 height 14
click at [1010, 811] on button "Save" at bounding box center [1009, 809] width 58 height 20
click at [1035, 57] on span at bounding box center [1035, 66] width 0 height 25
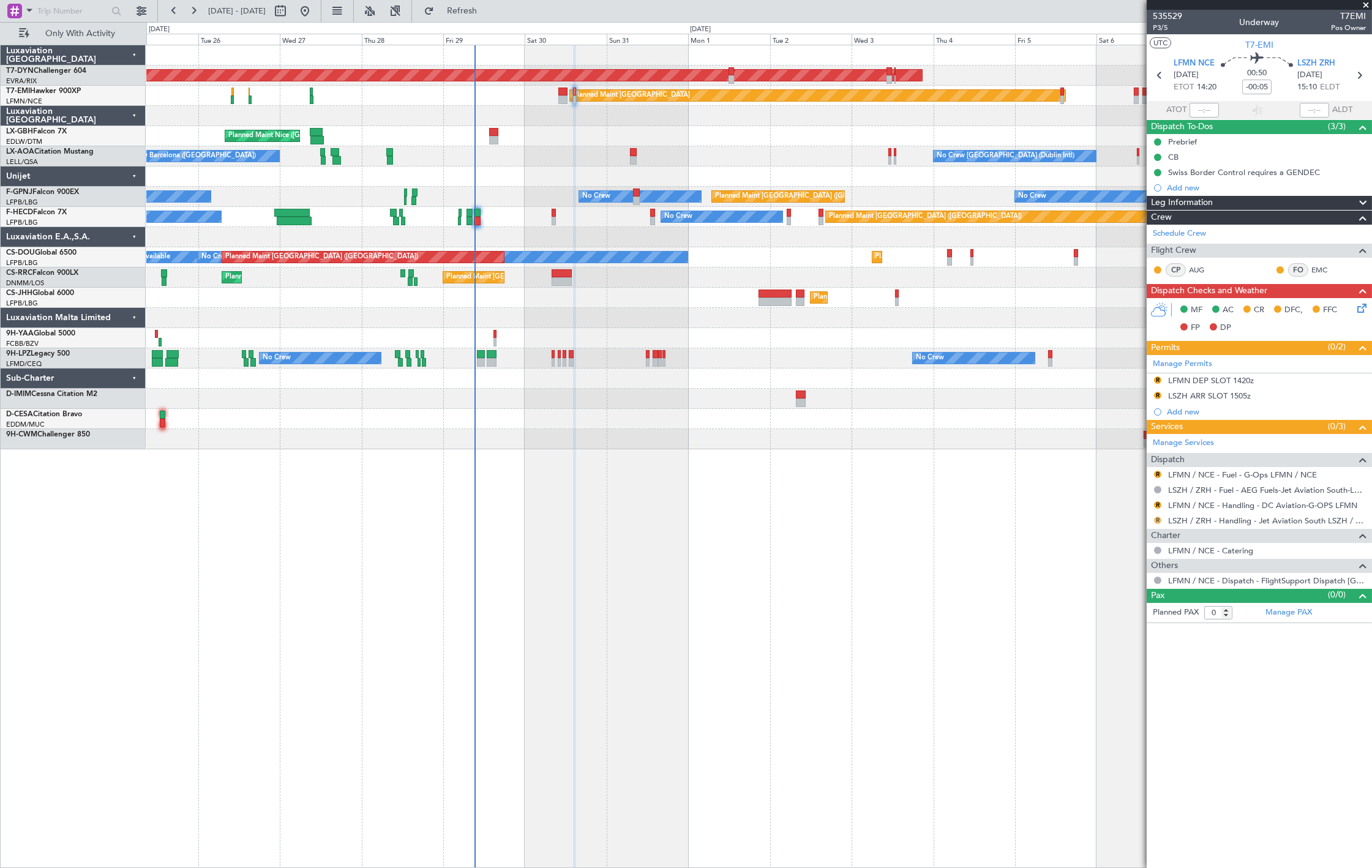
click at [1159, 521] on button "R" at bounding box center [1157, 520] width 8 height 8
click at [1135, 667] on span "Confirmed" at bounding box center [1123, 666] width 38 height 12
click at [1159, 504] on button "R" at bounding box center [1157, 505] width 8 height 8
click at [1139, 652] on span "Confirmed" at bounding box center [1123, 651] width 38 height 12
click at [1204, 518] on link "LSZH / ZRH - Handling - Jet Aviation South LSZH / ZRH" at bounding box center [1267, 520] width 198 height 10
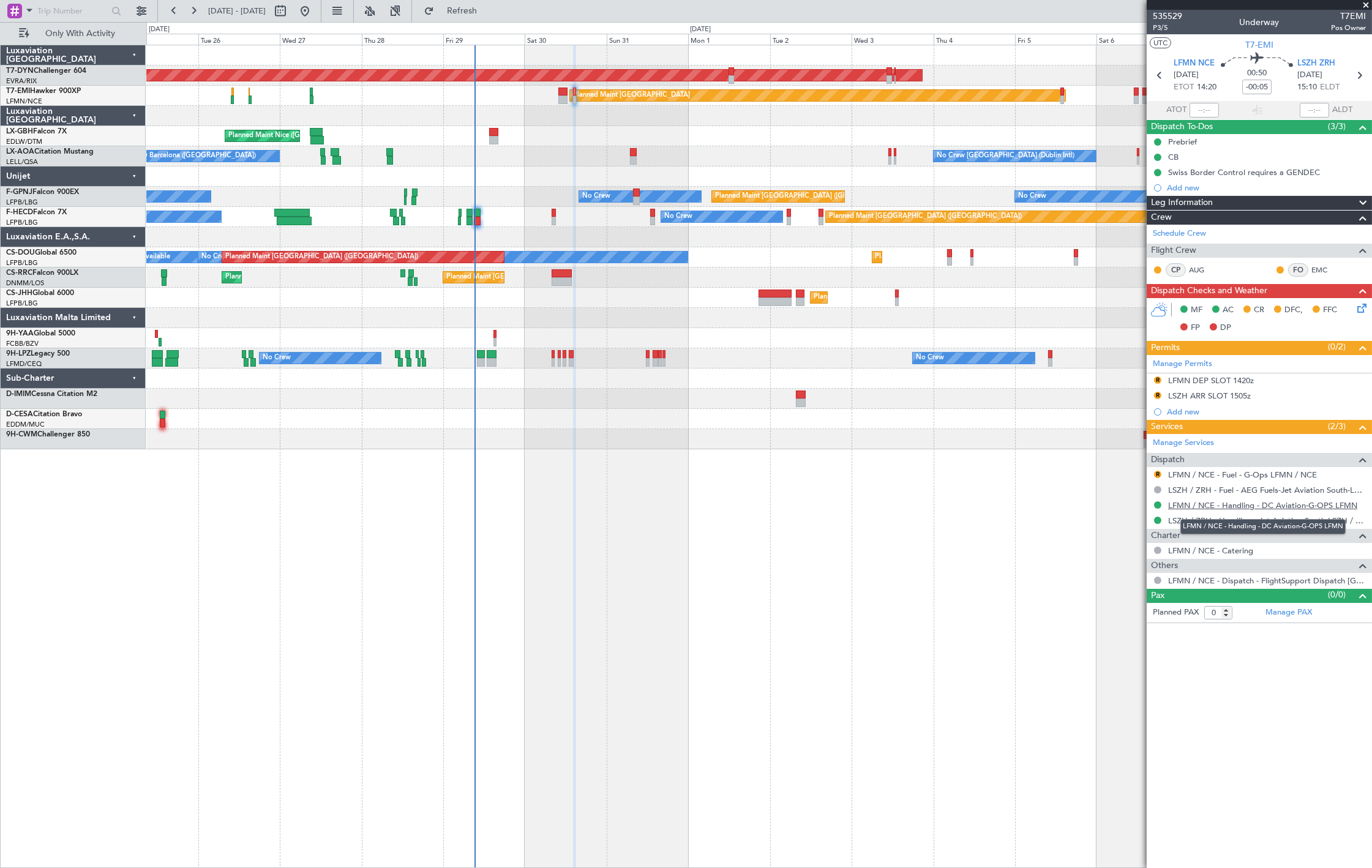
click at [1203, 507] on link "LFMN / NCE - Handling - DC Aviation-G-OPS LFMN" at bounding box center [1263, 505] width 189 height 10
click at [1221, 472] on link "LFMN / NCE - Fuel - G-Ops LFMN / NCE" at bounding box center [1242, 474] width 148 height 10
click at [1159, 473] on button "R" at bounding box center [1157, 474] width 8 height 8
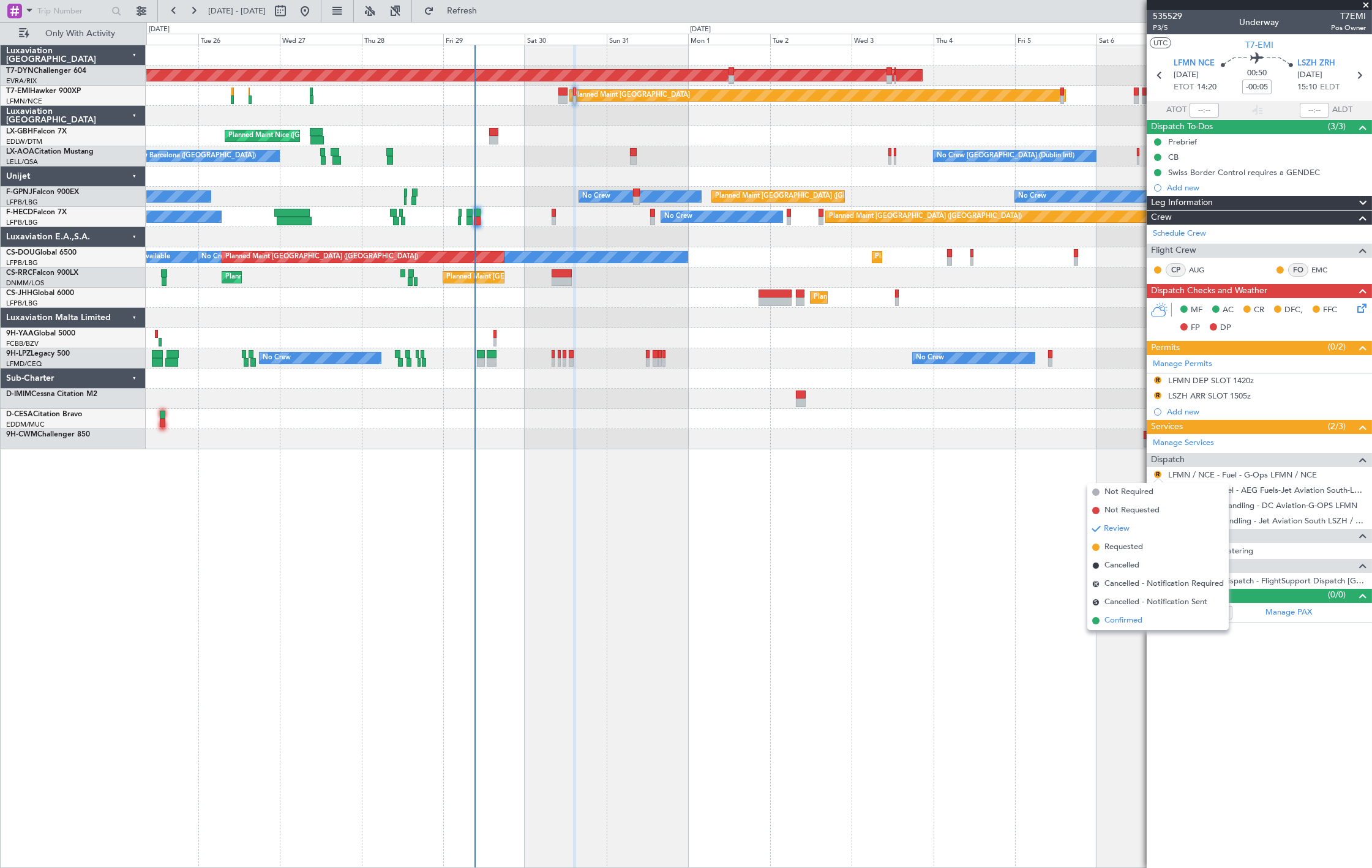
click at [1129, 614] on span "Confirmed" at bounding box center [1123, 620] width 38 height 12
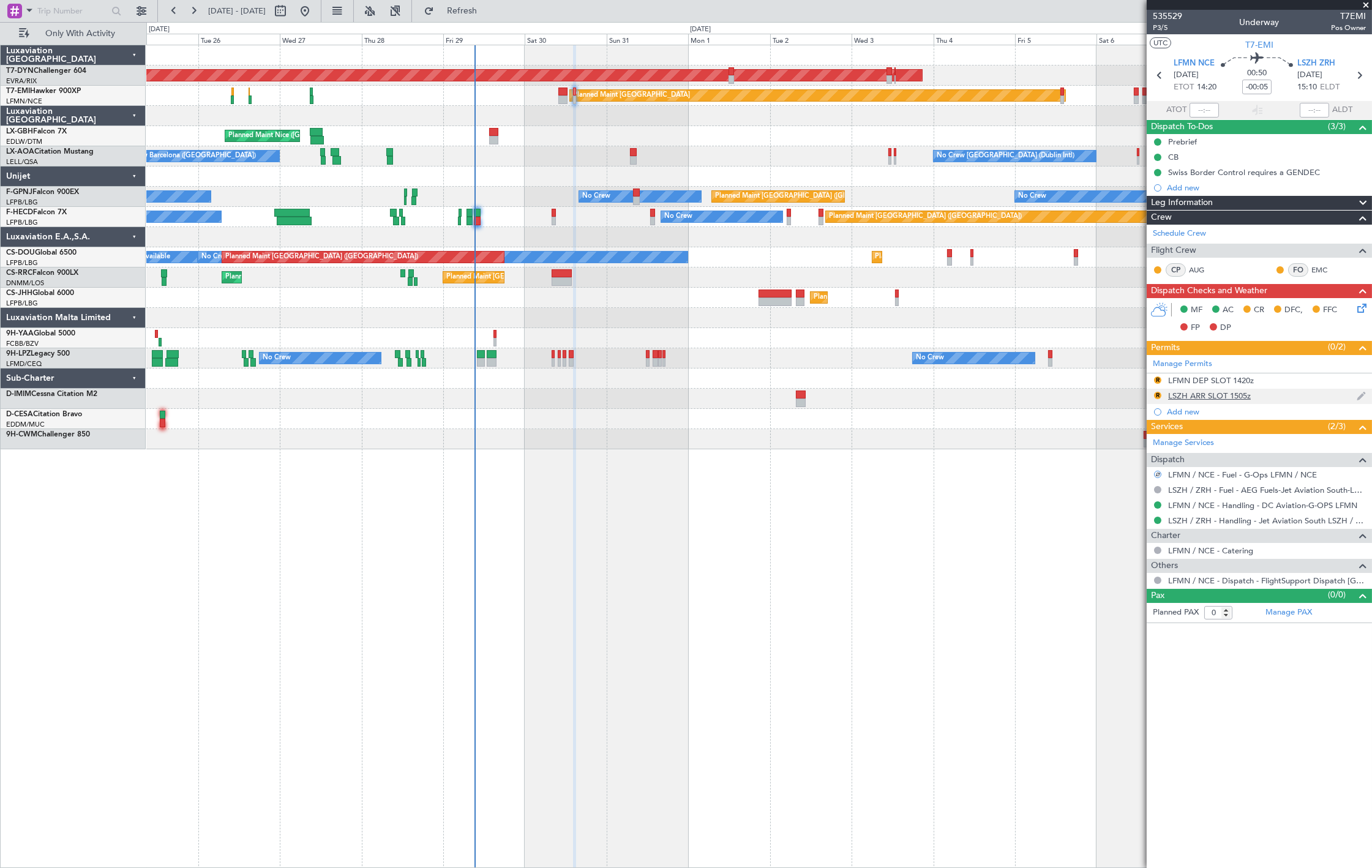
click at [1198, 398] on div "LSZH ARR SLOT 1505z" at bounding box center [1209, 395] width 83 height 10
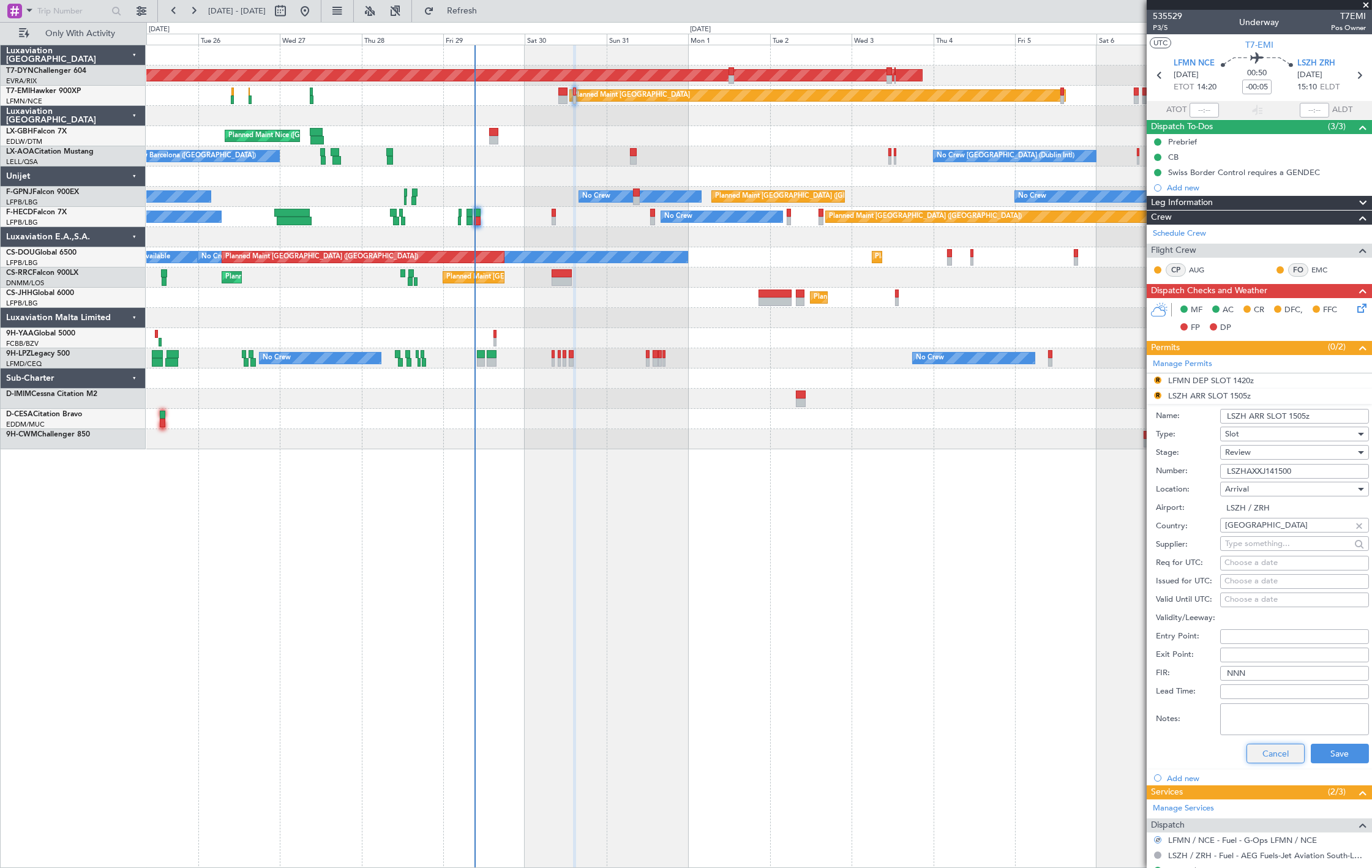
click at [1252, 757] on button "Cancel" at bounding box center [1275, 753] width 58 height 20
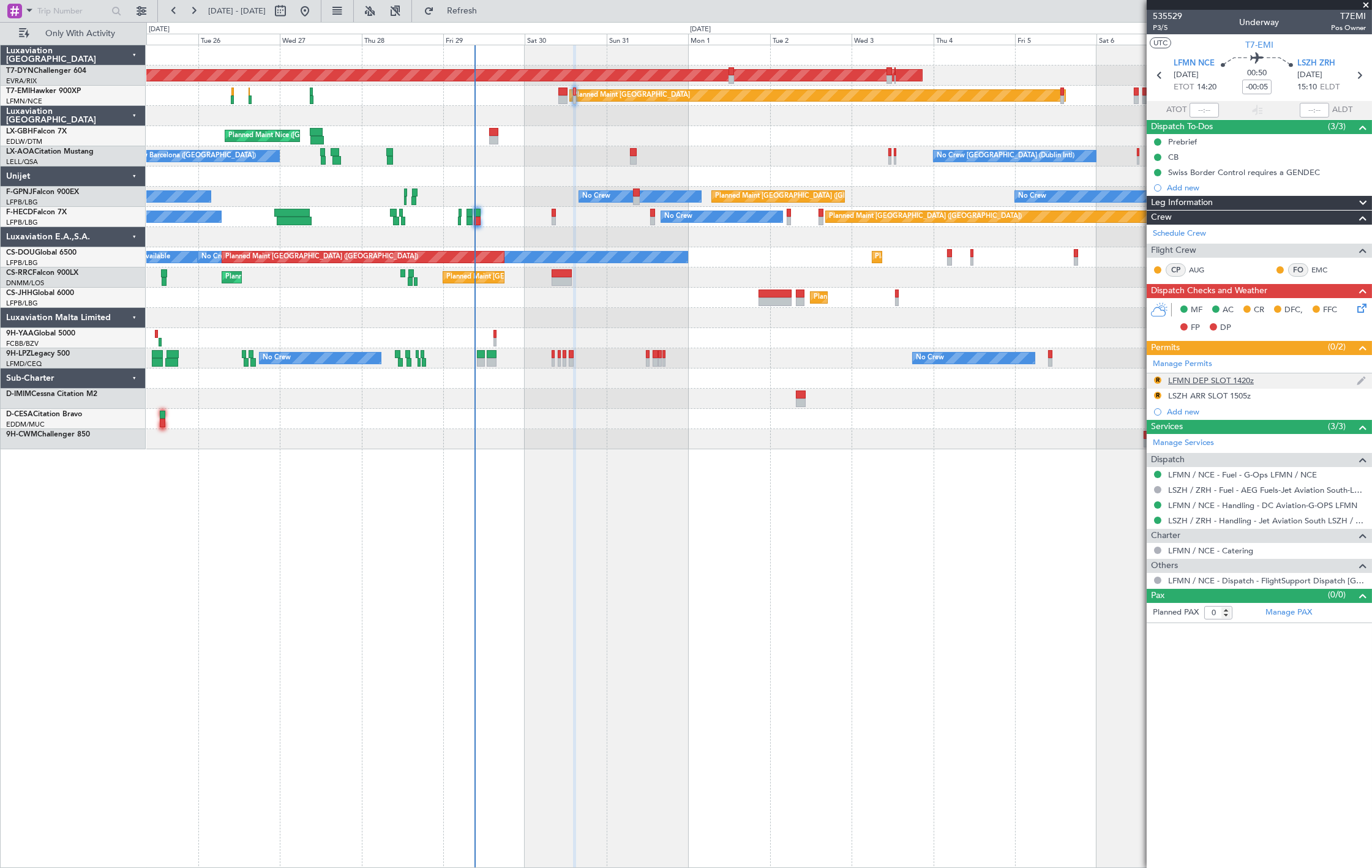
click at [1201, 382] on div "LFMN DEP SLOT 1420z" at bounding box center [1211, 380] width 86 height 10
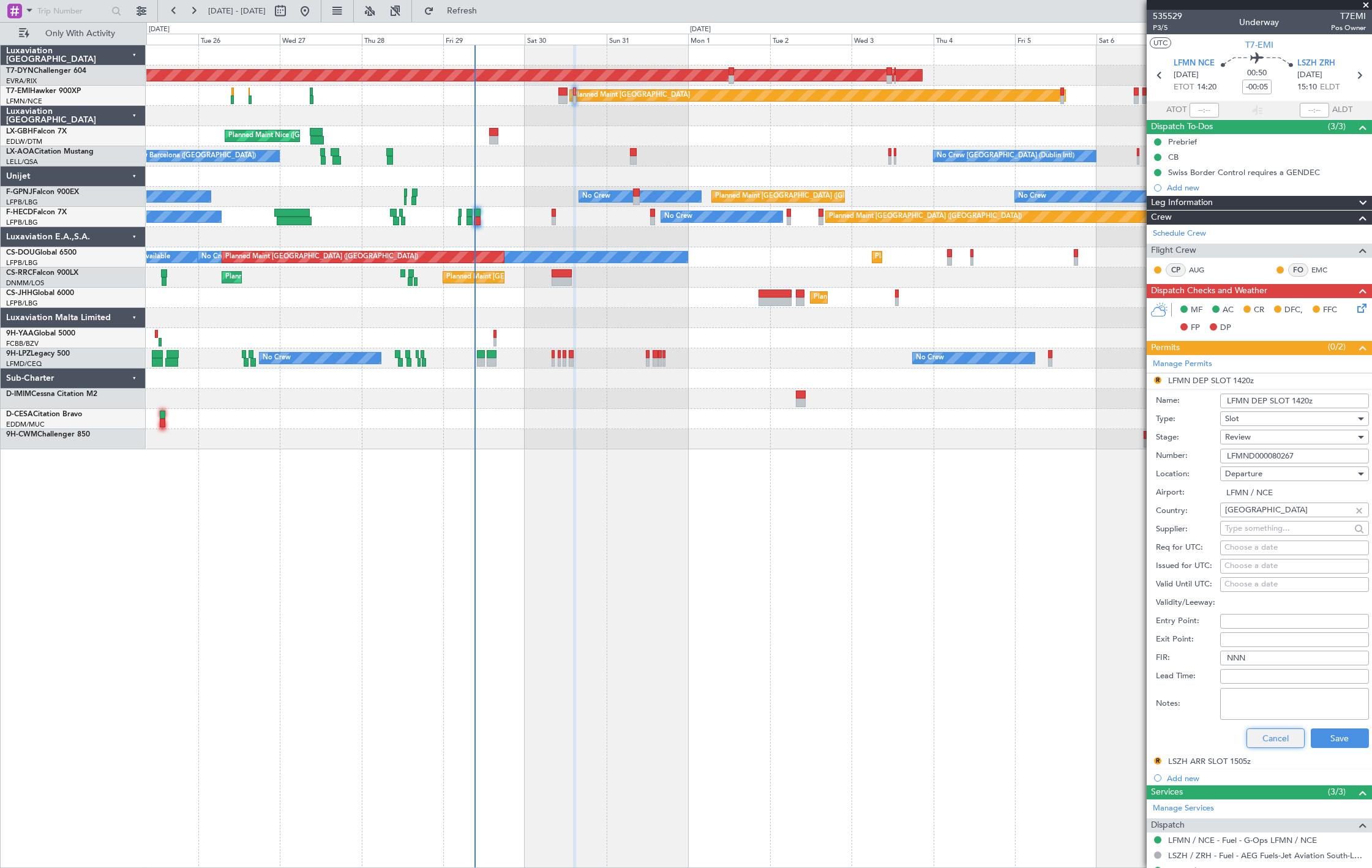
click at [1263, 739] on button "Cancel" at bounding box center [1275, 738] width 58 height 20
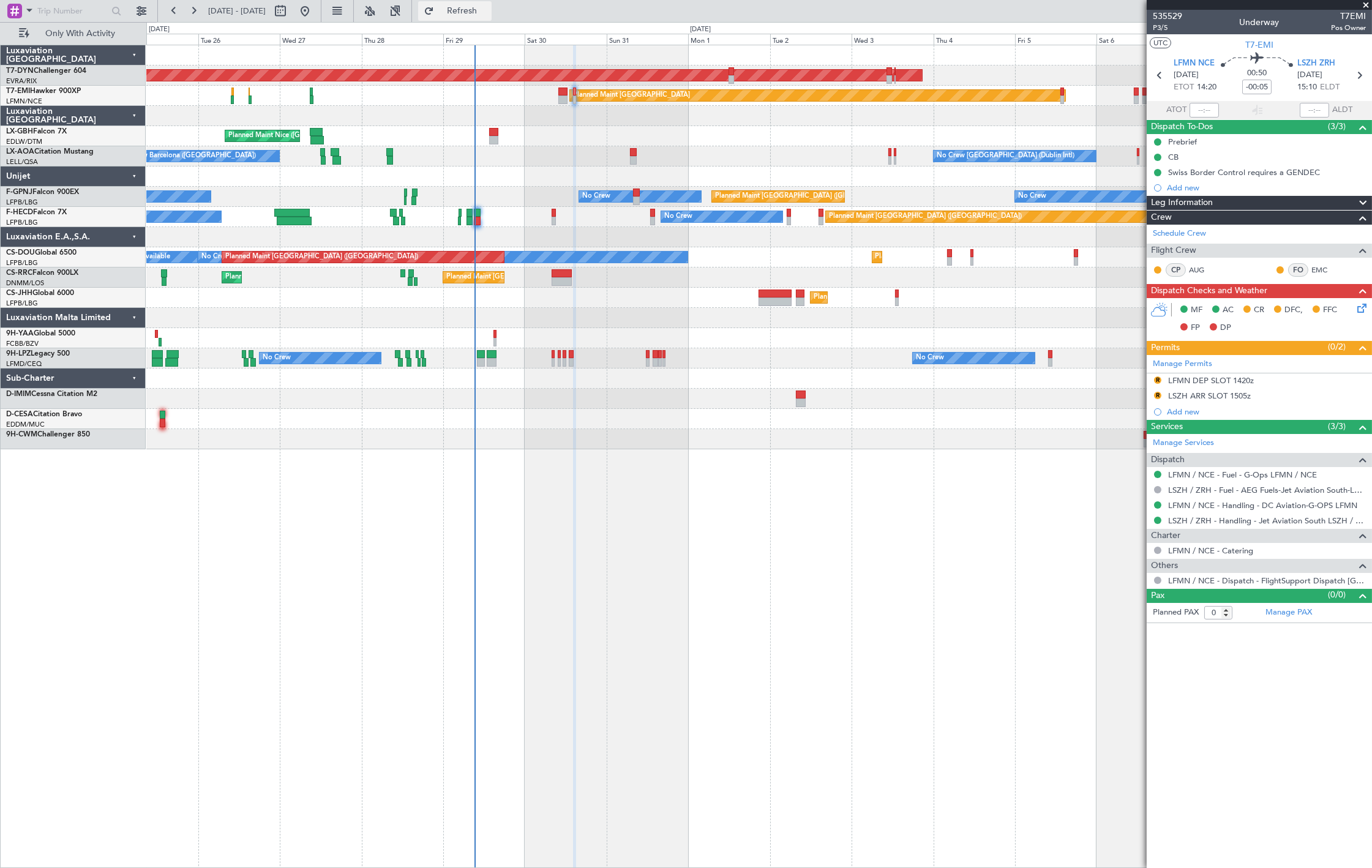
click at [491, 18] on button "Refresh" at bounding box center [454, 11] width 73 height 20
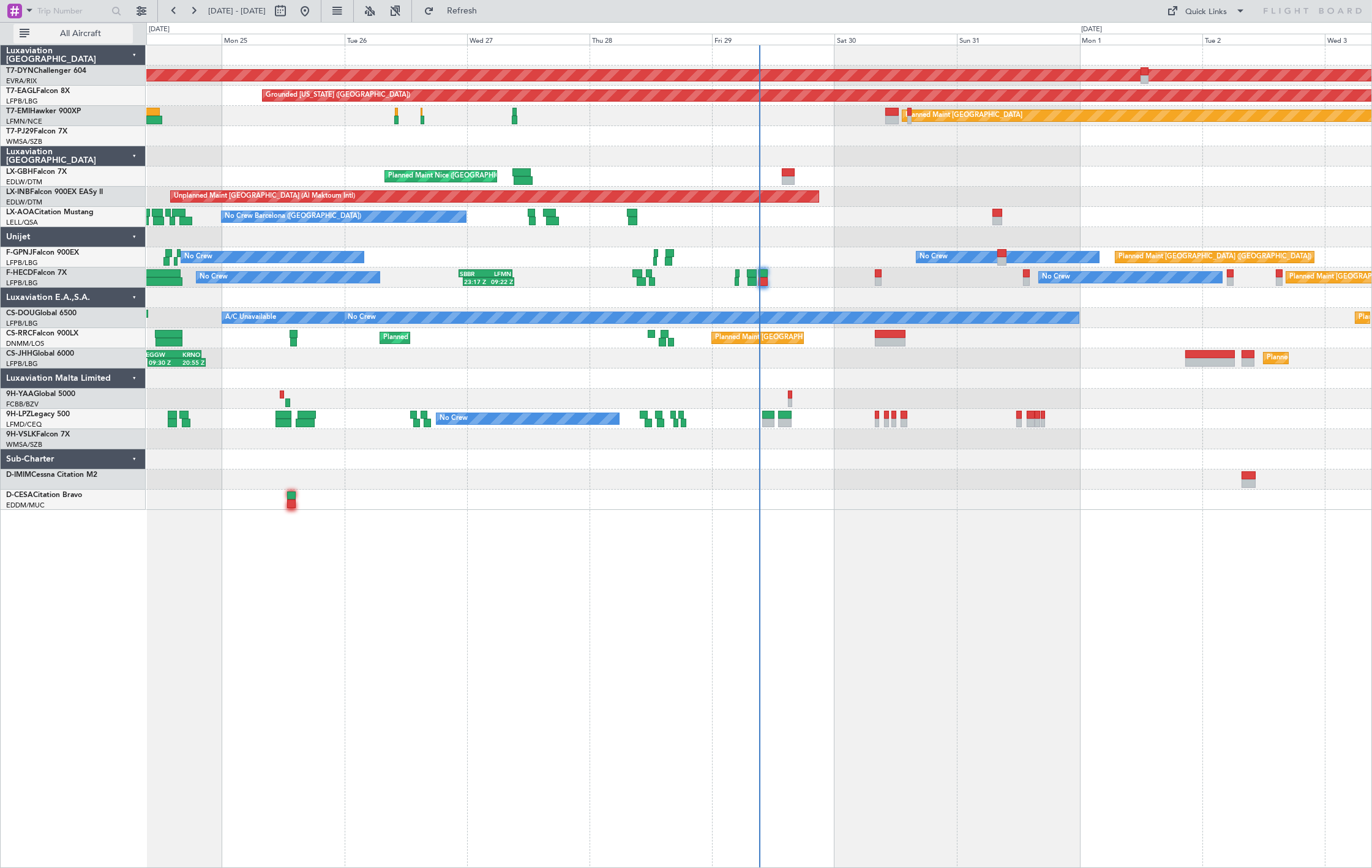
click at [66, 32] on span "All Aircraft" at bounding box center [81, 34] width 97 height 9
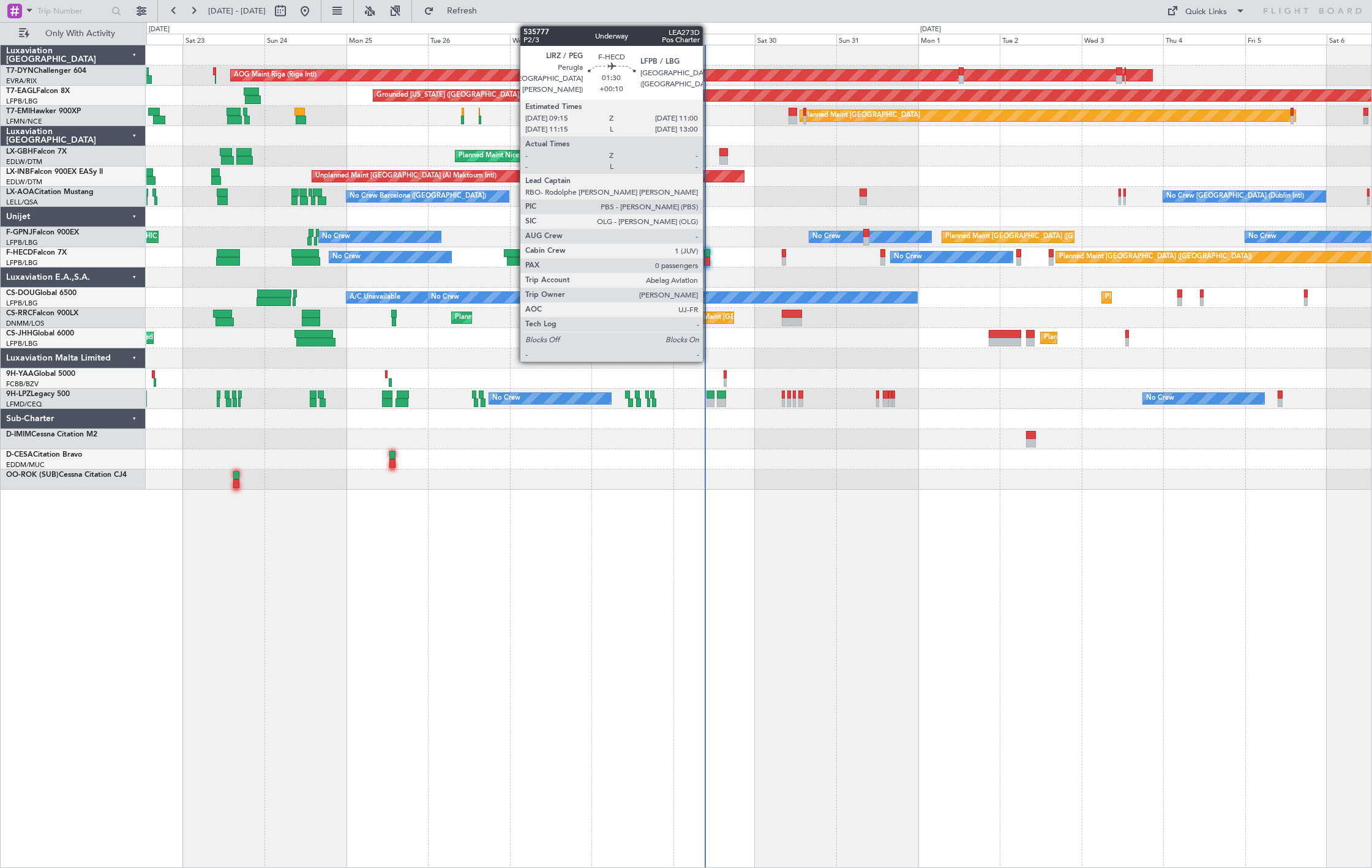
click at [710, 250] on div at bounding box center [707, 253] width 6 height 9
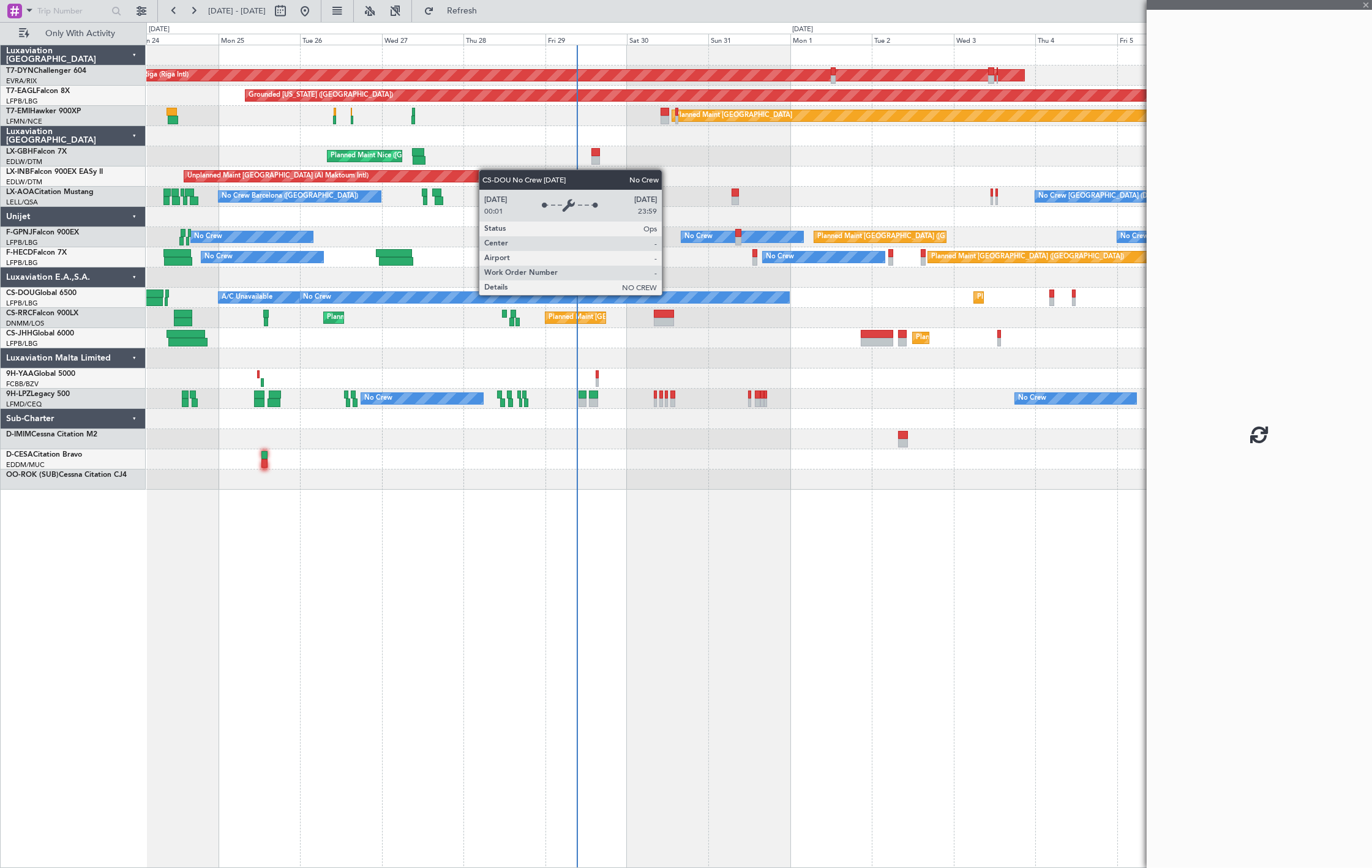
click at [540, 300] on div "No Crew" at bounding box center [544, 298] width 489 height 11
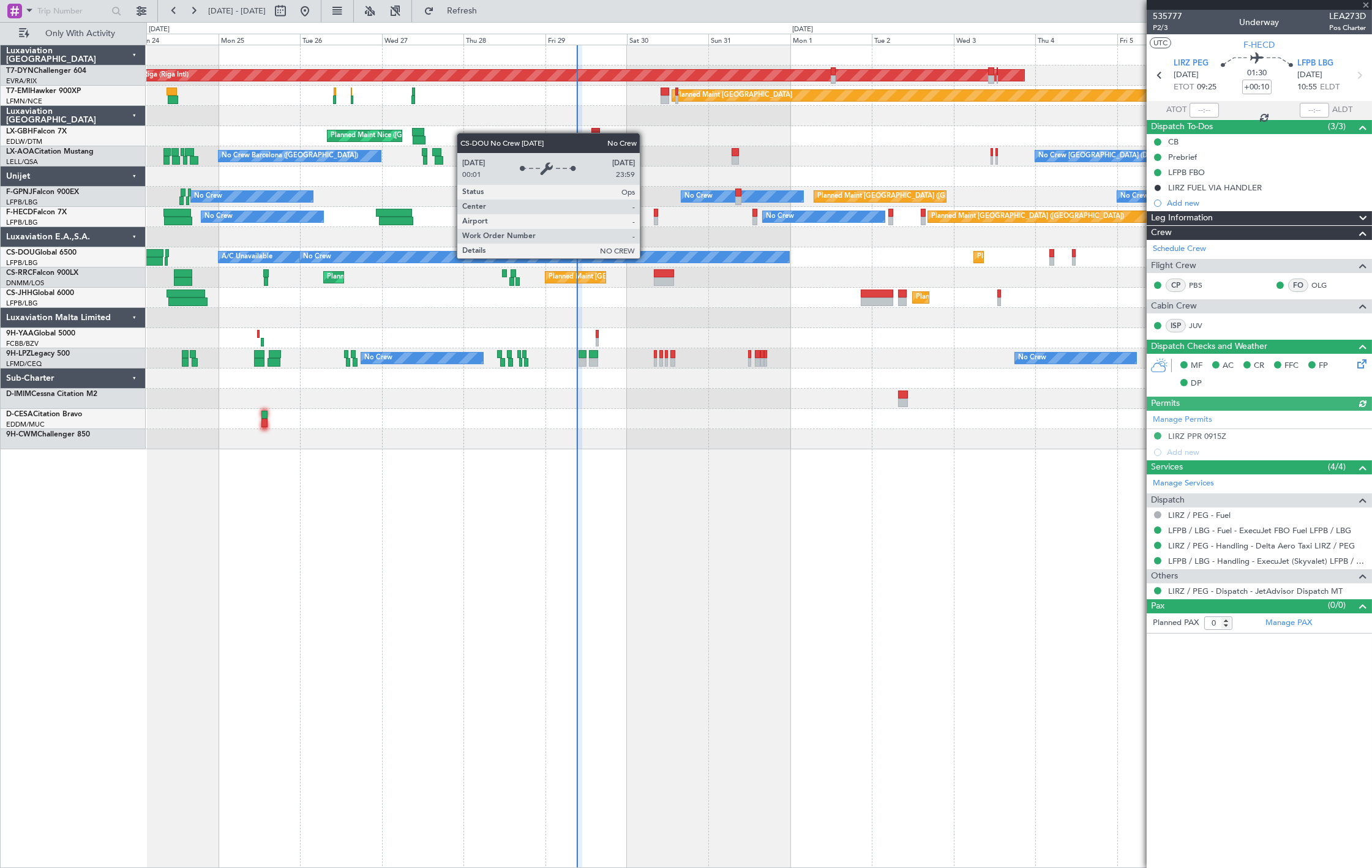
click at [566, 280] on div "AOG Maint Riga (Riga Intl) Planned Maint Basel-Mulhouse Planned Maint Zurich Pl…" at bounding box center [759, 247] width 1225 height 404
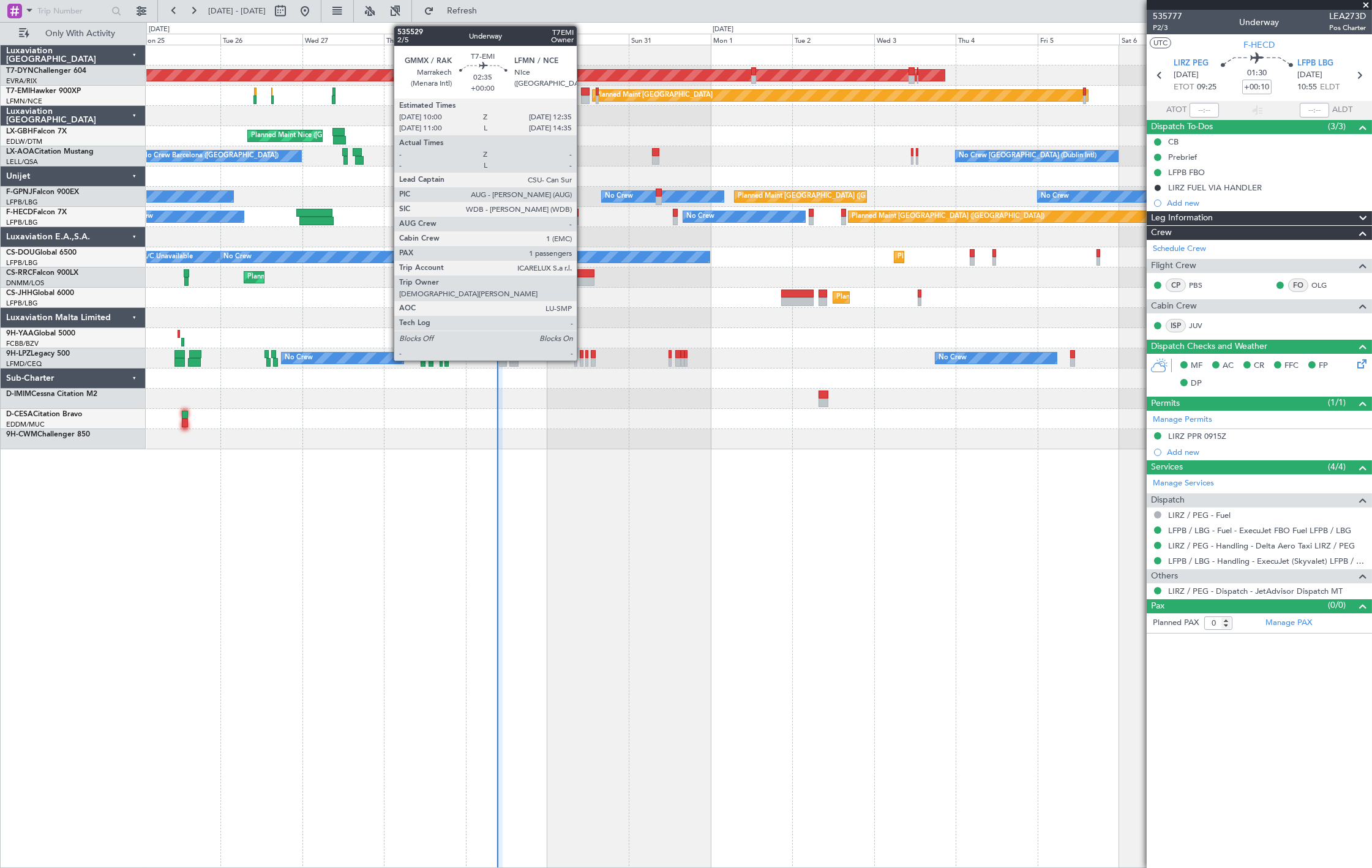
click at [583, 99] on div at bounding box center [585, 100] width 9 height 9
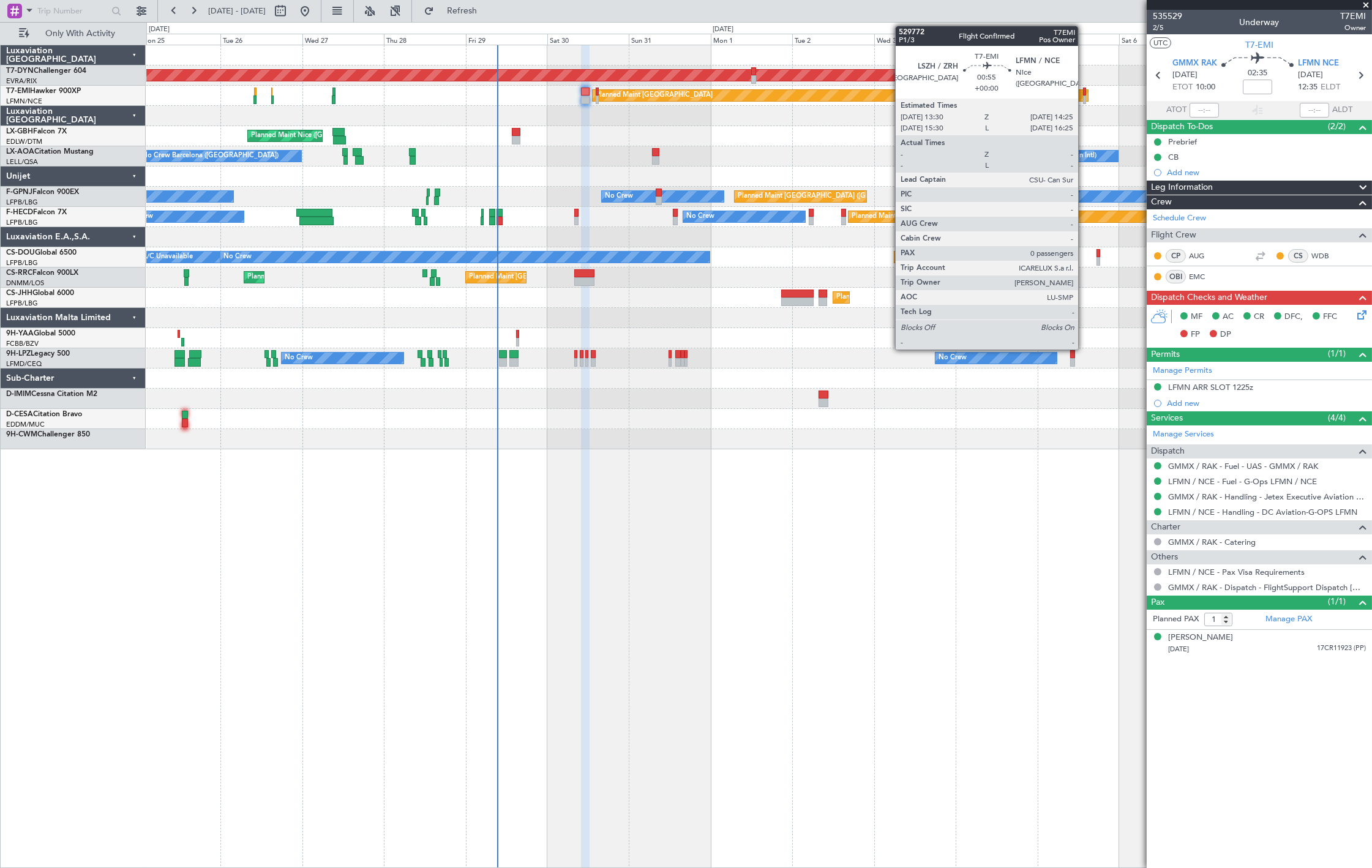
click at [1084, 98] on div at bounding box center [1085, 100] width 3 height 9
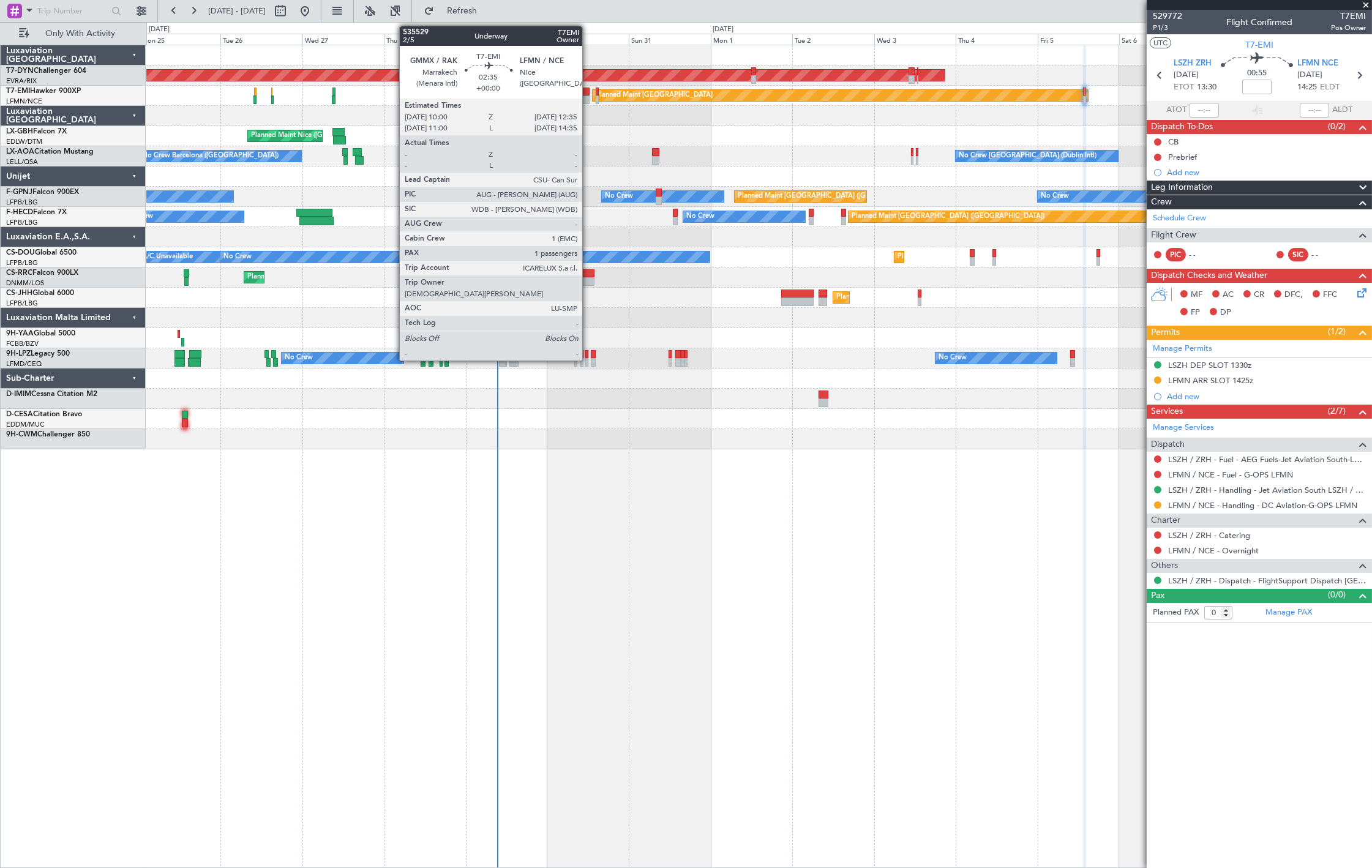
click at [586, 93] on div at bounding box center [585, 92] width 9 height 9
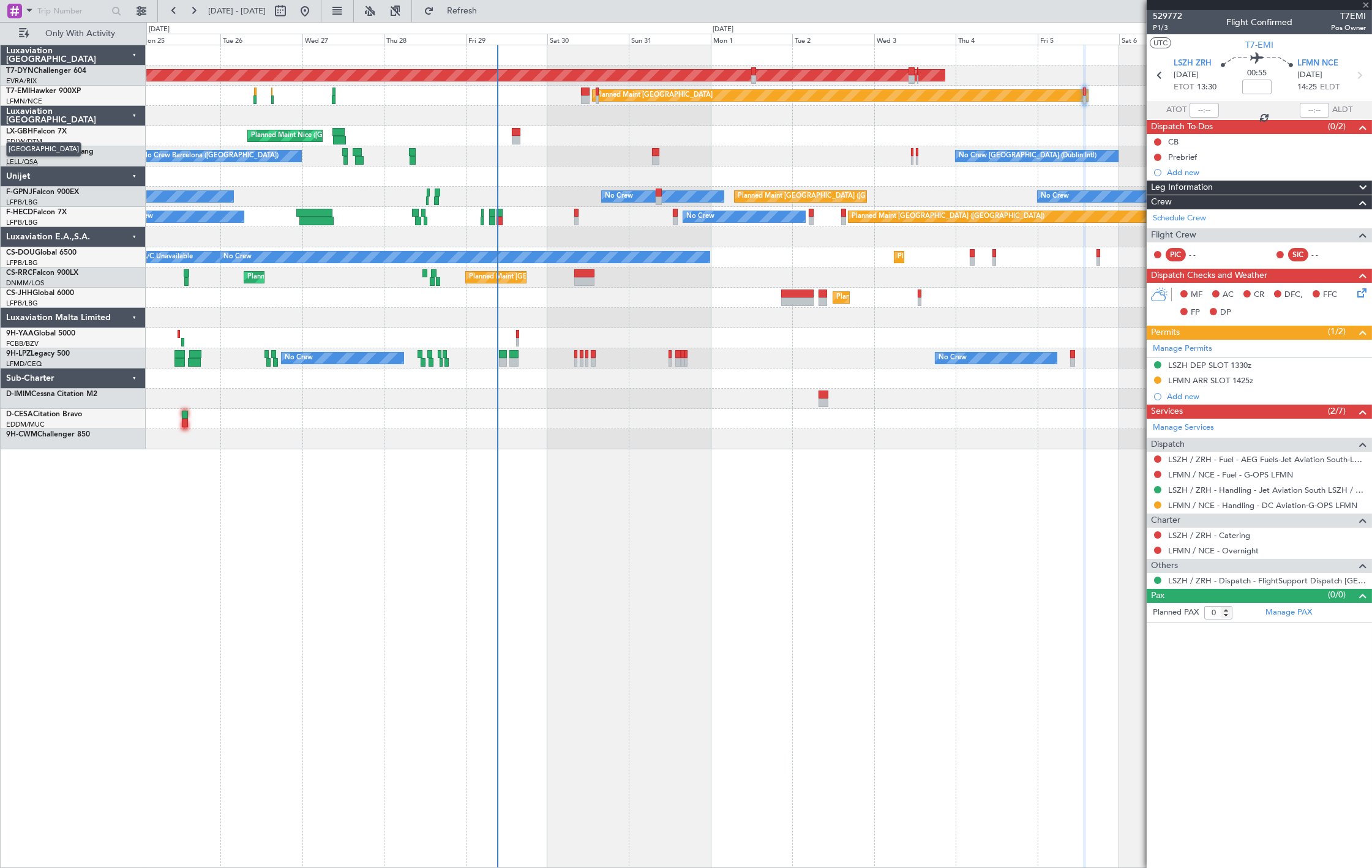
type input "1"
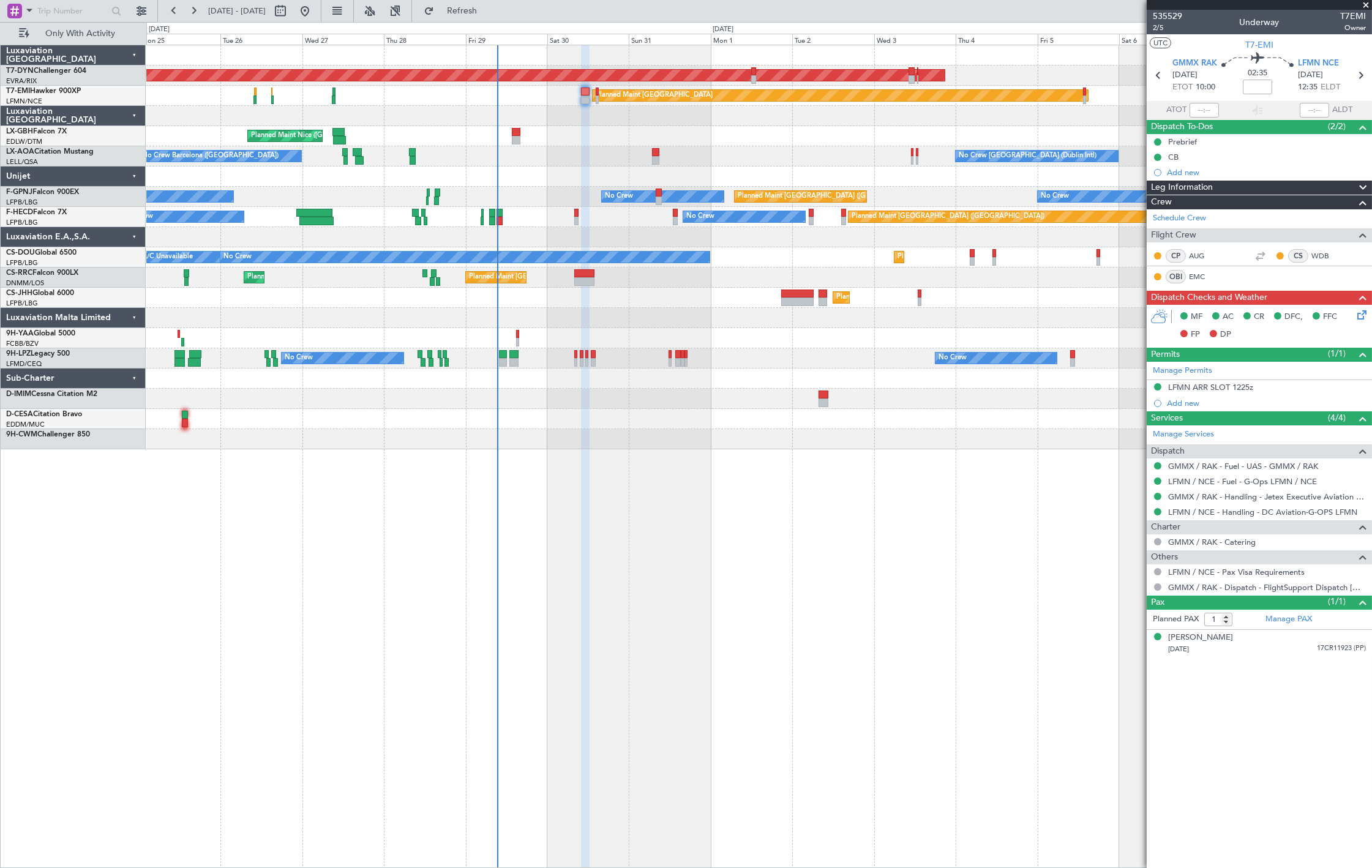
click at [1193, 13] on div "535529 2/5 Underway T7EMI Owner" at bounding box center [1259, 22] width 225 height 25
click at [1178, 14] on span "535529" at bounding box center [1167, 16] width 29 height 13
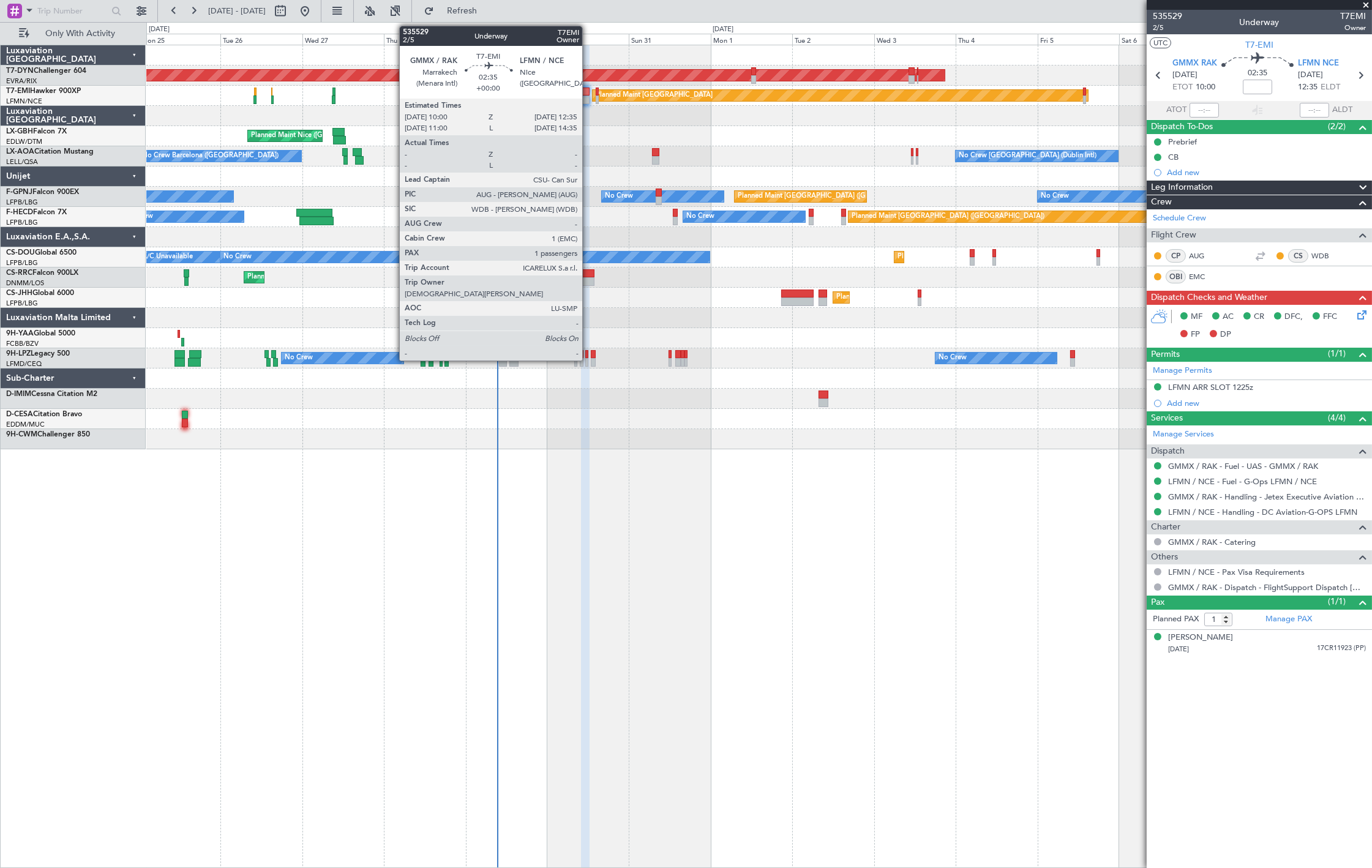
click at [588, 100] on div at bounding box center [585, 100] width 9 height 9
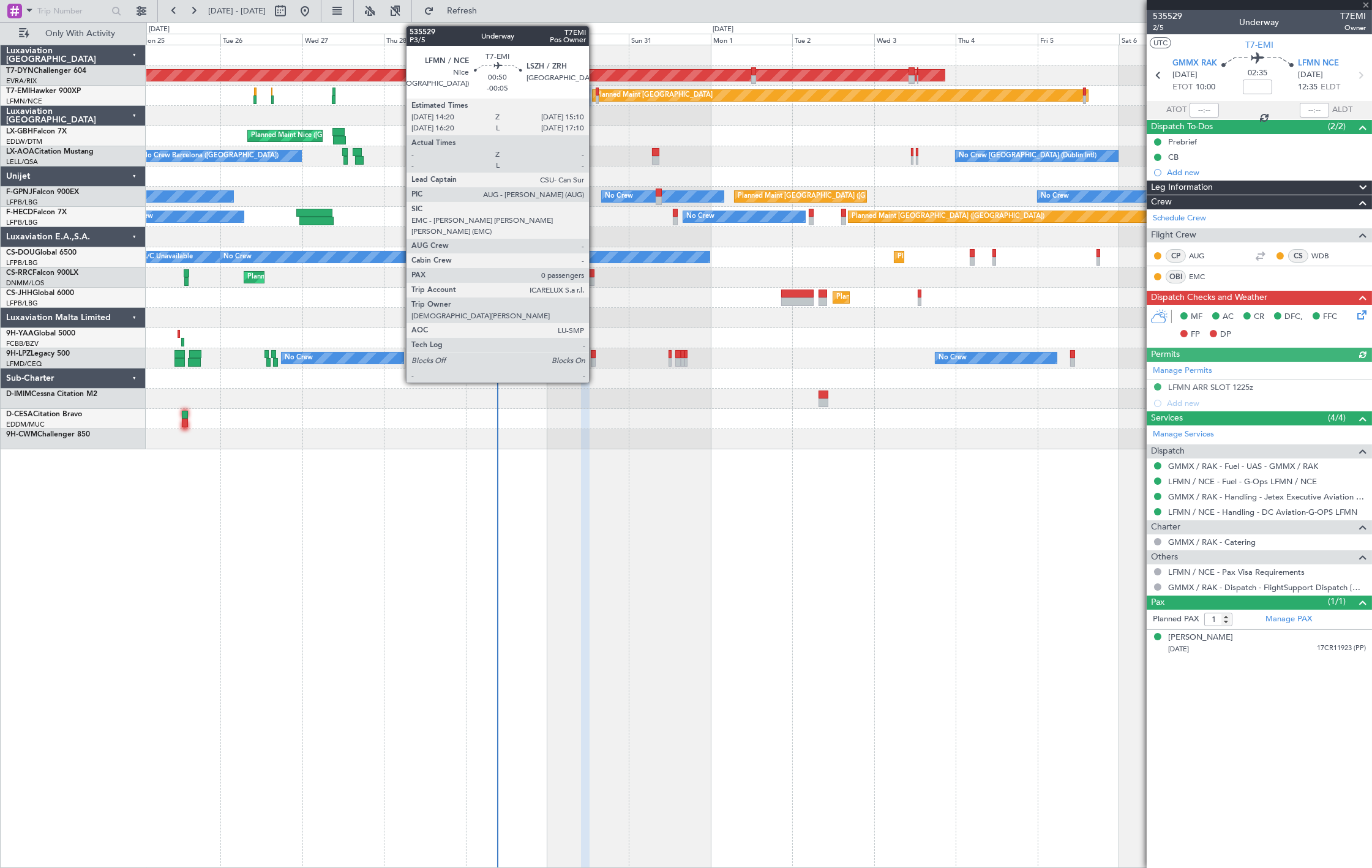
click at [595, 96] on div at bounding box center [597, 100] width 3 height 9
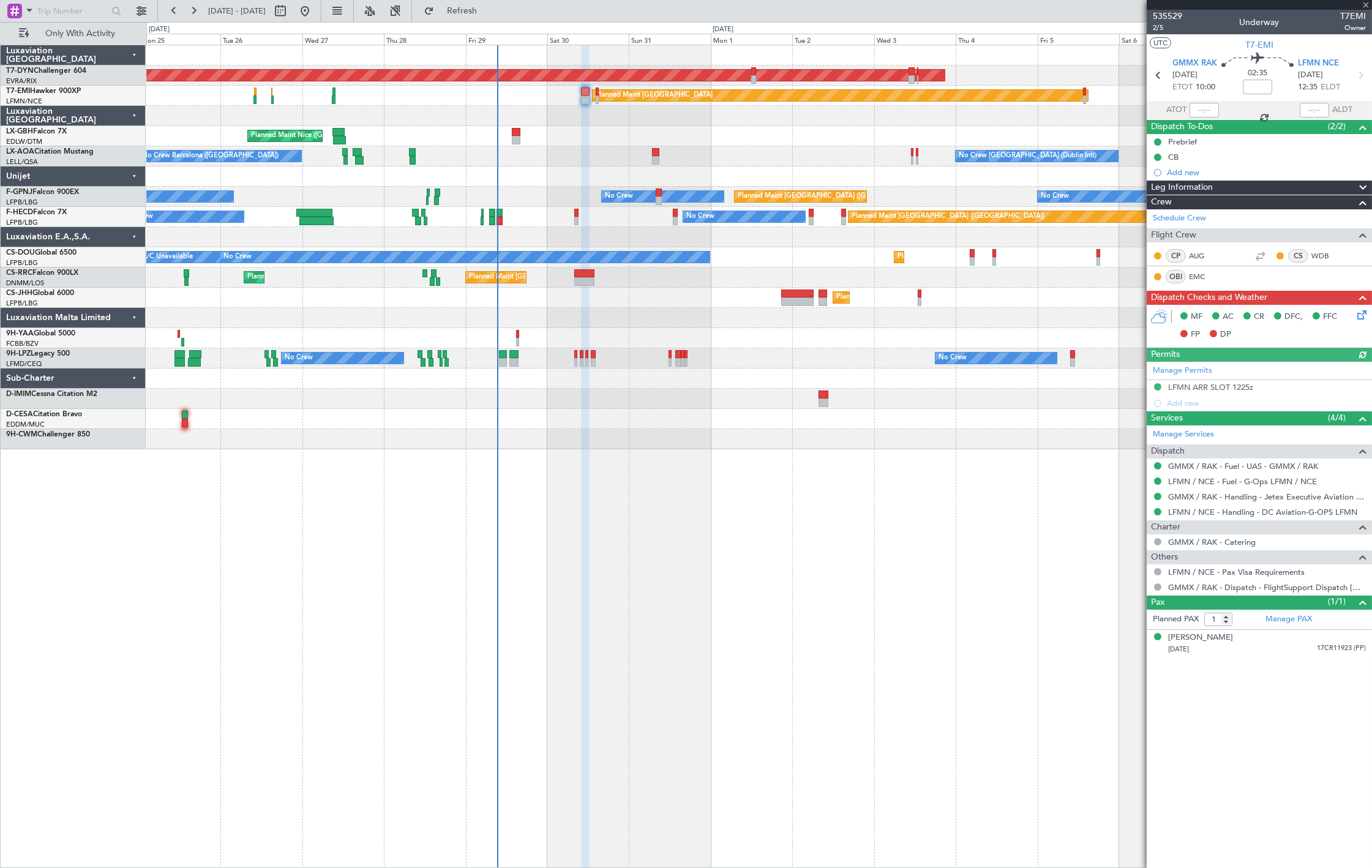
type input "-00:05"
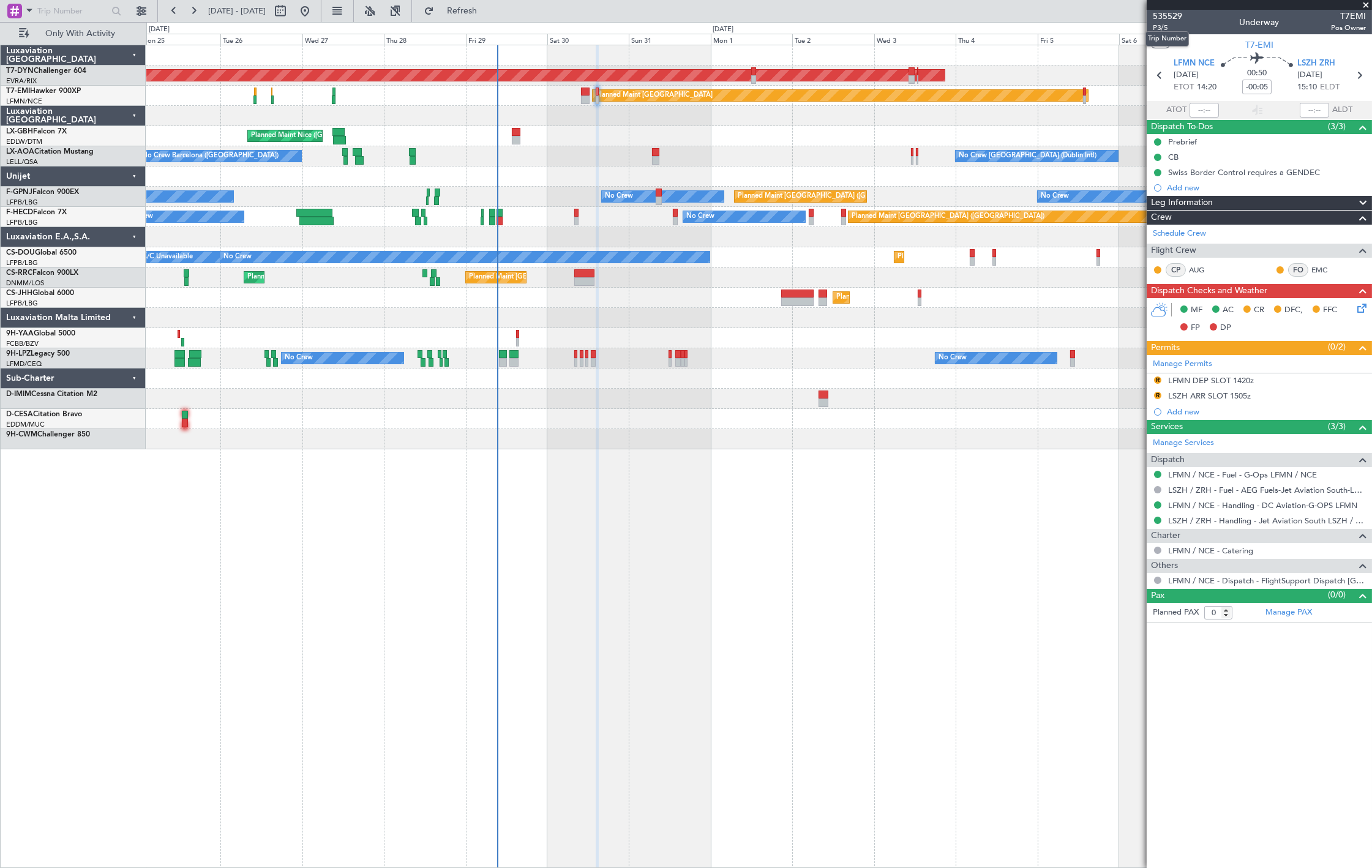
click at [1165, 27] on mat-tooltip-component "Trip Number" at bounding box center [1167, 38] width 61 height 32
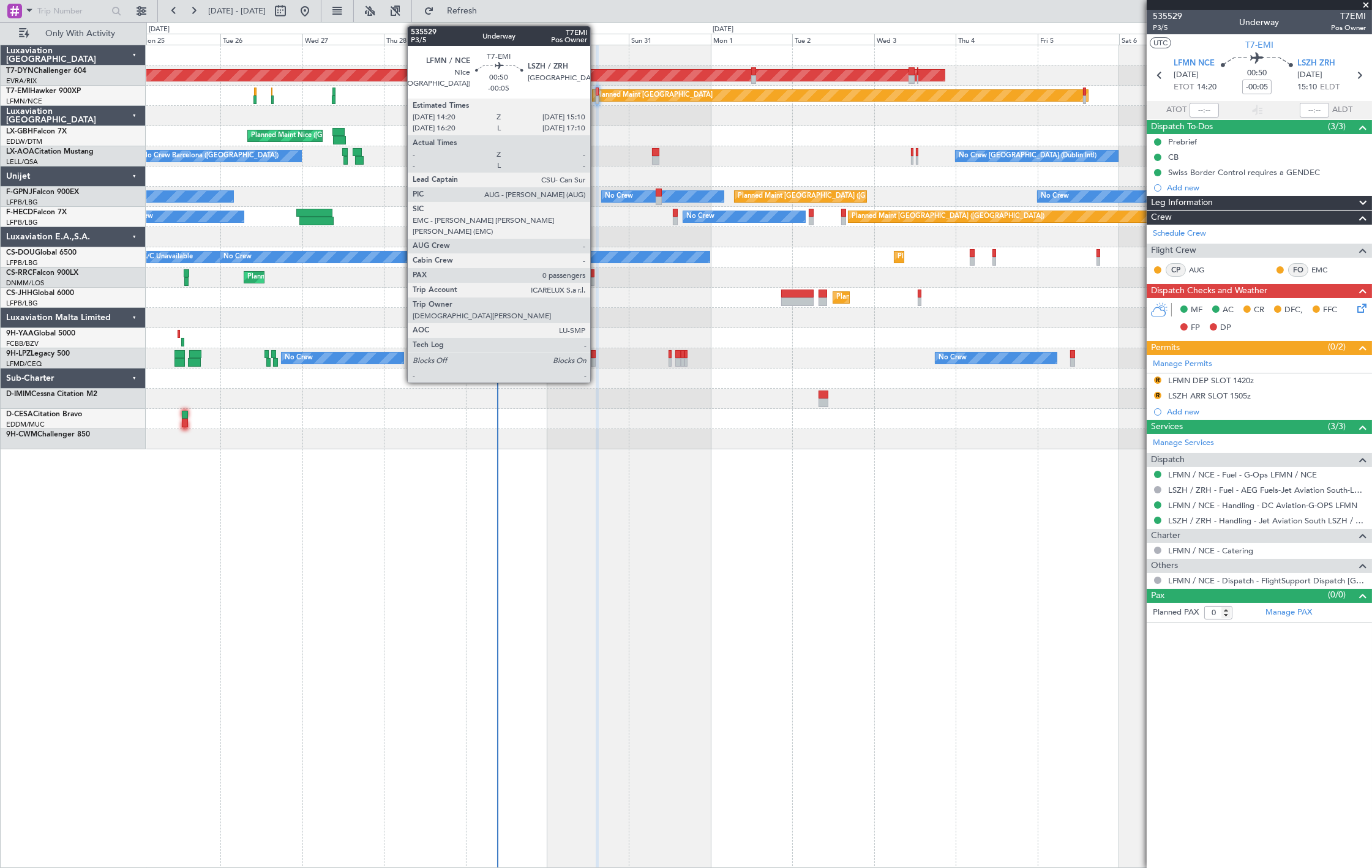
click at [596, 94] on div at bounding box center [597, 92] width 3 height 9
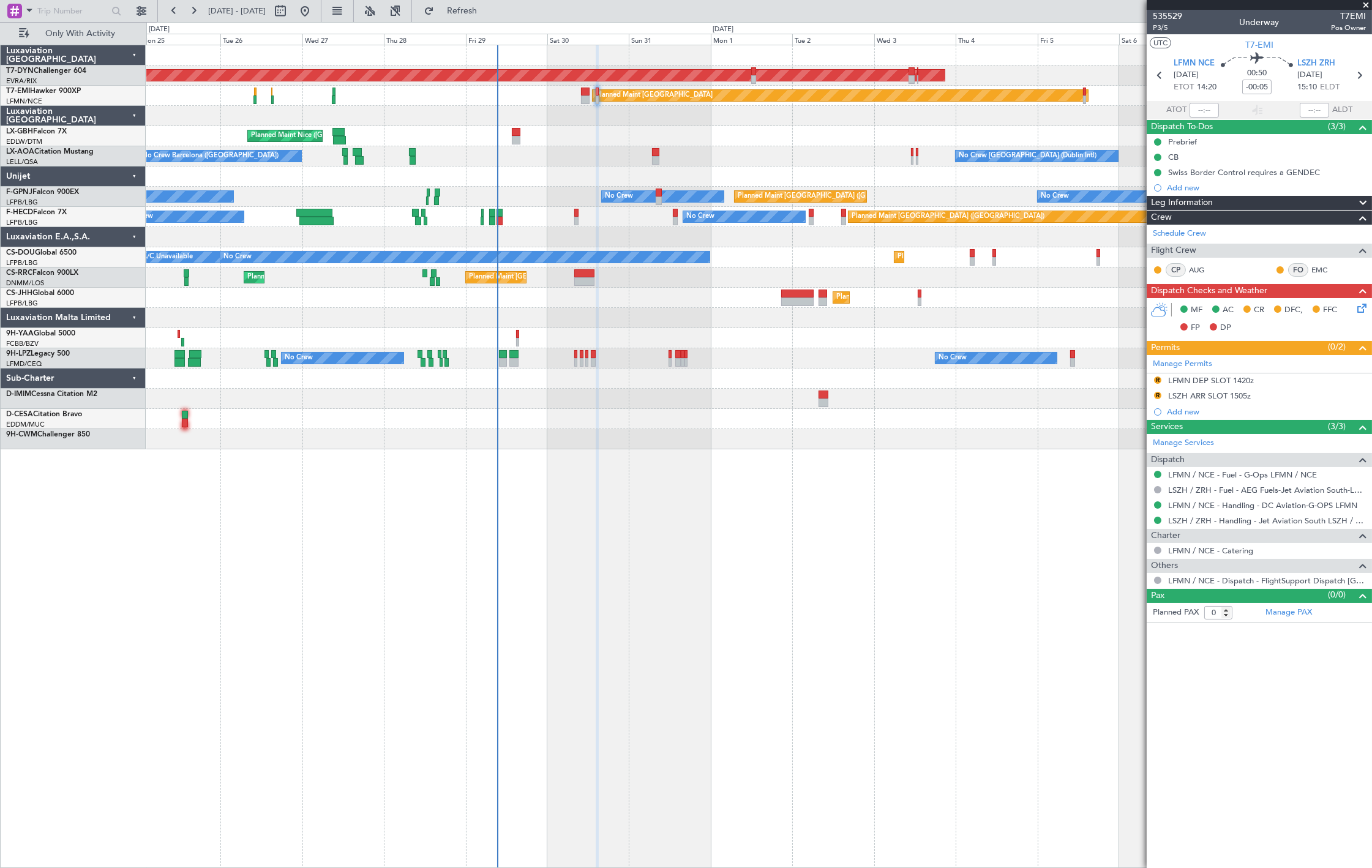
click at [1176, 8] on div at bounding box center [1259, 5] width 225 height 10
click at [1174, 13] on span "535529" at bounding box center [1167, 16] width 29 height 13
click at [458, 153] on div "AOG Maint Riga (Riga Intl) Planned Maint Basel-Mulhouse Planned Maint Zurich Pl…" at bounding box center [759, 247] width 1225 height 404
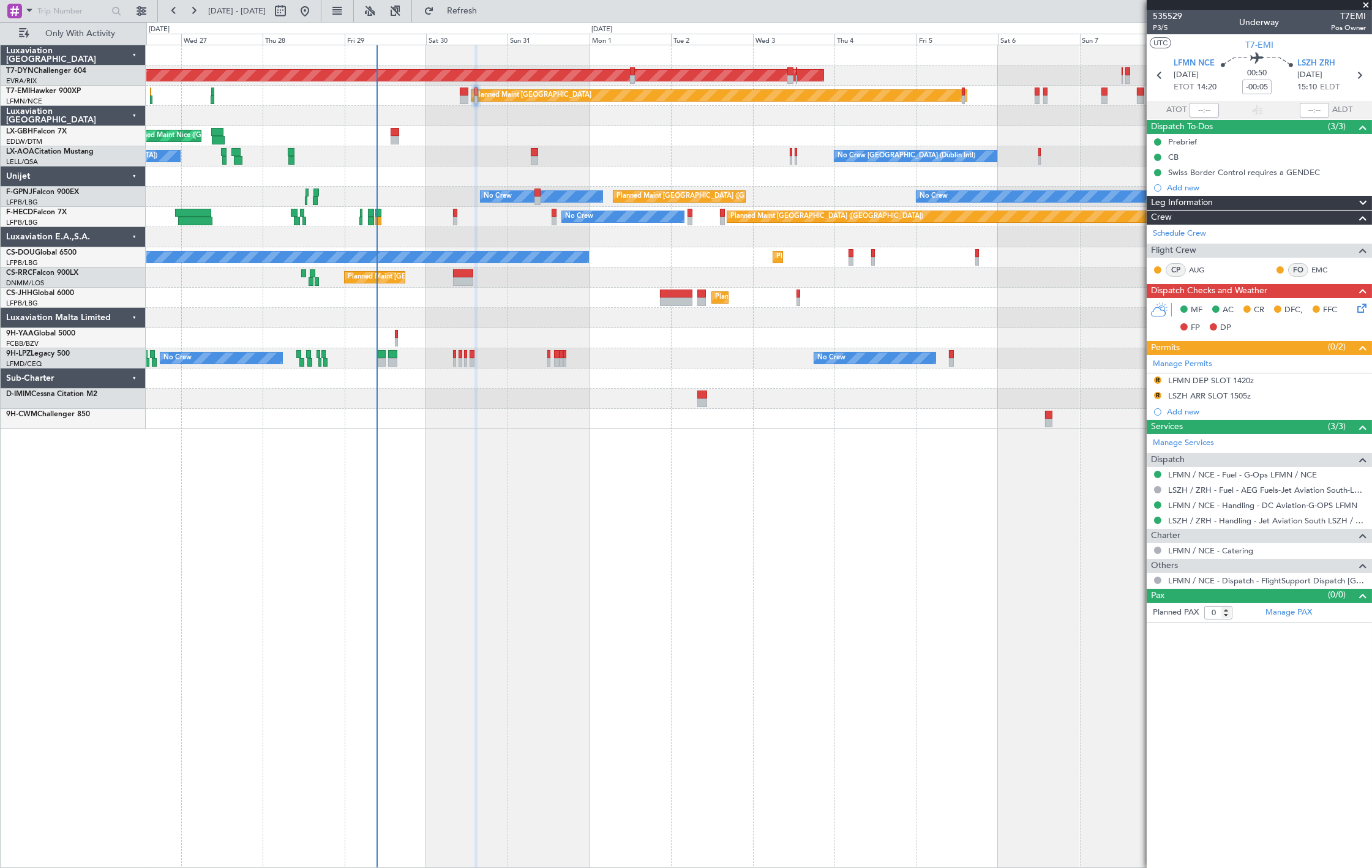
click at [381, 241] on div at bounding box center [759, 237] width 1225 height 21
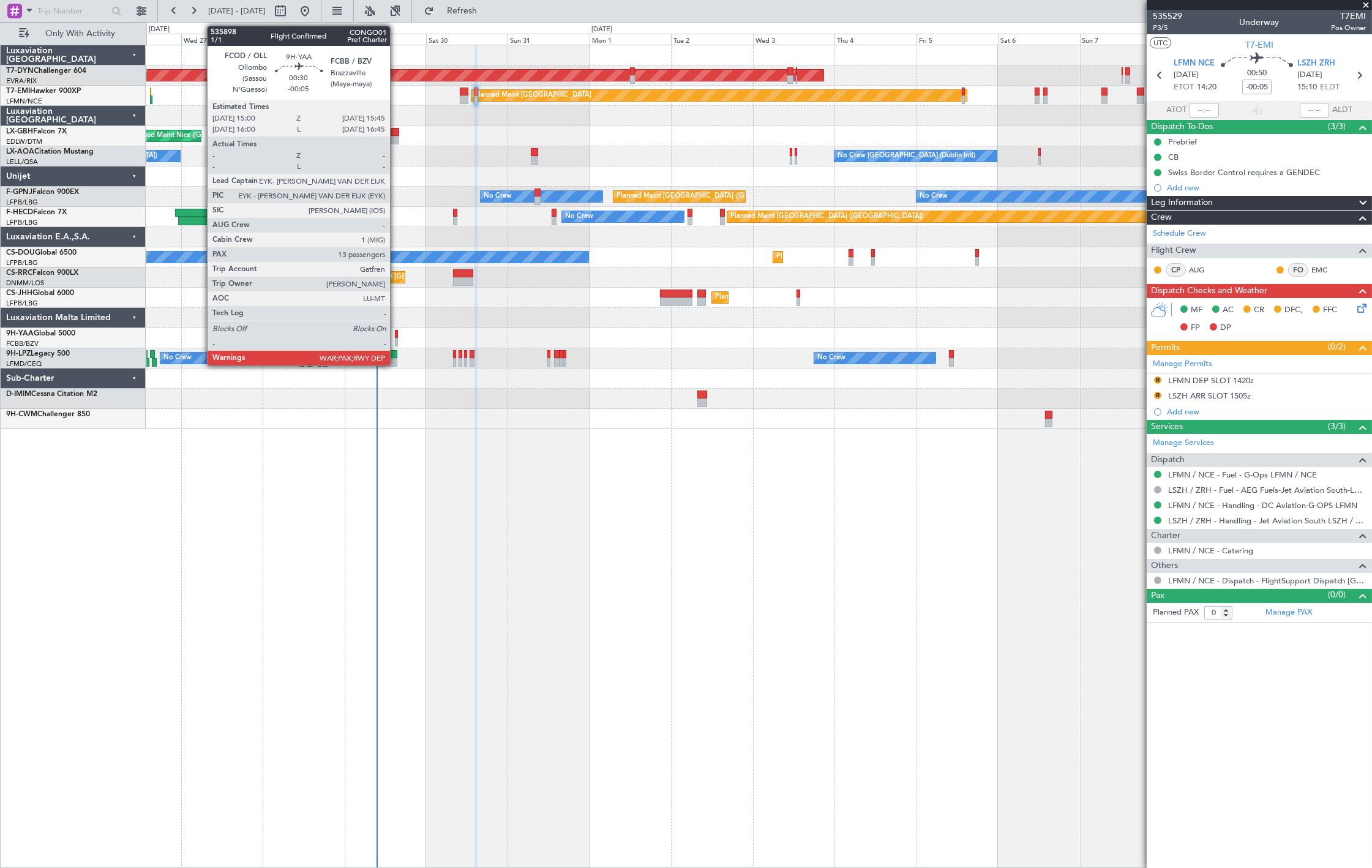
click at [396, 338] on div at bounding box center [396, 342] width 3 height 9
type input "13"
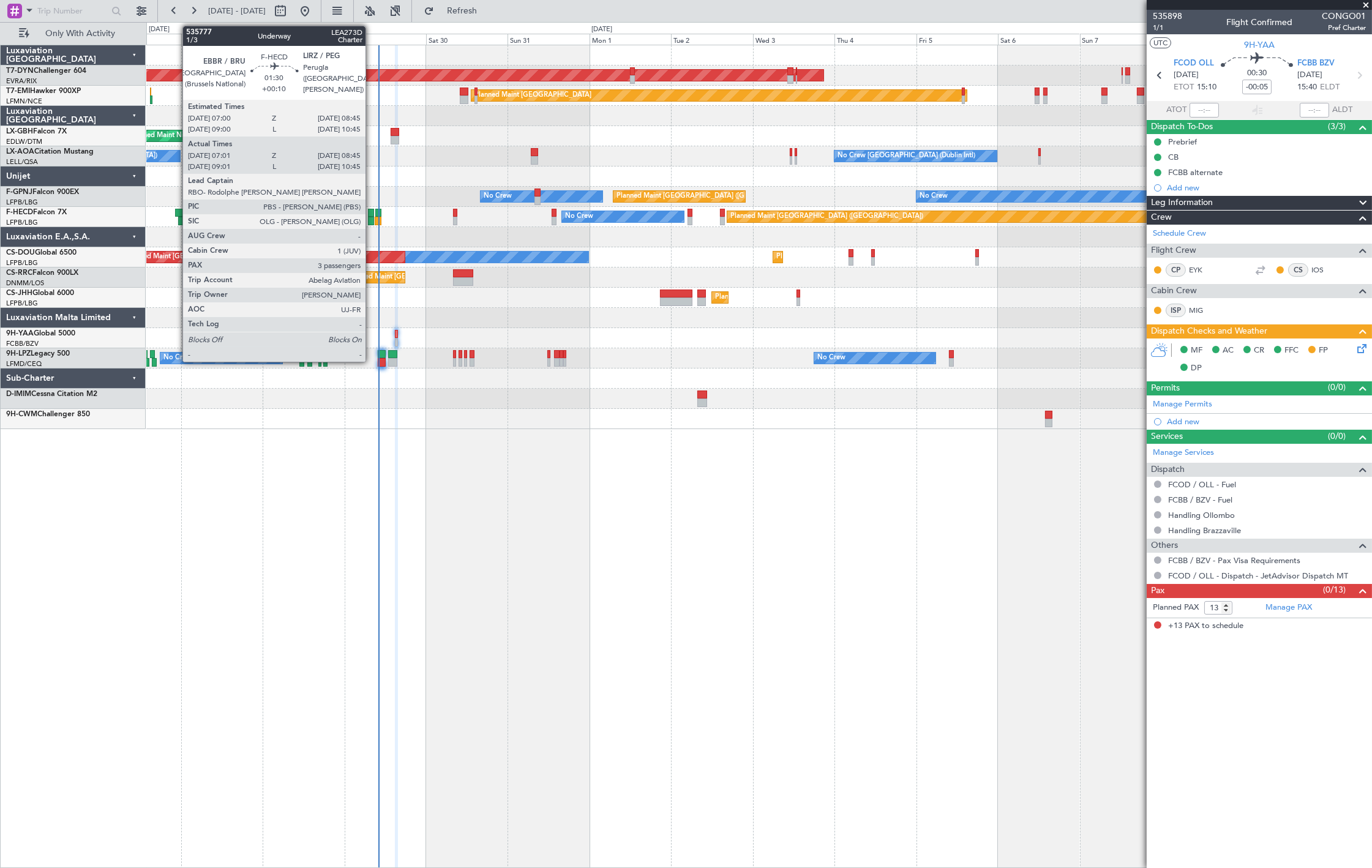
click at [372, 219] on div at bounding box center [371, 221] width 6 height 9
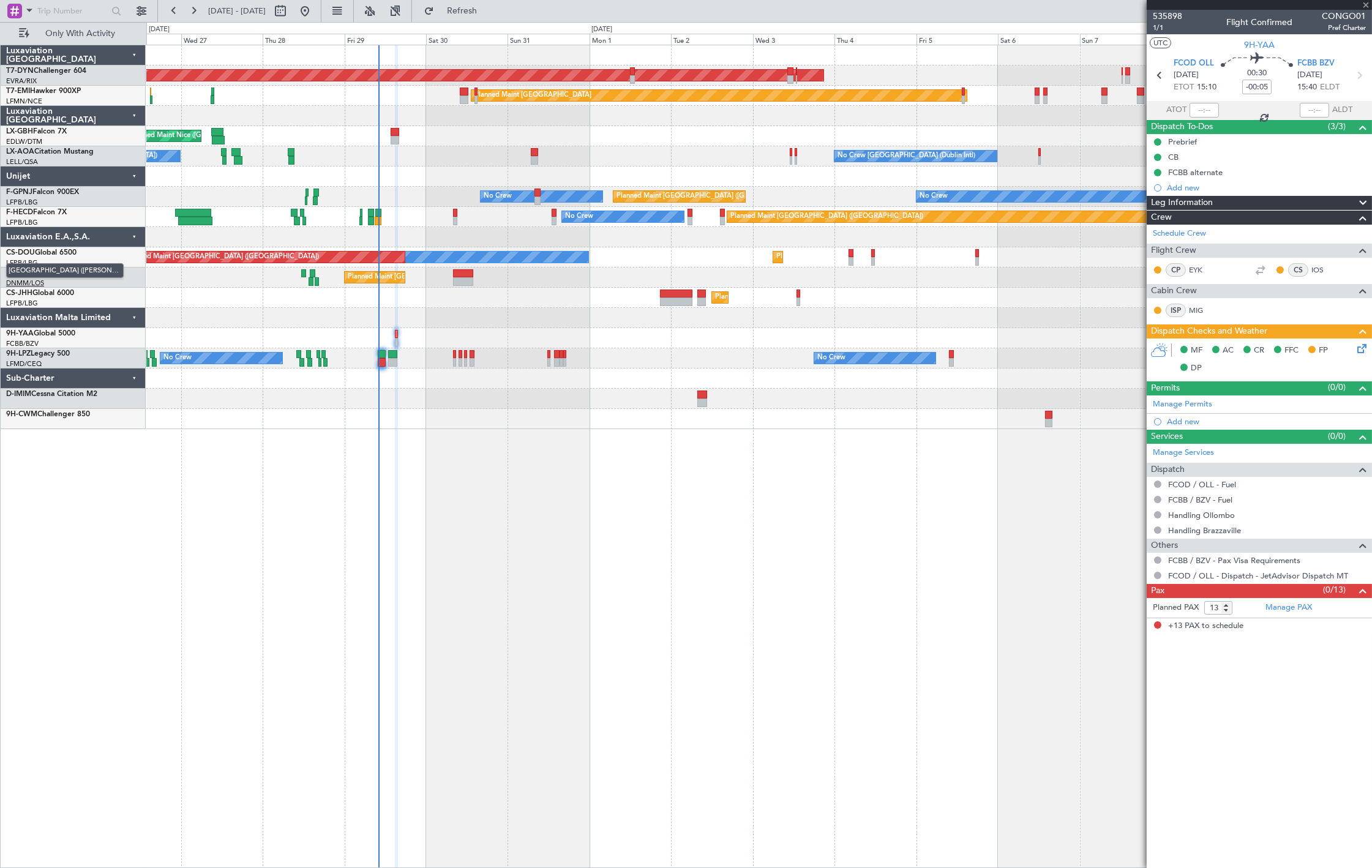
type input "+00:10"
type input "07:11"
type input "08:40"
type input "3"
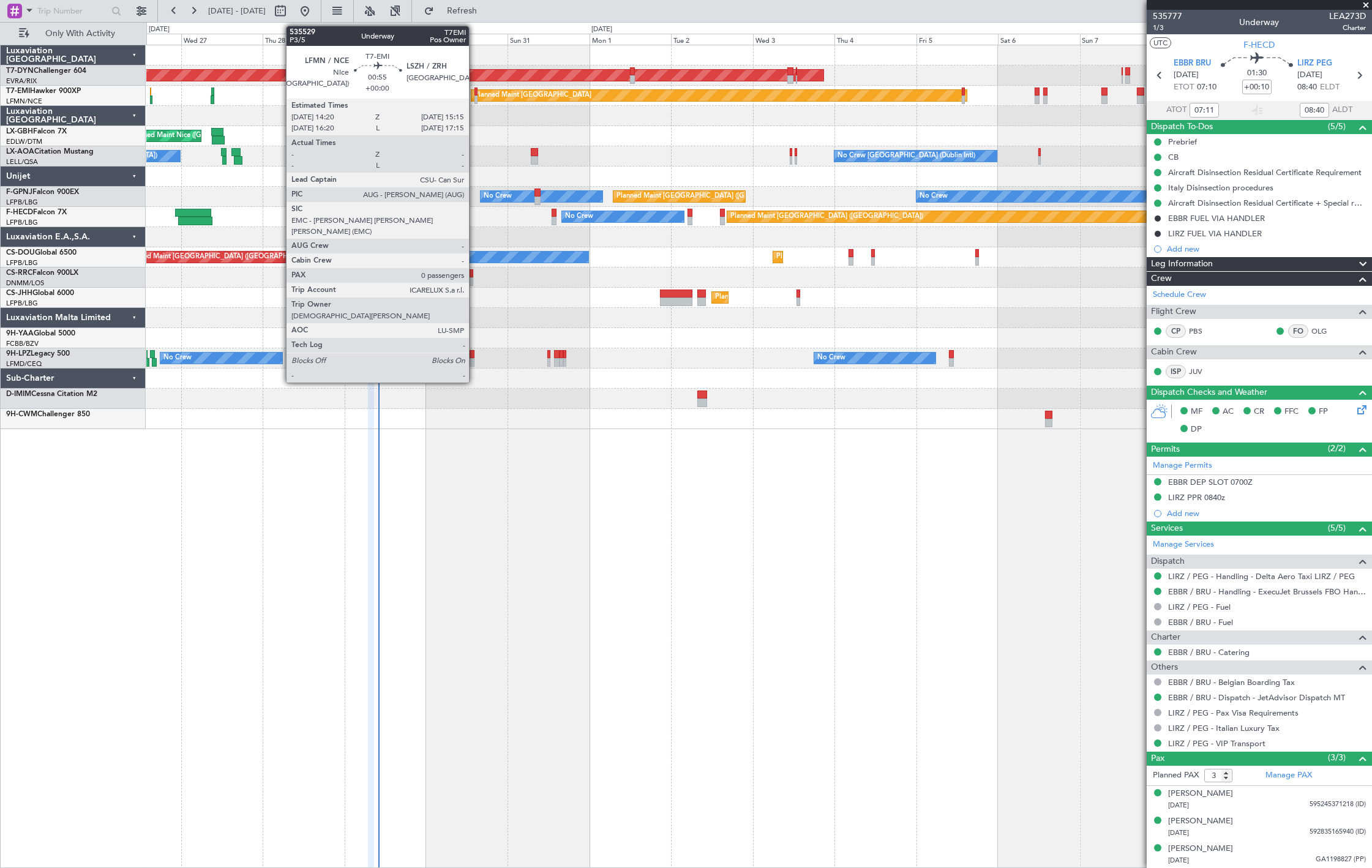
click at [475, 96] on div at bounding box center [476, 100] width 3 height 9
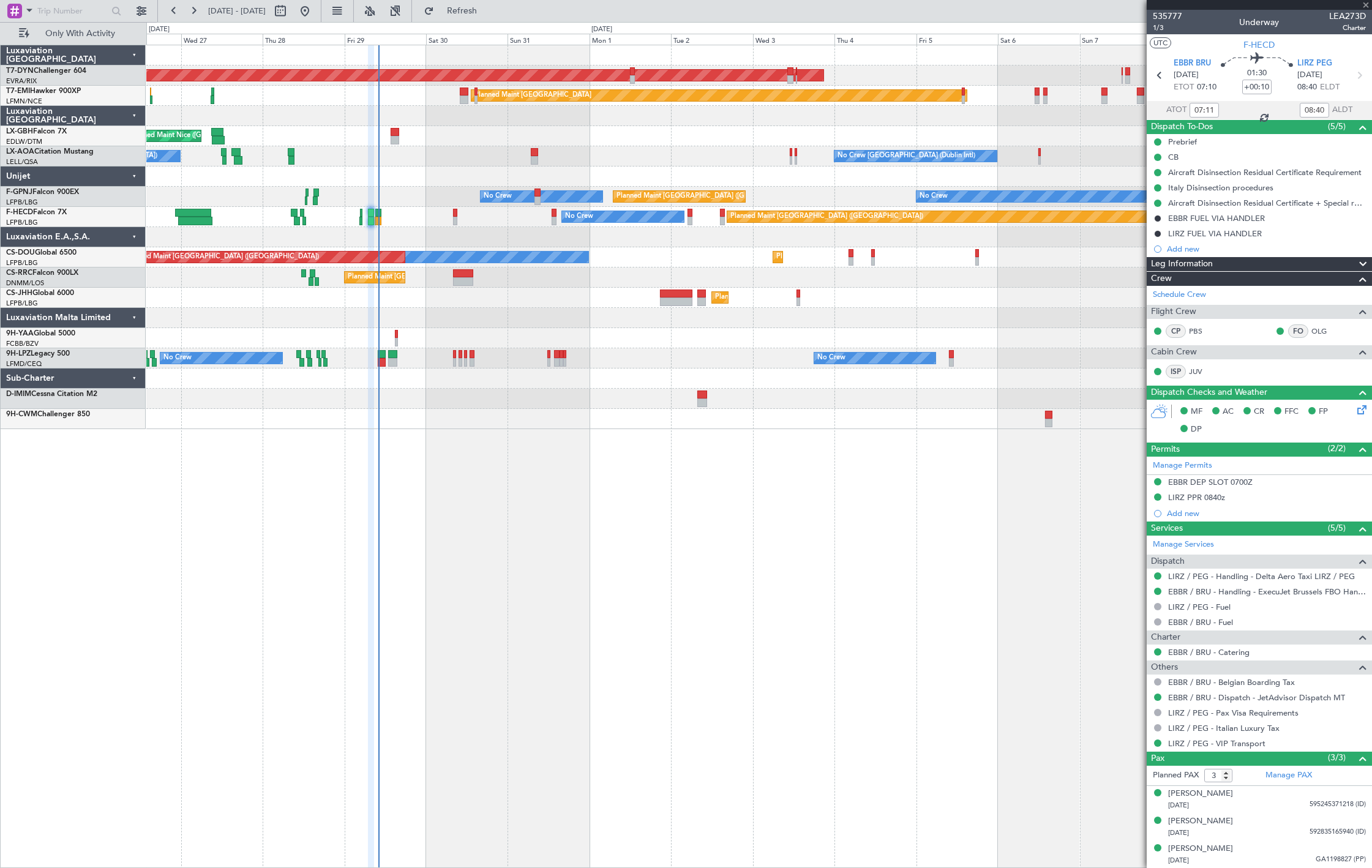
type input "0"
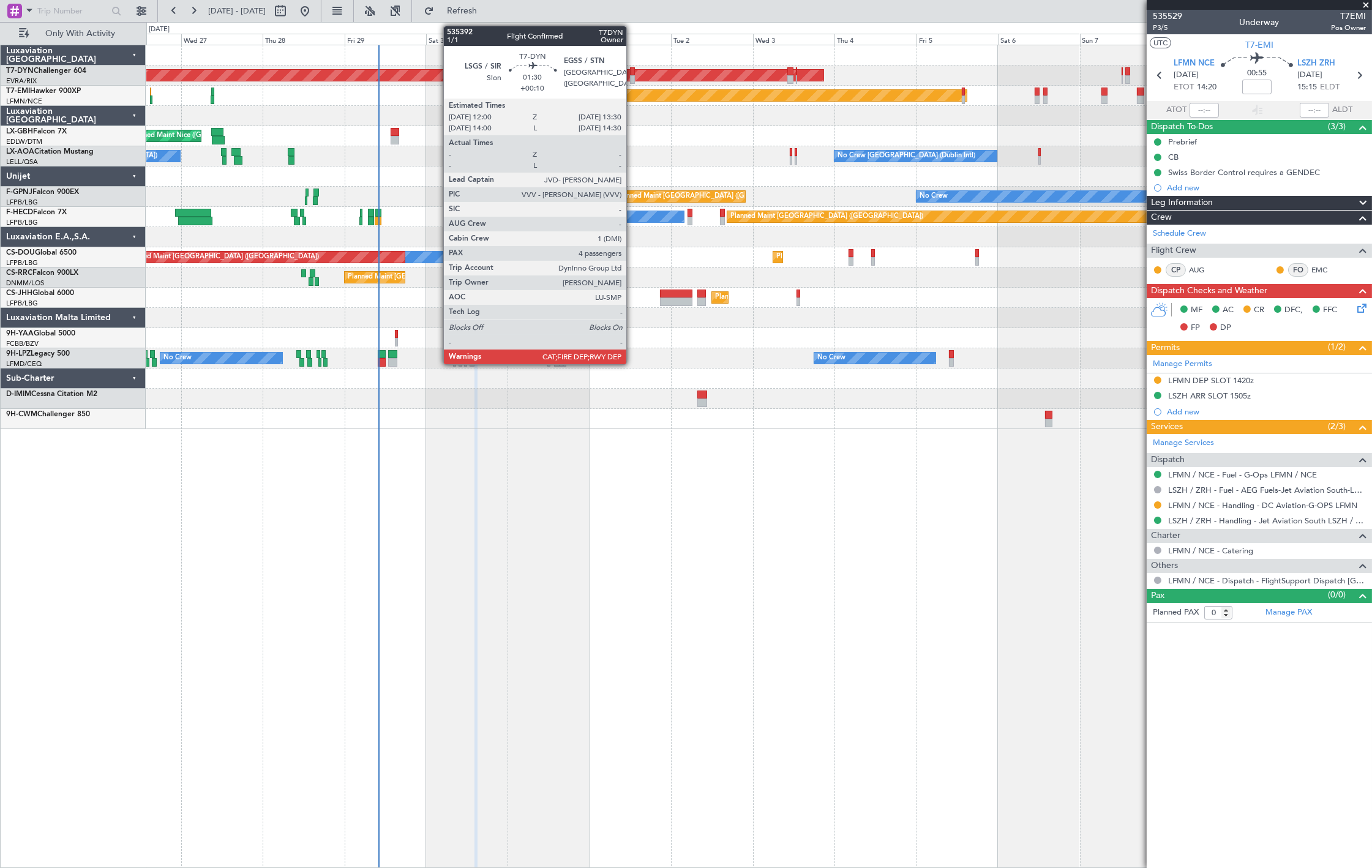
click at [632, 75] on div at bounding box center [633, 79] width 5 height 9
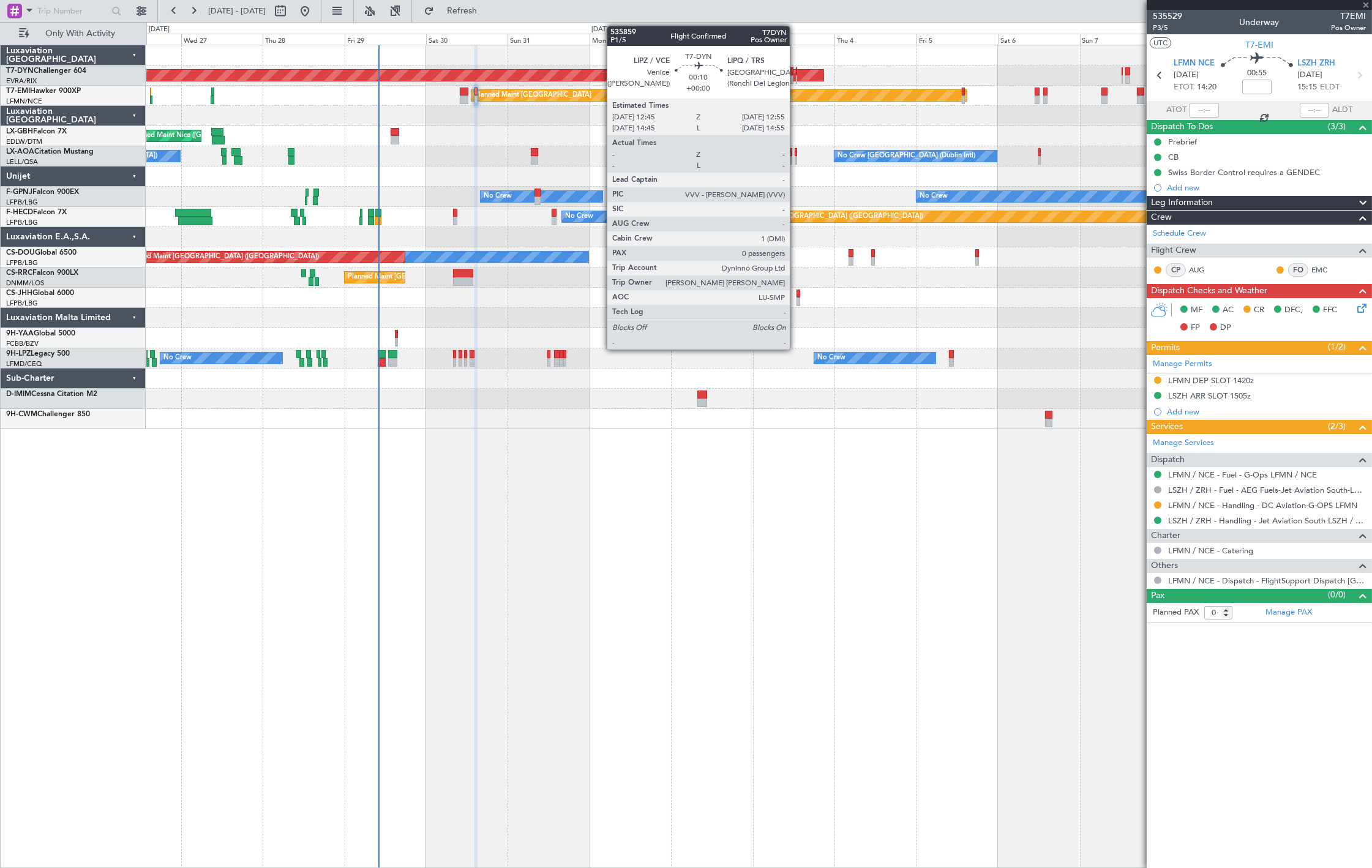
type input "+00:10"
type input "4"
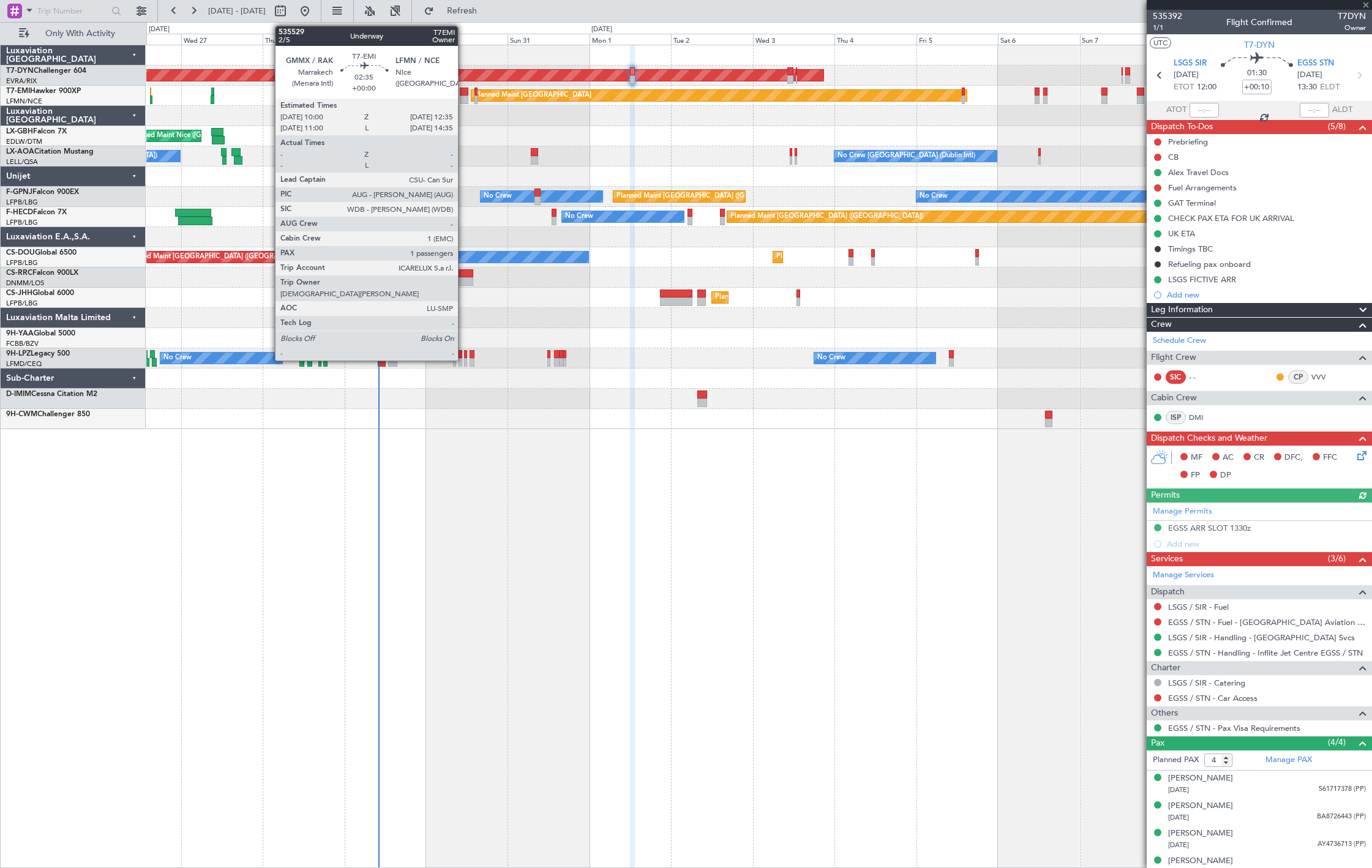
click at [463, 94] on div at bounding box center [464, 92] width 9 height 9
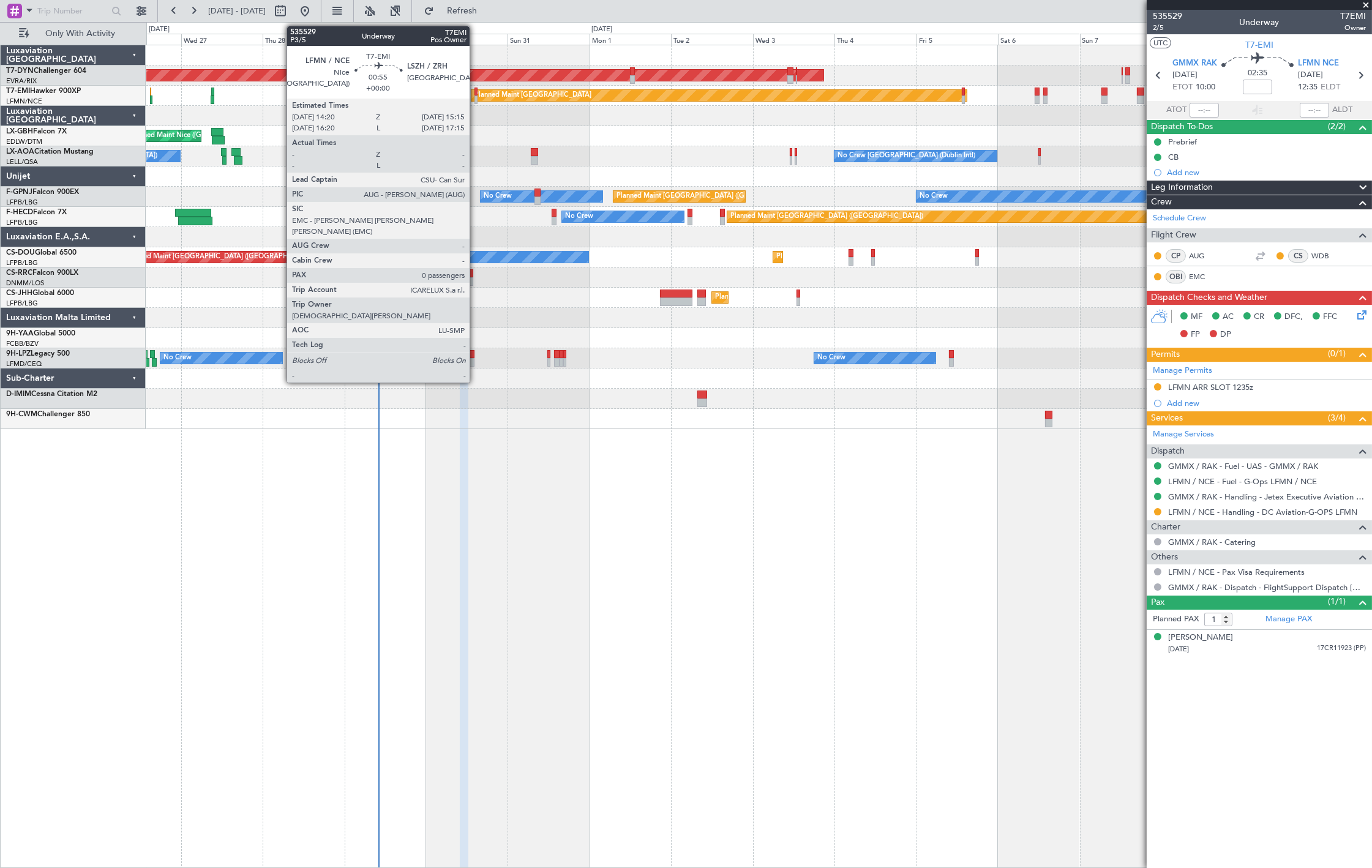
click at [476, 101] on div at bounding box center [476, 100] width 3 height 9
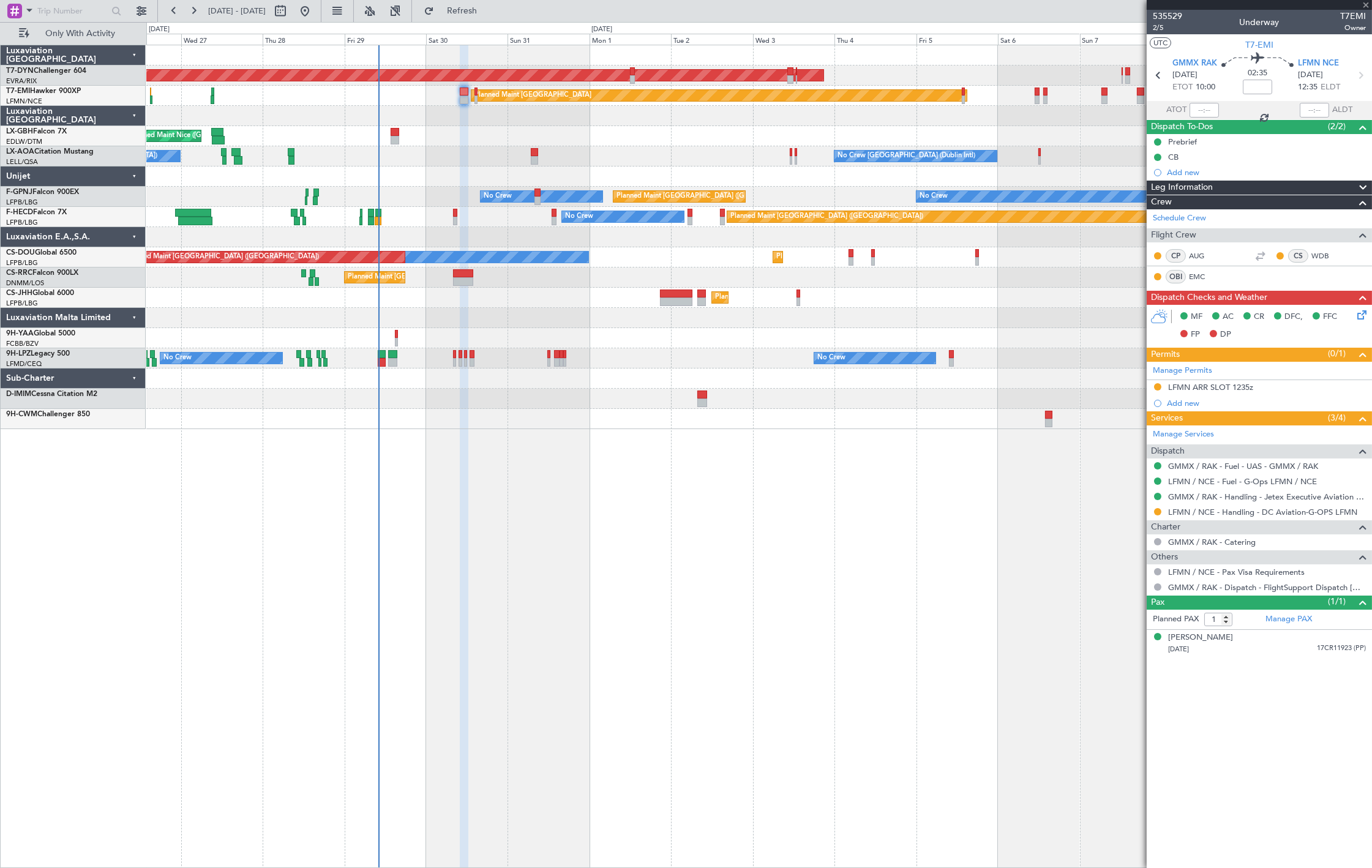
type input "0"
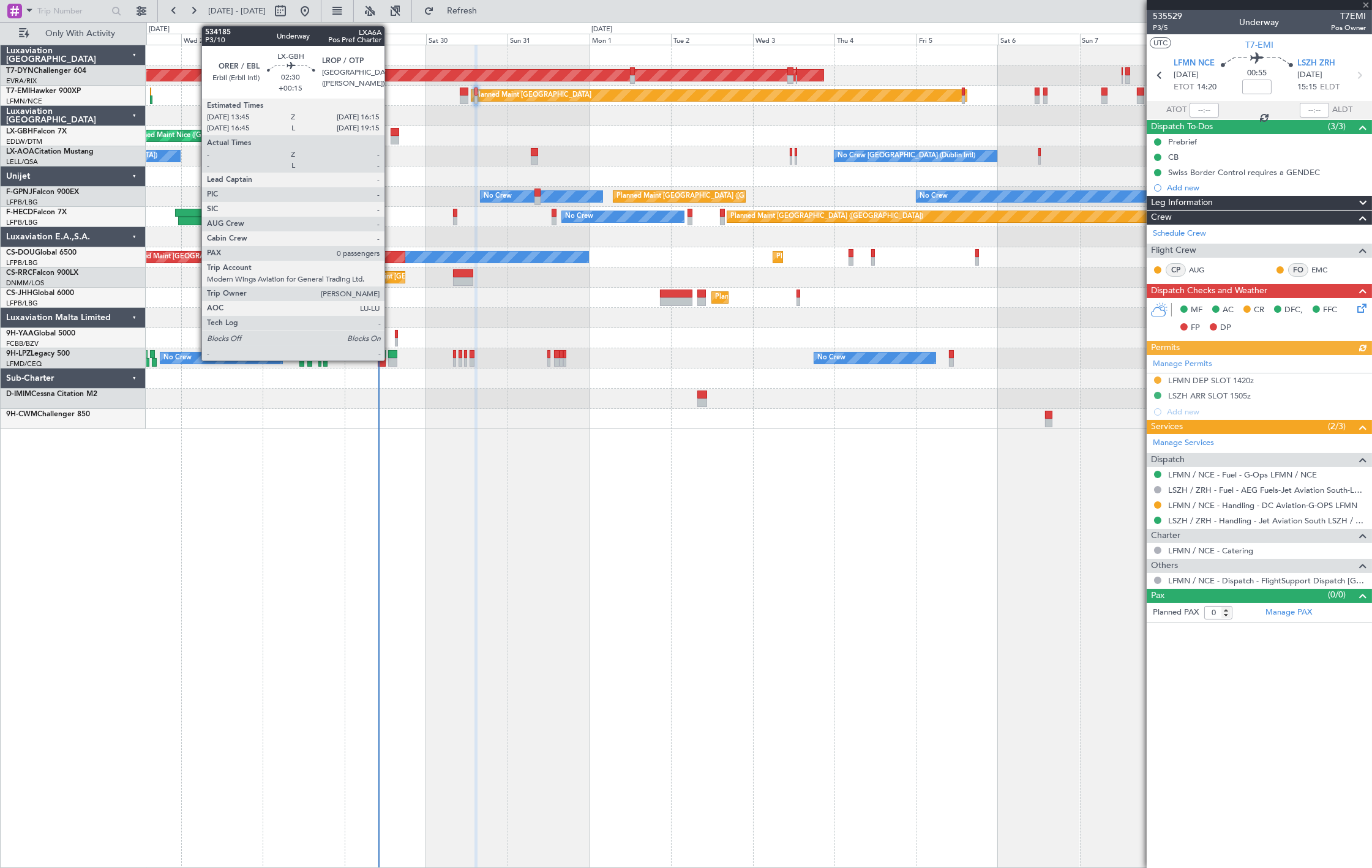
click at [391, 131] on div at bounding box center [395, 132] width 9 height 9
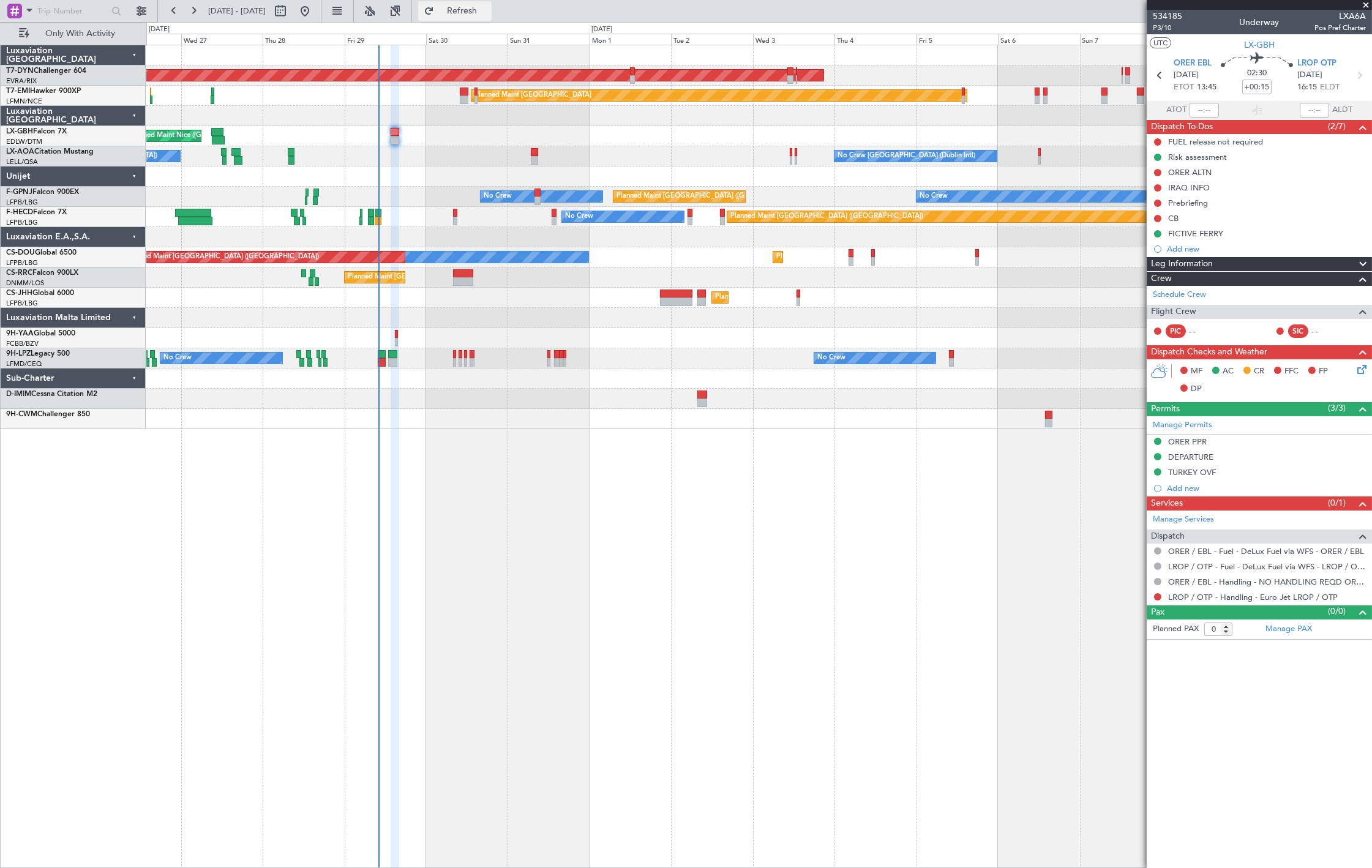
click at [479, 7] on span "Refresh" at bounding box center [462, 11] width 51 height 9
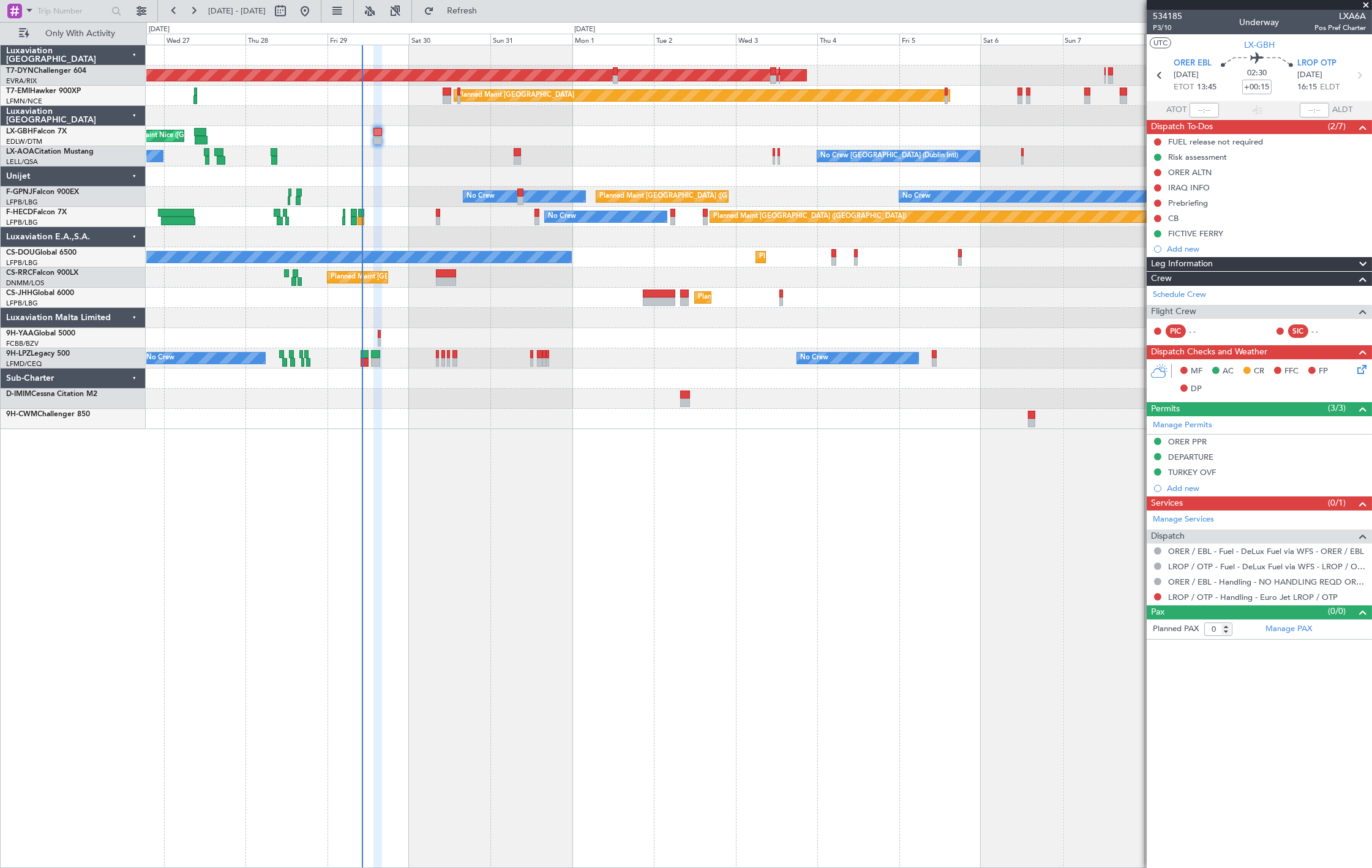
click at [397, 522] on div "AOG Maint Riga (Riga Intl) Planned Maint Zurich Planned Maint Nice (Côte d'Azur…" at bounding box center [759, 456] width 1226 height 823
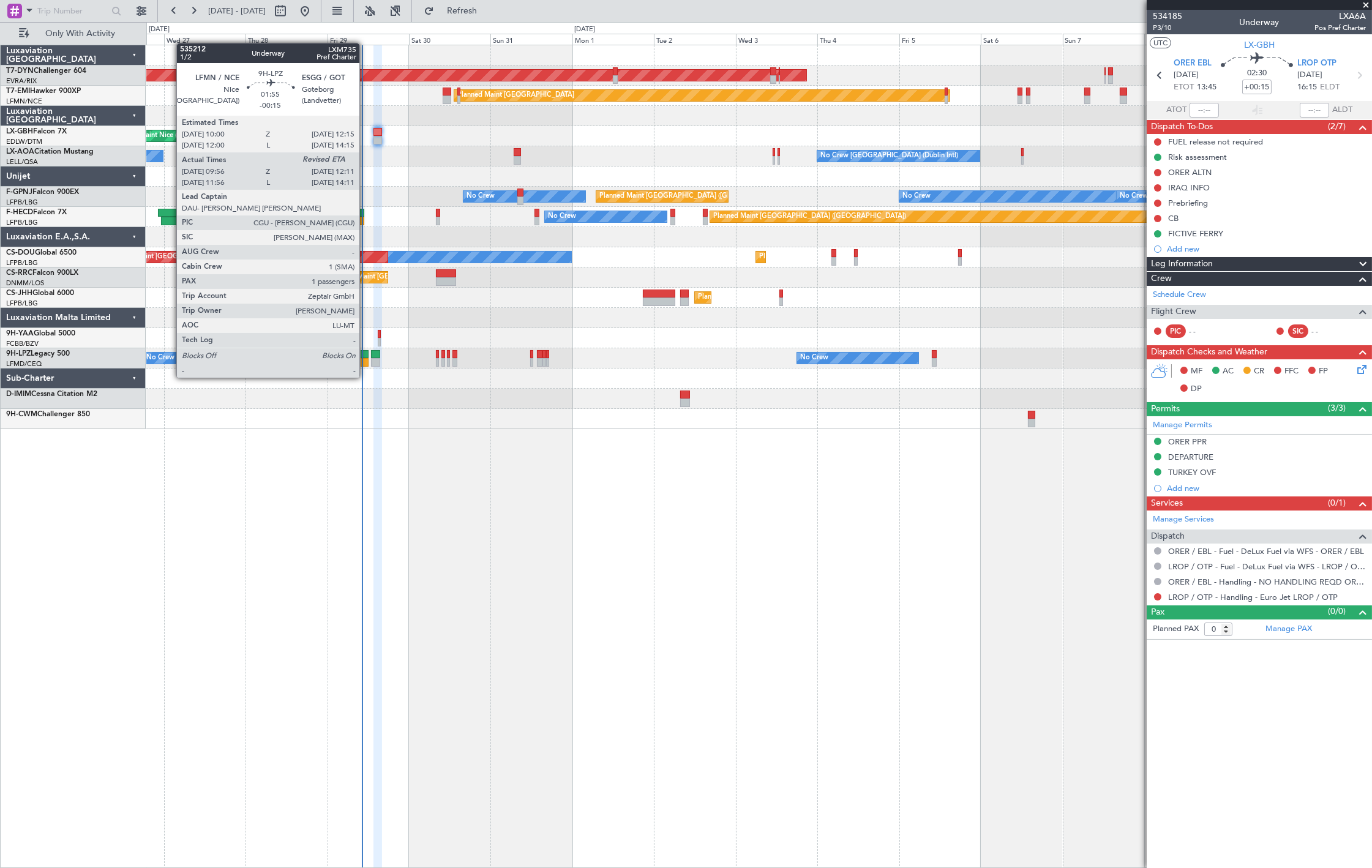
click at [365, 365] on div at bounding box center [365, 362] width 8 height 9
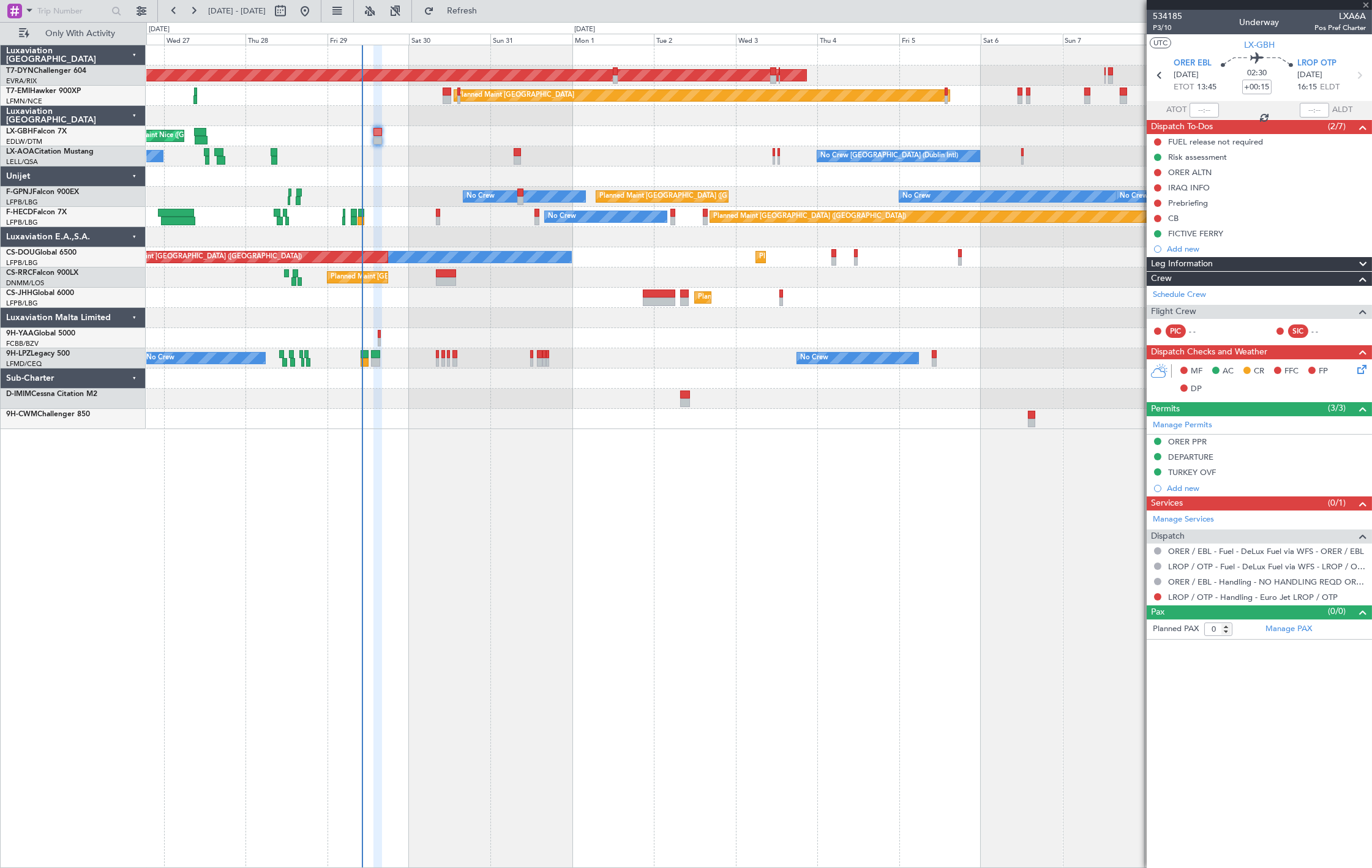
type input "-00:15"
type input "10:11"
type input "1"
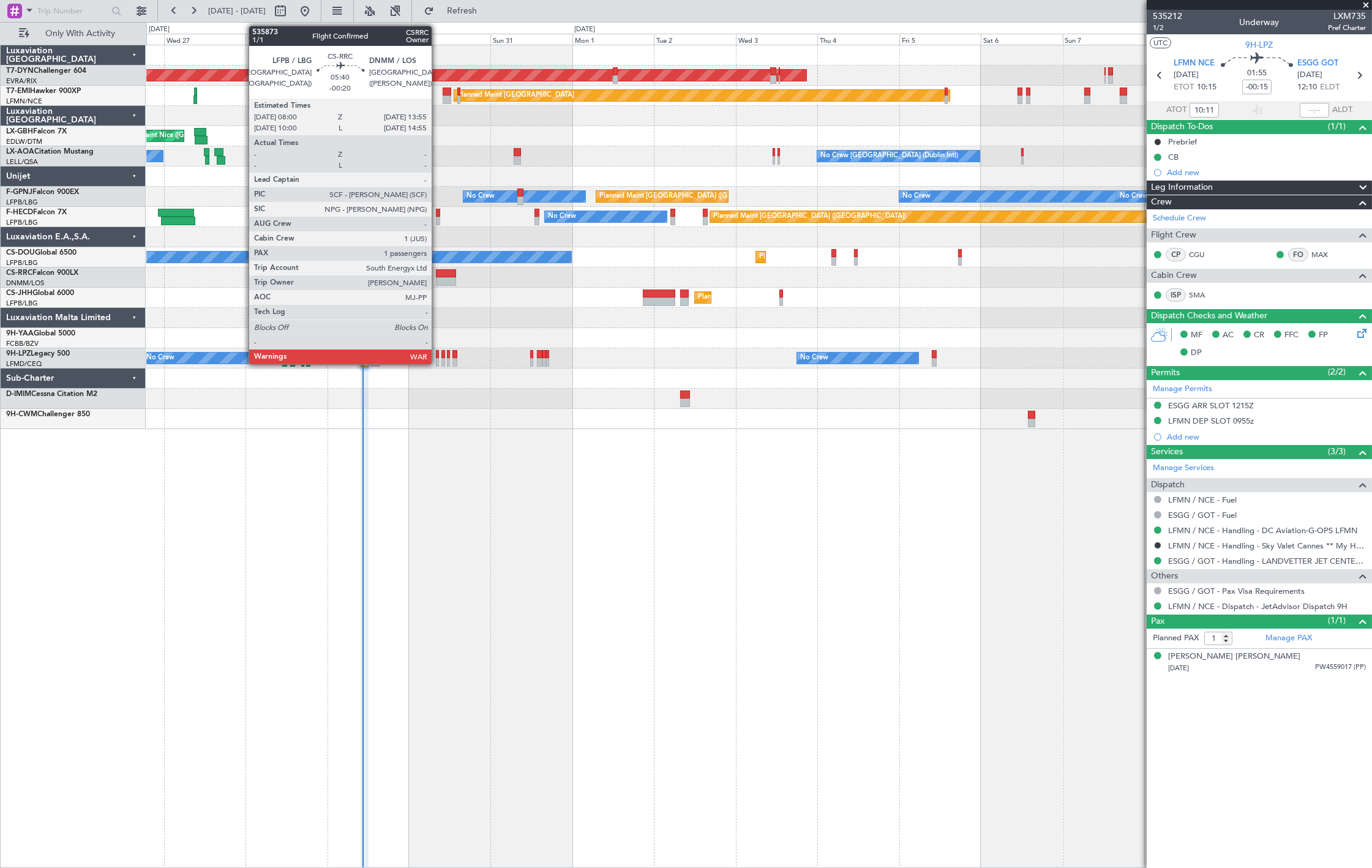
click at [439, 277] on div at bounding box center [446, 281] width 21 height 9
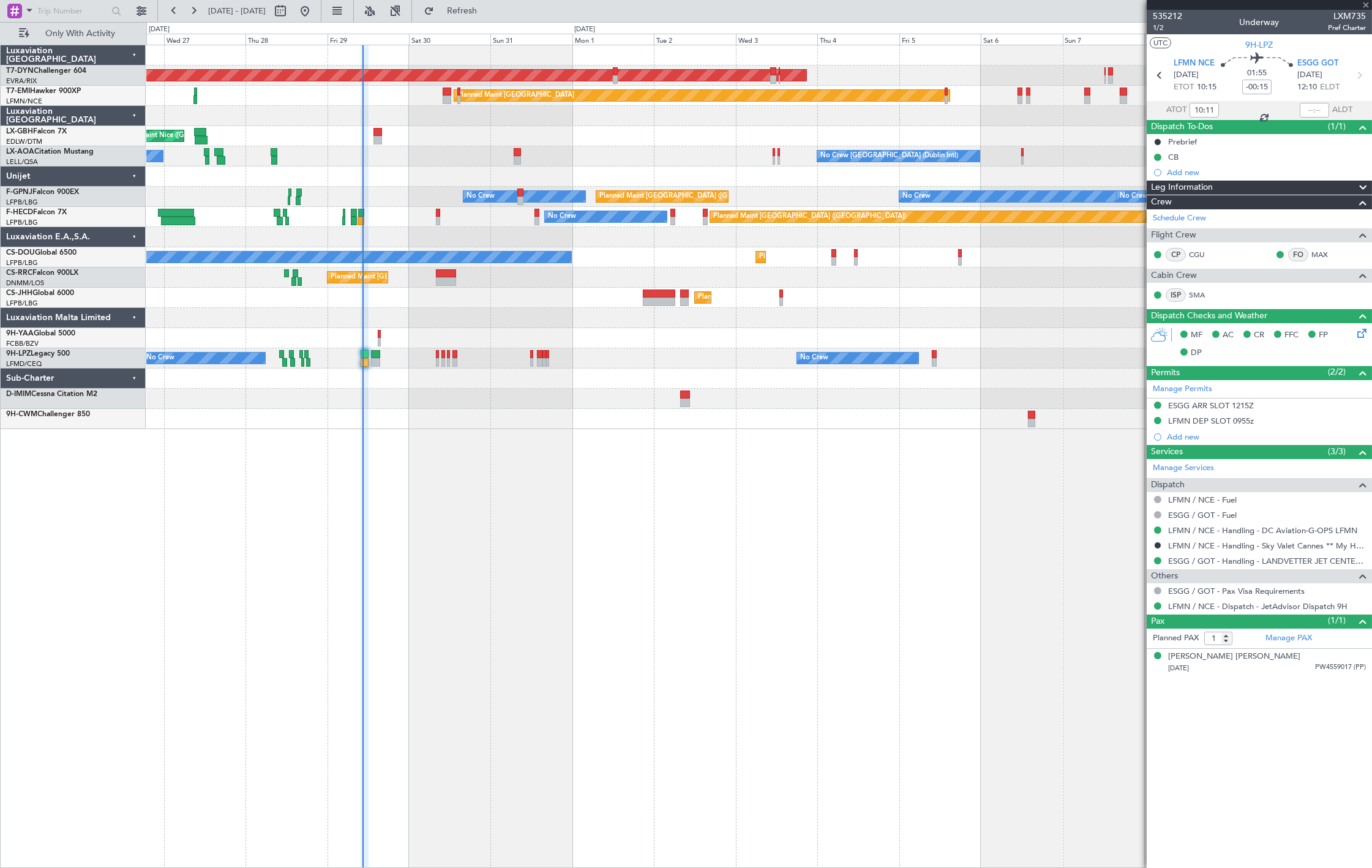
type input "-00:20"
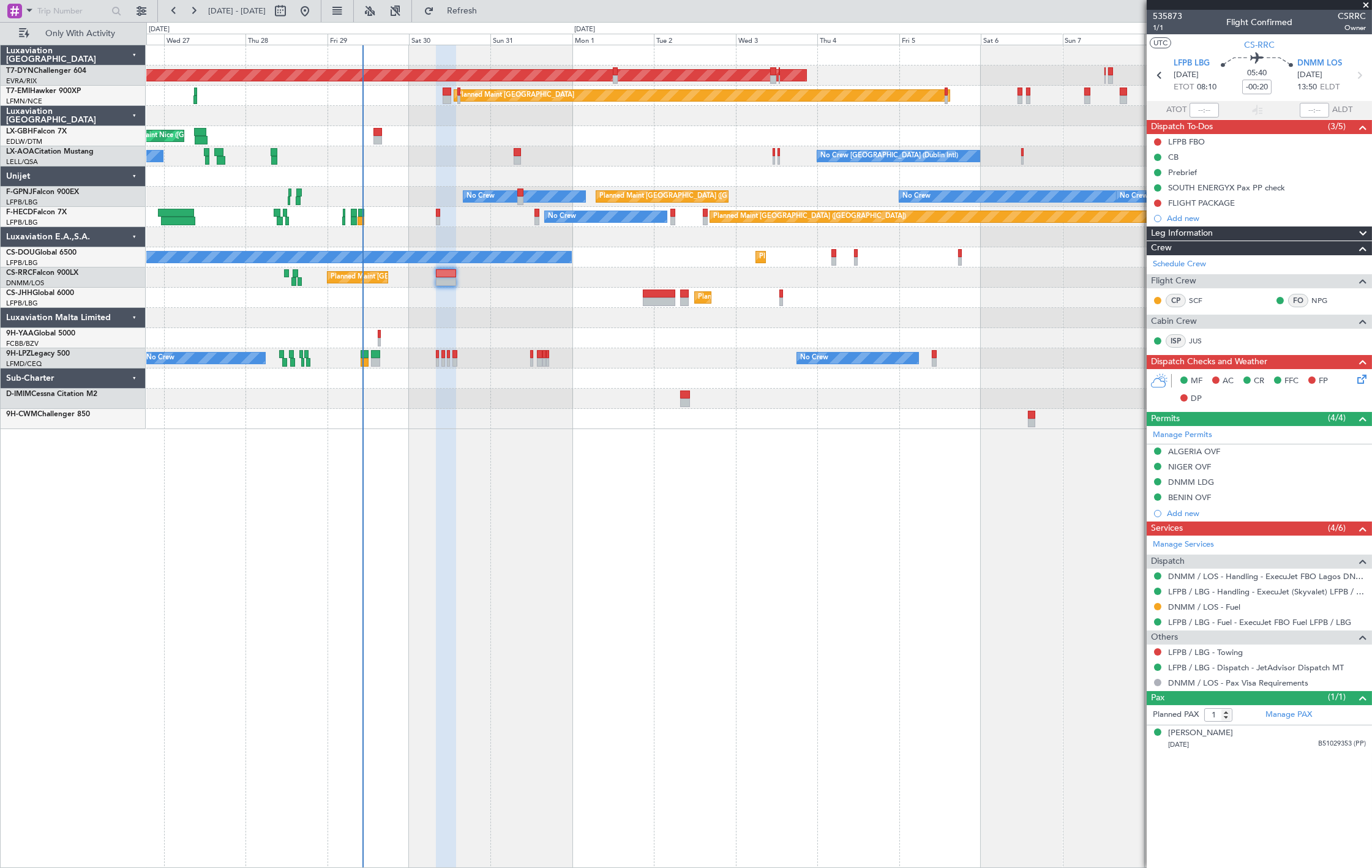
click at [382, 138] on div "Planned Maint Nice ([GEOGRAPHIC_DATA])" at bounding box center [759, 136] width 1225 height 21
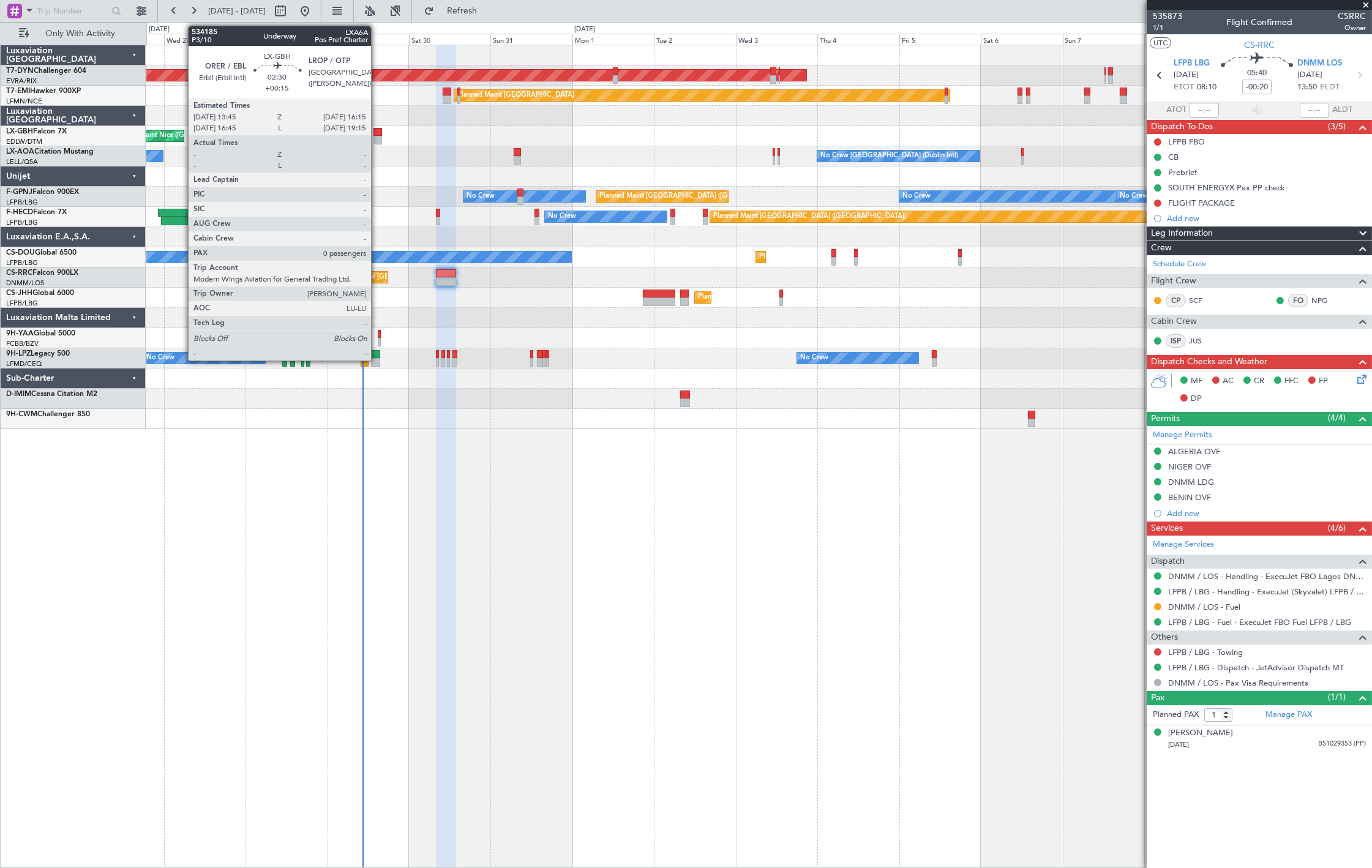
click at [377, 138] on div at bounding box center [378, 140] width 9 height 9
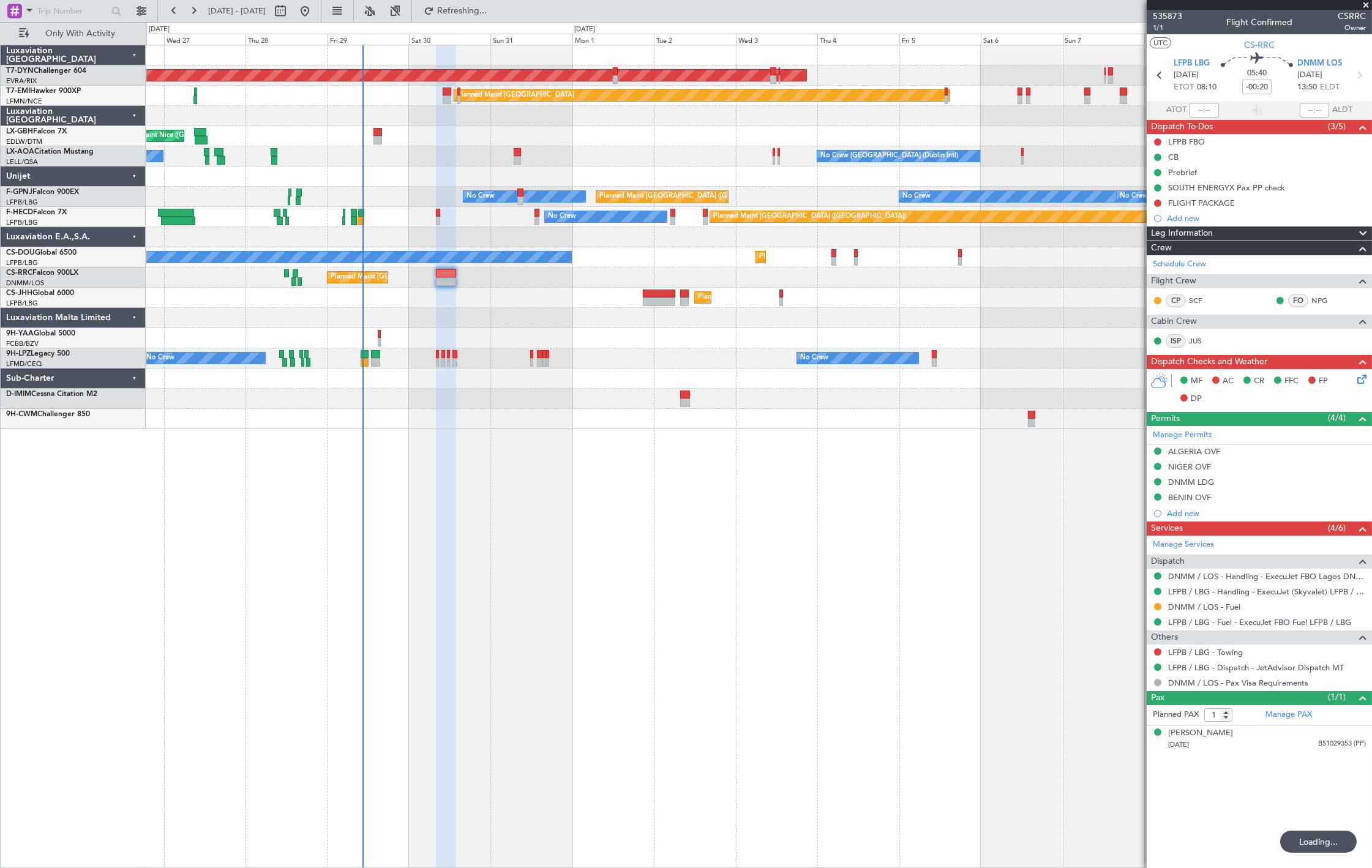
type input "4"
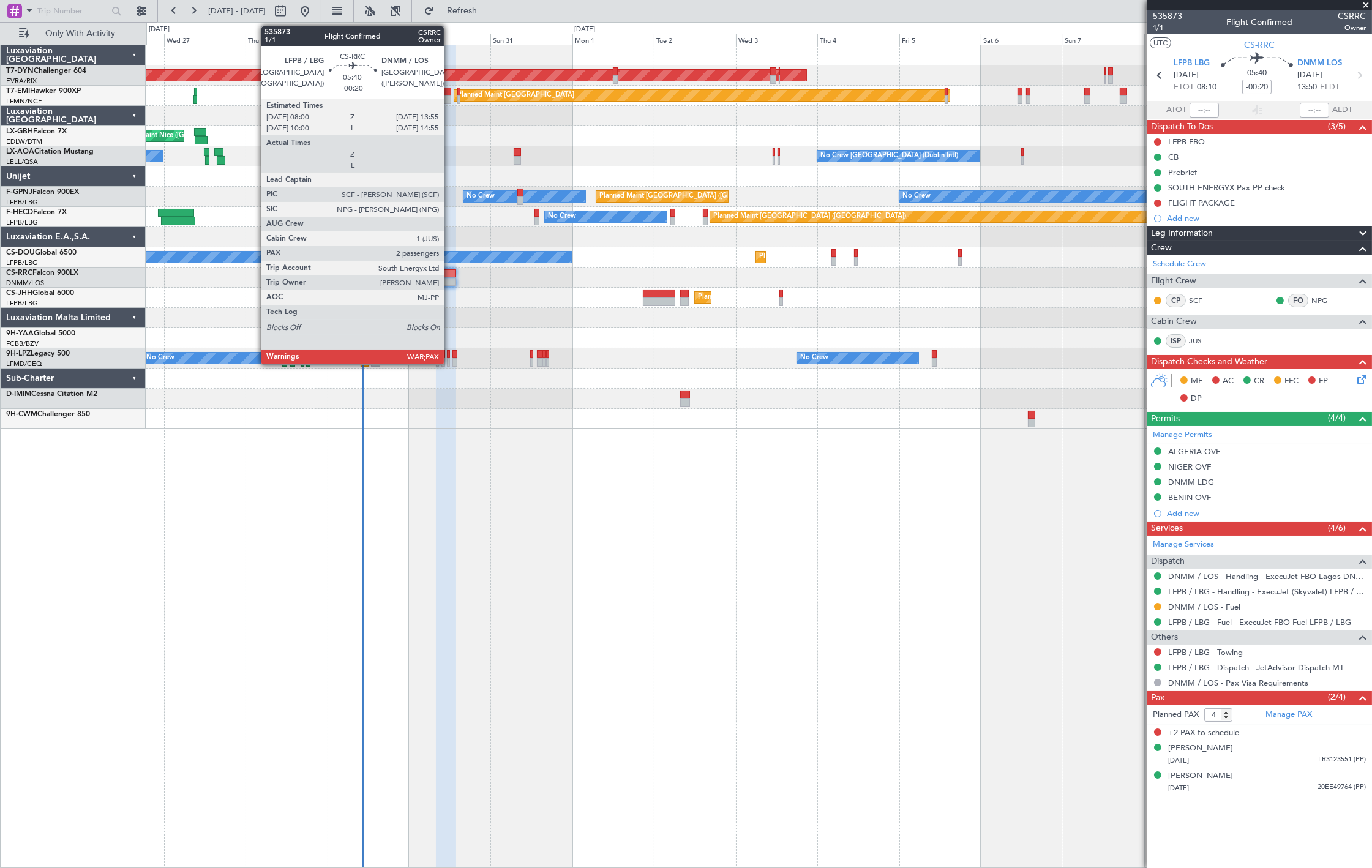
click at [451, 274] on div at bounding box center [446, 274] width 21 height 9
click at [444, 277] on div at bounding box center [446, 281] width 21 height 9
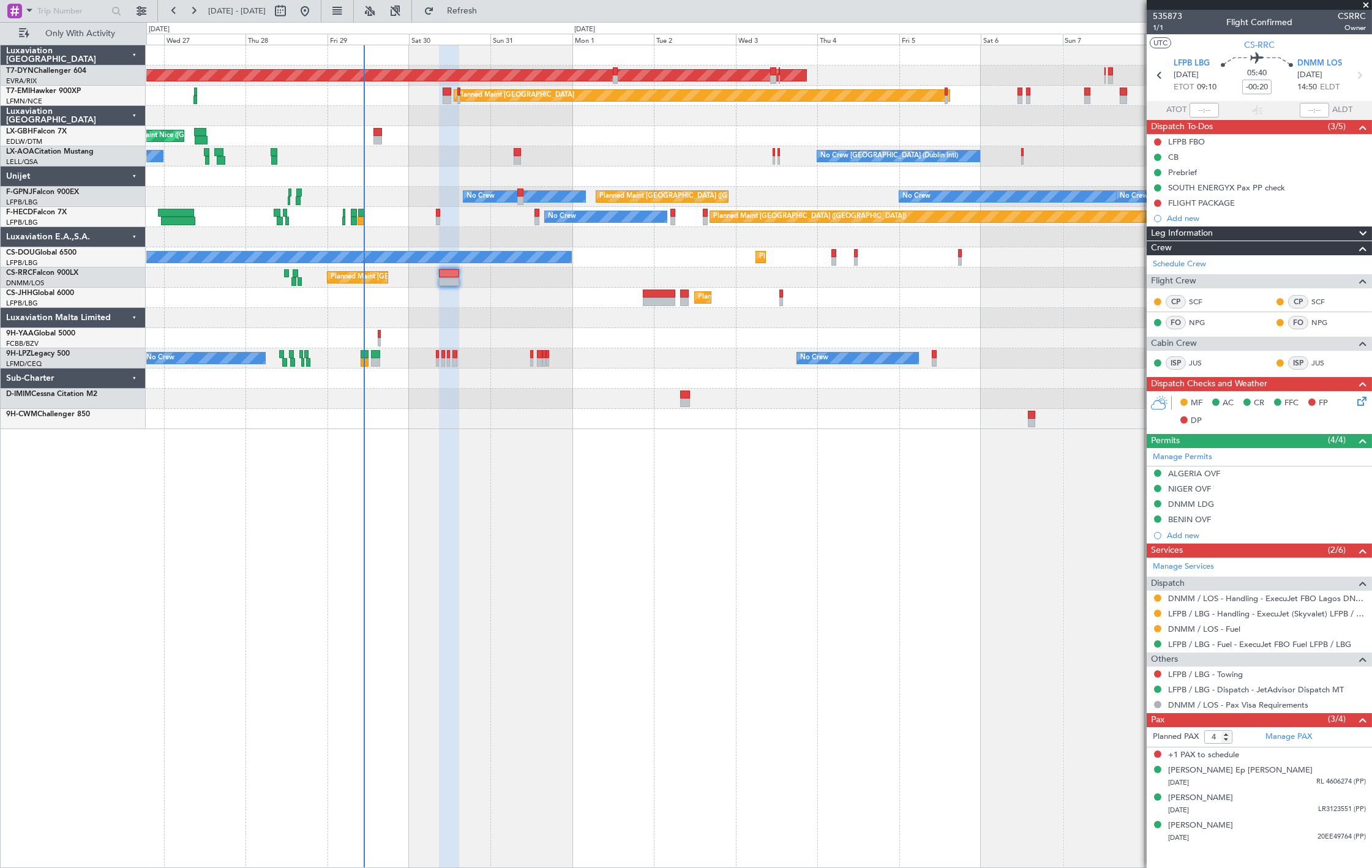
click at [376, 138] on div "Planned Maint Nice ([GEOGRAPHIC_DATA])" at bounding box center [759, 136] width 1225 height 21
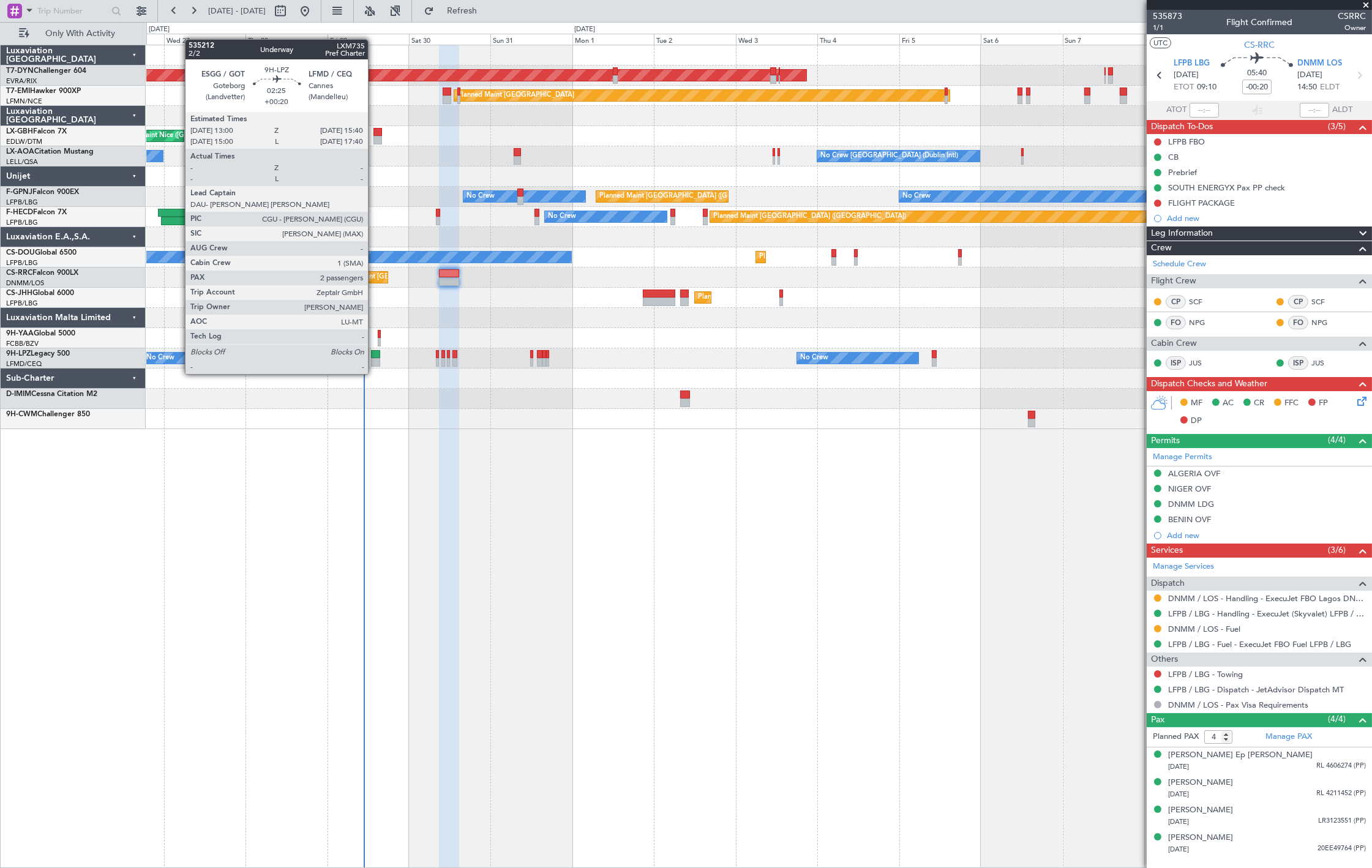
click at [374, 362] on div at bounding box center [375, 362] width 9 height 9
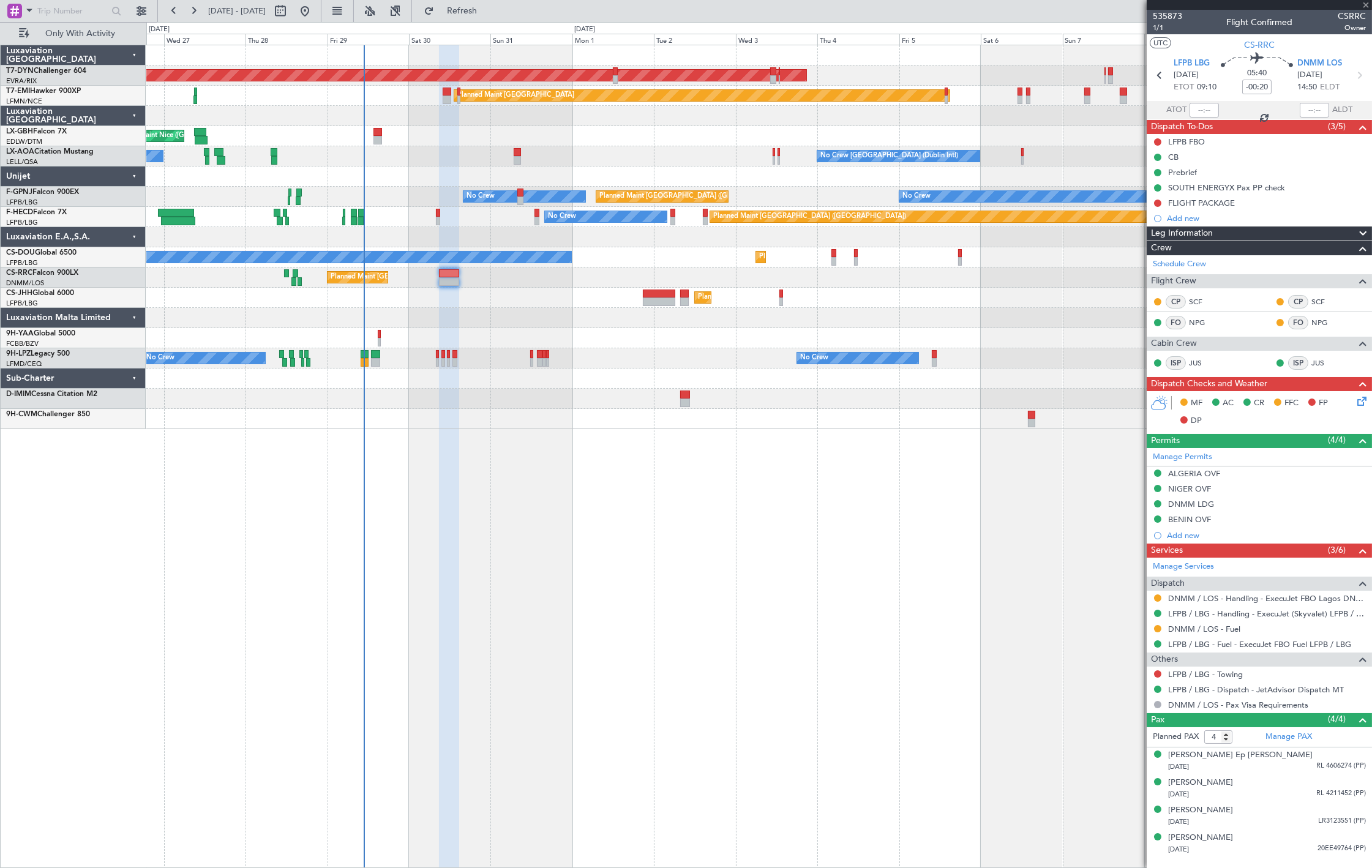
type input "+00:20"
type input "2"
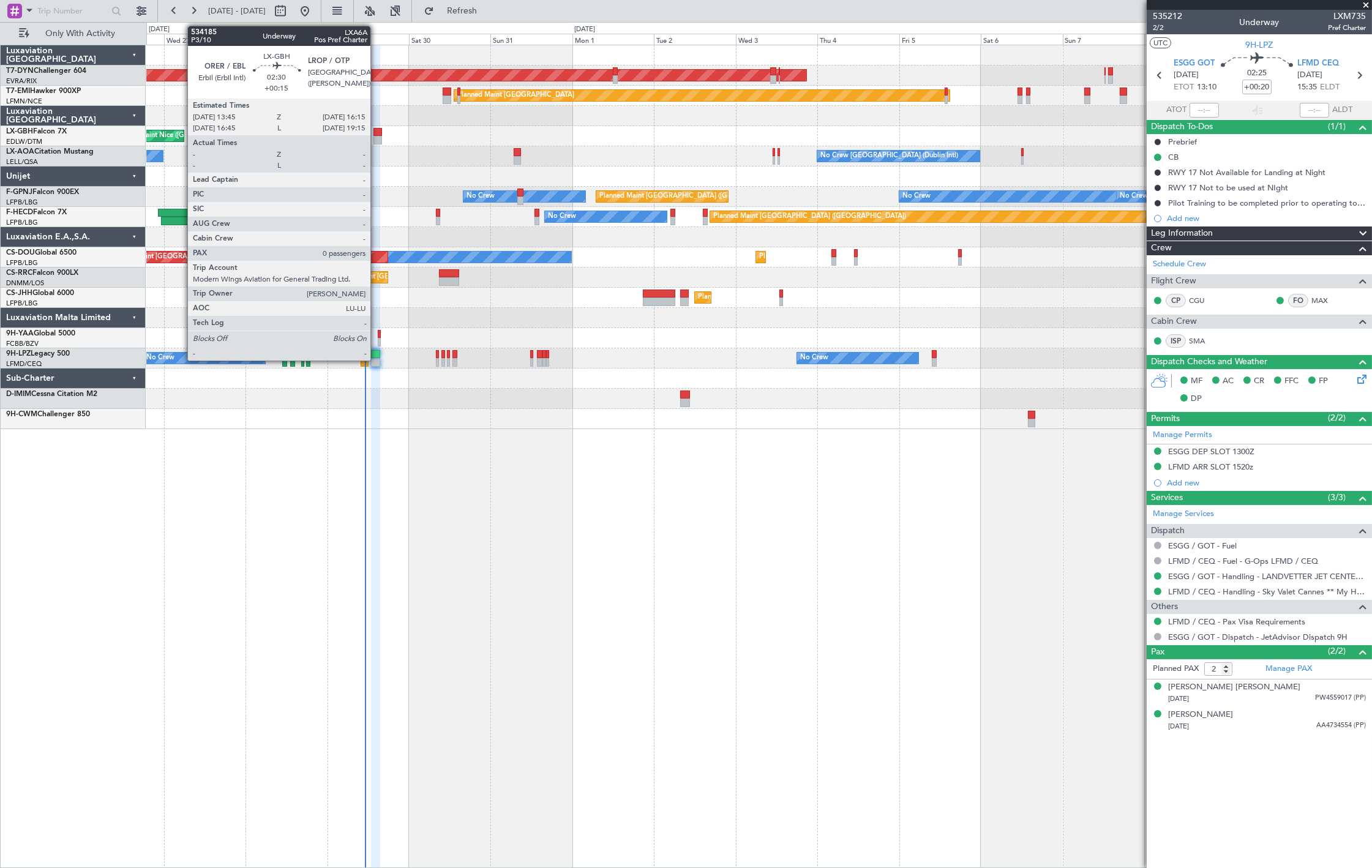
click at [376, 130] on div at bounding box center [378, 132] width 9 height 9
type input "+00:15"
type input "0"
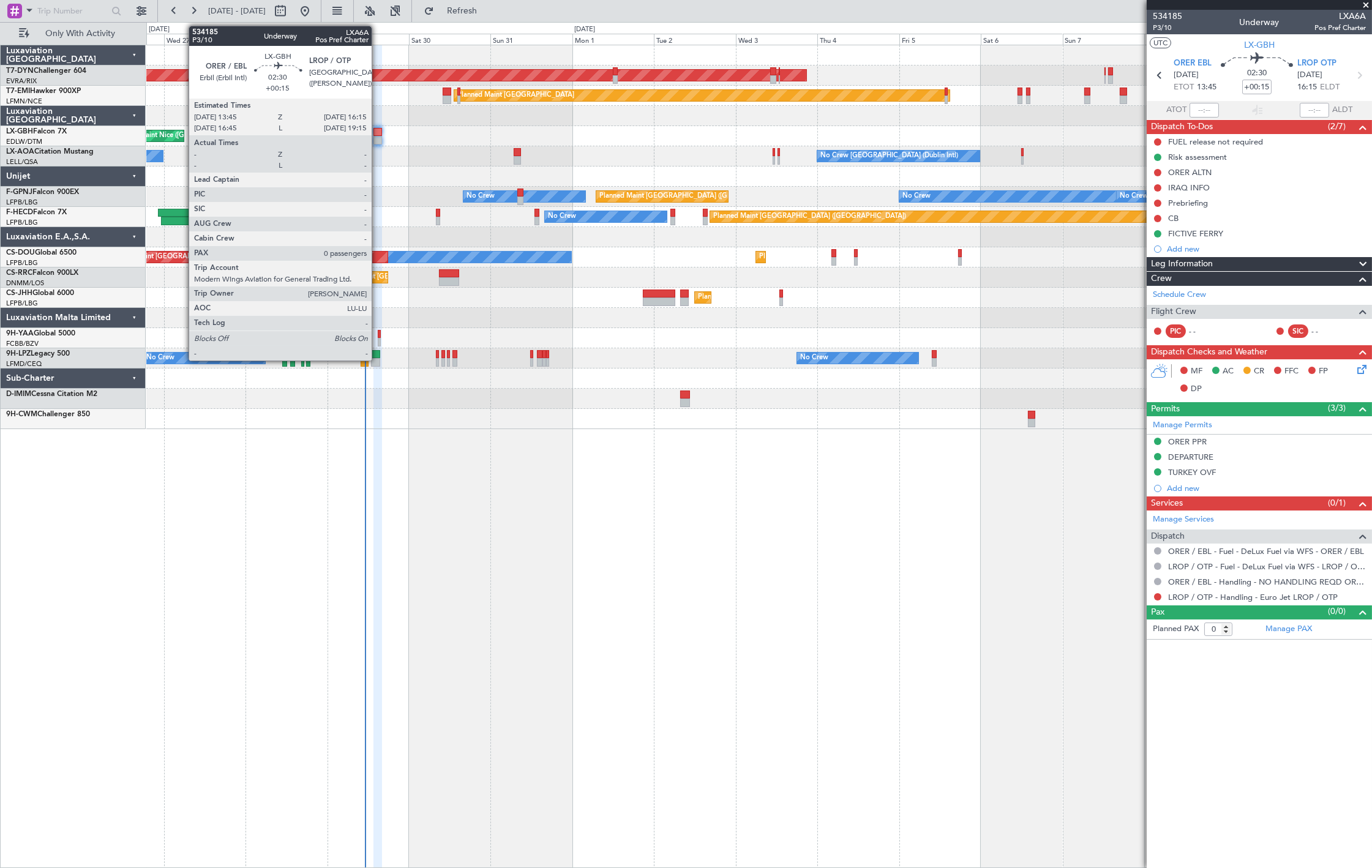
click at [378, 137] on div at bounding box center [378, 140] width 9 height 9
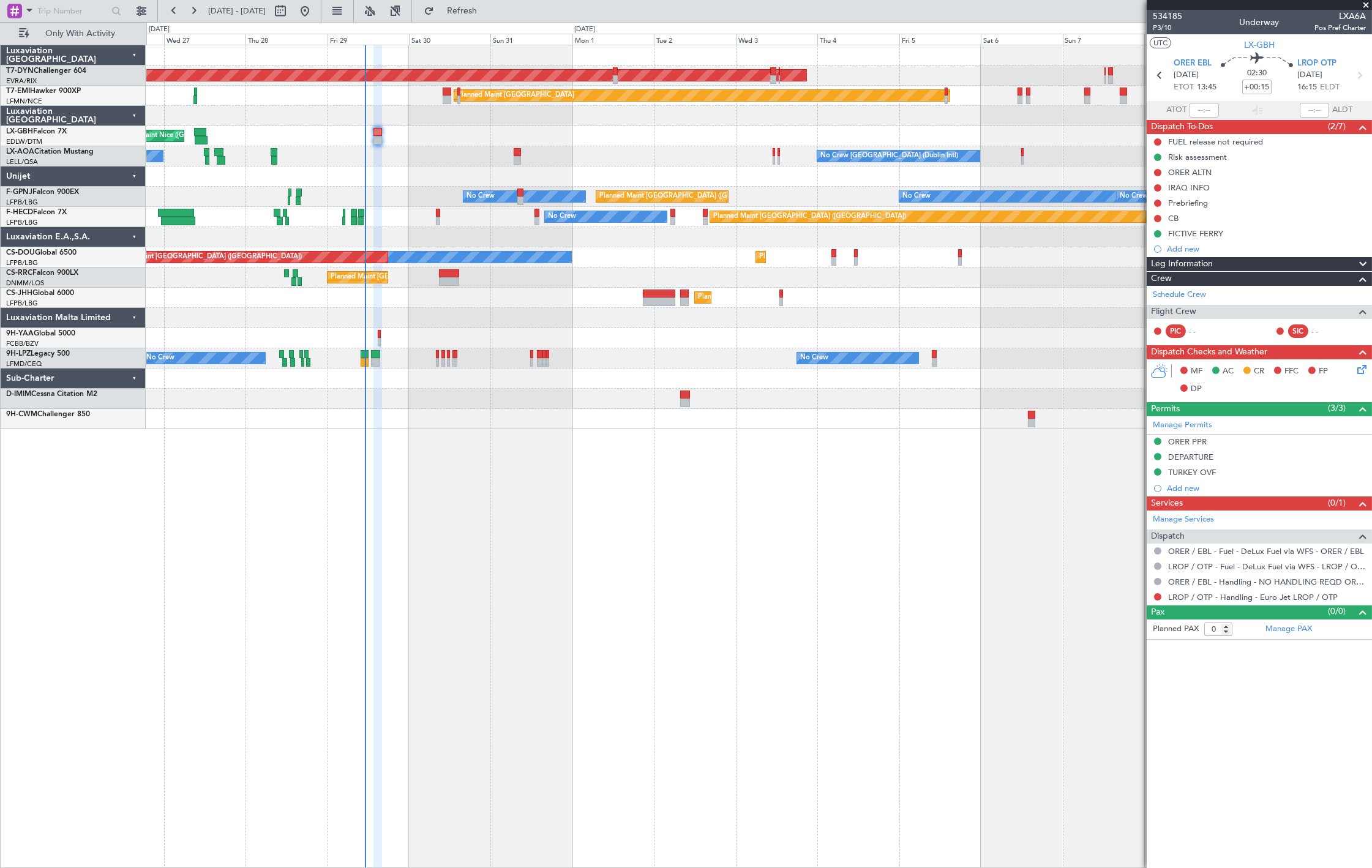
click at [439, 222] on div "Planned Maint Paris (Le Bourget) No Crew No Crew" at bounding box center [759, 217] width 1225 height 21
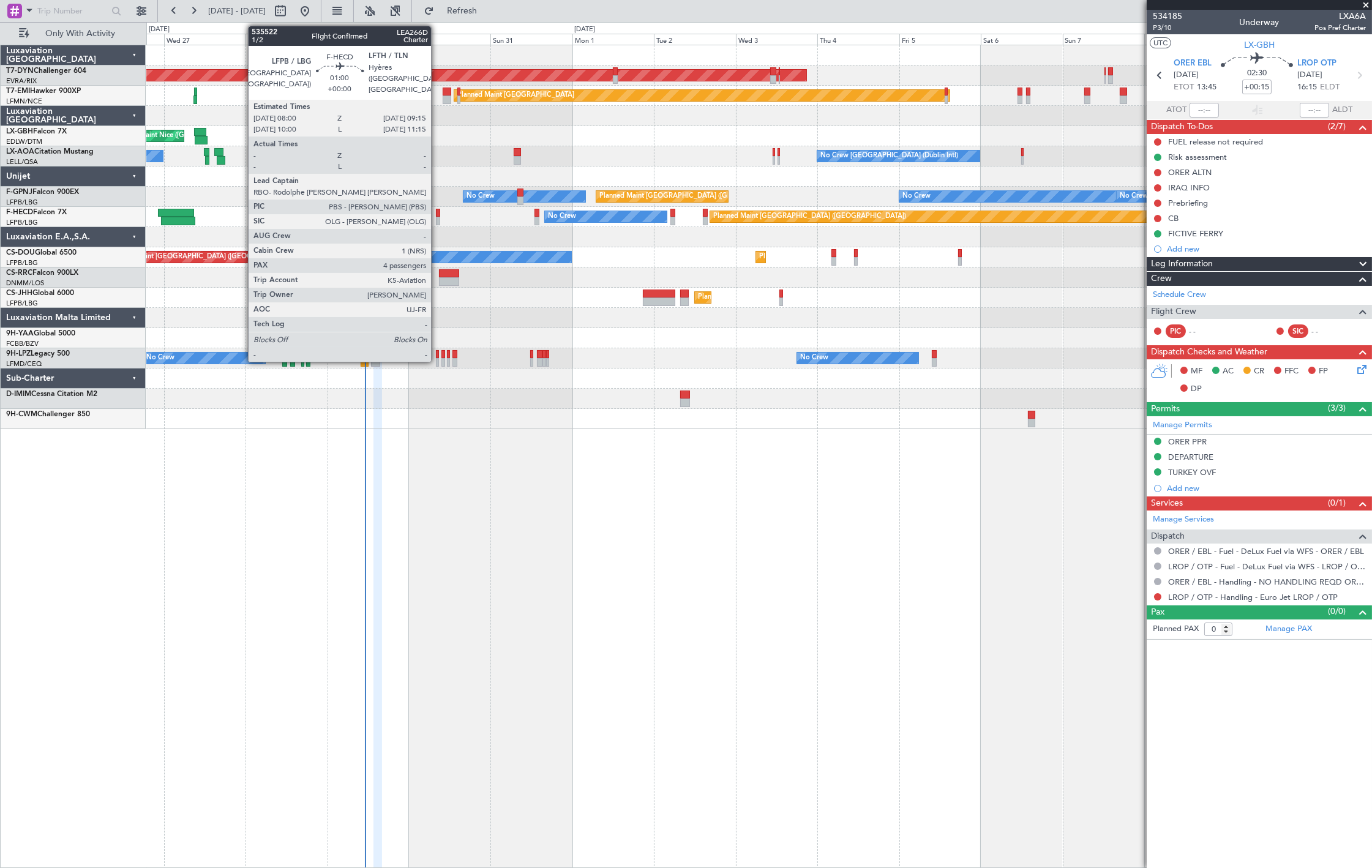
click at [437, 219] on div at bounding box center [438, 221] width 4 height 9
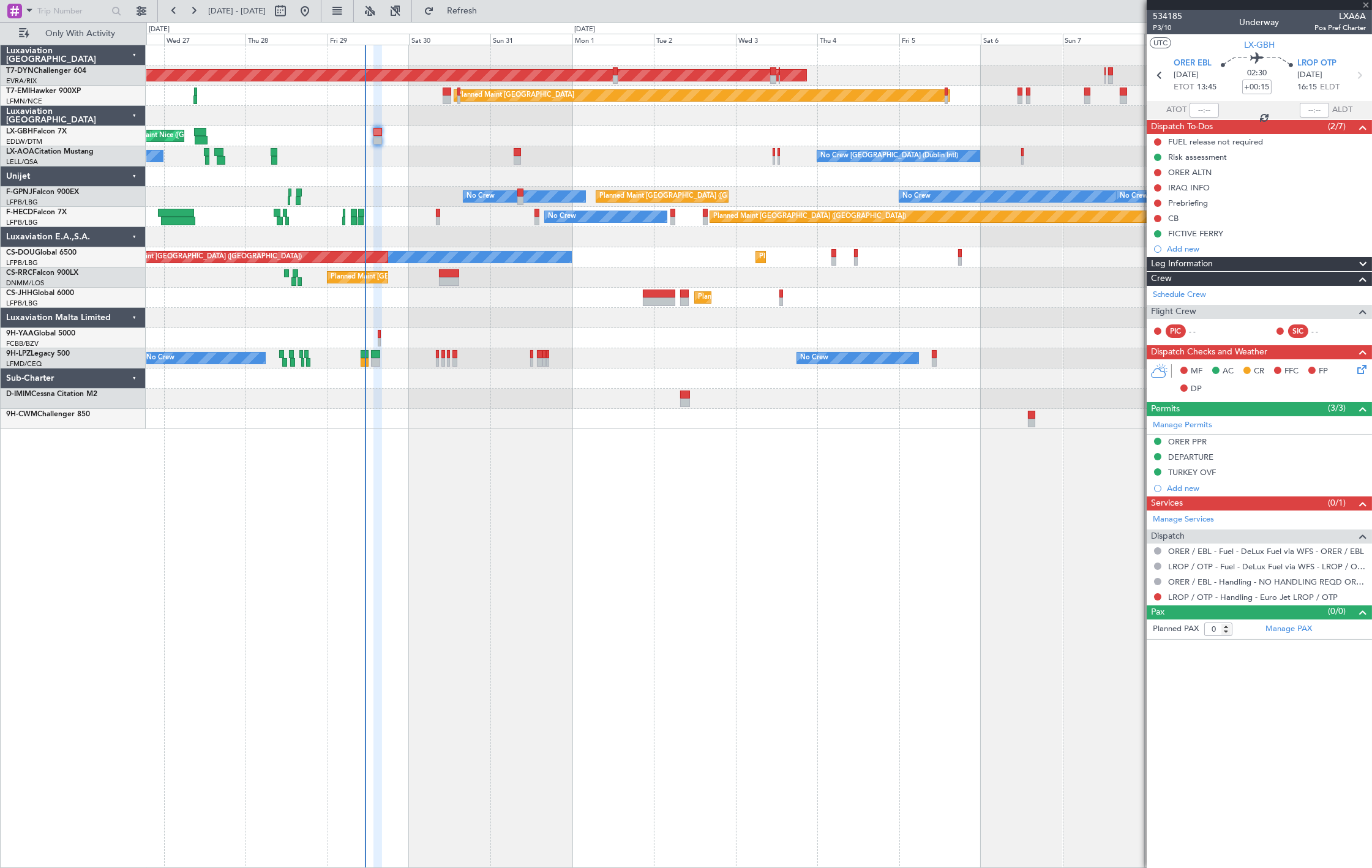
type input "4"
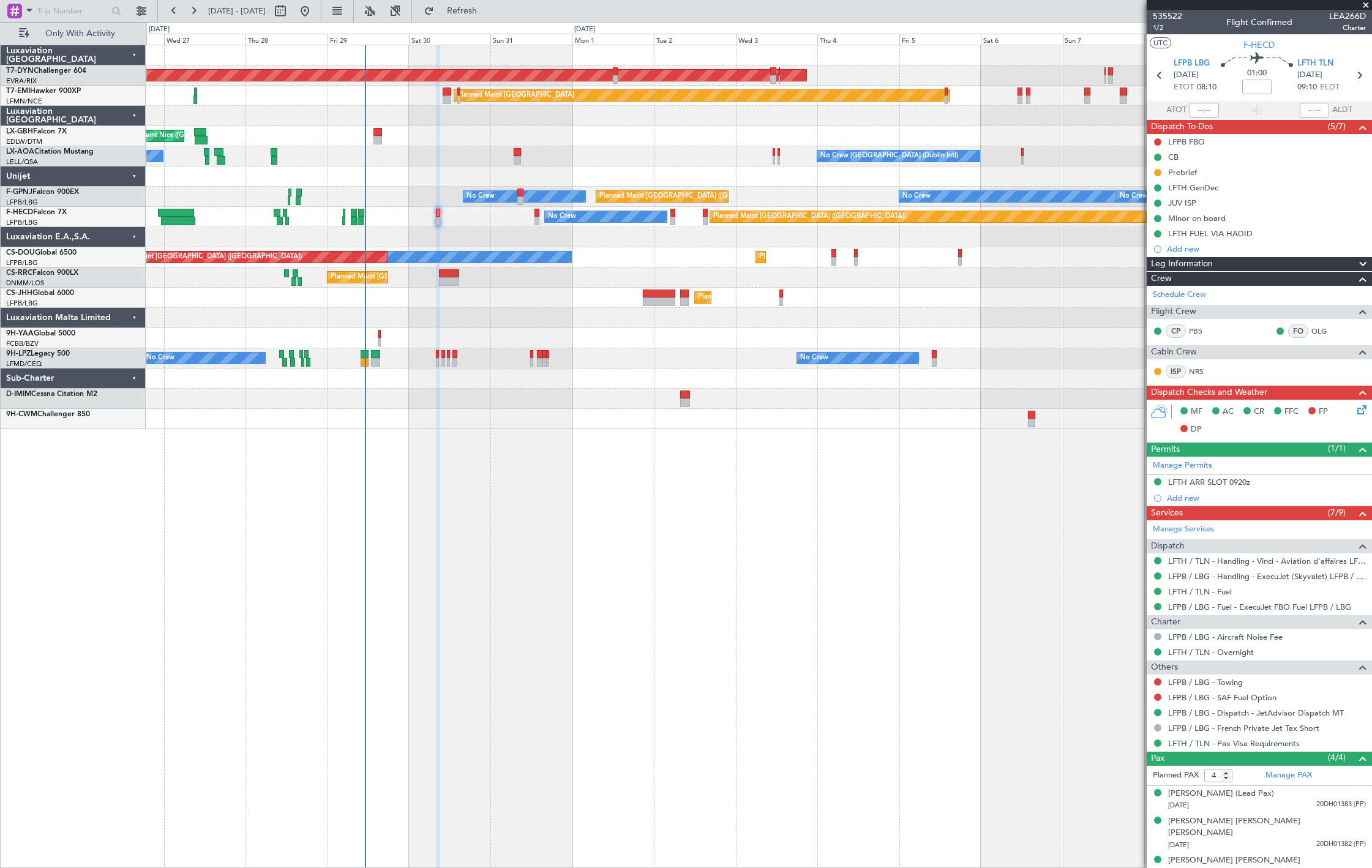
click at [497, 13] on fb-refresh-button "Refresh" at bounding box center [454, 11] width 86 height 22
click at [488, 14] on span "Refresh" at bounding box center [462, 11] width 51 height 9
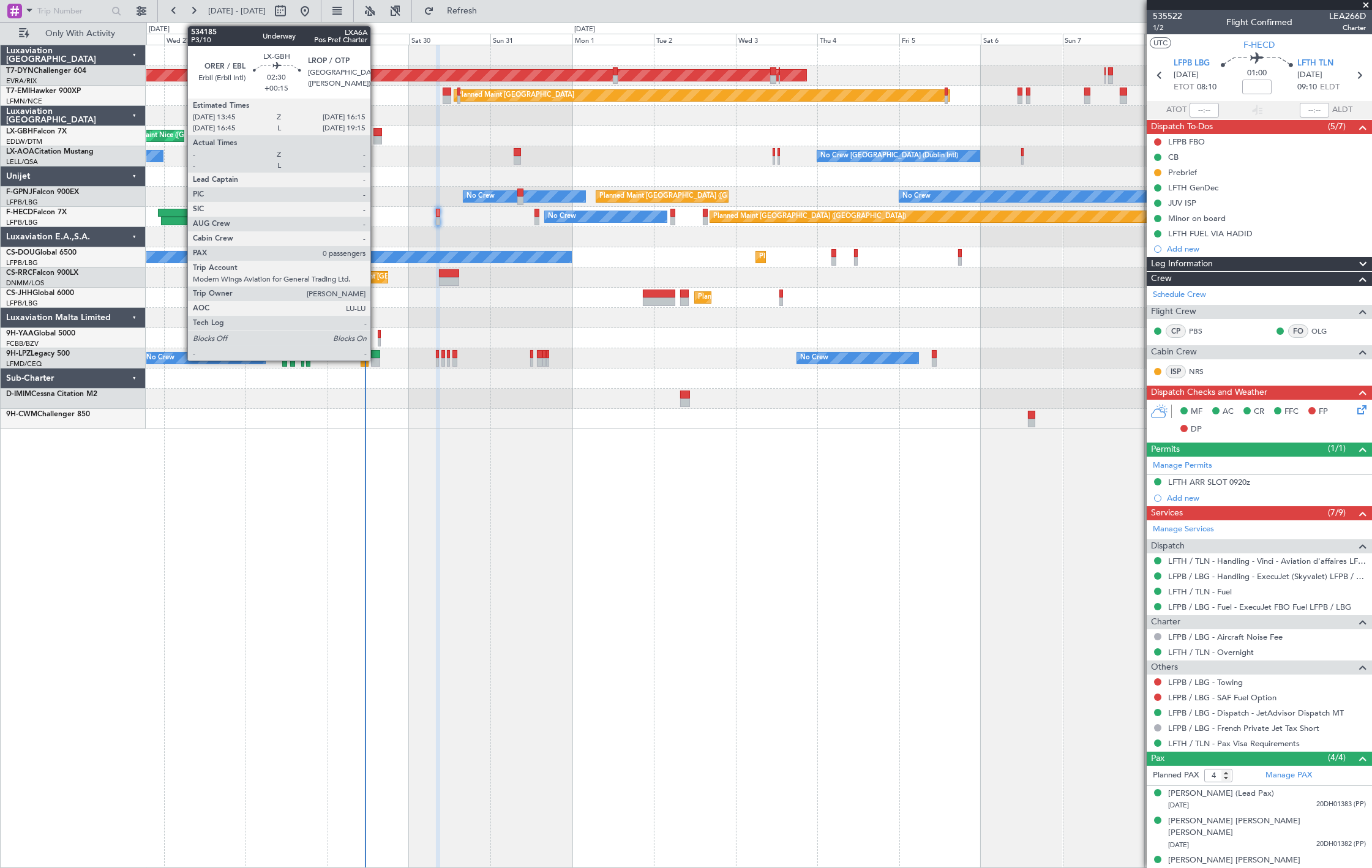
click at [376, 141] on div at bounding box center [378, 140] width 9 height 9
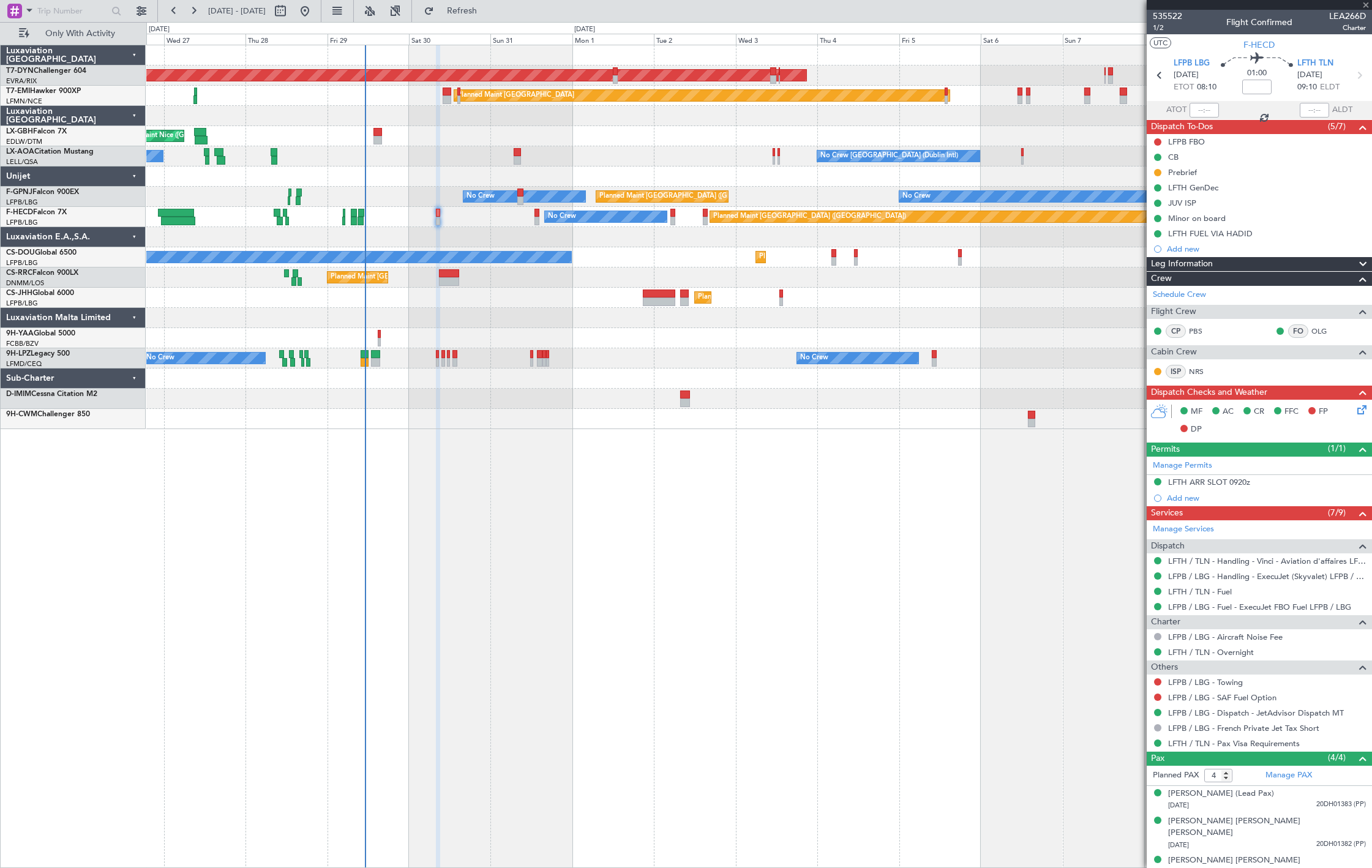
type input "+00:15"
type input "0"
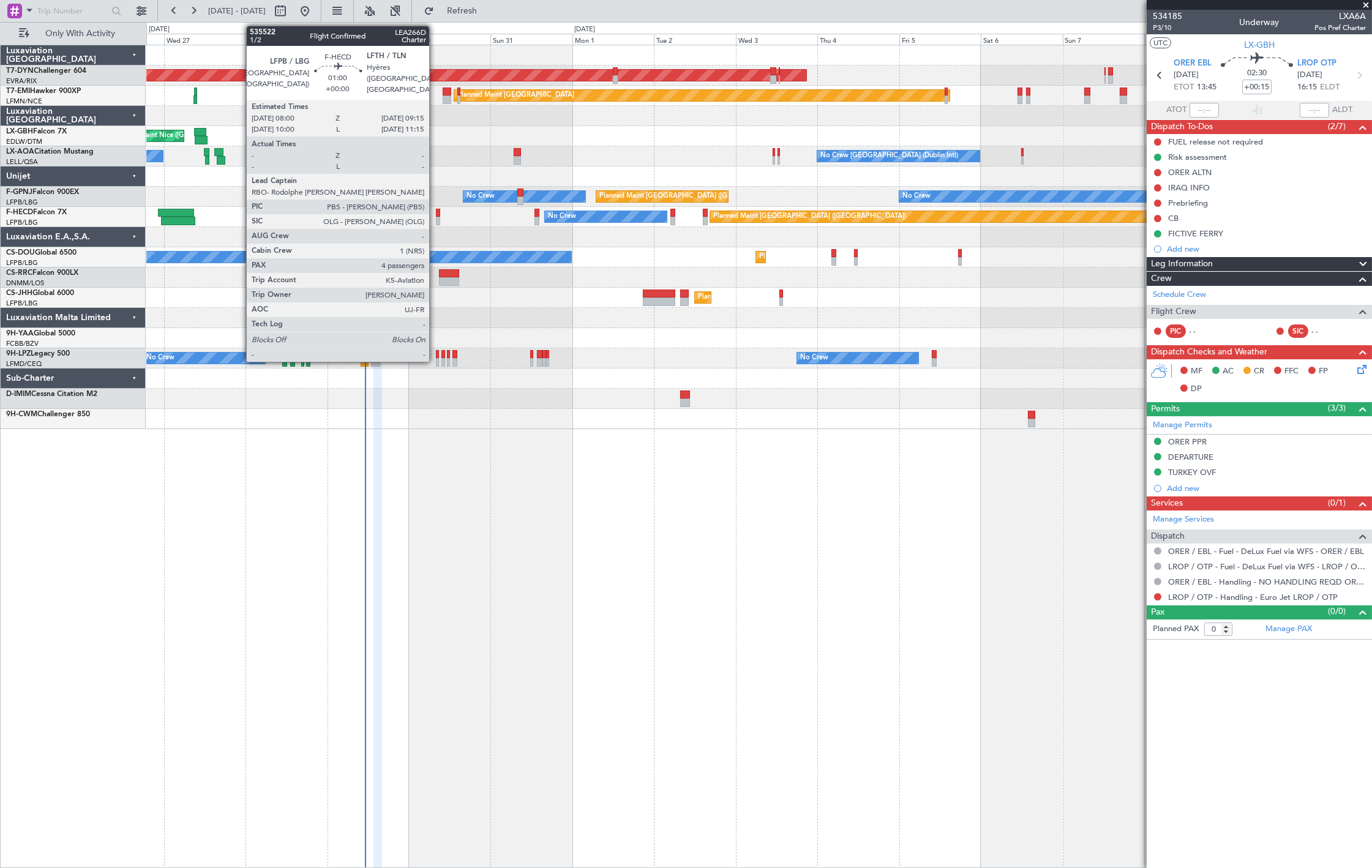
click at [436, 223] on div at bounding box center [438, 221] width 4 height 9
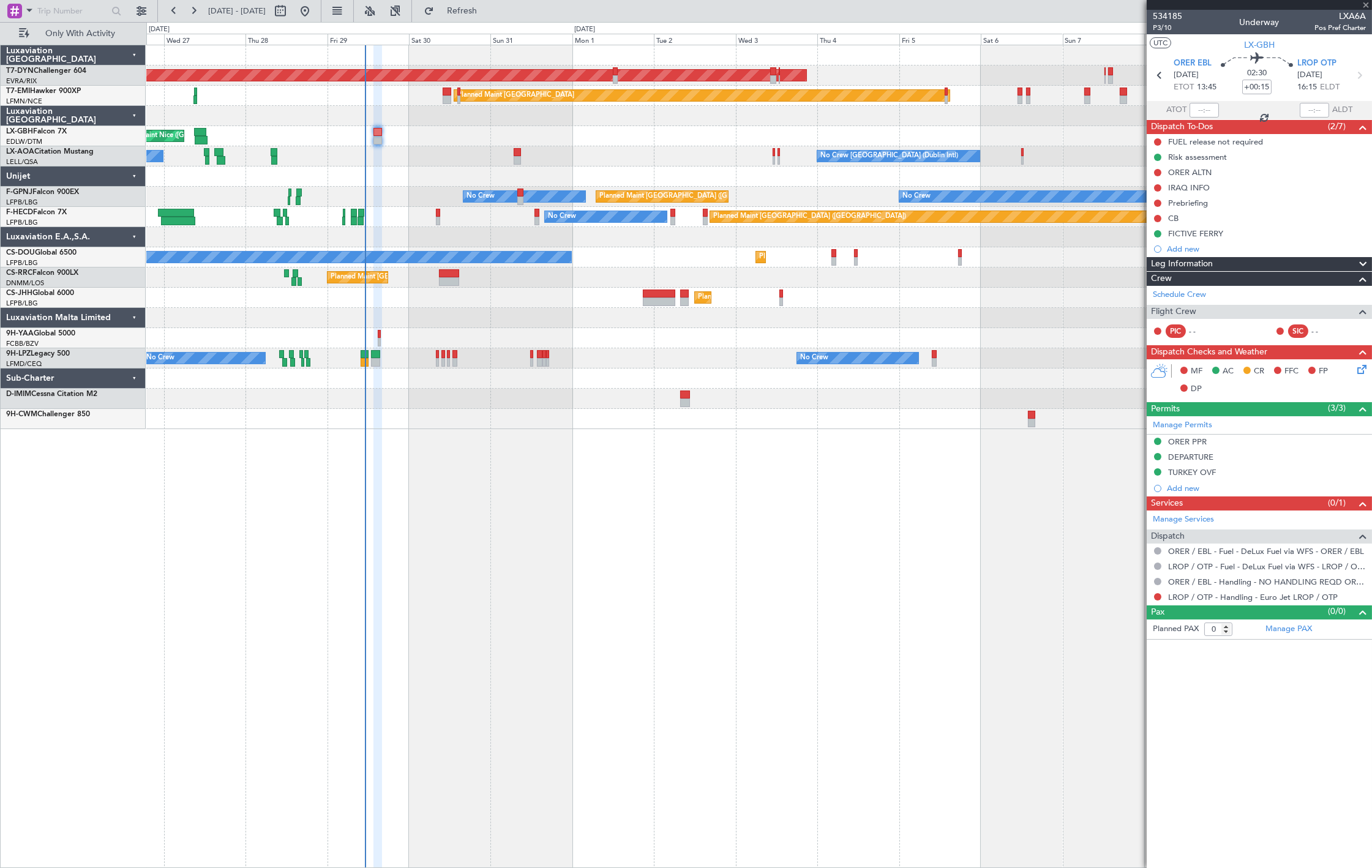
type input "4"
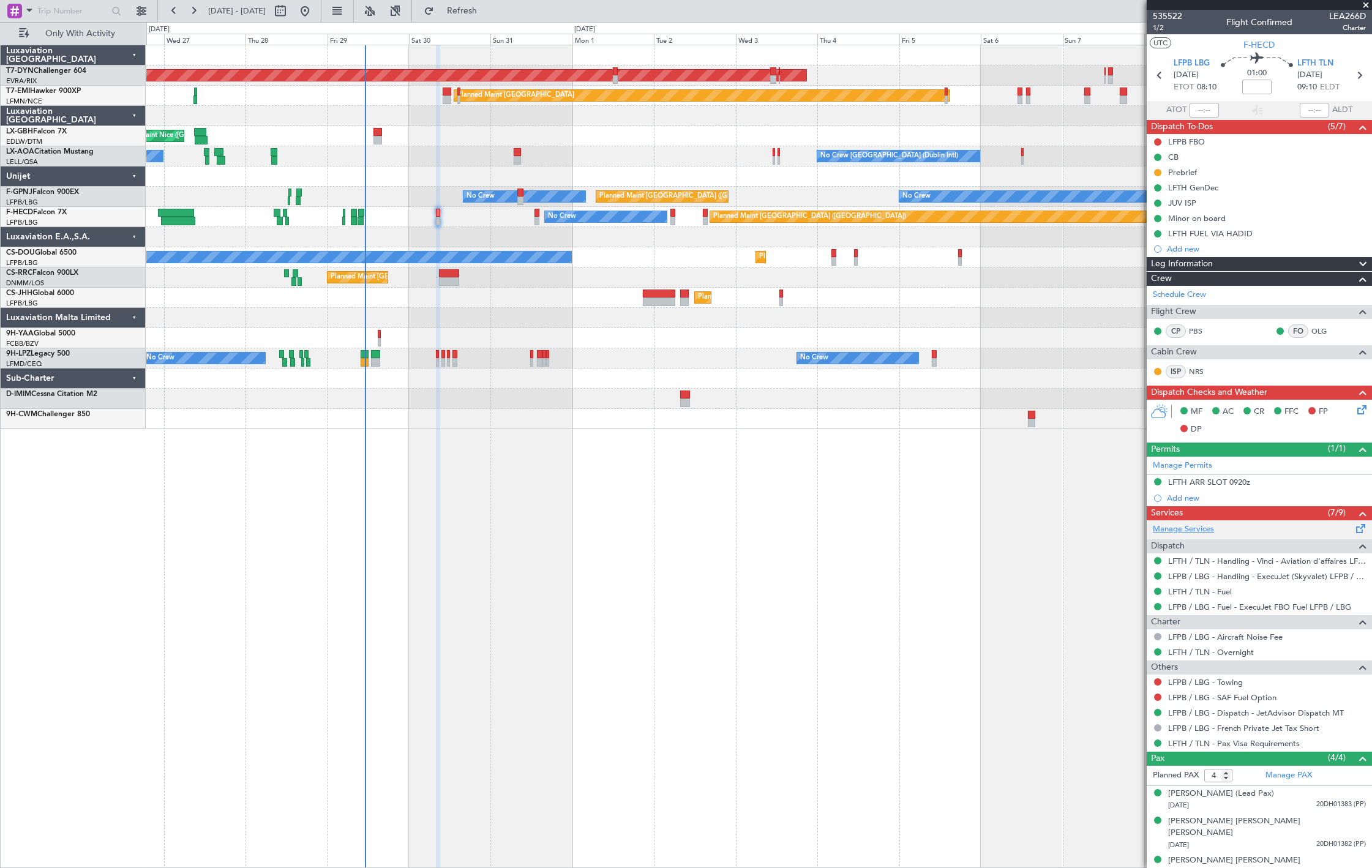
click at [1211, 529] on link "Manage Services" at bounding box center [1182, 529] width 61 height 12
click at [488, 8] on span "Refresh" at bounding box center [462, 11] width 51 height 9
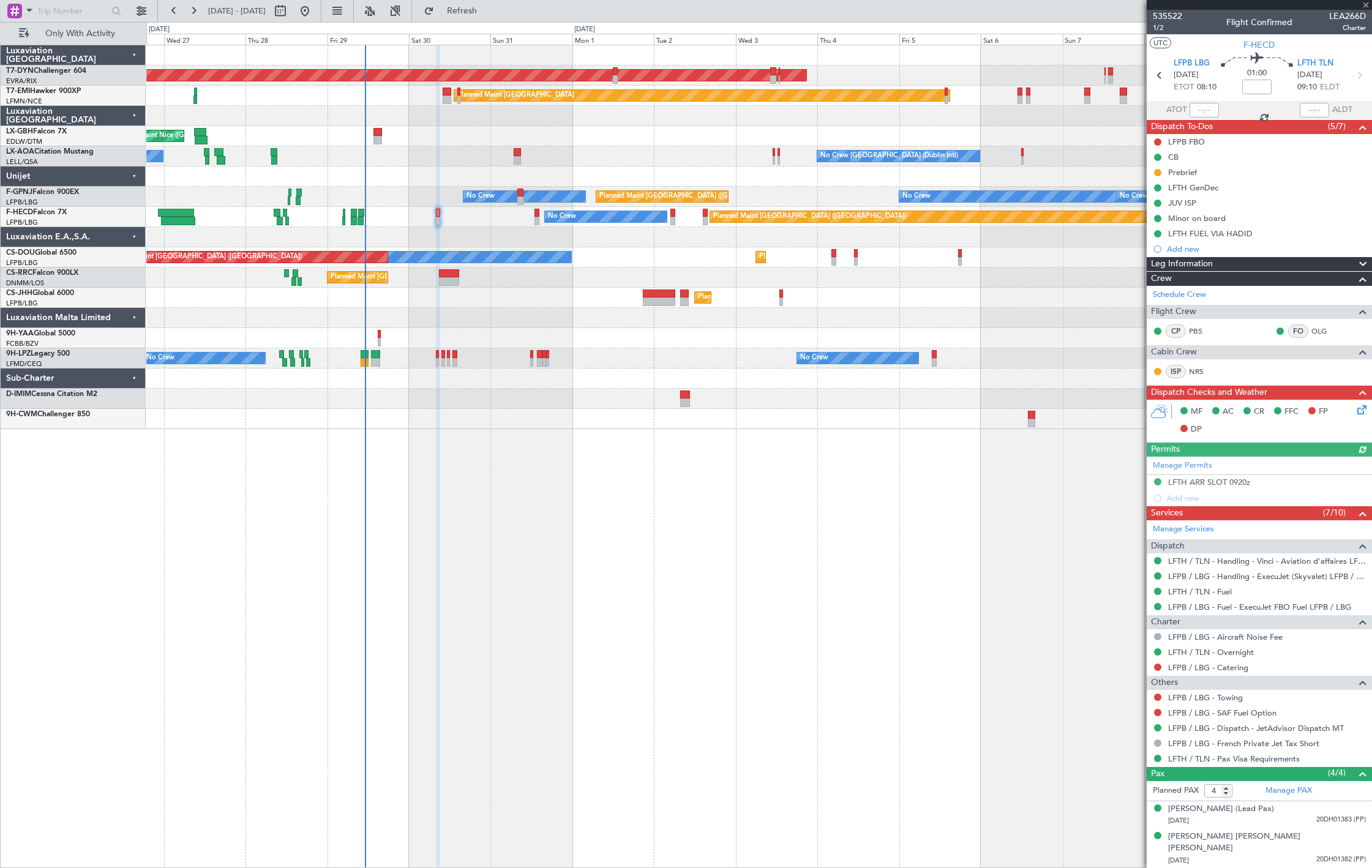
drag, startPoint x: 1158, startPoint y: 665, endPoint x: 1165, endPoint y: 690, distance: 26.0
click at [1158, 665] on button at bounding box center [1157, 667] width 8 height 8
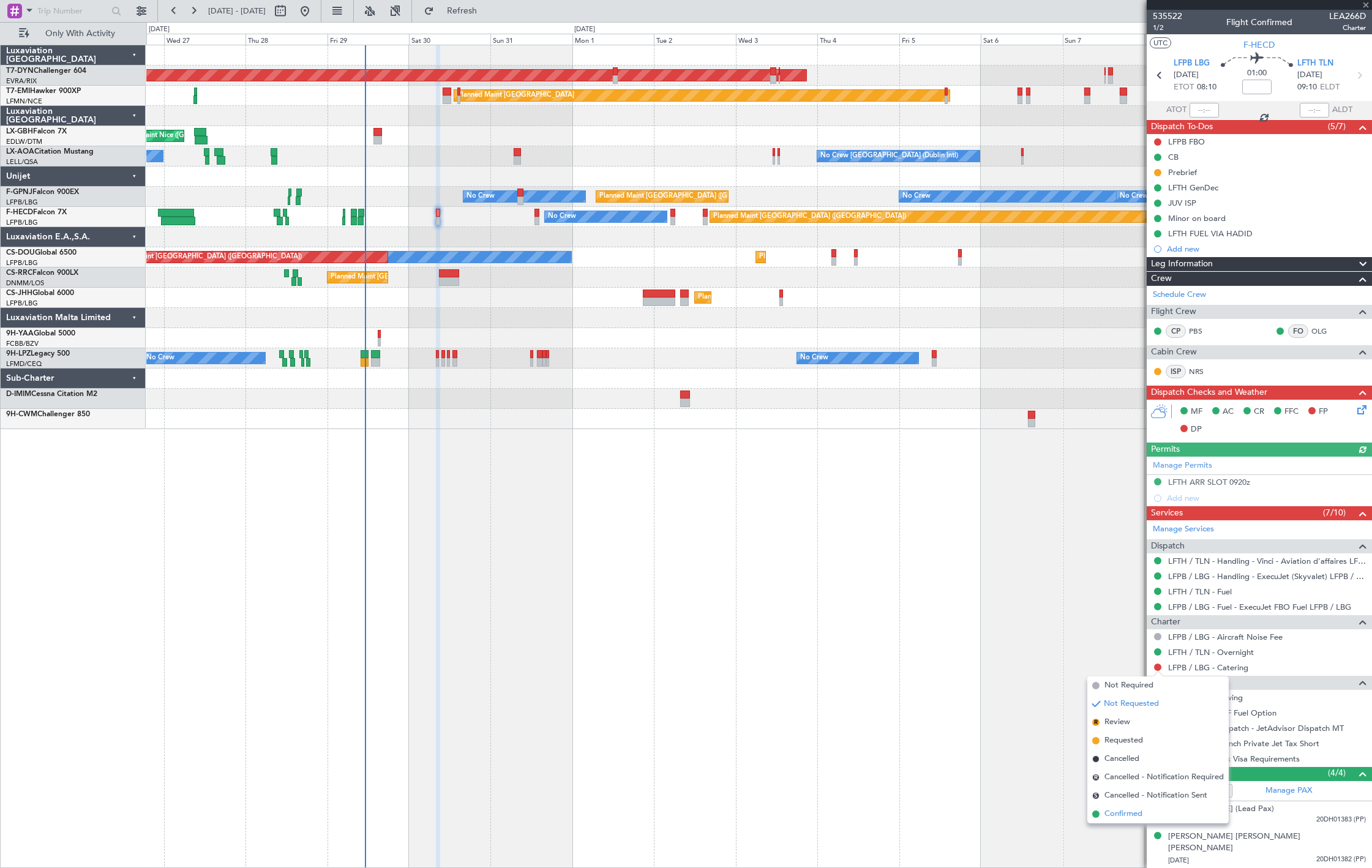
click at [1135, 810] on span "Confirmed" at bounding box center [1123, 814] width 38 height 12
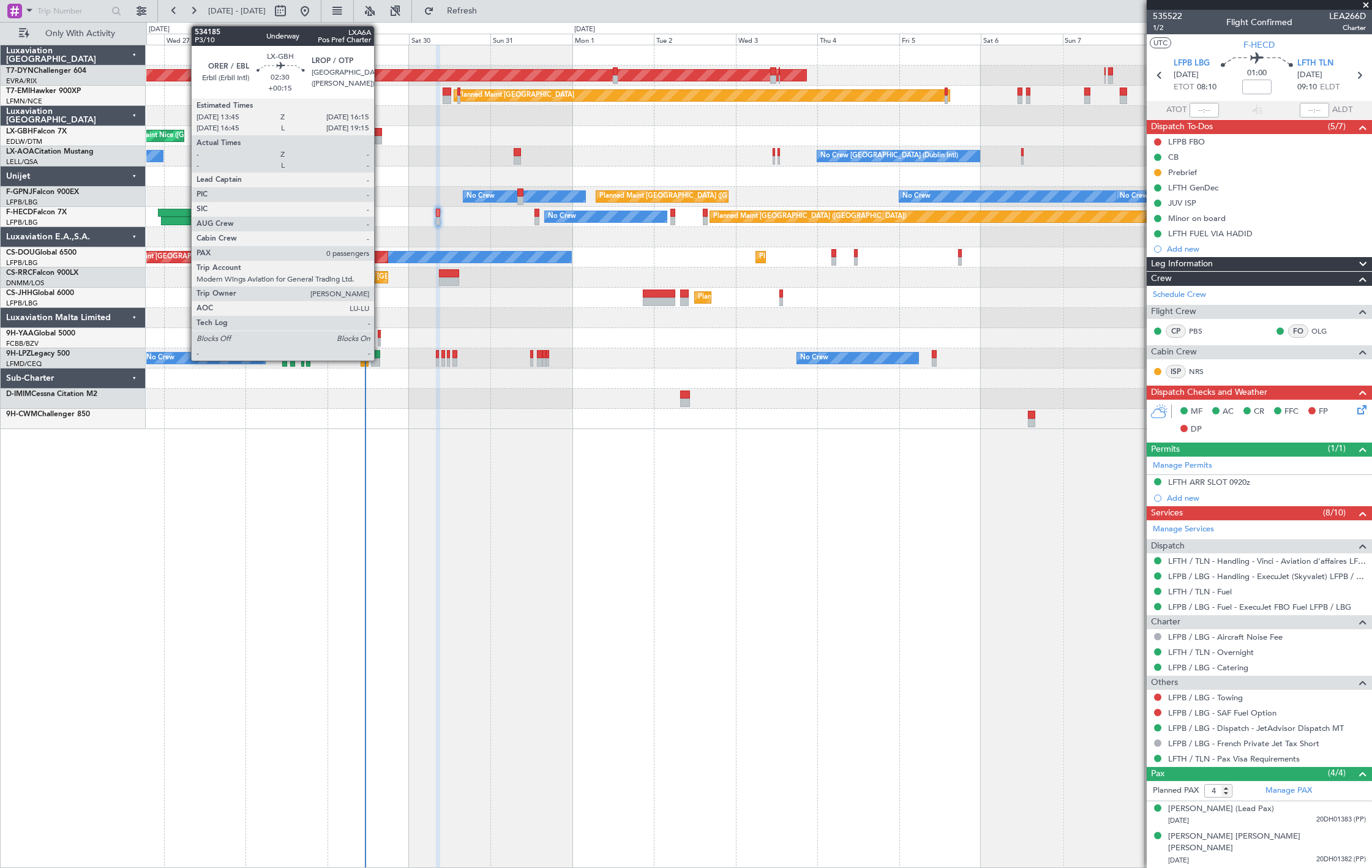
click at [380, 131] on div at bounding box center [378, 132] width 9 height 9
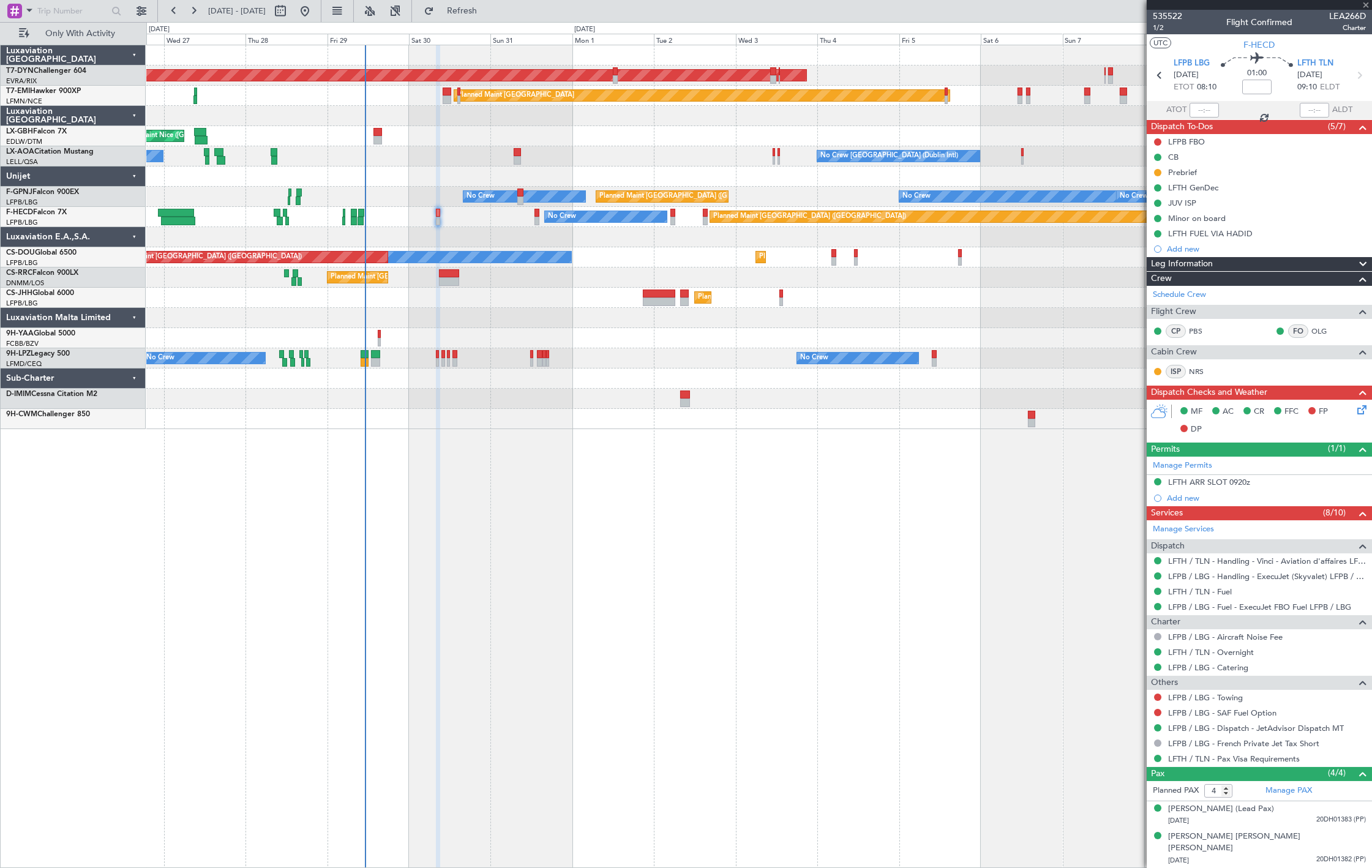
type input "+00:15"
type input "0"
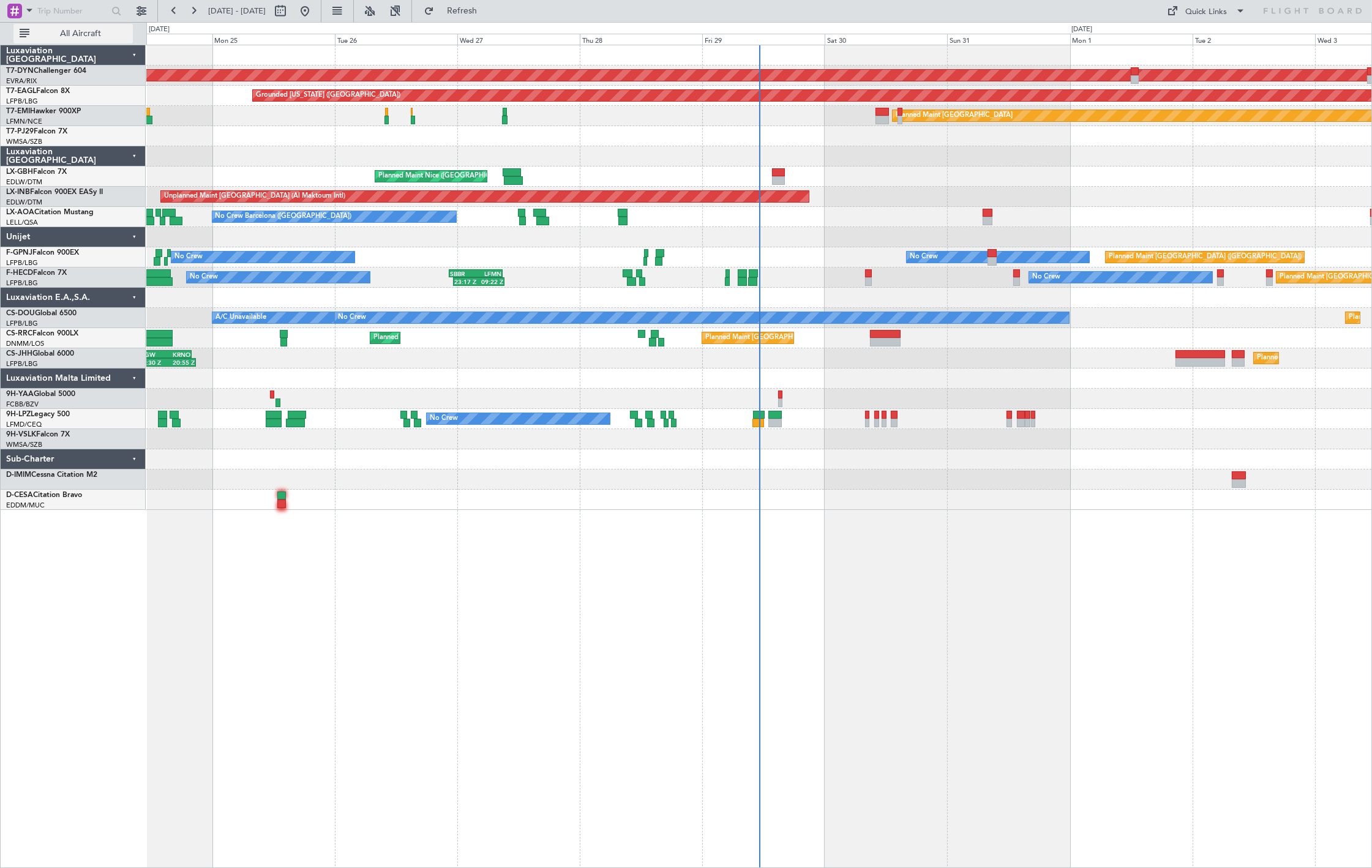
click at [83, 37] on span "All Aircraft" at bounding box center [81, 34] width 97 height 9
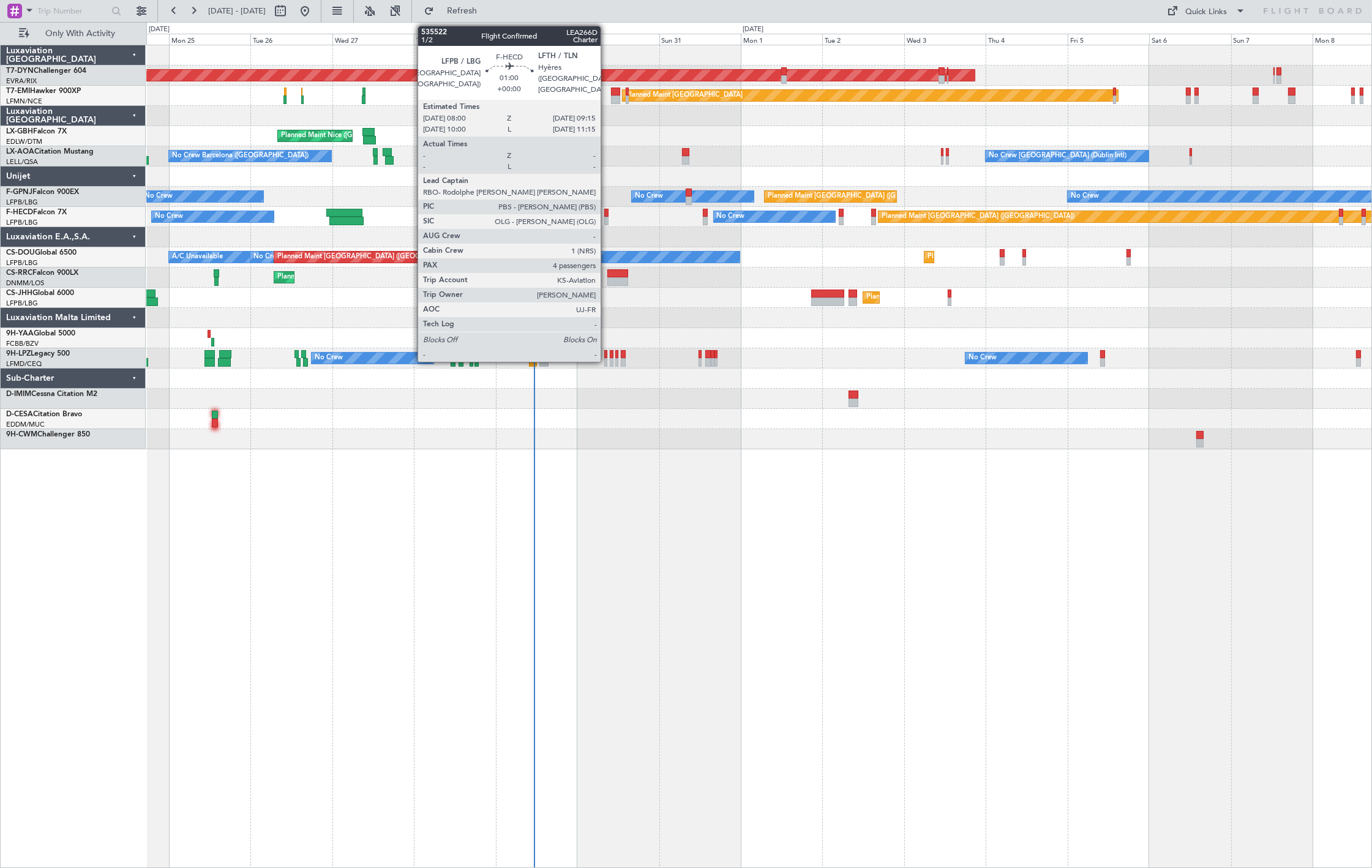
click at [607, 218] on div at bounding box center [606, 221] width 4 height 9
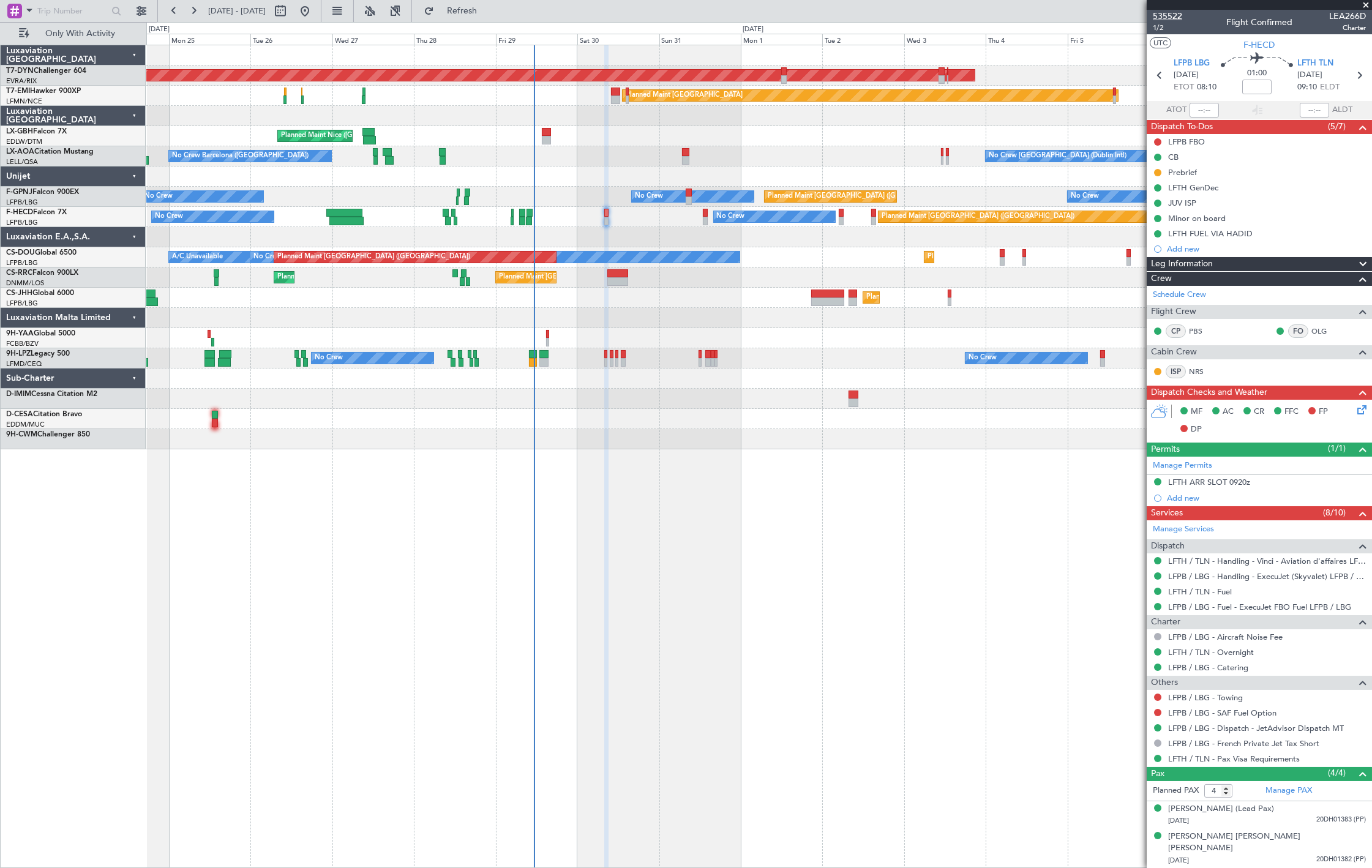
click at [1174, 13] on span "535522" at bounding box center [1167, 16] width 29 height 13
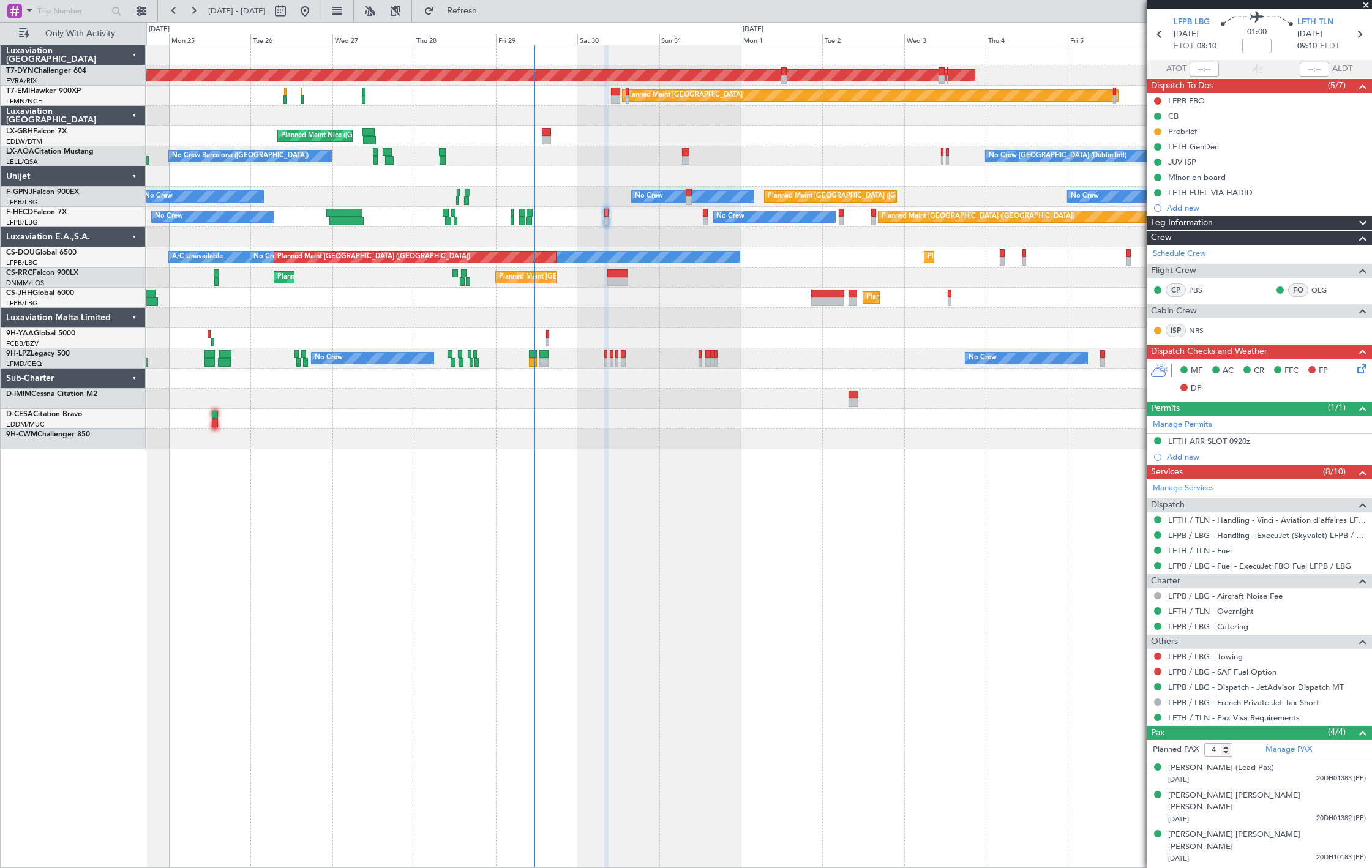
scroll to position [43, 0]
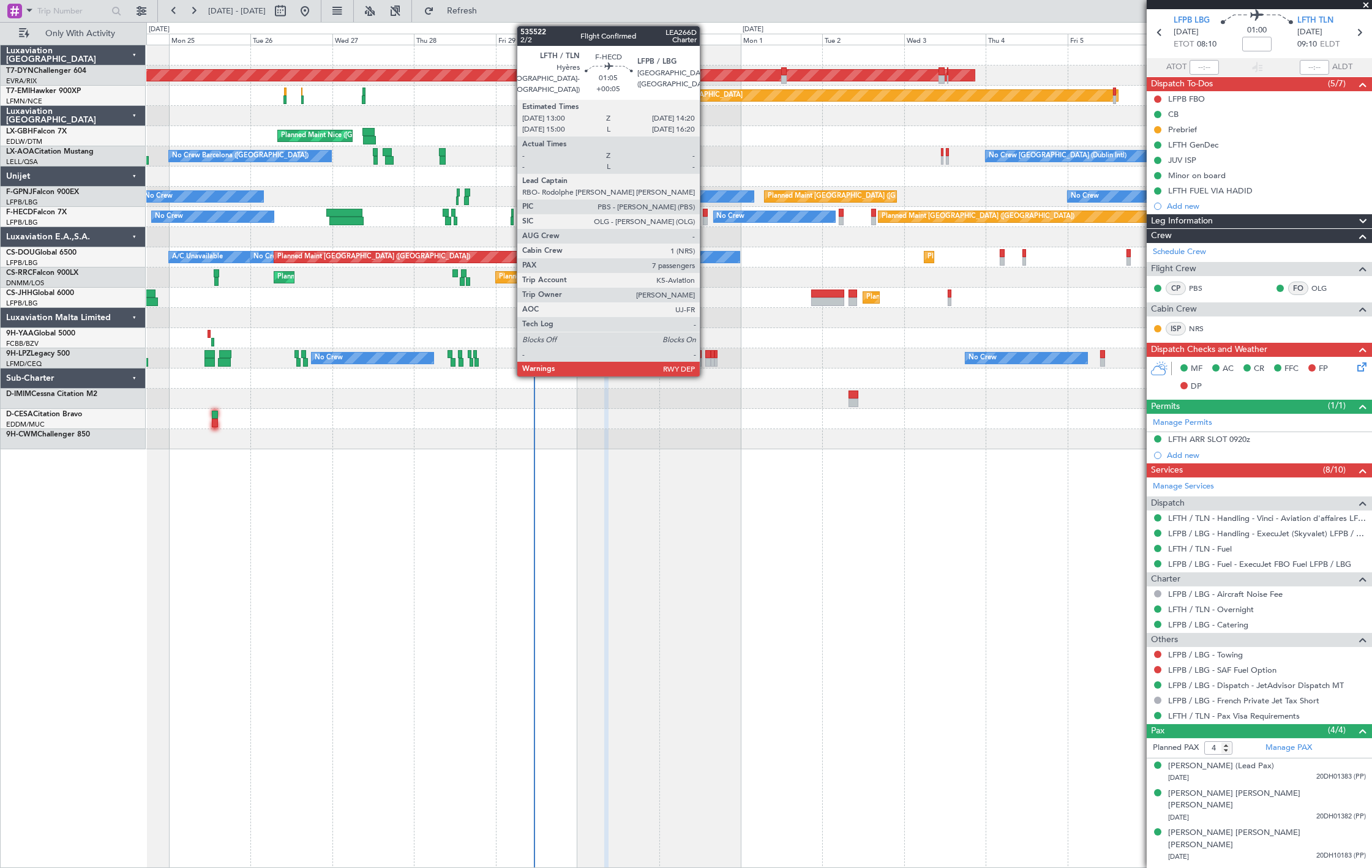
click at [706, 213] on div at bounding box center [705, 213] width 5 height 9
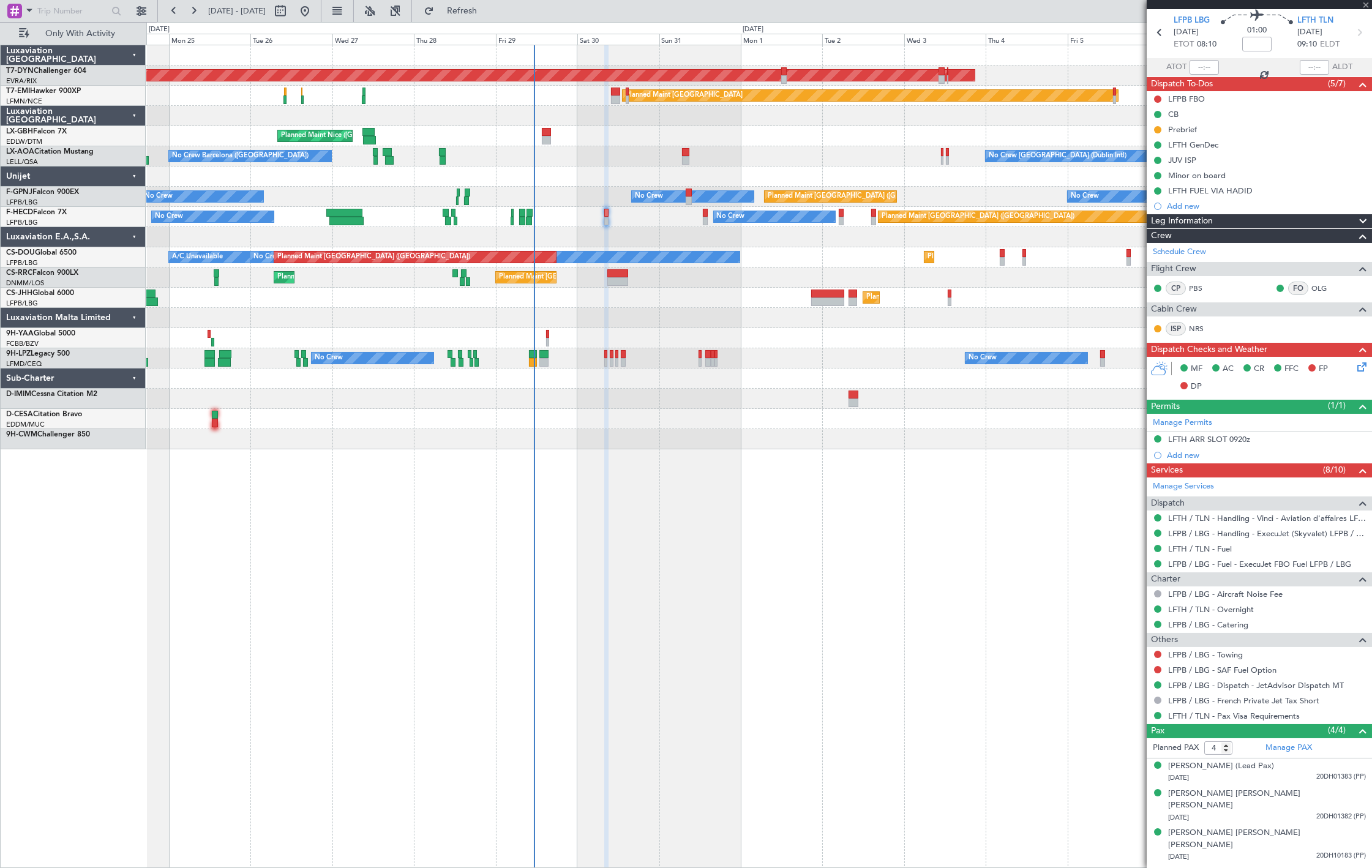
type input "+00:05"
type input "7"
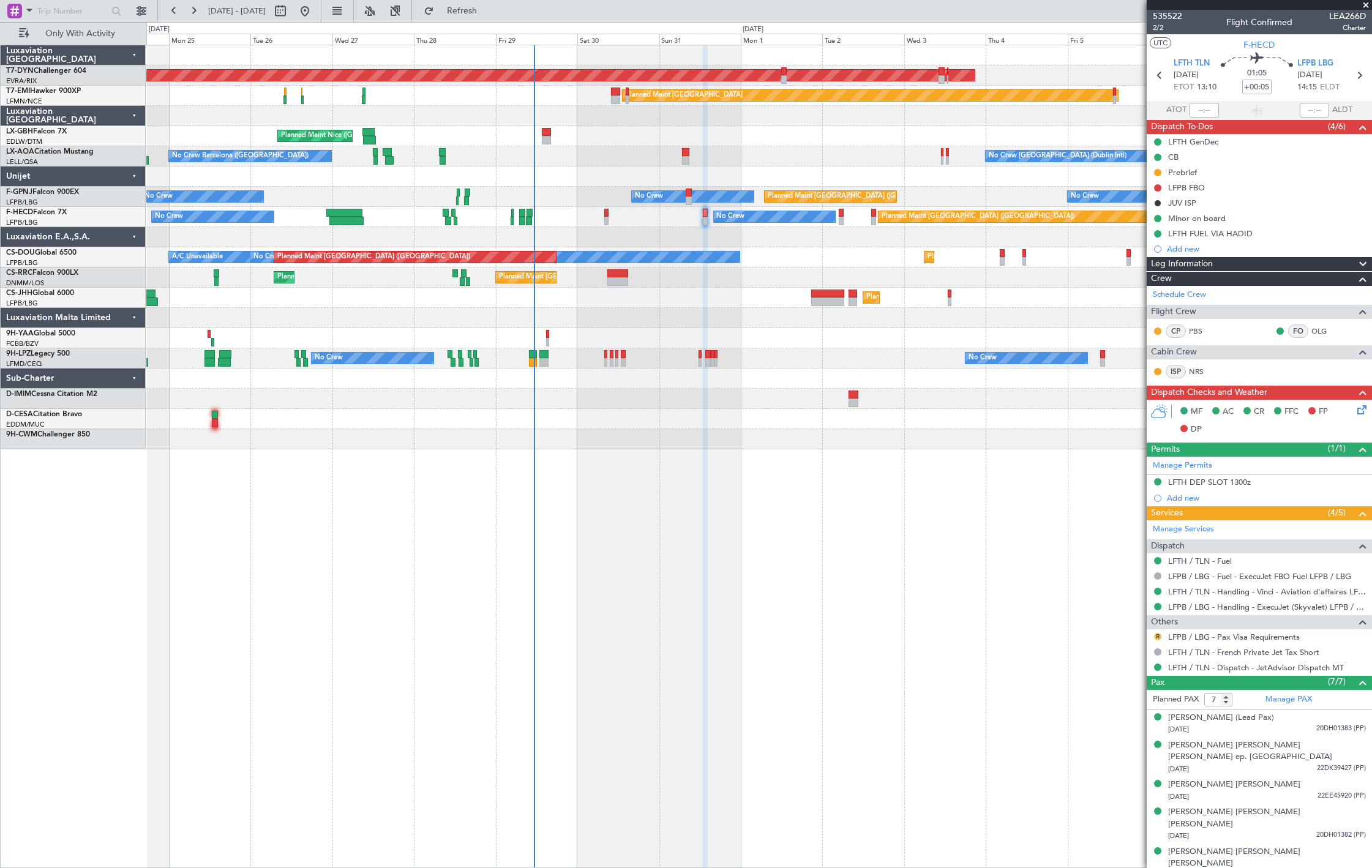
click at [1158, 635] on button "R" at bounding box center [1157, 636] width 8 height 8
click at [1122, 785] on span "Confirmed" at bounding box center [1123, 783] width 38 height 12
click at [1196, 529] on link "Manage Services" at bounding box center [1182, 529] width 61 height 12
click at [491, 17] on button "Refresh" at bounding box center [454, 11] width 73 height 20
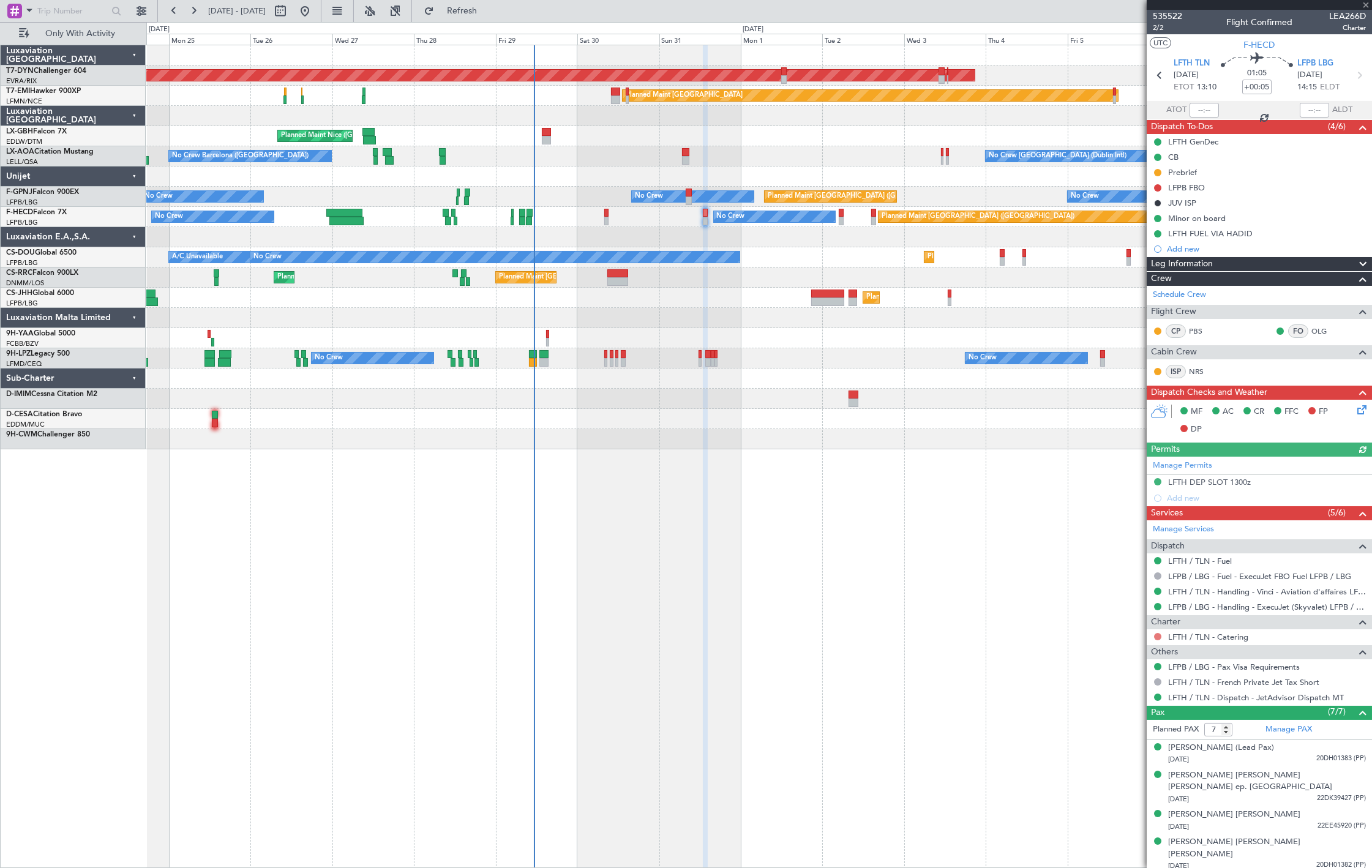
click at [1158, 637] on button at bounding box center [1157, 636] width 8 height 8
click at [1139, 709] on span "Requested" at bounding box center [1124, 710] width 38 height 12
click at [480, 7] on span "Refresh" at bounding box center [462, 11] width 51 height 9
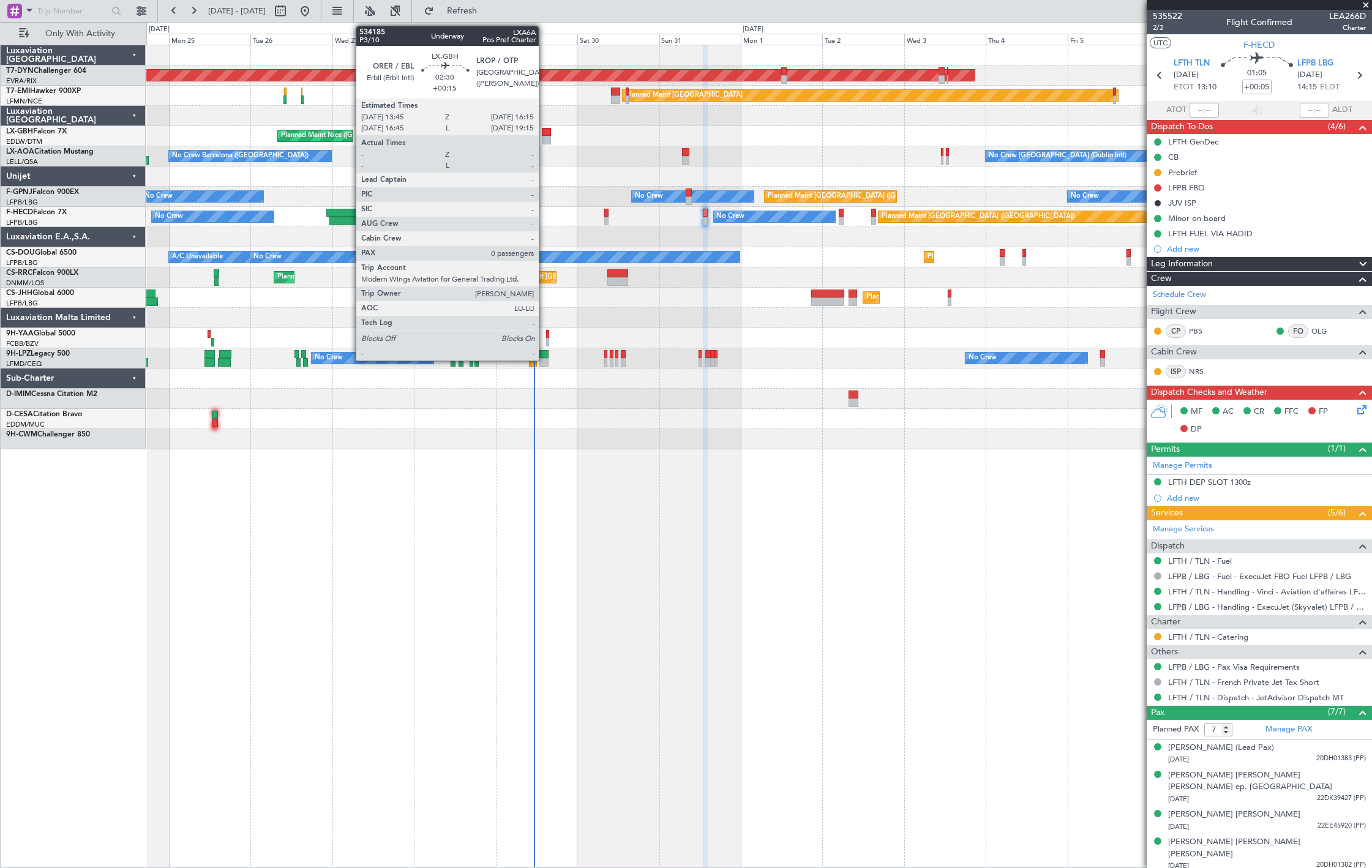
click at [545, 139] on div at bounding box center [546, 140] width 9 height 9
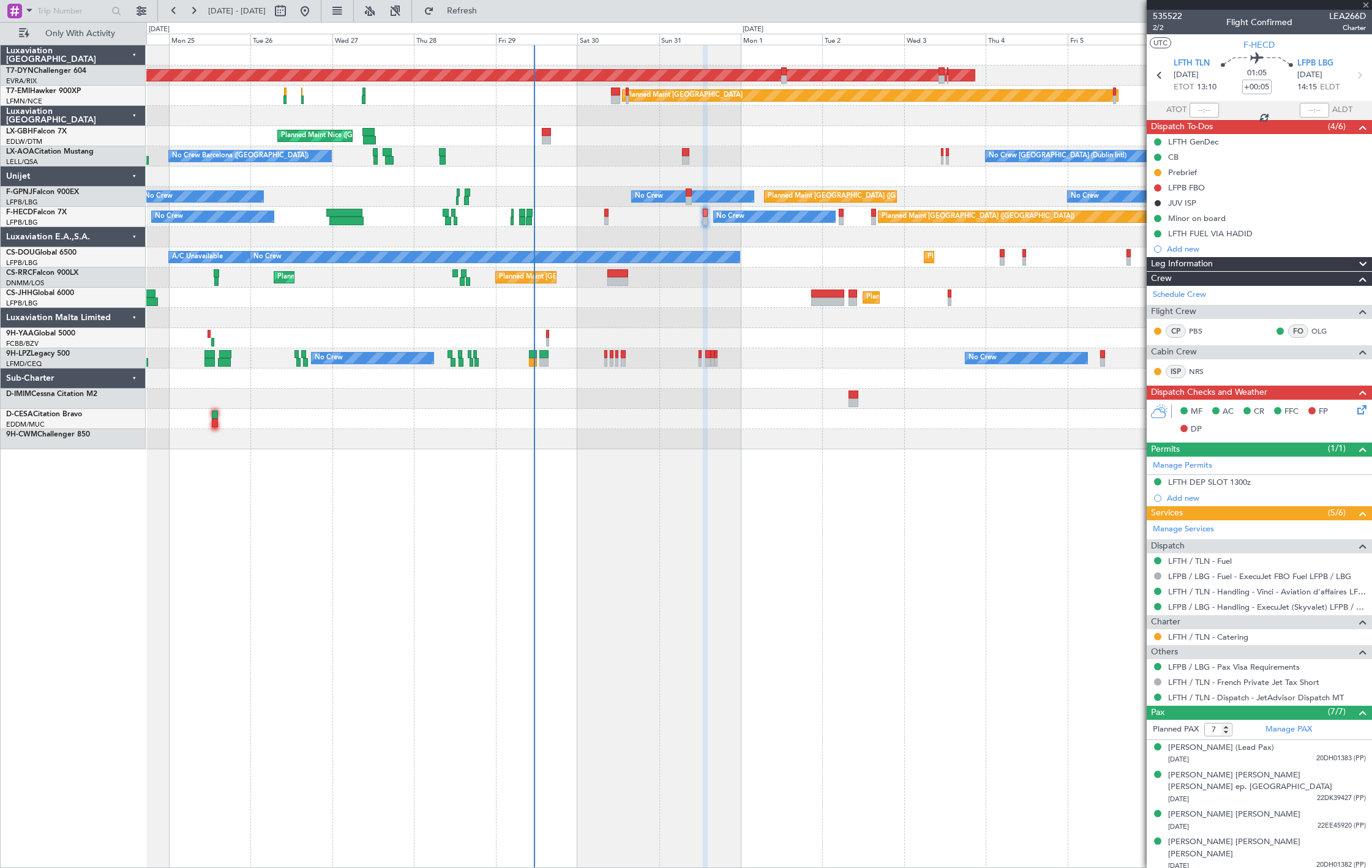
type input "+00:15"
type input "0"
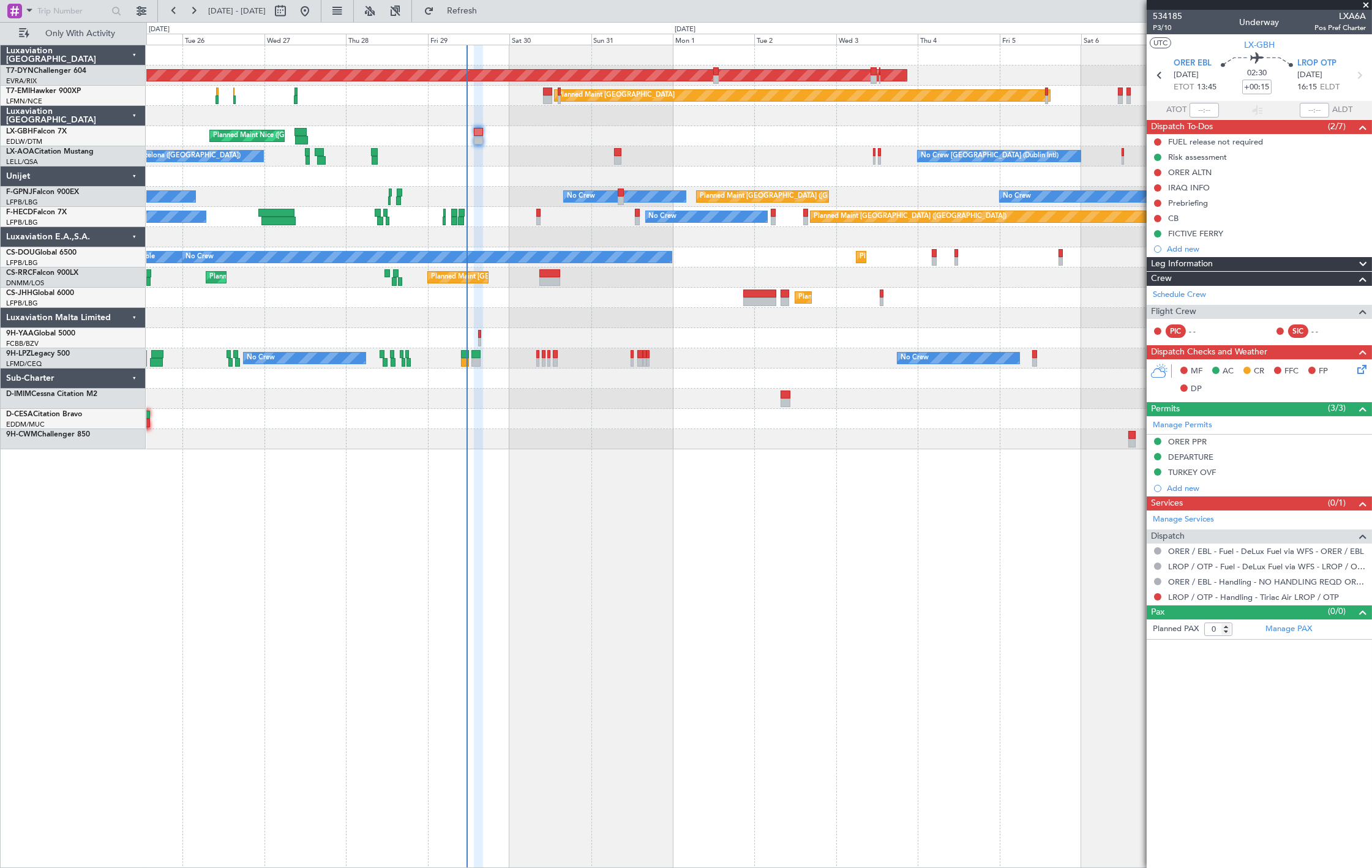
click at [573, 184] on div at bounding box center [759, 176] width 1225 height 21
click at [535, 218] on div "No Crew No Crew Planned Maint Paris (Le Bourget) Planned Maint Paris (Le Bourge…" at bounding box center [759, 217] width 1225 height 21
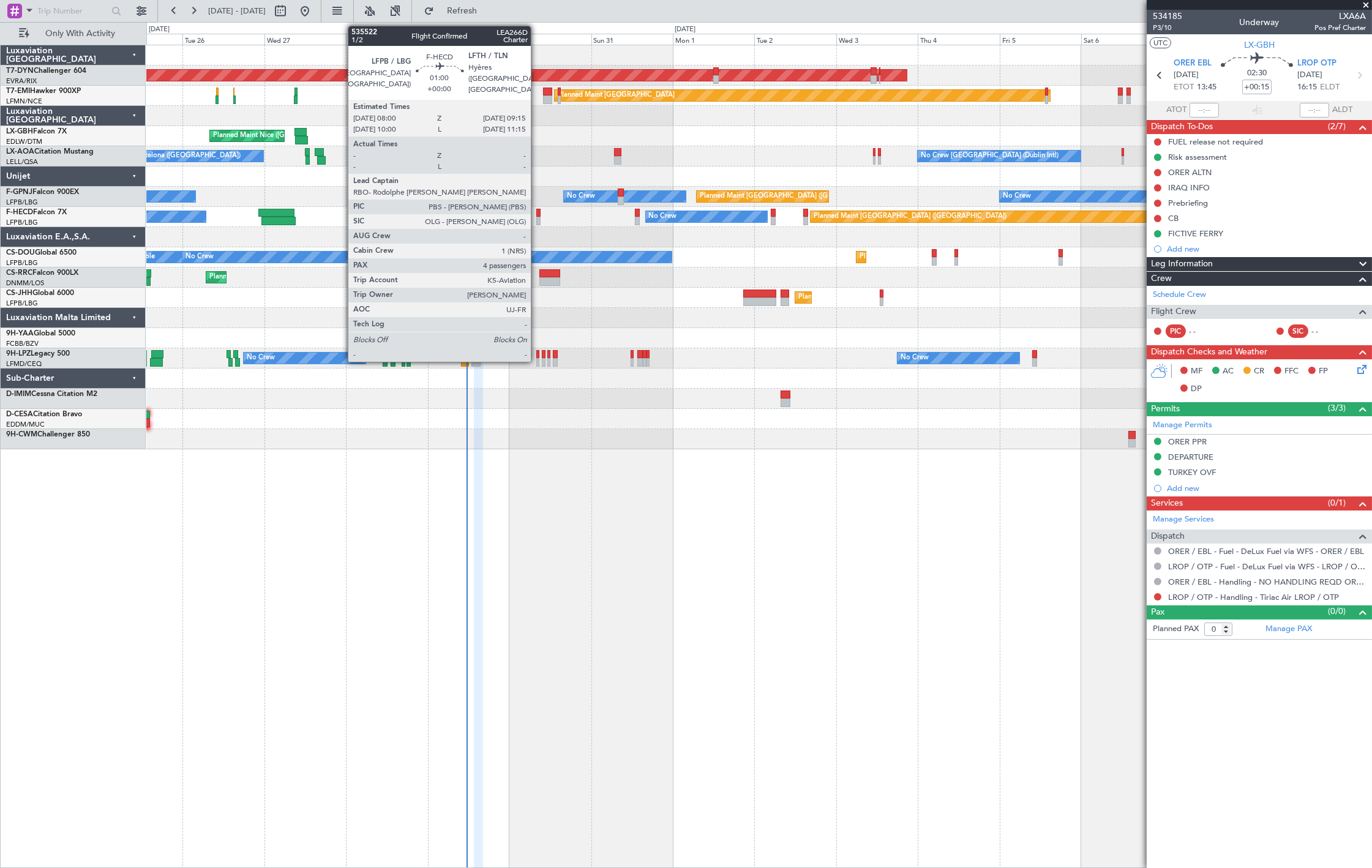
click at [537, 218] on div at bounding box center [539, 221] width 4 height 9
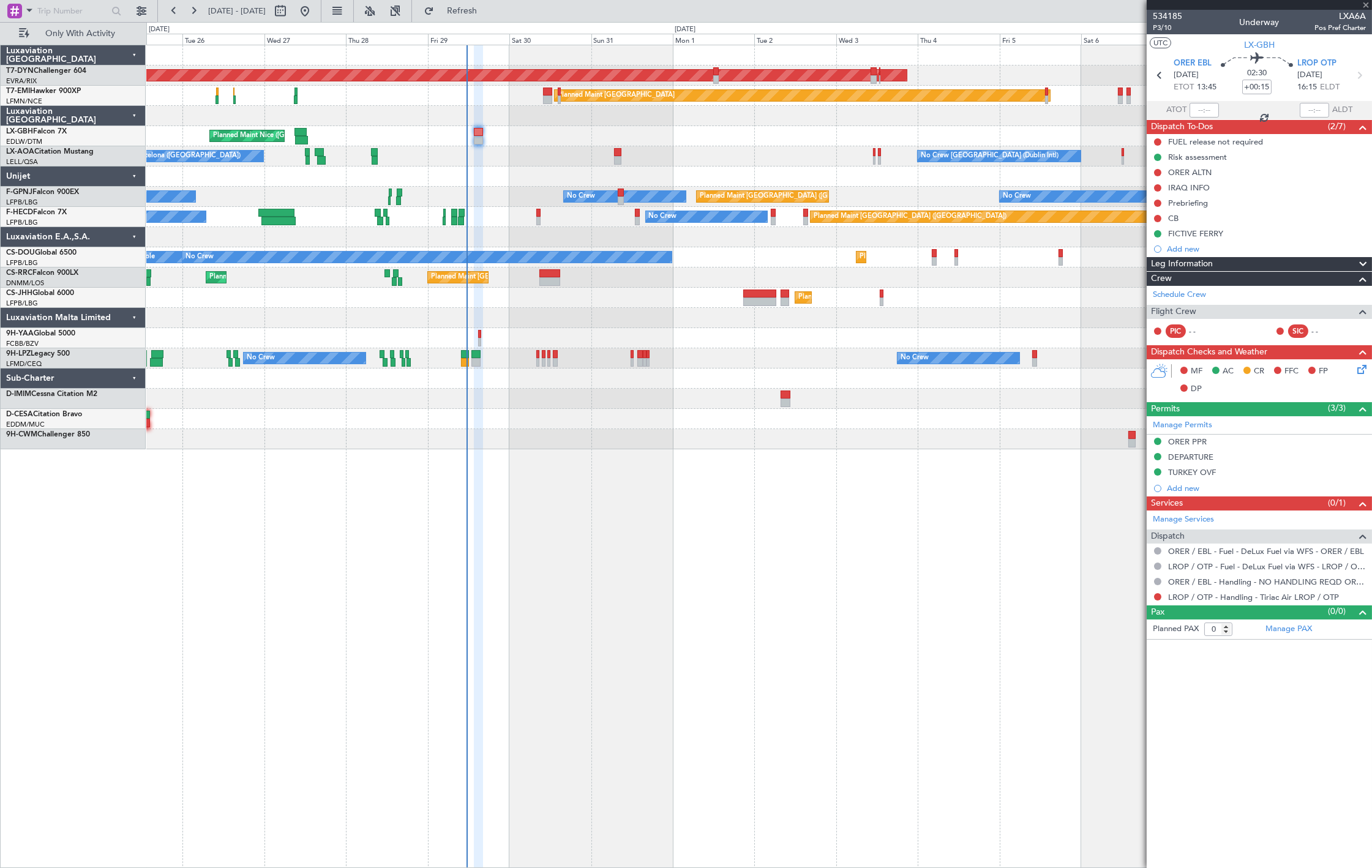
type input "4"
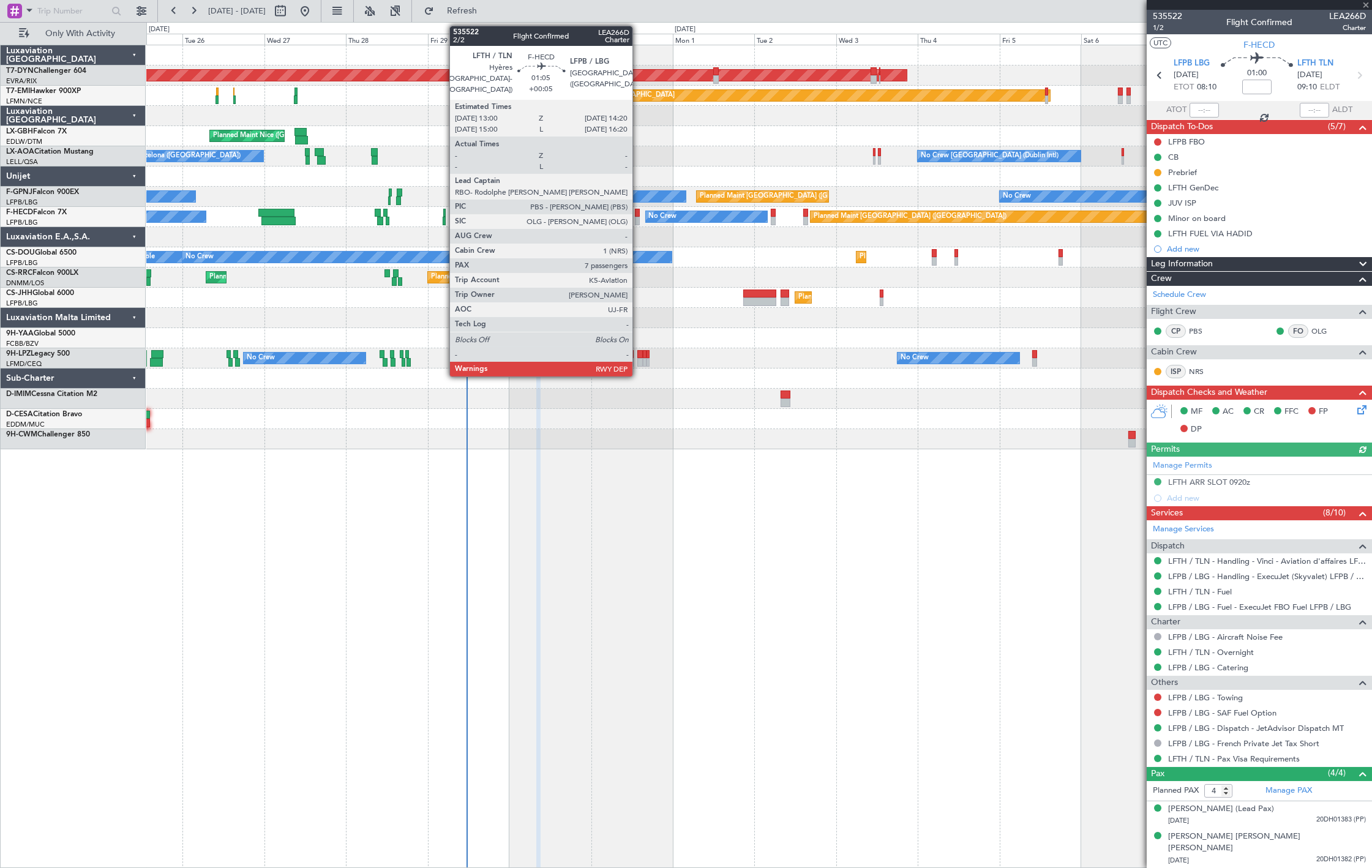
click at [638, 215] on div at bounding box center [637, 213] width 5 height 9
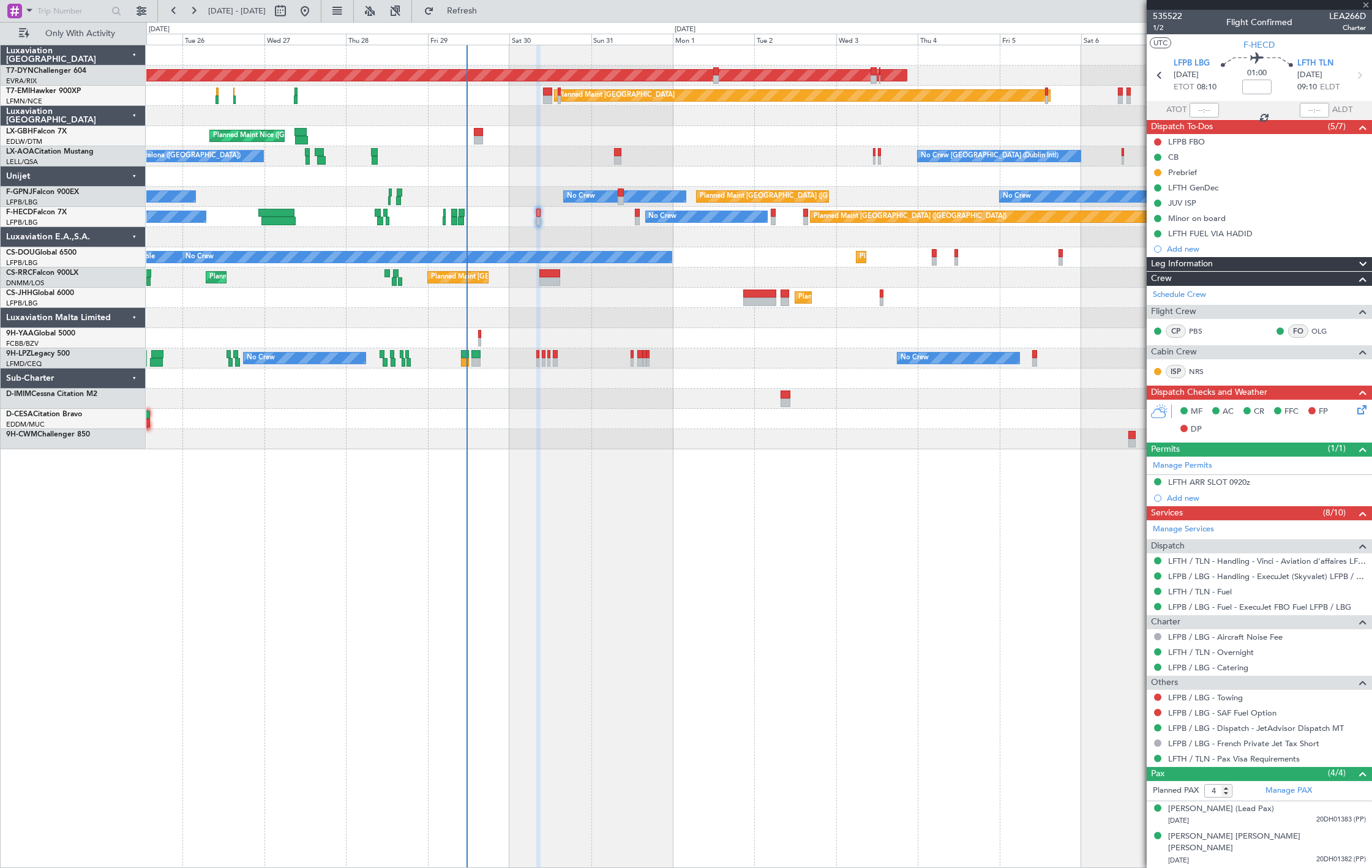
type input "+00:05"
type input "7"
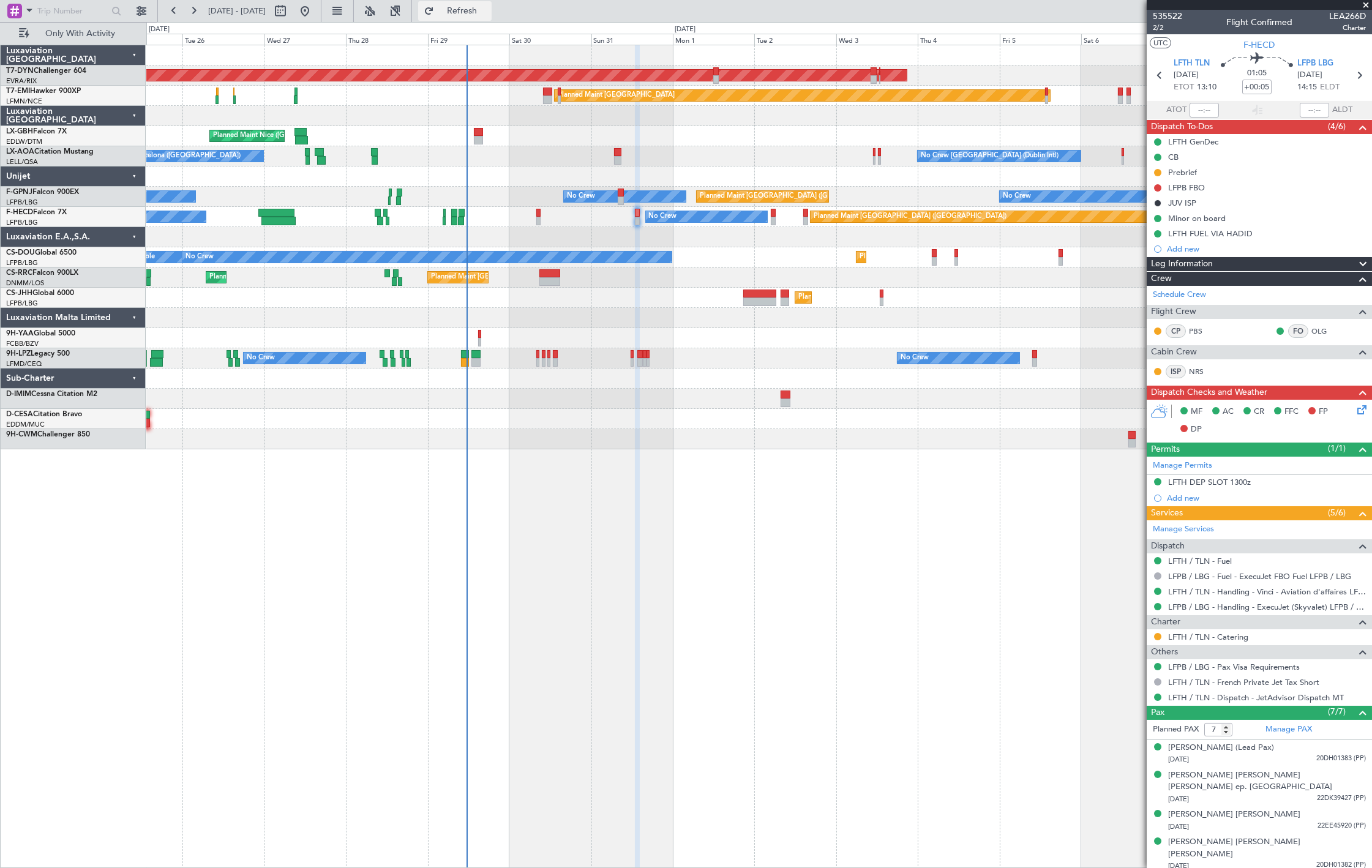
click at [481, 17] on button "Refresh" at bounding box center [454, 11] width 73 height 20
click at [485, 25] on div "0 0 Mon 25 Tue 26 Wed 27 Thu 28 Fri 29 Sat 30 Sun 31 Sep 2025 Aug 2025 Mon 1 Tu…" at bounding box center [759, 34] width 1224 height 22
click at [486, 17] on button "Refresh" at bounding box center [454, 11] width 73 height 20
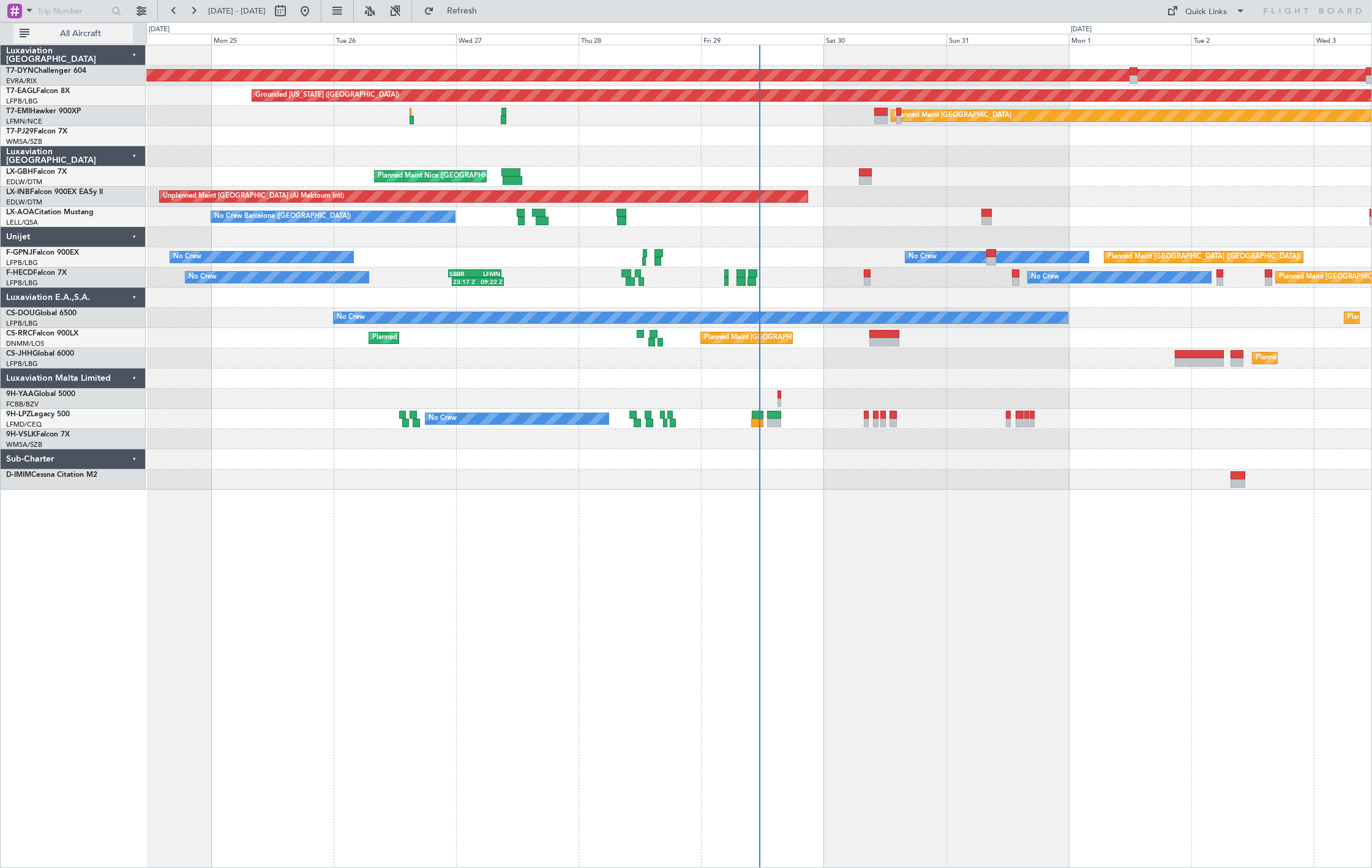
click at [41, 31] on span "All Aircraft" at bounding box center [81, 34] width 97 height 9
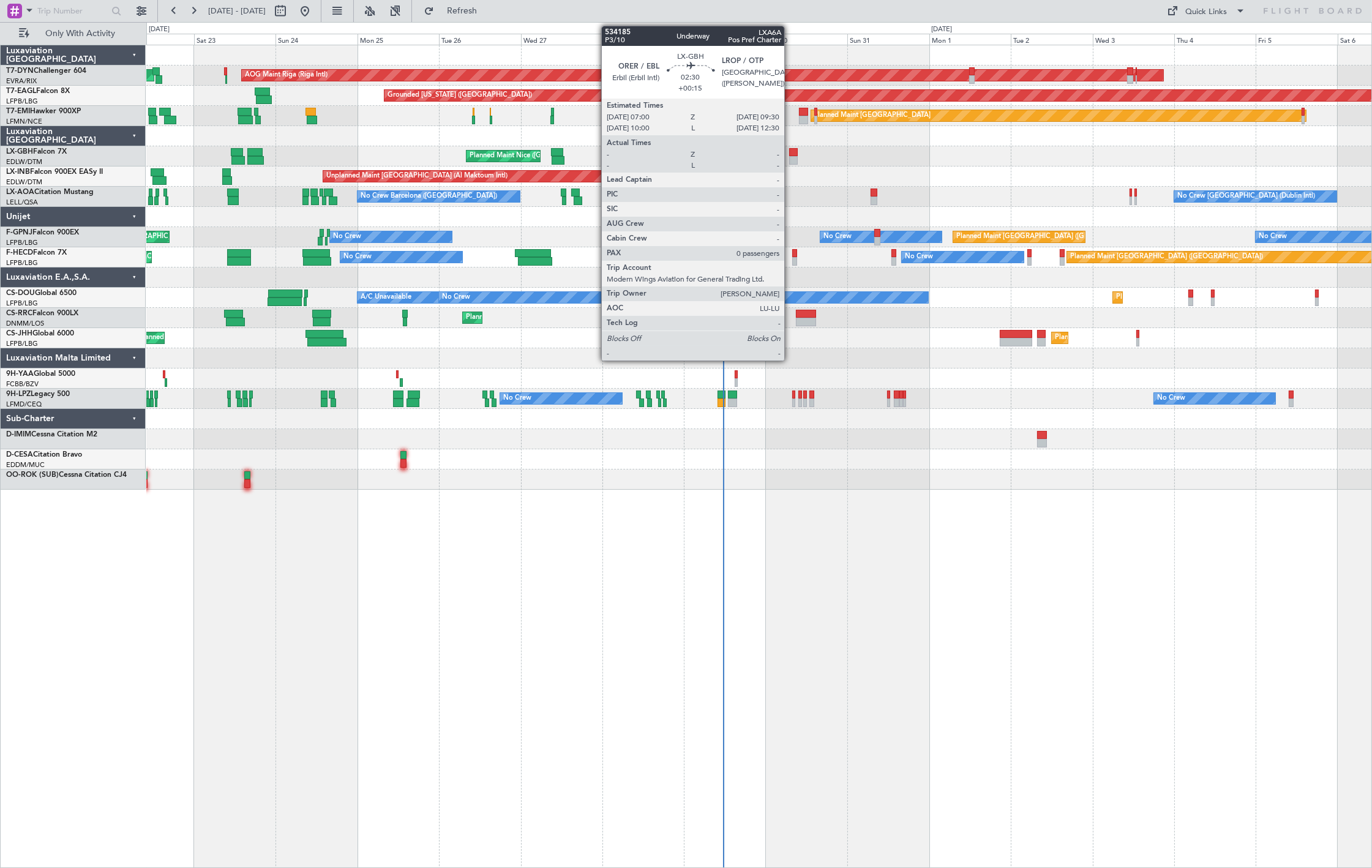
click at [790, 153] on div at bounding box center [793, 152] width 9 height 9
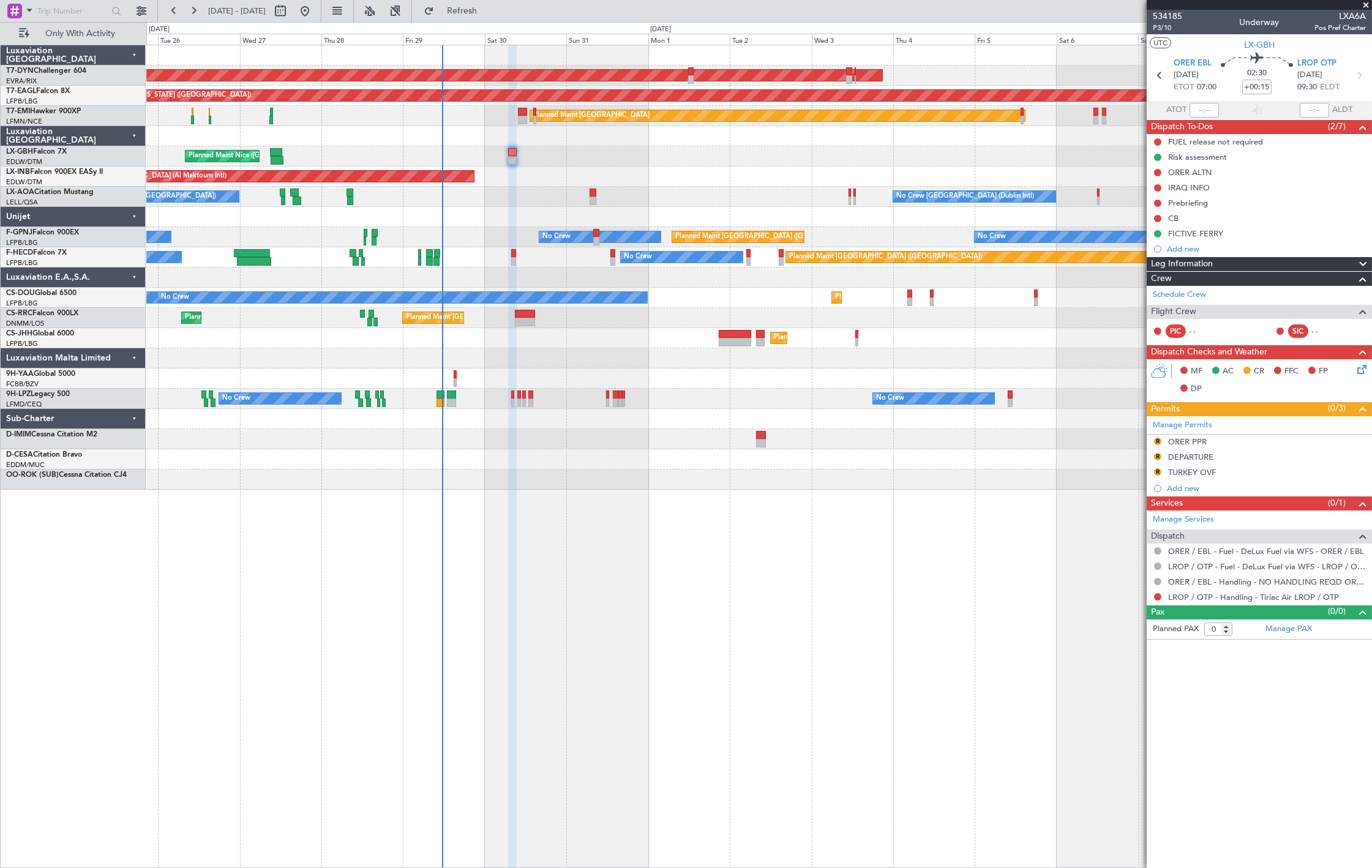
click at [651, 444] on div "AOG Maint Riga (Riga Intl) Planned Maint [GEOGRAPHIC_DATA]-[GEOGRAPHIC_DATA] Gr…" at bounding box center [759, 267] width 1225 height 444
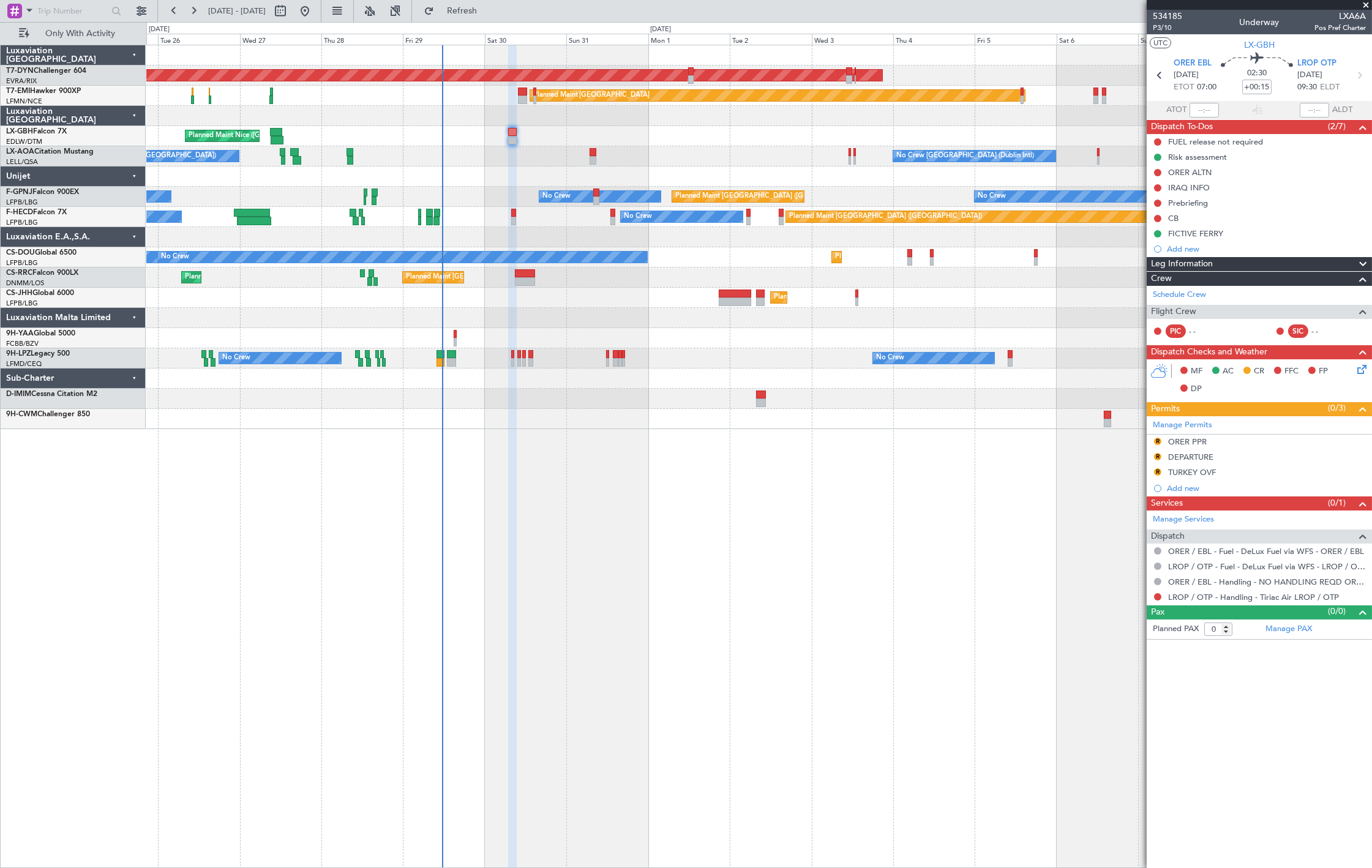
click at [1159, 234] on button at bounding box center [1157, 233] width 8 height 8
click at [1166, 300] on span "Cancelled" at bounding box center [1159, 306] width 35 height 12
click at [487, 14] on span "Refreshing..." at bounding box center [462, 11] width 51 height 9
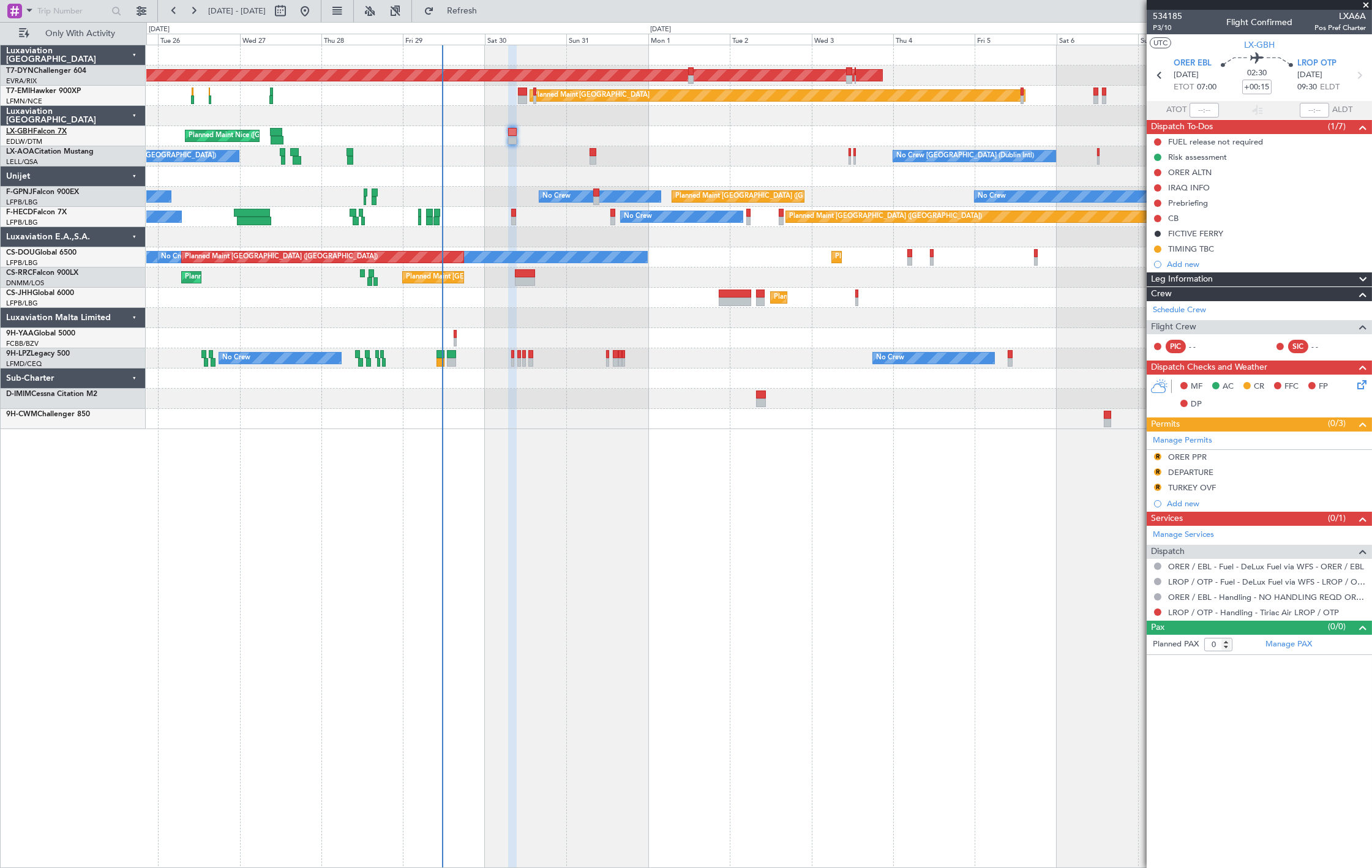
click at [61, 129] on link "LX-GBH Falcon 7X" at bounding box center [36, 131] width 61 height 8
click at [471, 16] on button "Refresh" at bounding box center [454, 11] width 73 height 20
click at [476, 18] on button "Refresh" at bounding box center [454, 11] width 73 height 20
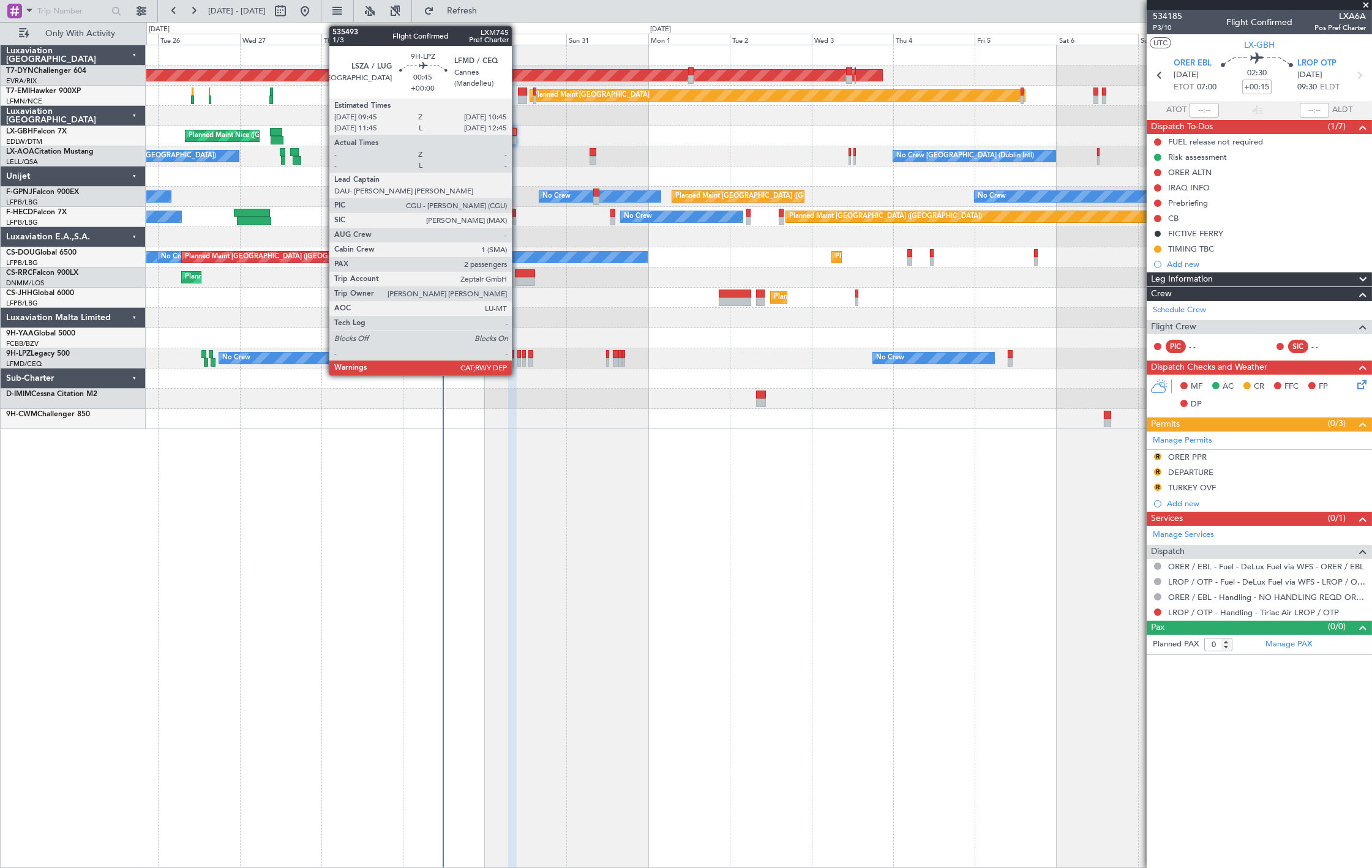
click at [518, 358] on div at bounding box center [519, 362] width 3 height 9
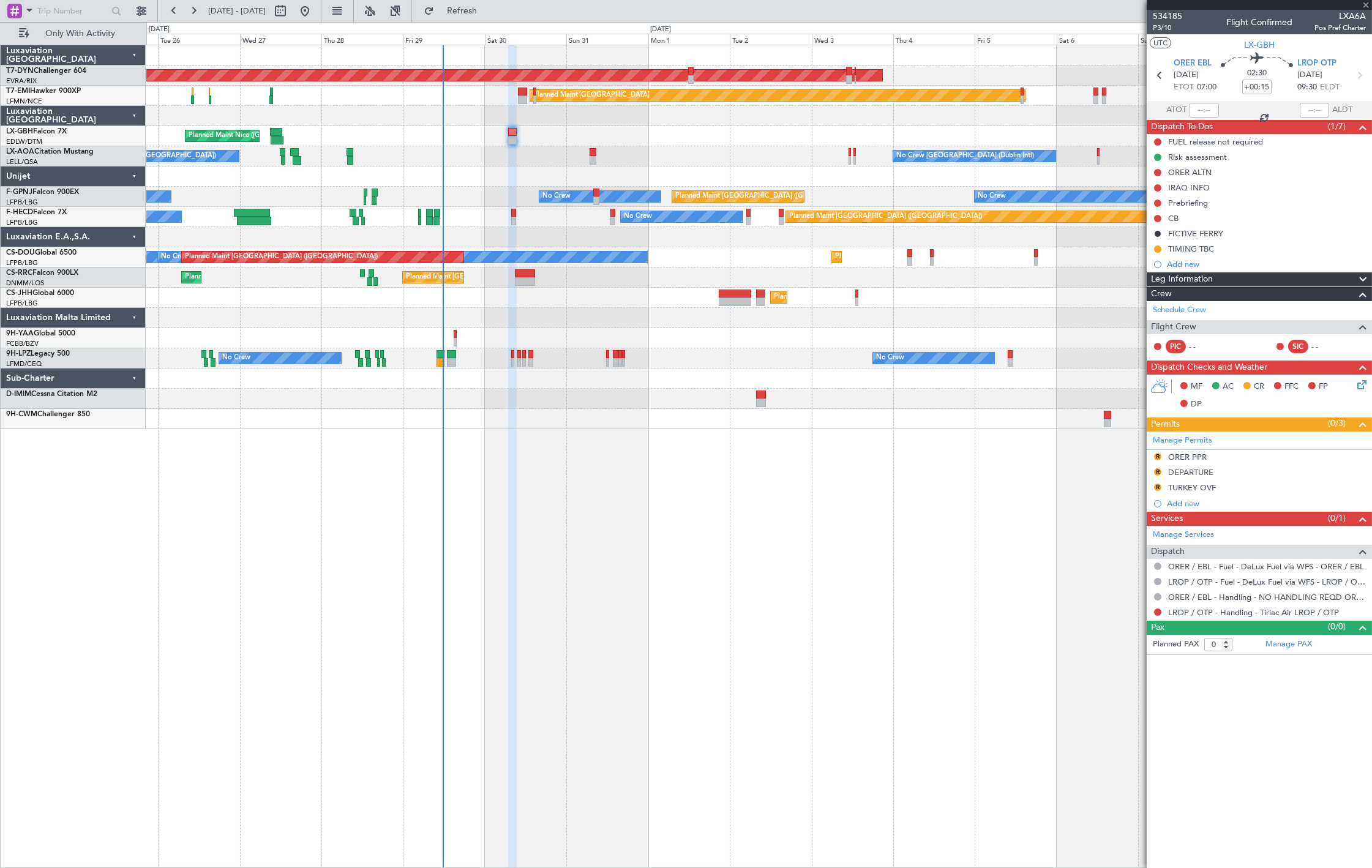
type input "2"
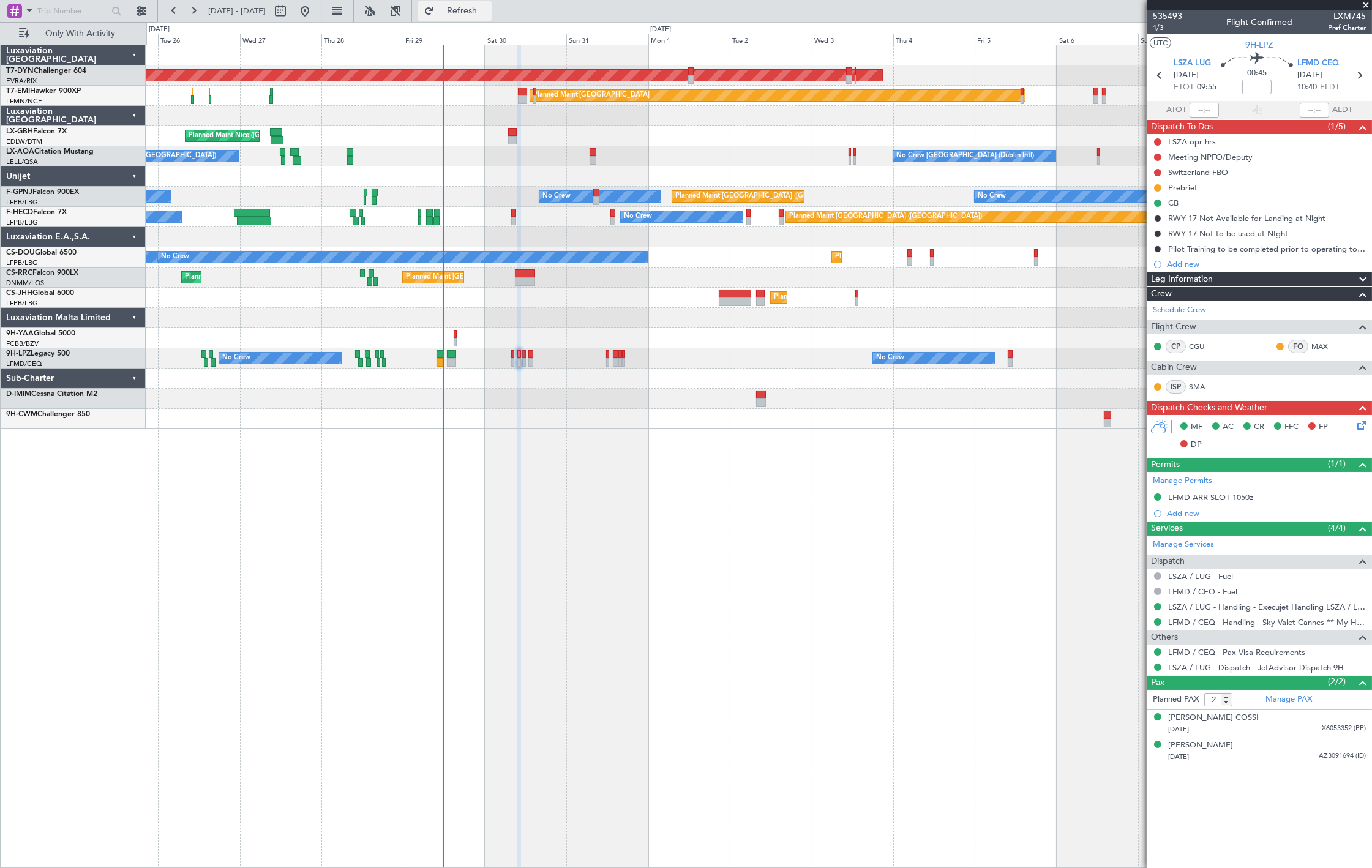
click at [482, 9] on span "Refresh" at bounding box center [462, 11] width 51 height 9
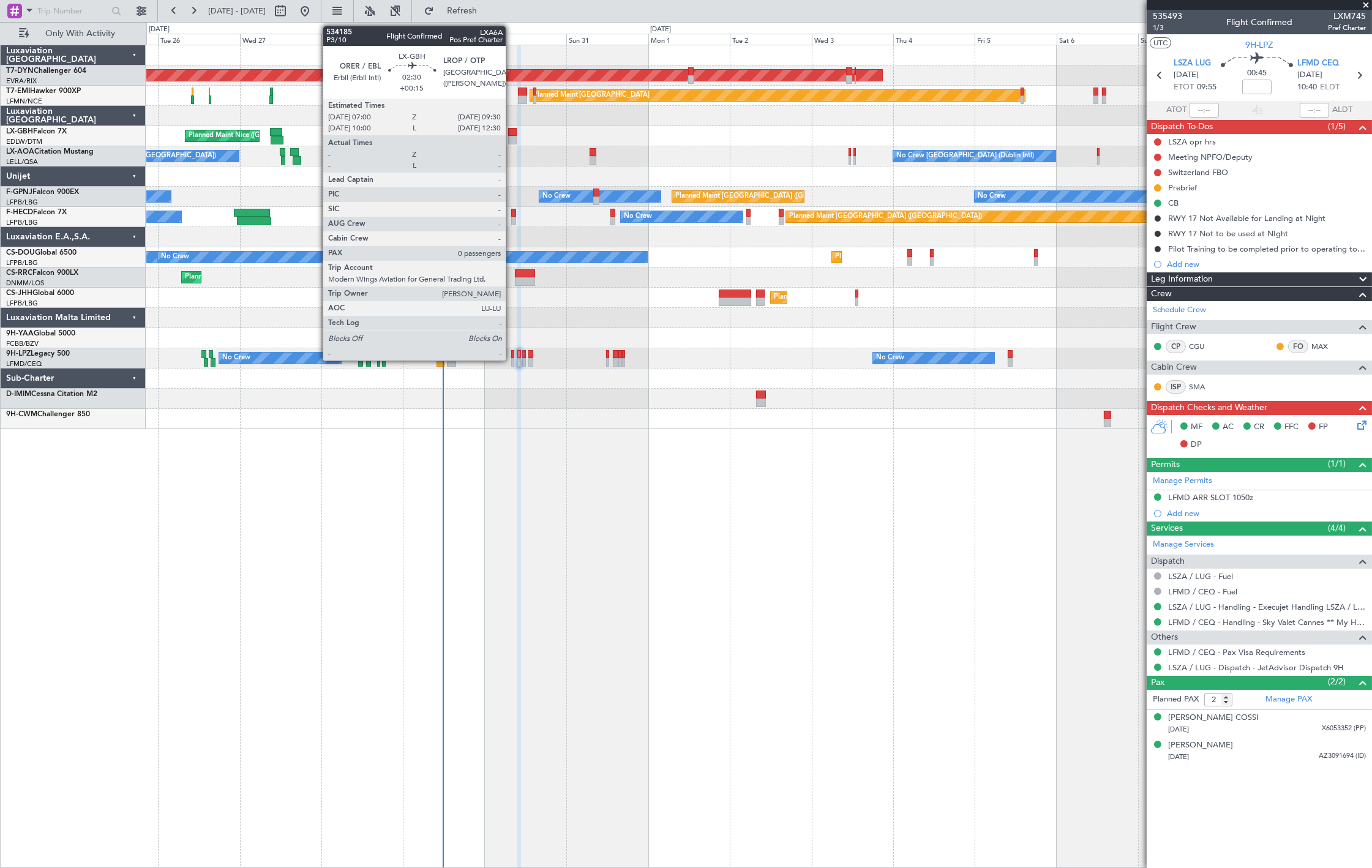
click at [512, 142] on div at bounding box center [512, 140] width 9 height 9
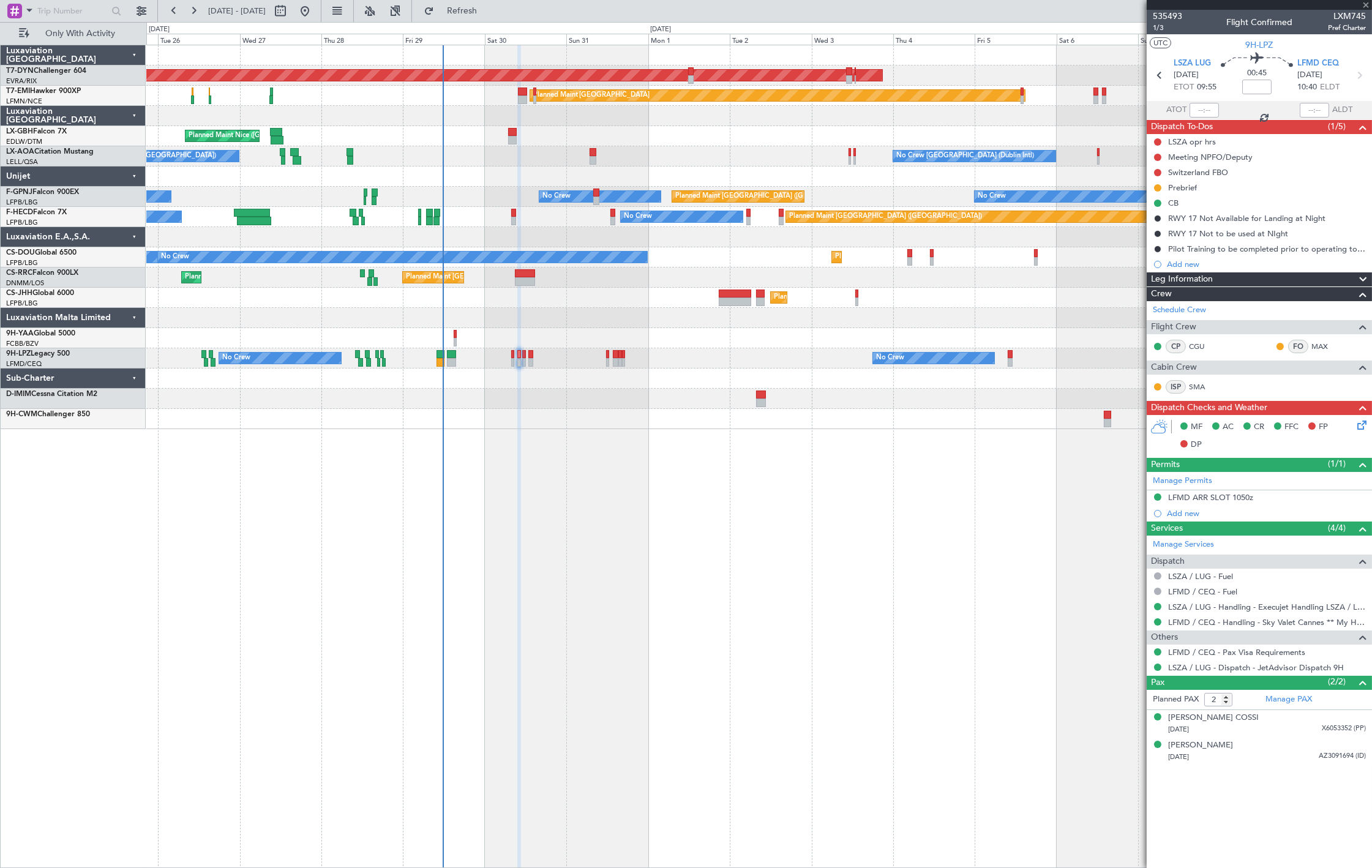
type input "+00:15"
type input "0"
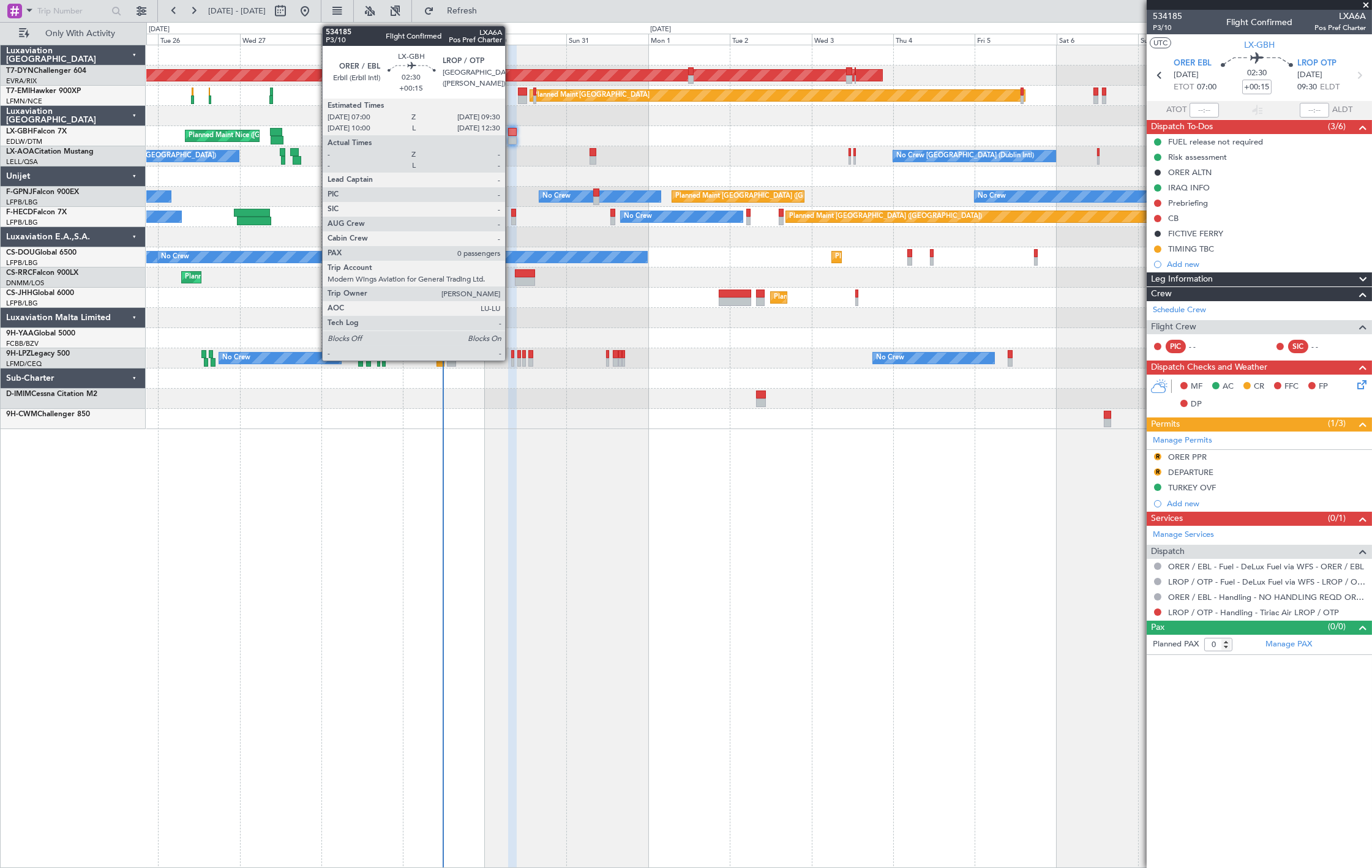
click at [511, 133] on div at bounding box center [512, 132] width 9 height 9
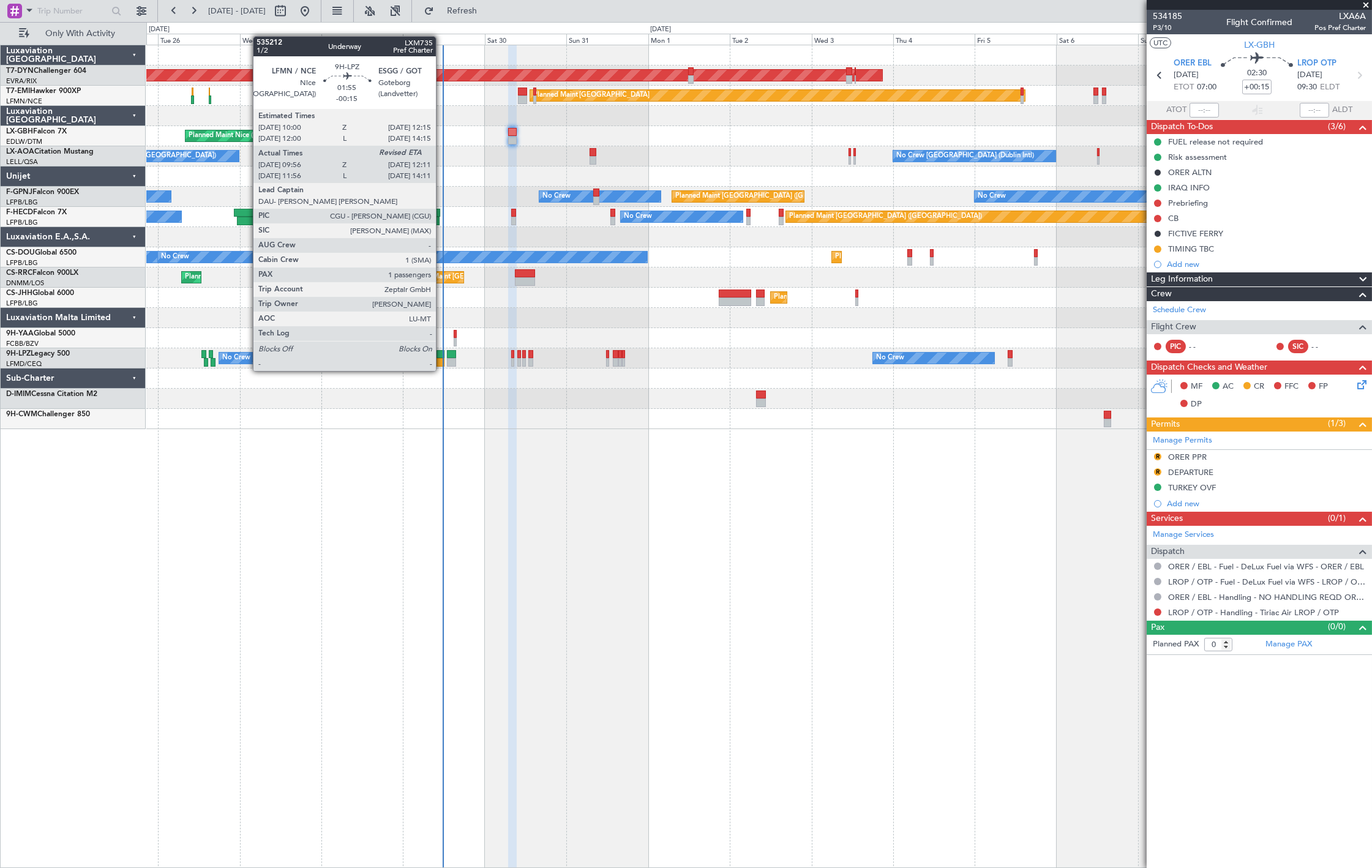
click at [442, 358] on div at bounding box center [441, 362] width 8 height 9
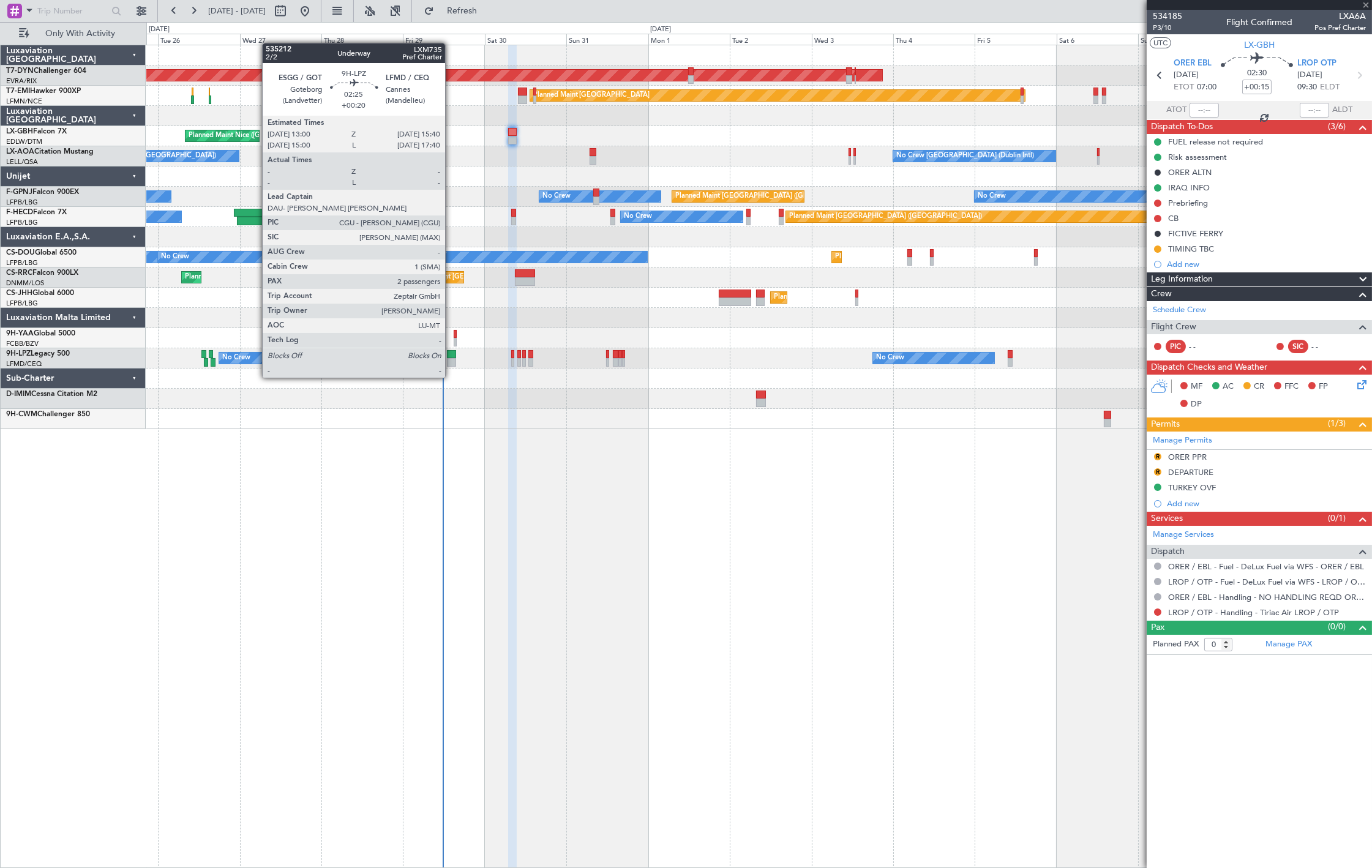
type input "-00:15"
type input "10:11"
type input "1"
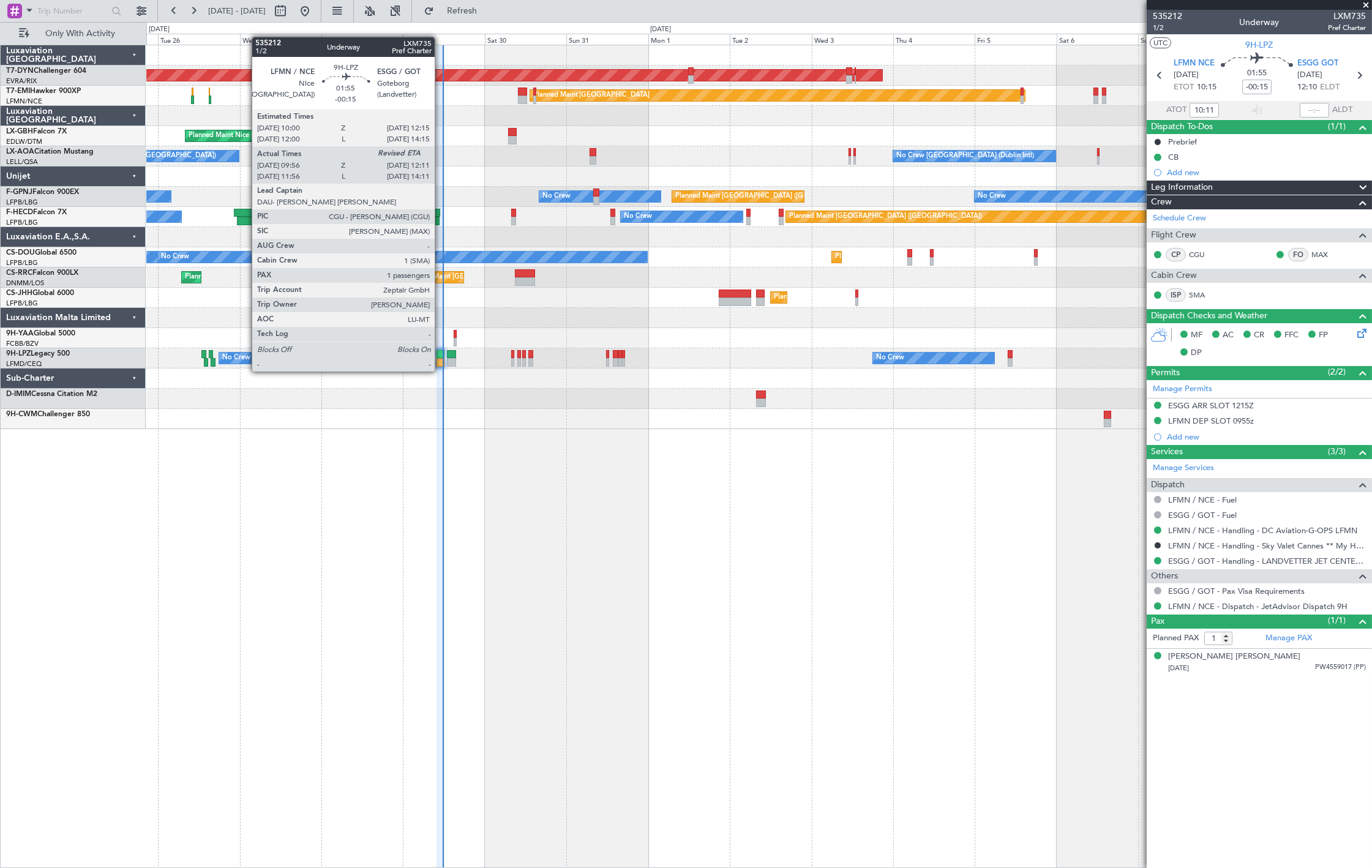
click at [441, 358] on div at bounding box center [441, 362] width 8 height 9
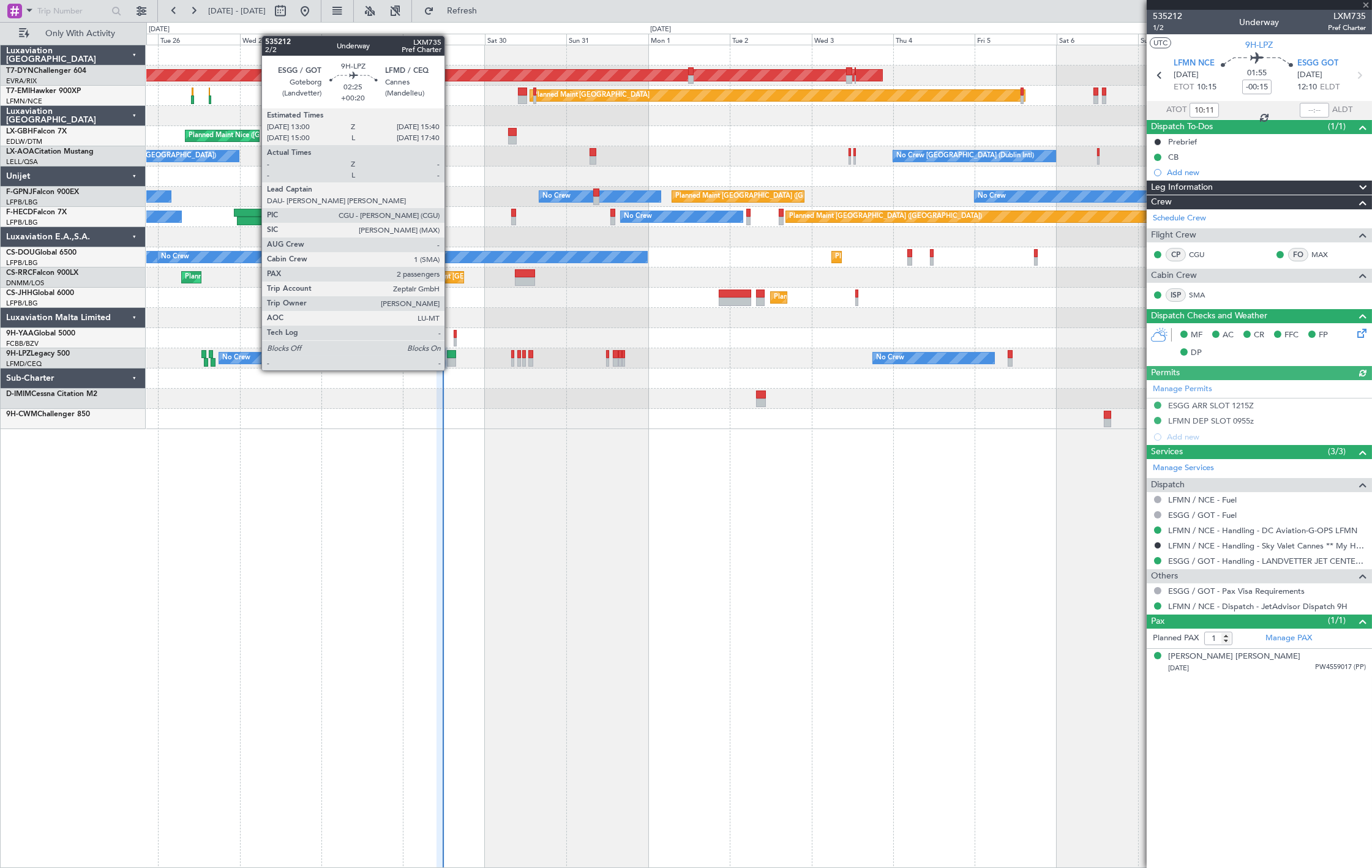
click at [450, 358] on div at bounding box center [451, 362] width 9 height 9
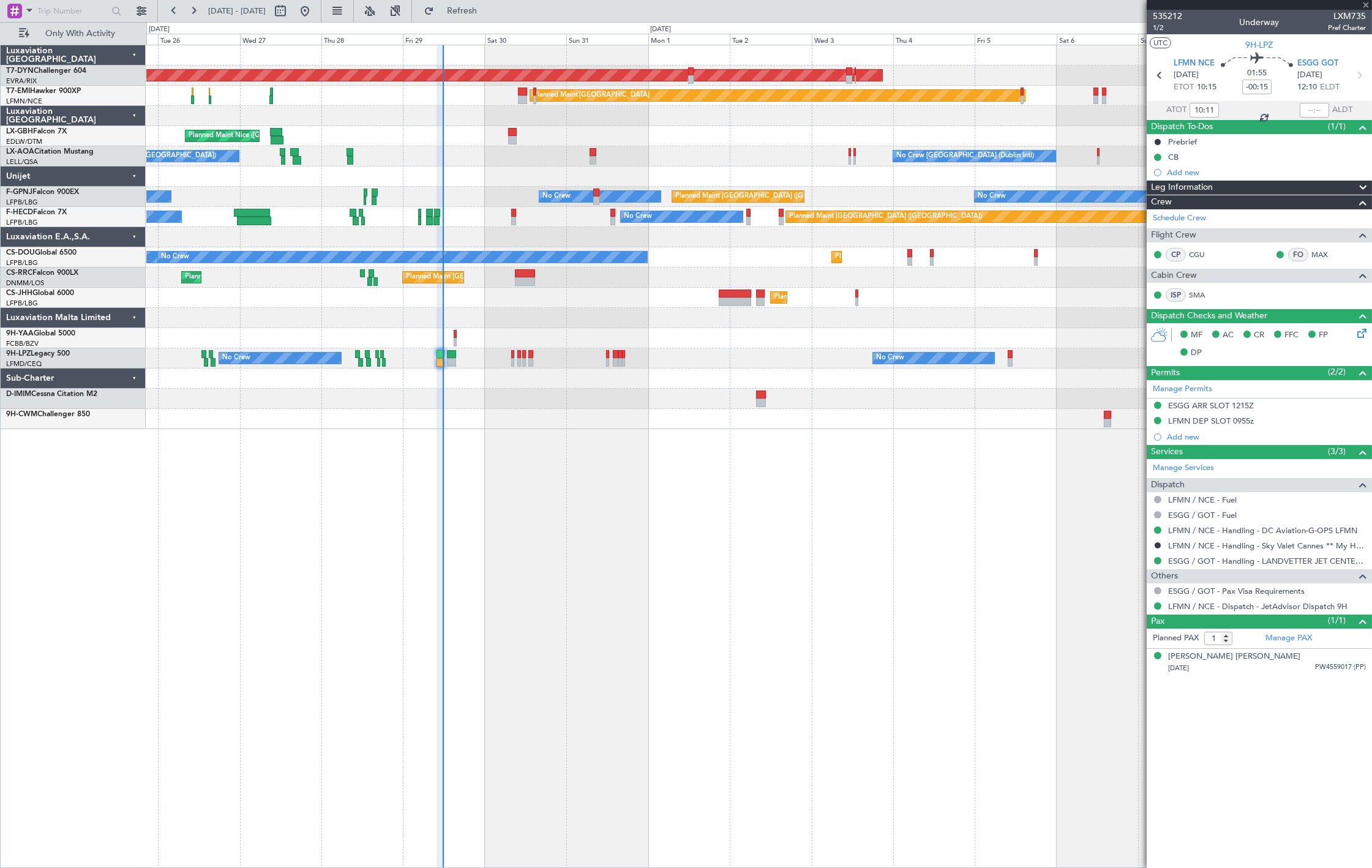
type input "+00:20"
type input "2"
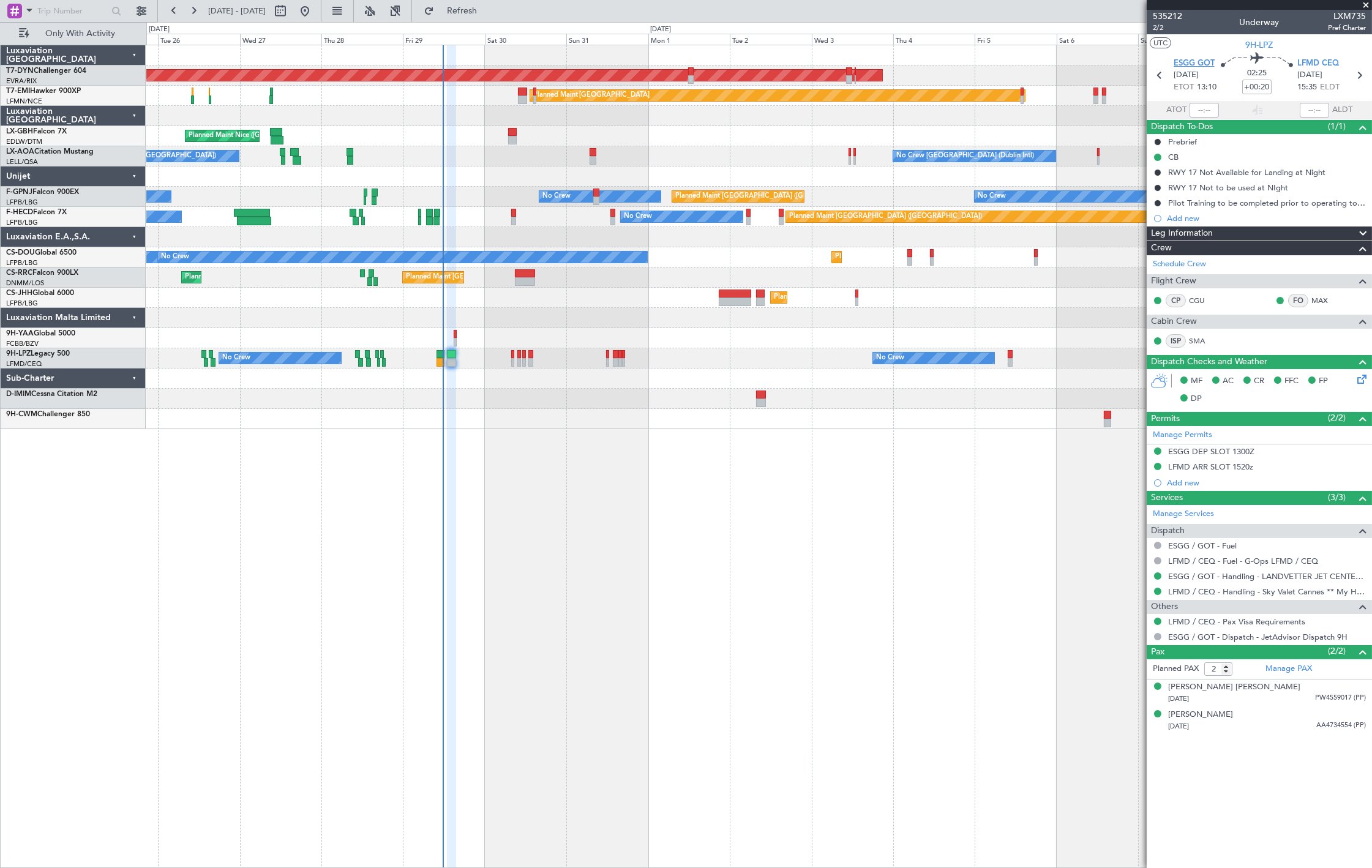
click at [1191, 64] on span "ESGG GOT" at bounding box center [1194, 64] width 41 height 12
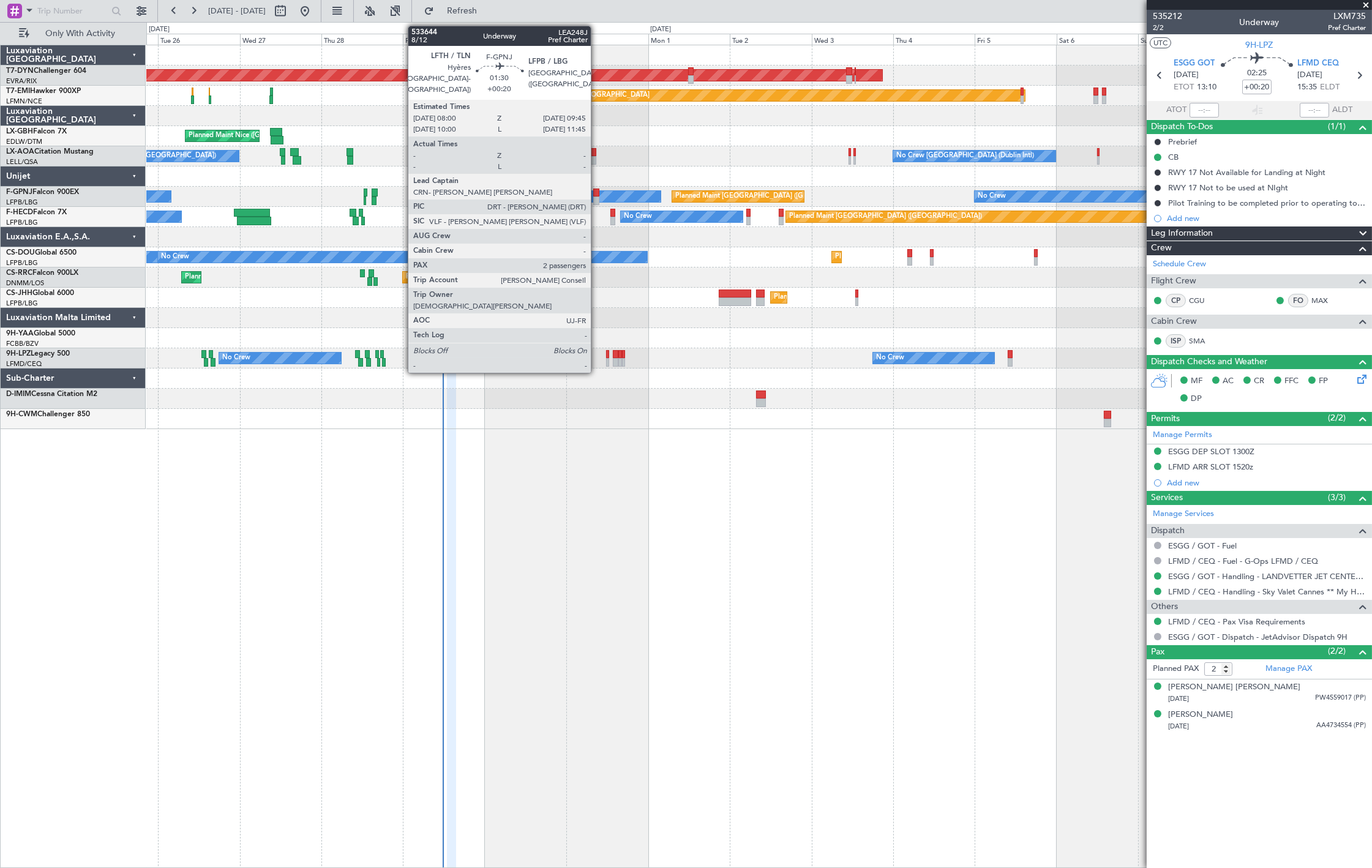
click at [597, 192] on div at bounding box center [596, 193] width 6 height 9
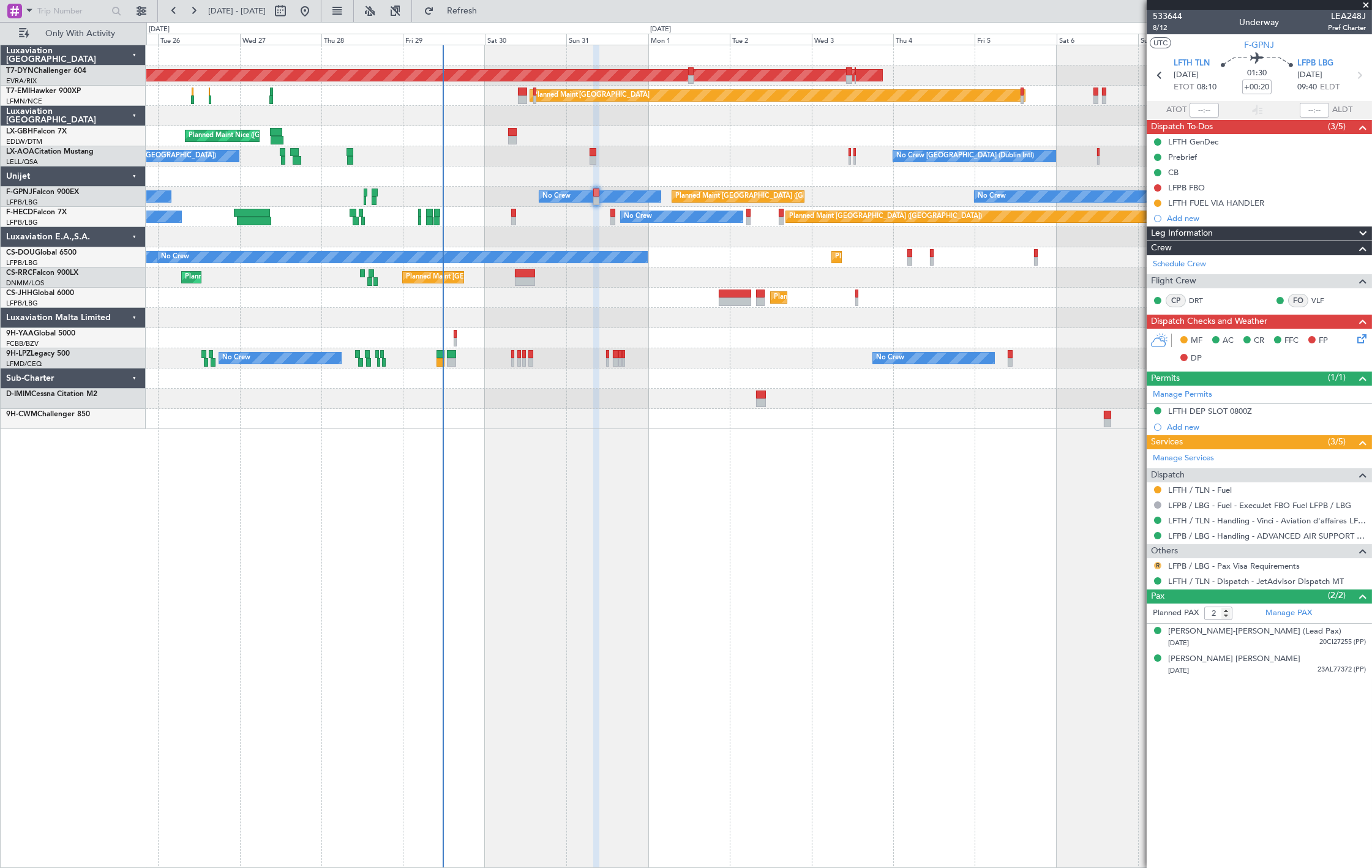
click at [1159, 566] on button "R" at bounding box center [1157, 565] width 8 height 8
click at [1131, 709] on span "Confirmed" at bounding box center [1123, 712] width 38 height 12
click at [1355, 341] on icon at bounding box center [1360, 337] width 10 height 10
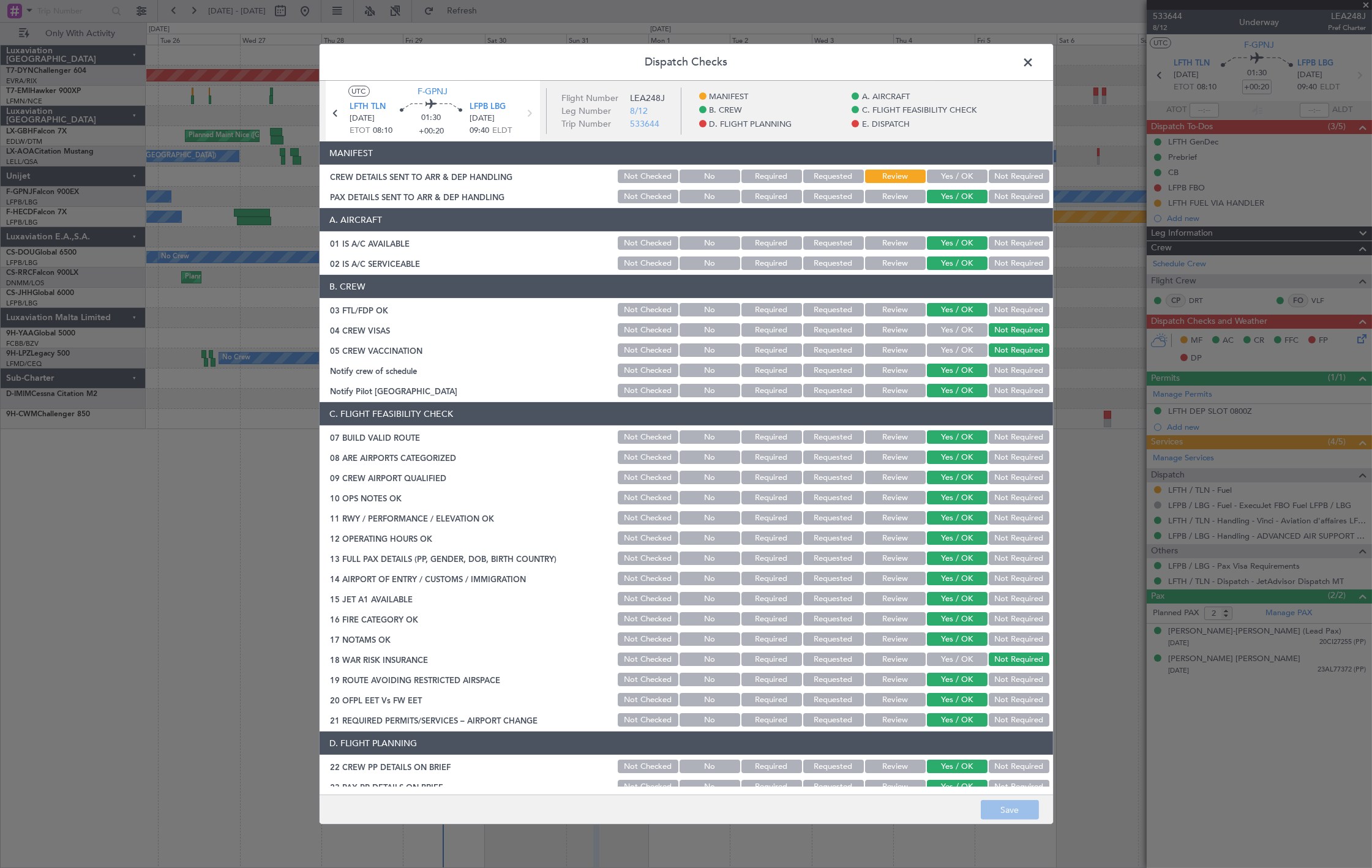
click at [1035, 57] on span at bounding box center [1035, 66] width 0 height 25
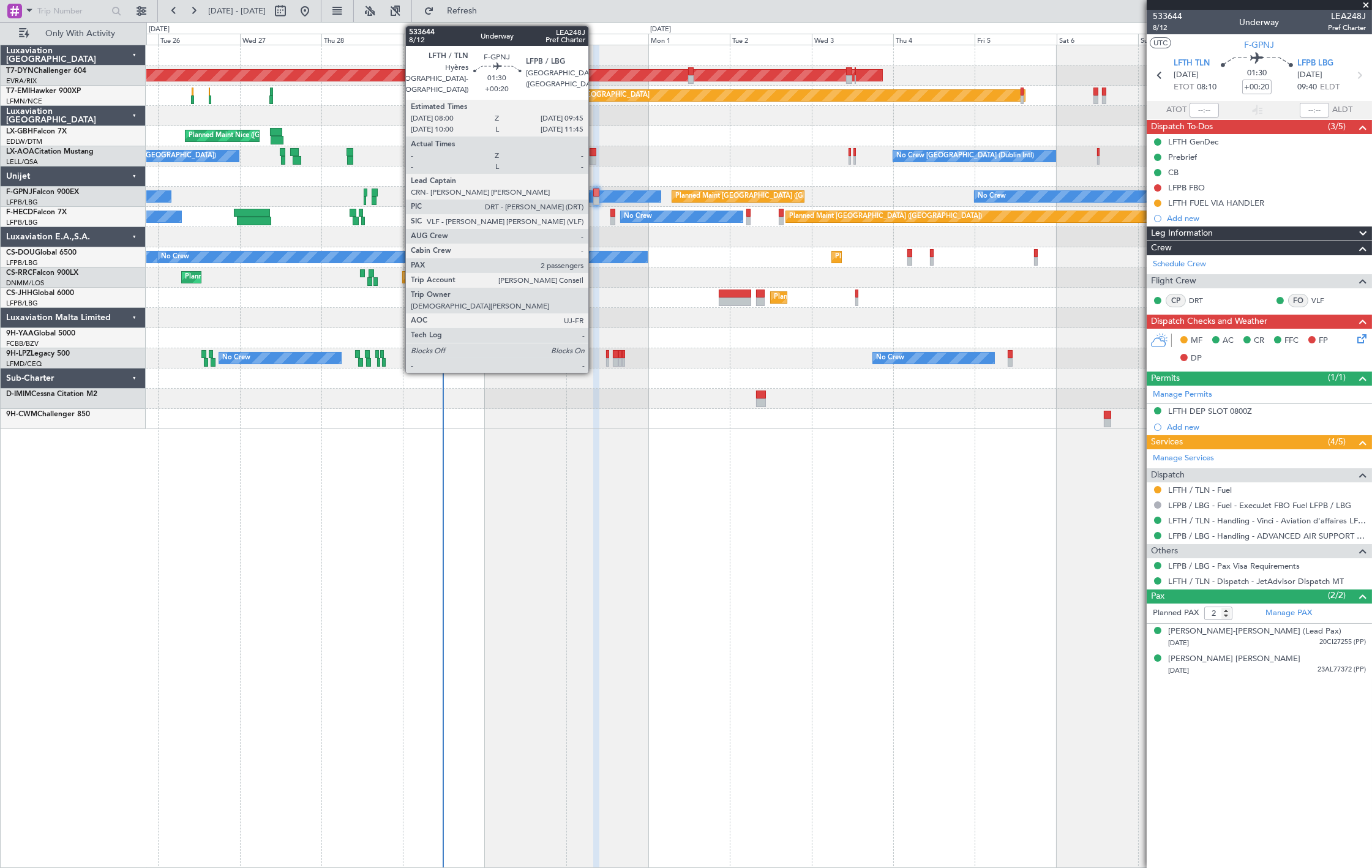
click at [595, 189] on div at bounding box center [596, 193] width 6 height 9
